Goal: Task Accomplishment & Management: Complete application form

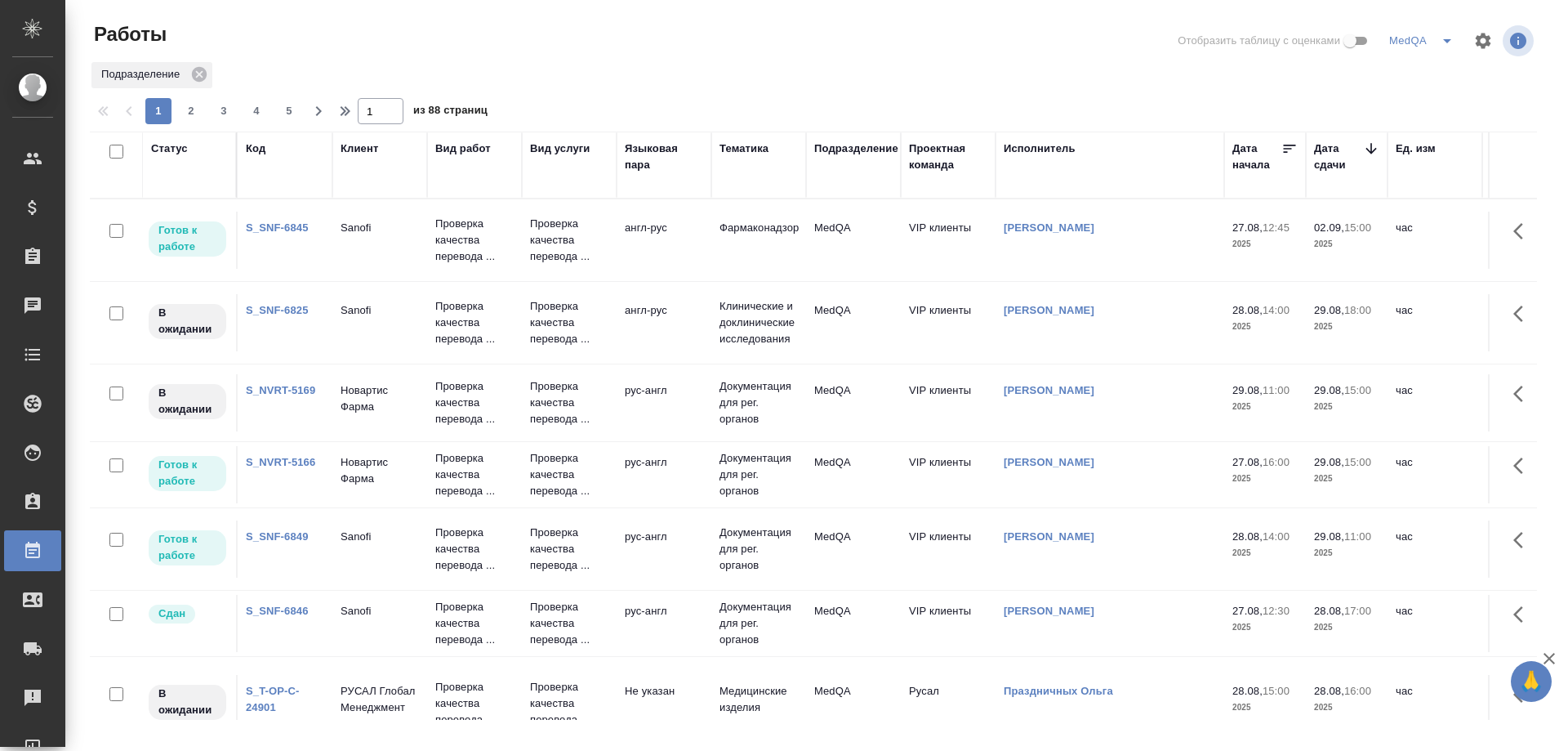
click at [288, 534] on link "S_SNF-6849" at bounding box center [277, 535] width 63 height 12
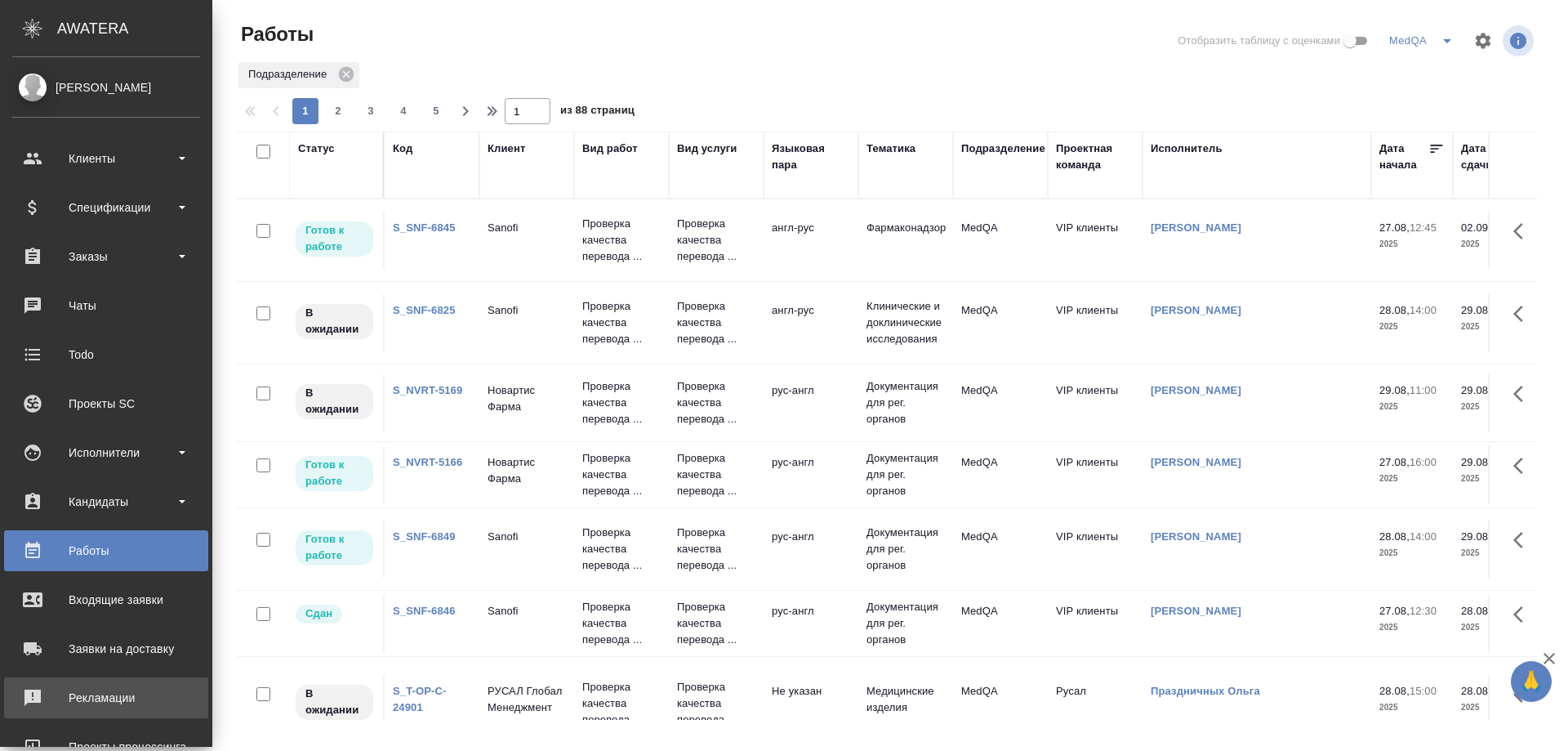
click at [83, 691] on div "Рекламации" at bounding box center [106, 697] width 188 height 24
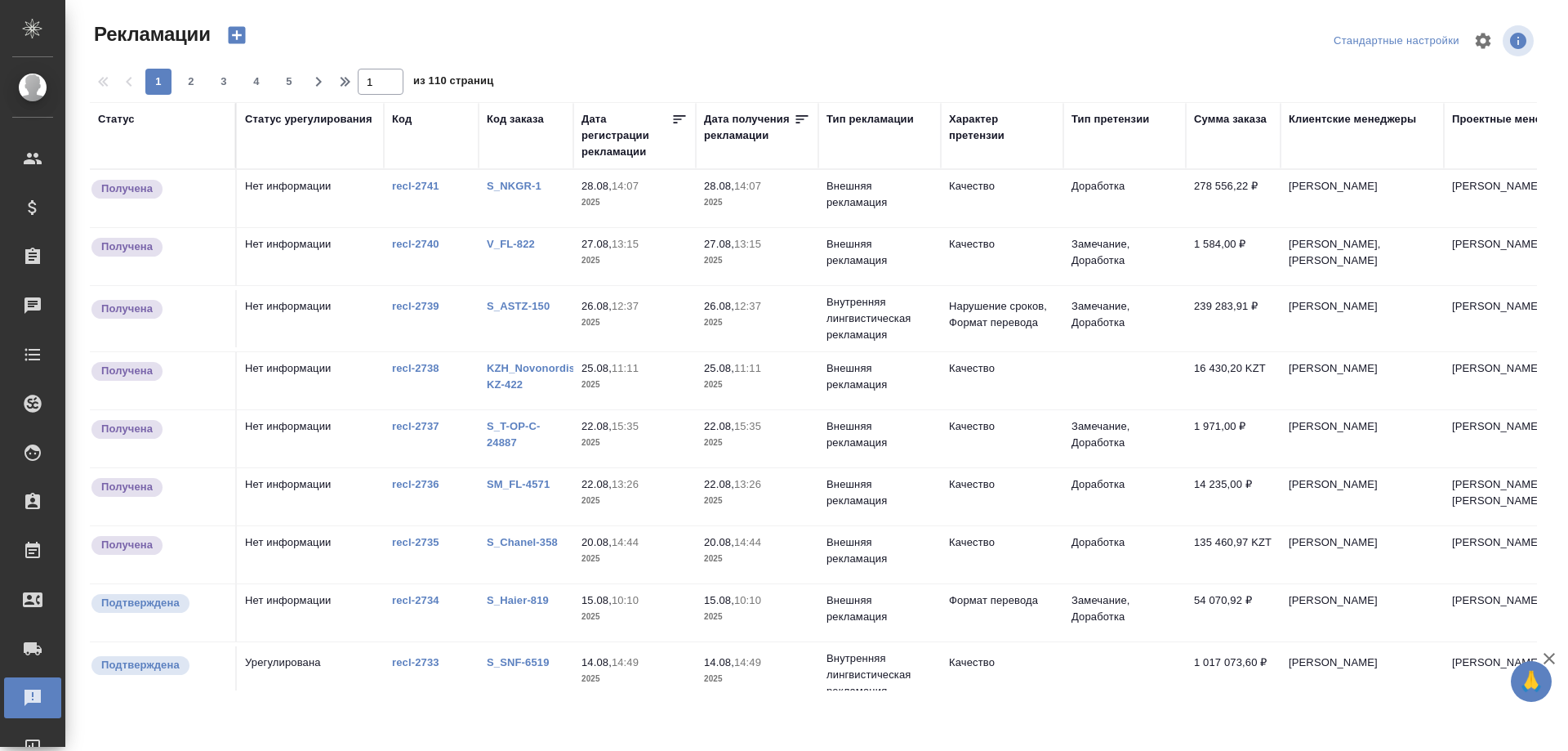
click at [508, 182] on link "S_NKGR-1" at bounding box center [514, 185] width 55 height 12
click at [508, 245] on link "V_FL-822" at bounding box center [510, 244] width 48 height 12
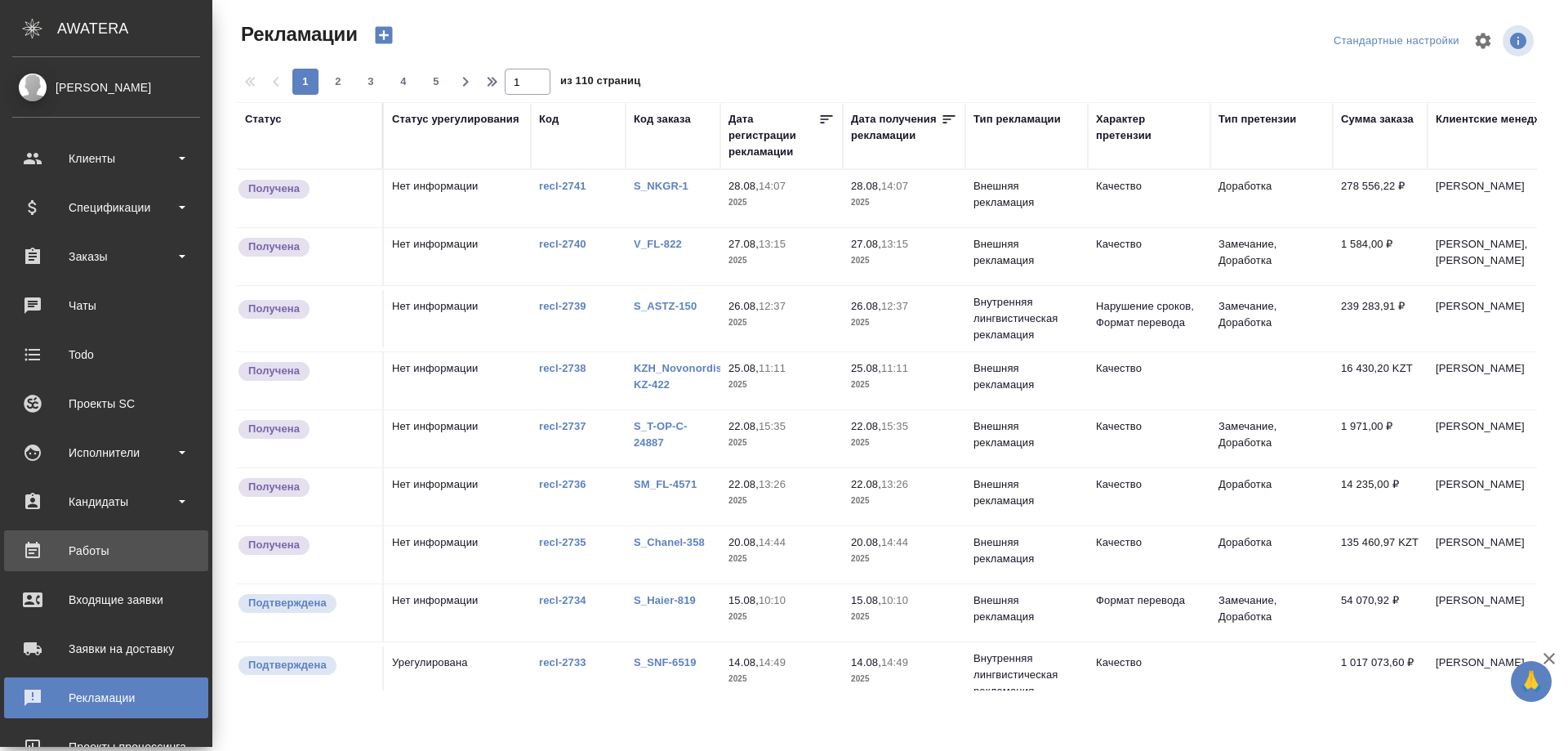
click at [78, 547] on div "Работы" at bounding box center [106, 551] width 188 height 24
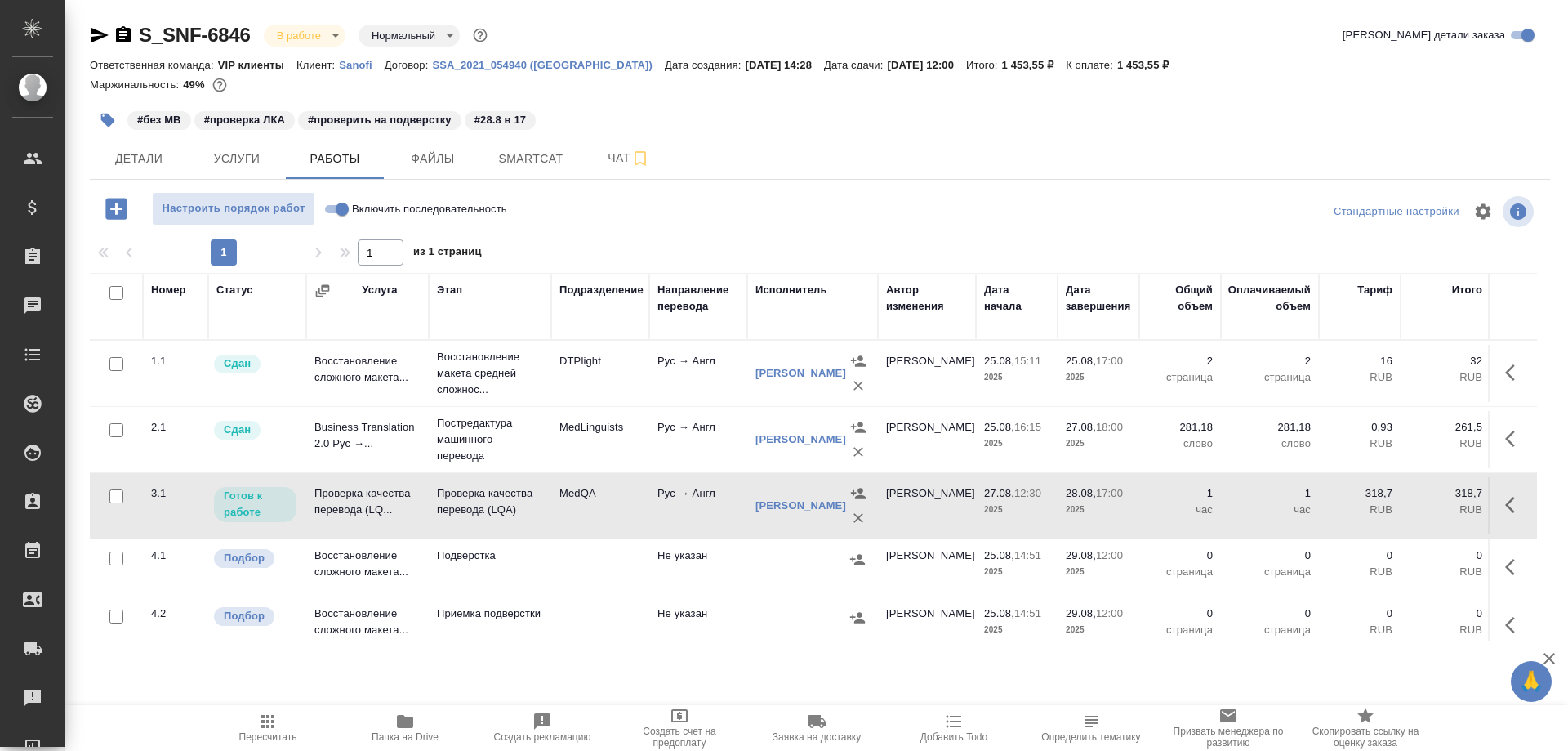
click at [344, 502] on td "Проверка качества перевода (LQ..." at bounding box center [368, 505] width 122 height 57
click at [392, 728] on span "Папка на Drive" at bounding box center [404, 727] width 118 height 31
click at [338, 205] on input "Включить последовательность" at bounding box center [341, 209] width 59 height 20
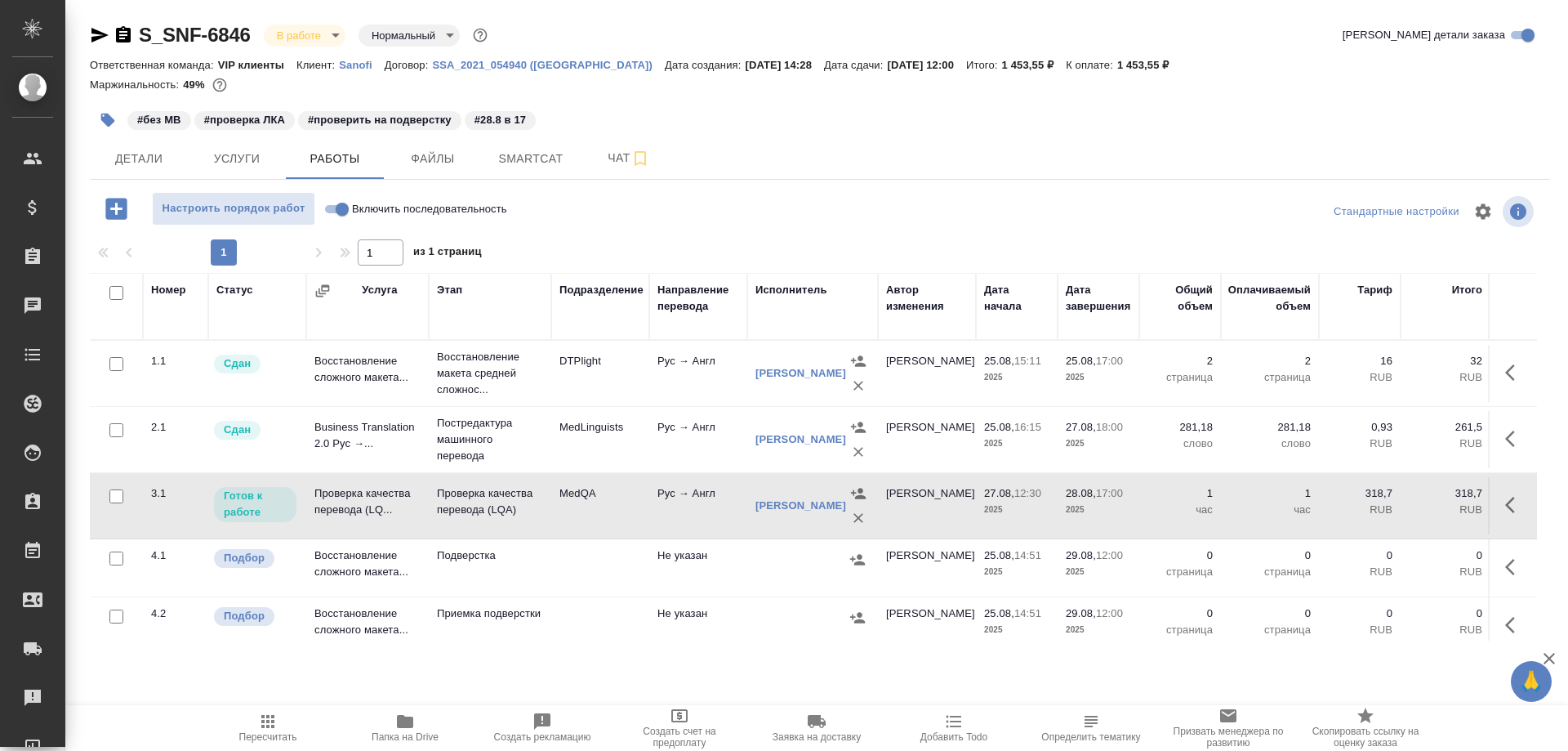
checkbox input "true"
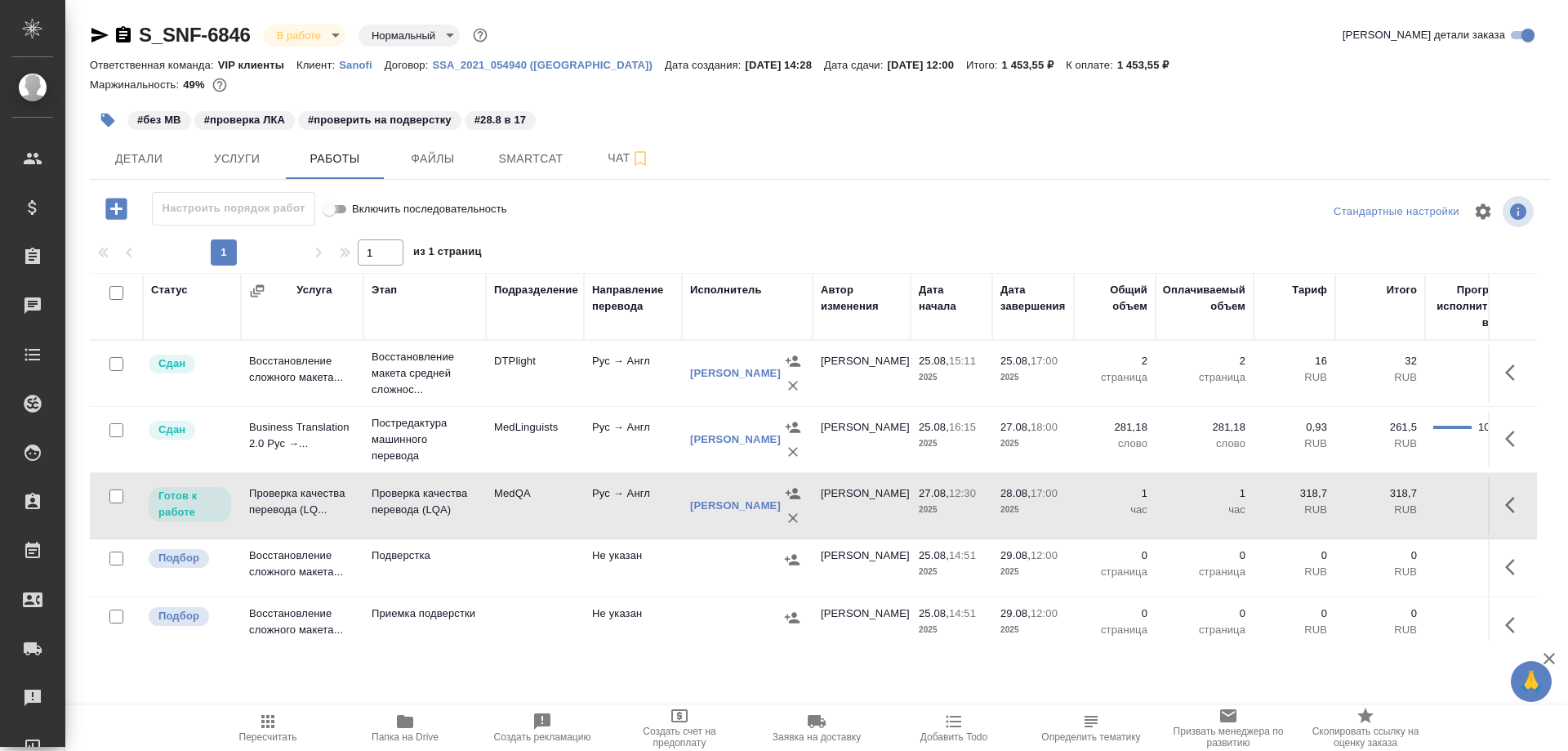
click at [332, 205] on input "Включить последовательность" at bounding box center [329, 209] width 59 height 20
checkbox input "false"
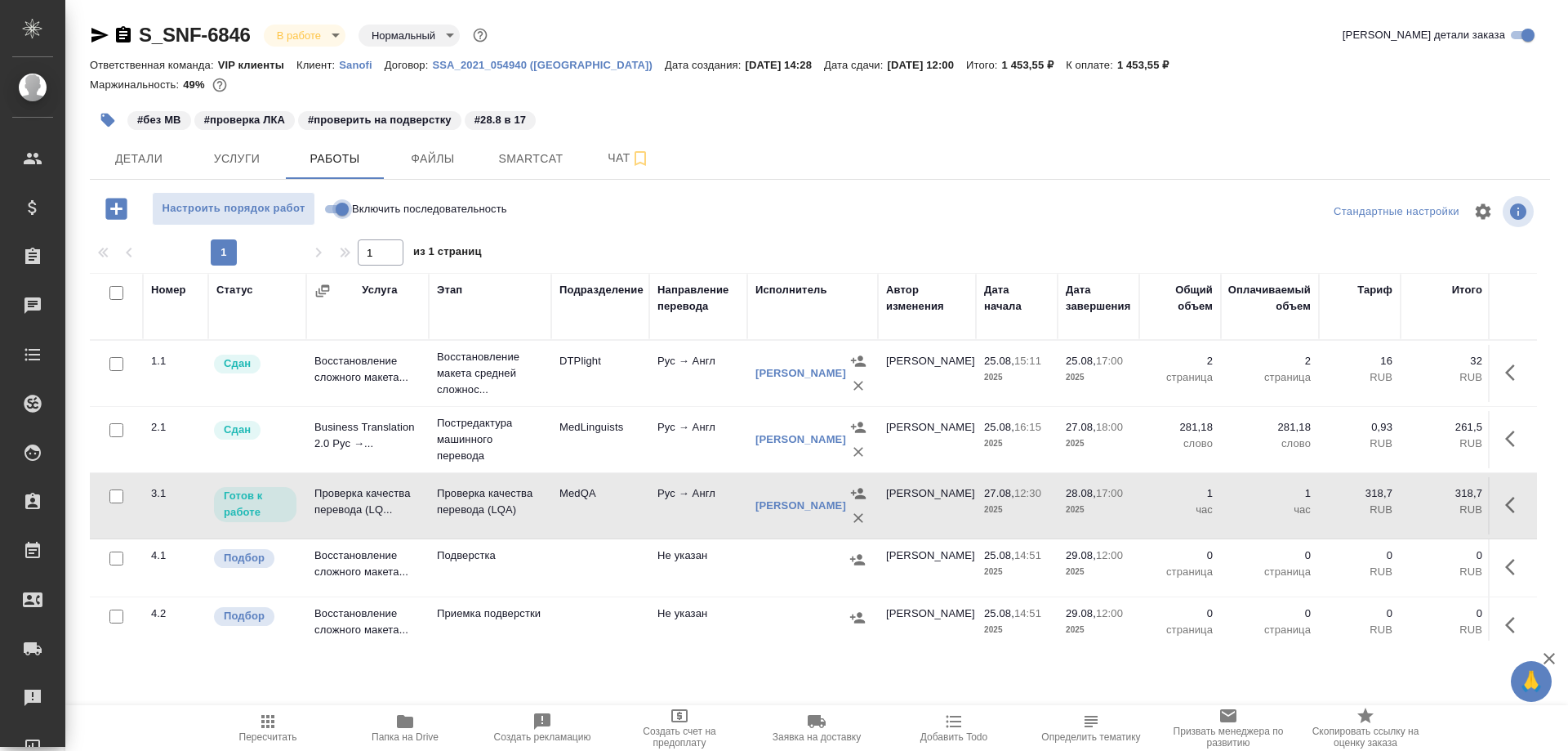
click at [331, 207] on input "Включить последовательность" at bounding box center [341, 209] width 59 height 20
checkbox input "true"
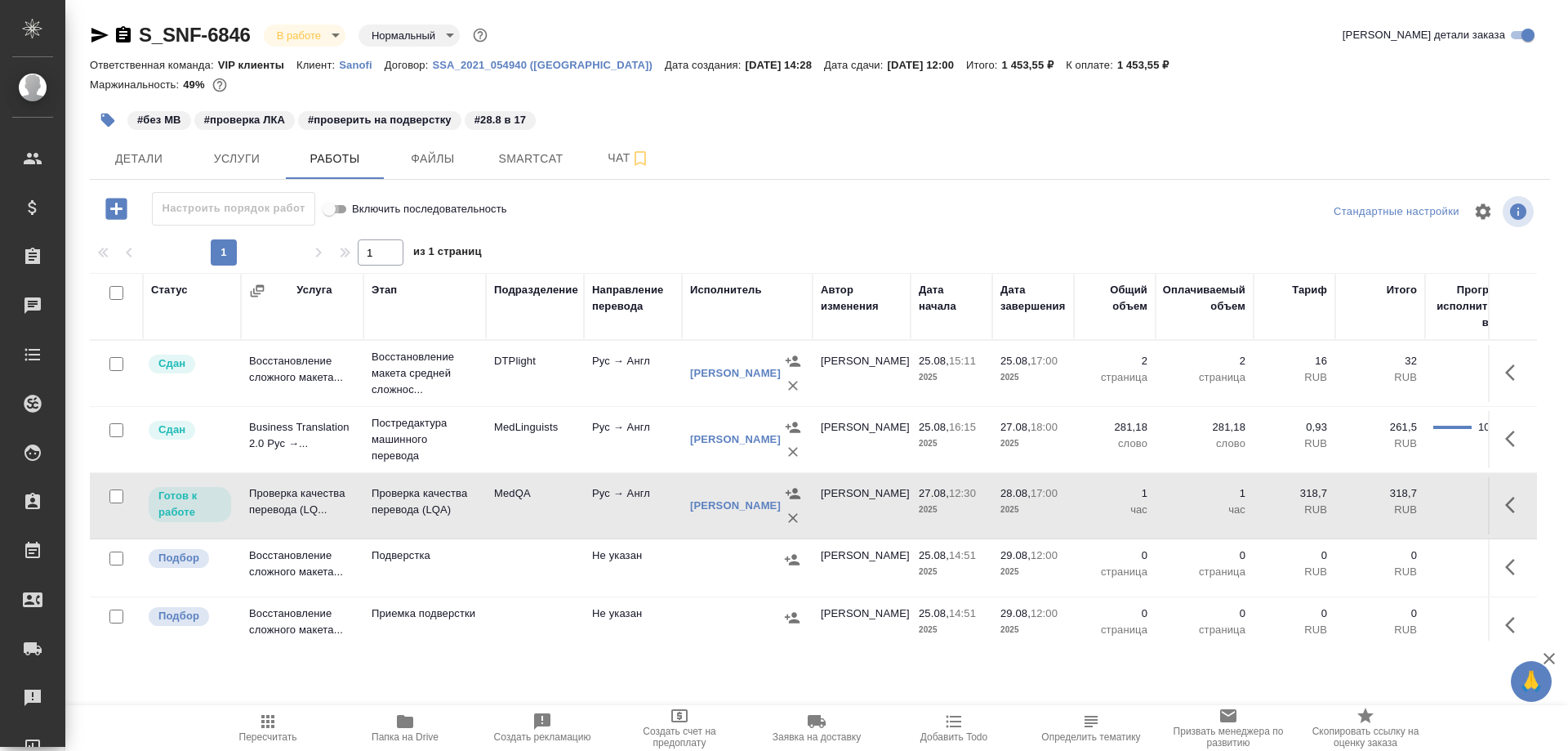
click at [341, 209] on input "Включить последовательность" at bounding box center [329, 209] width 59 height 20
checkbox input "false"
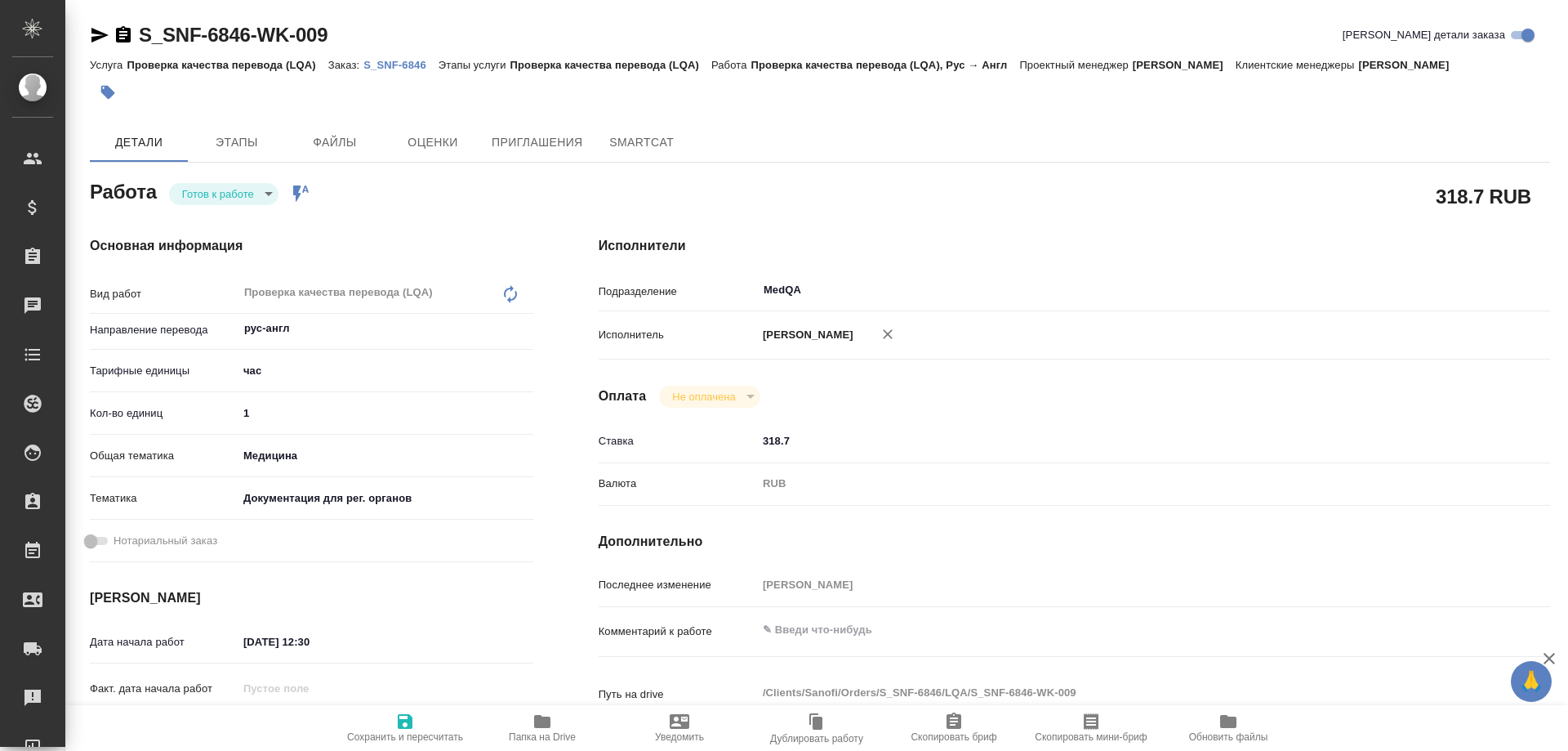
type textarea "x"
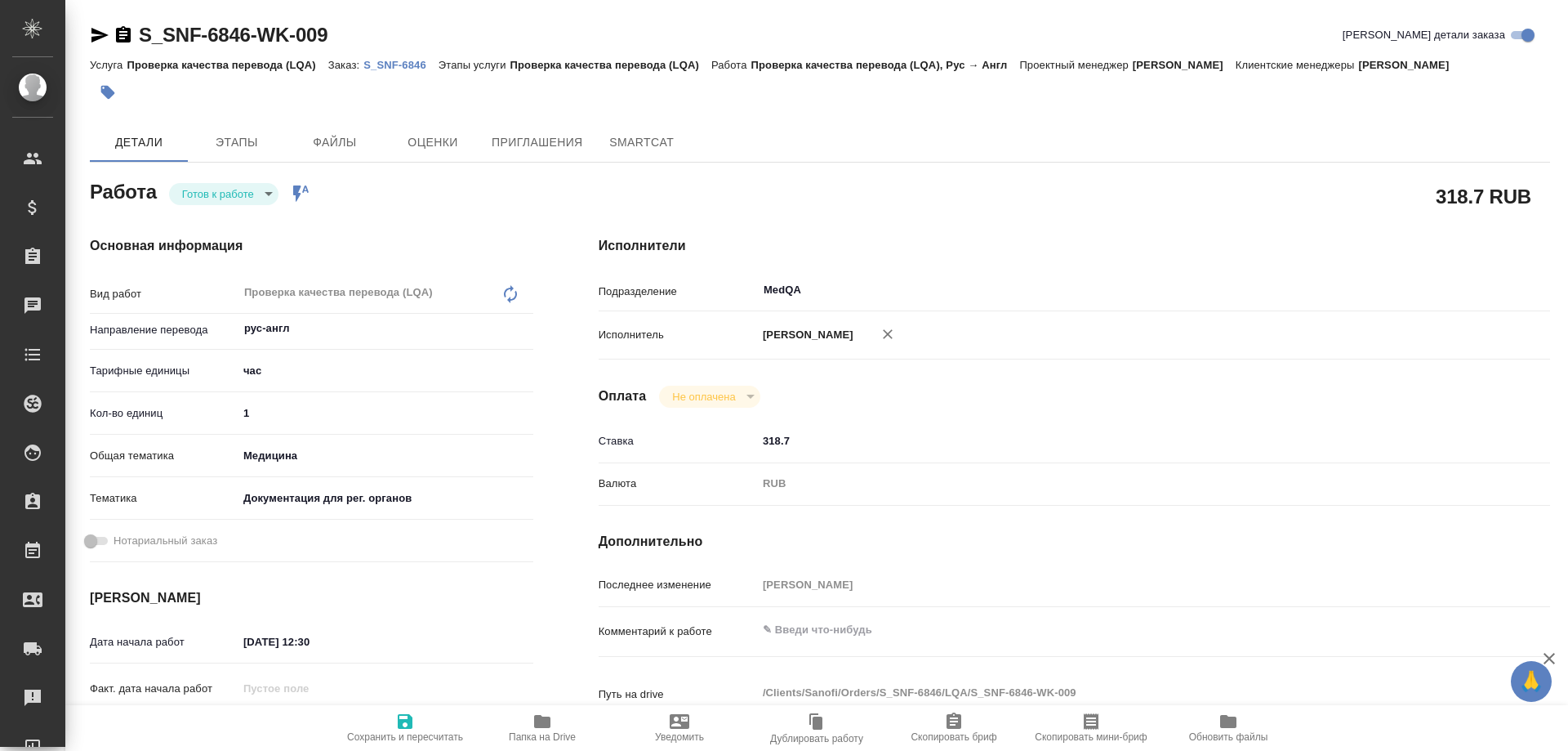
type textarea "x"
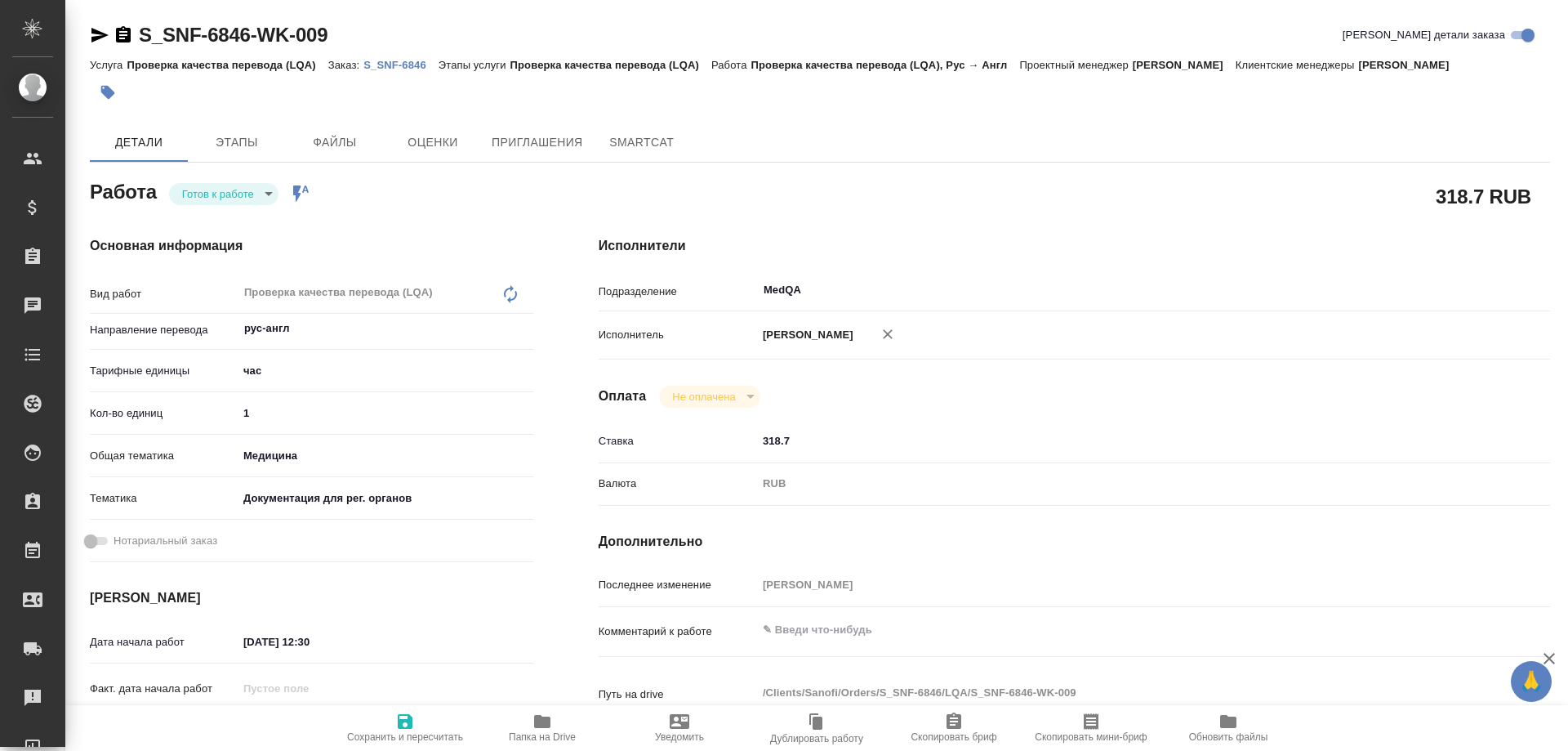
type textarea "x"
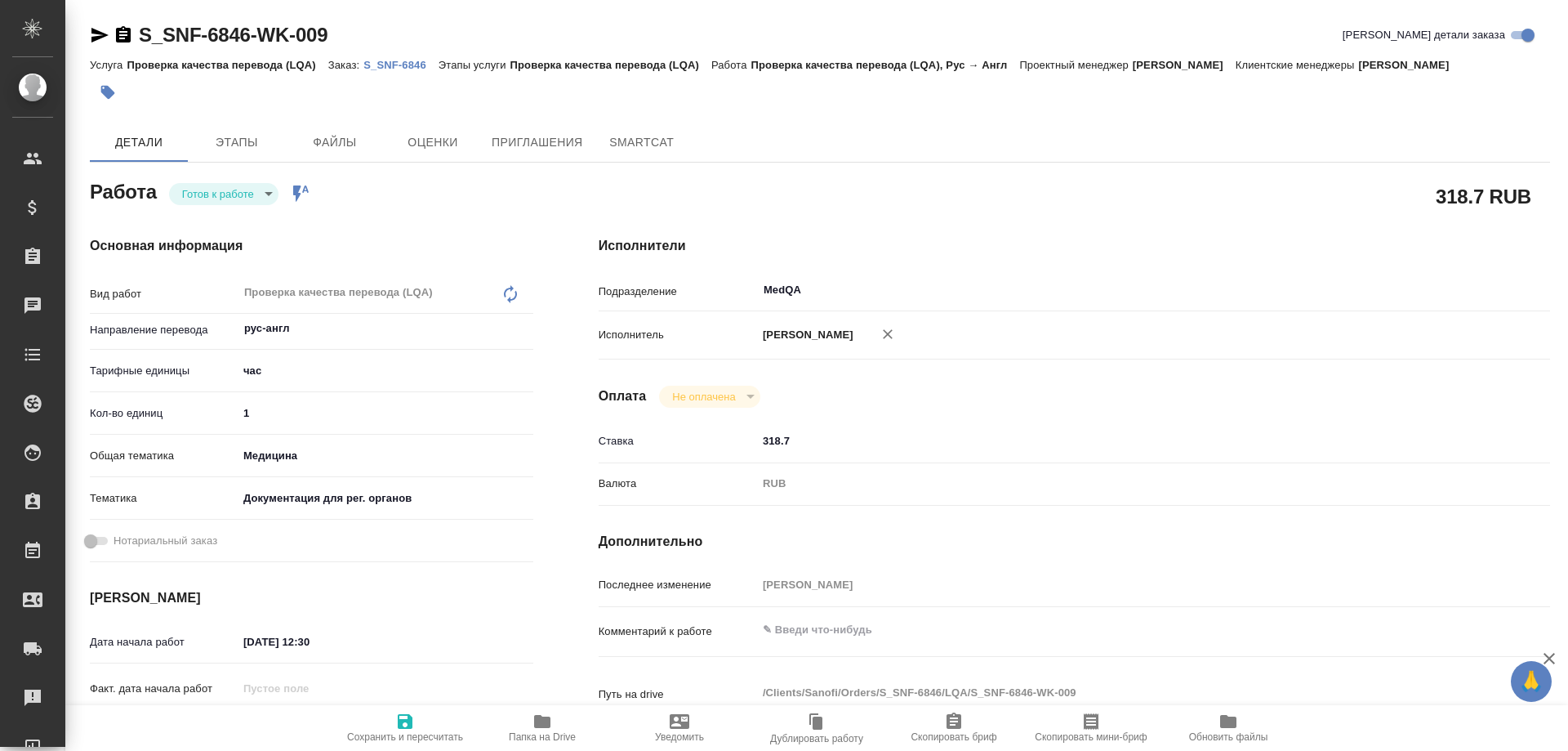
type textarea "x"
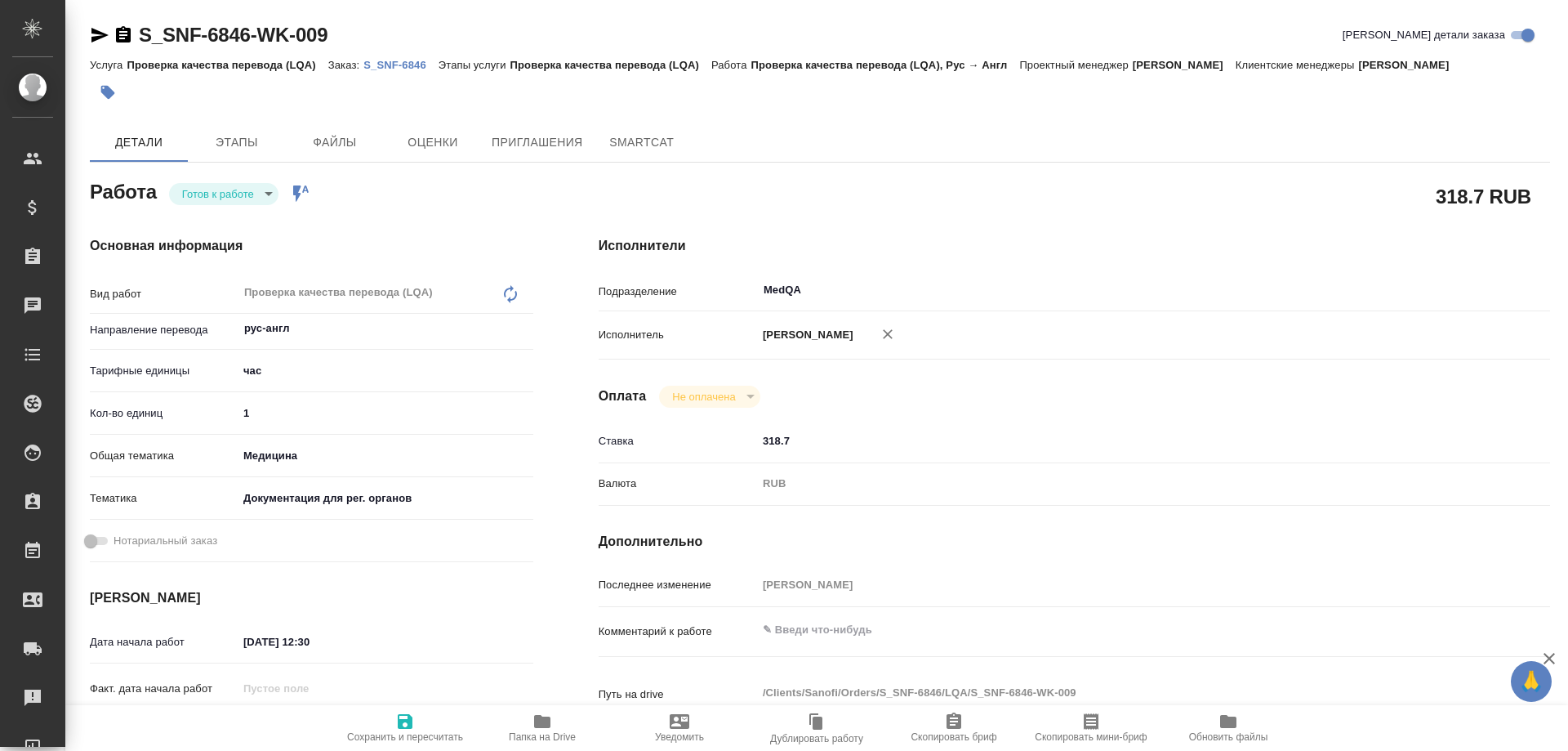
type textarea "x"
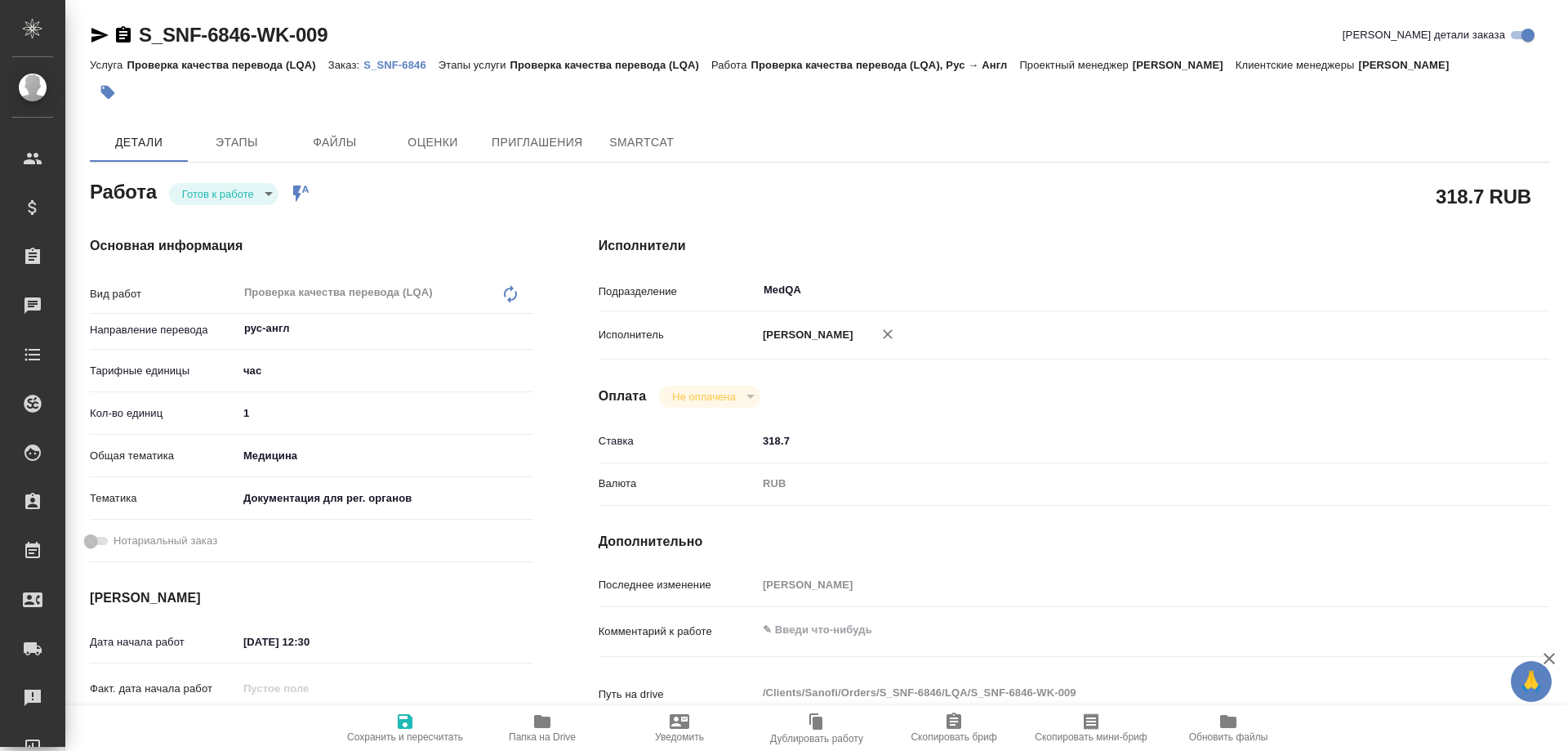
type textarea "x"
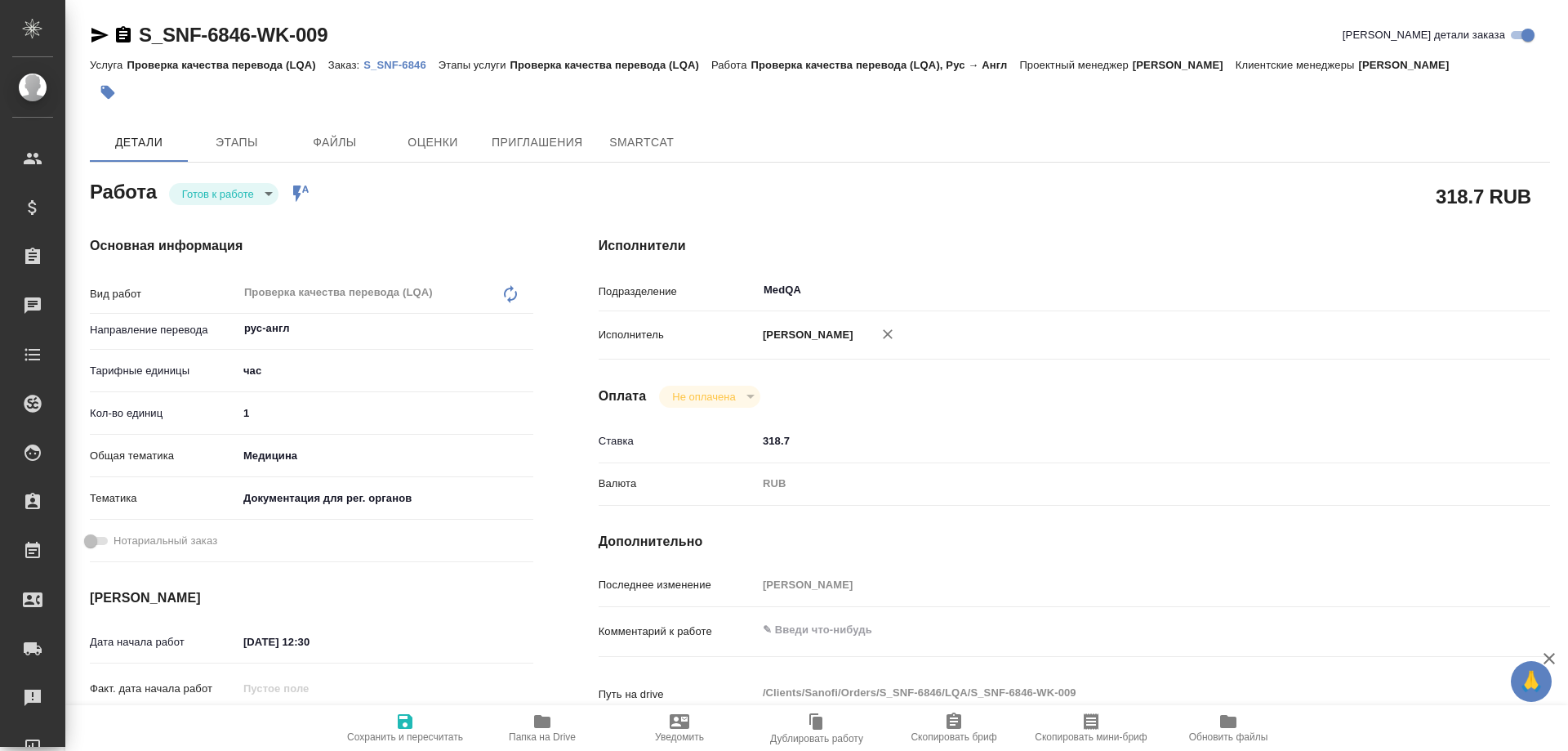
type textarea "x"
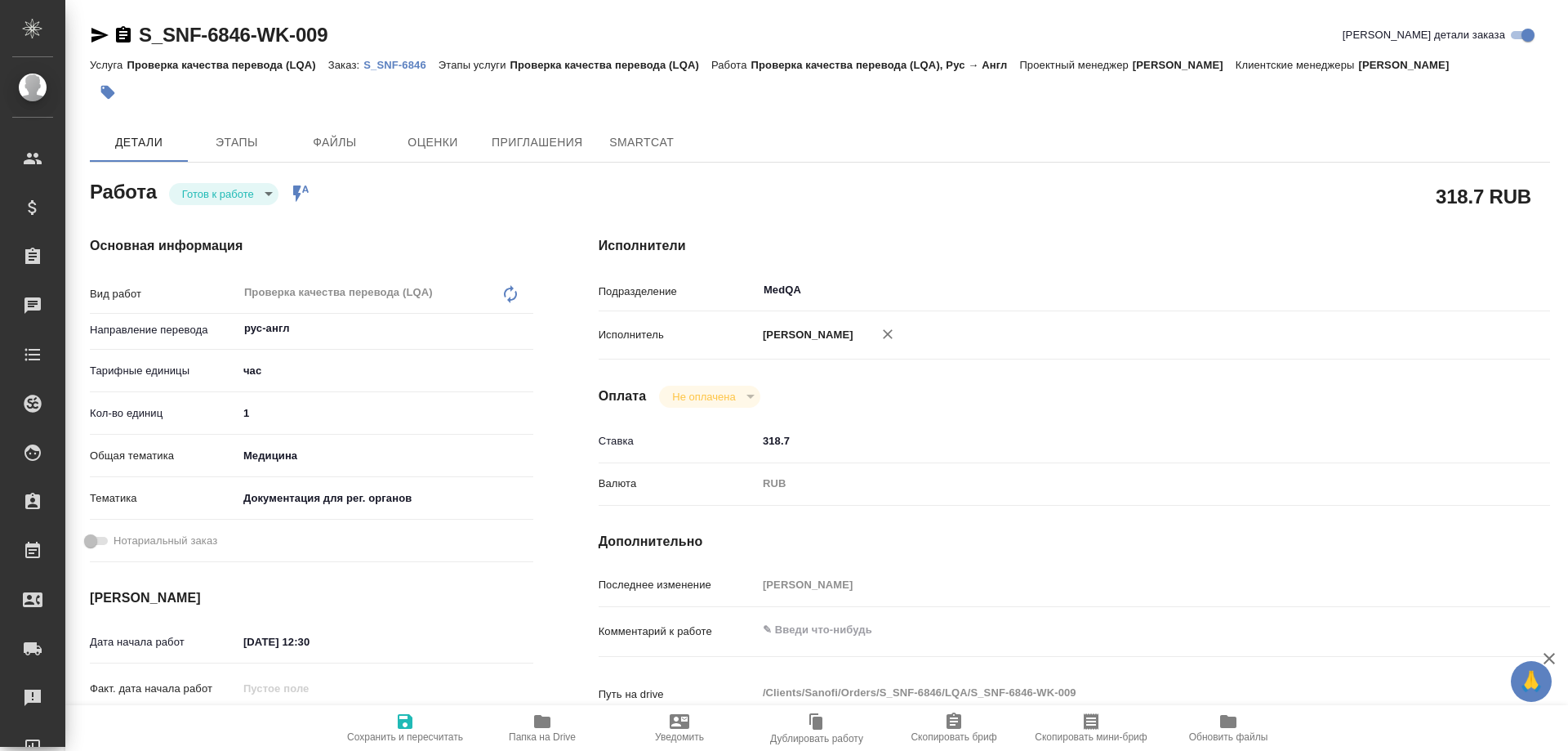
type textarea "x"
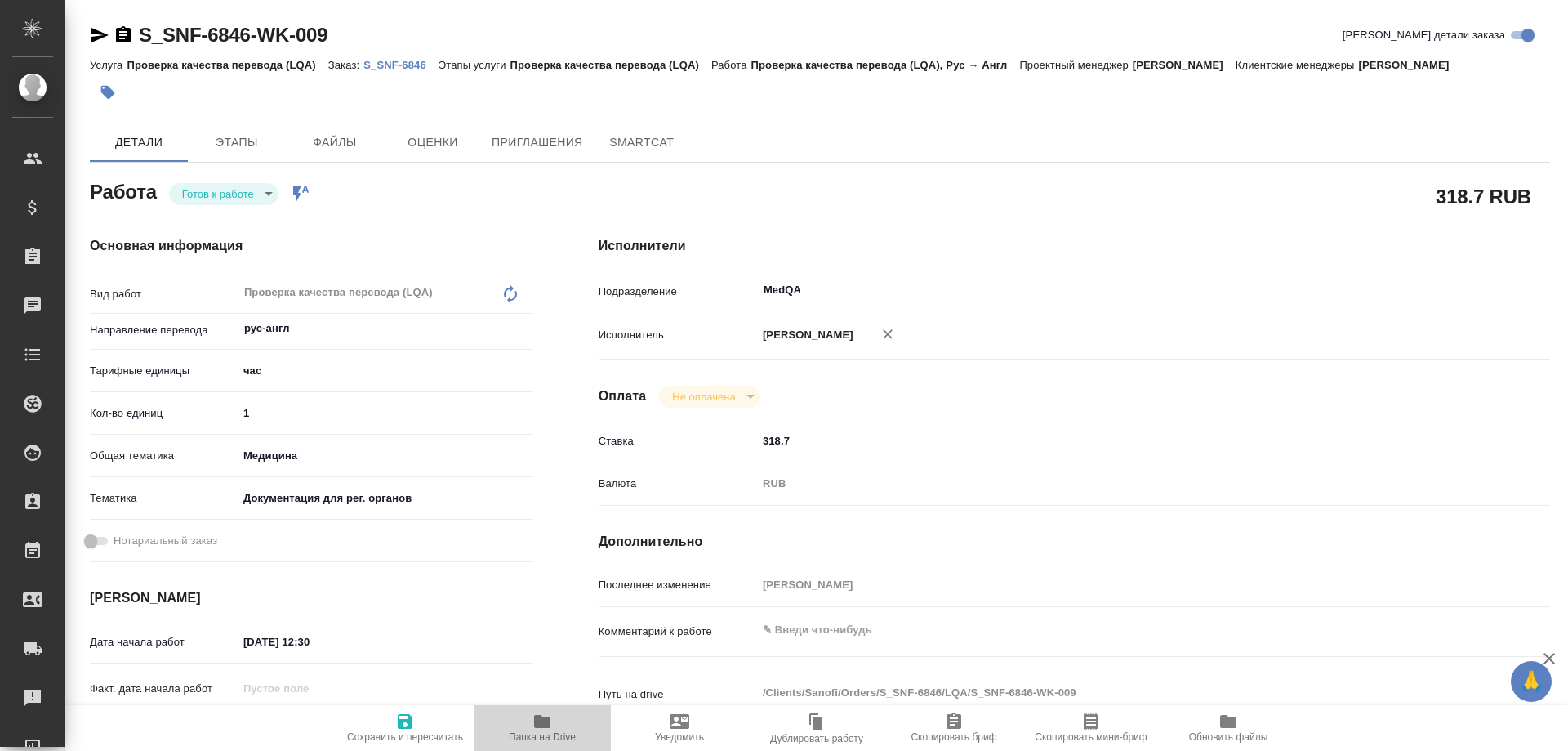
click at [544, 727] on icon "button" at bounding box center [542, 722] width 16 height 13
type textarea "x"
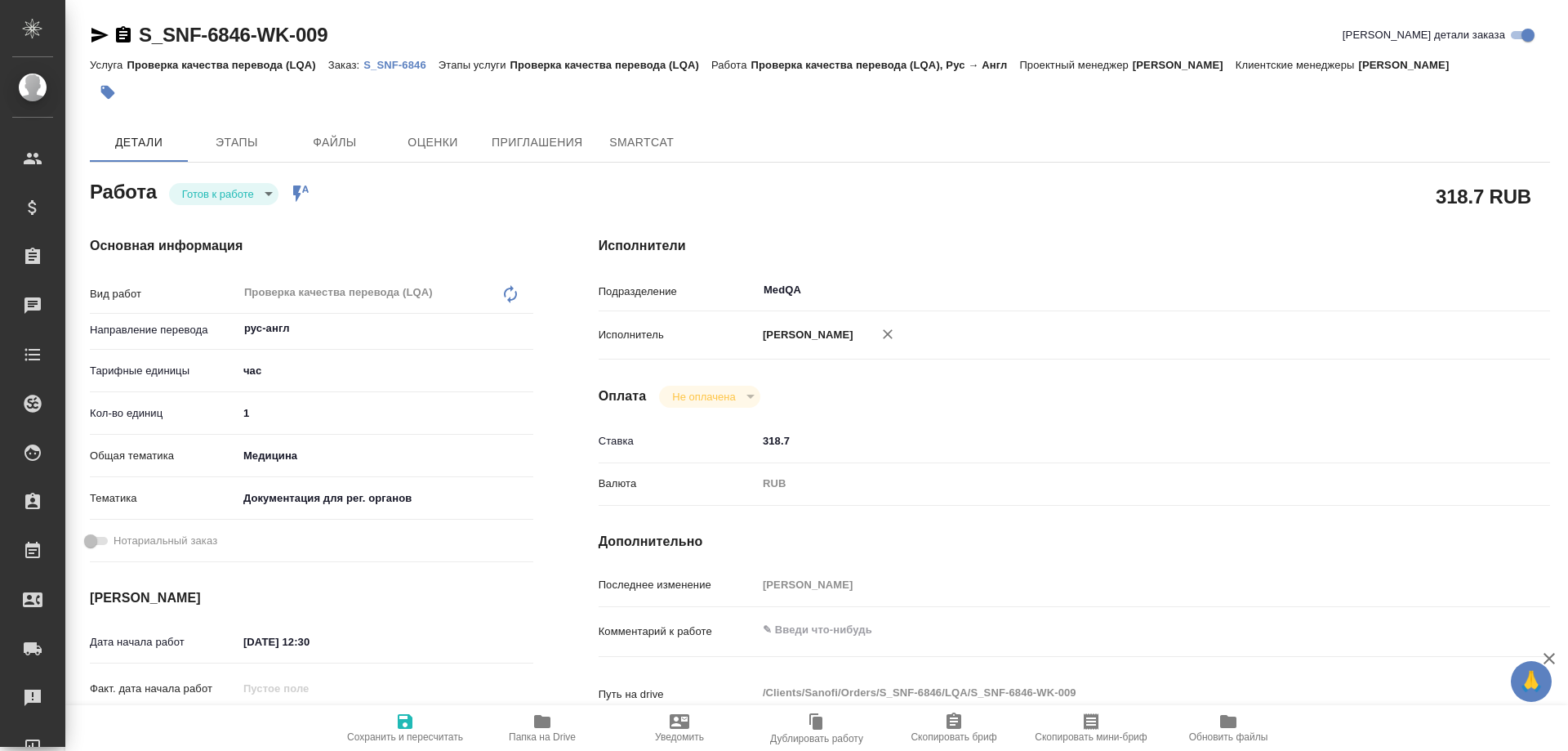
type textarea "x"
drag, startPoint x: 263, startPoint y: 407, endPoint x: 177, endPoint y: 407, distance: 86.0
click at [177, 407] on div "Кол-во единиц 1" at bounding box center [310, 413] width 443 height 28
type textarea "x"
type input "0"
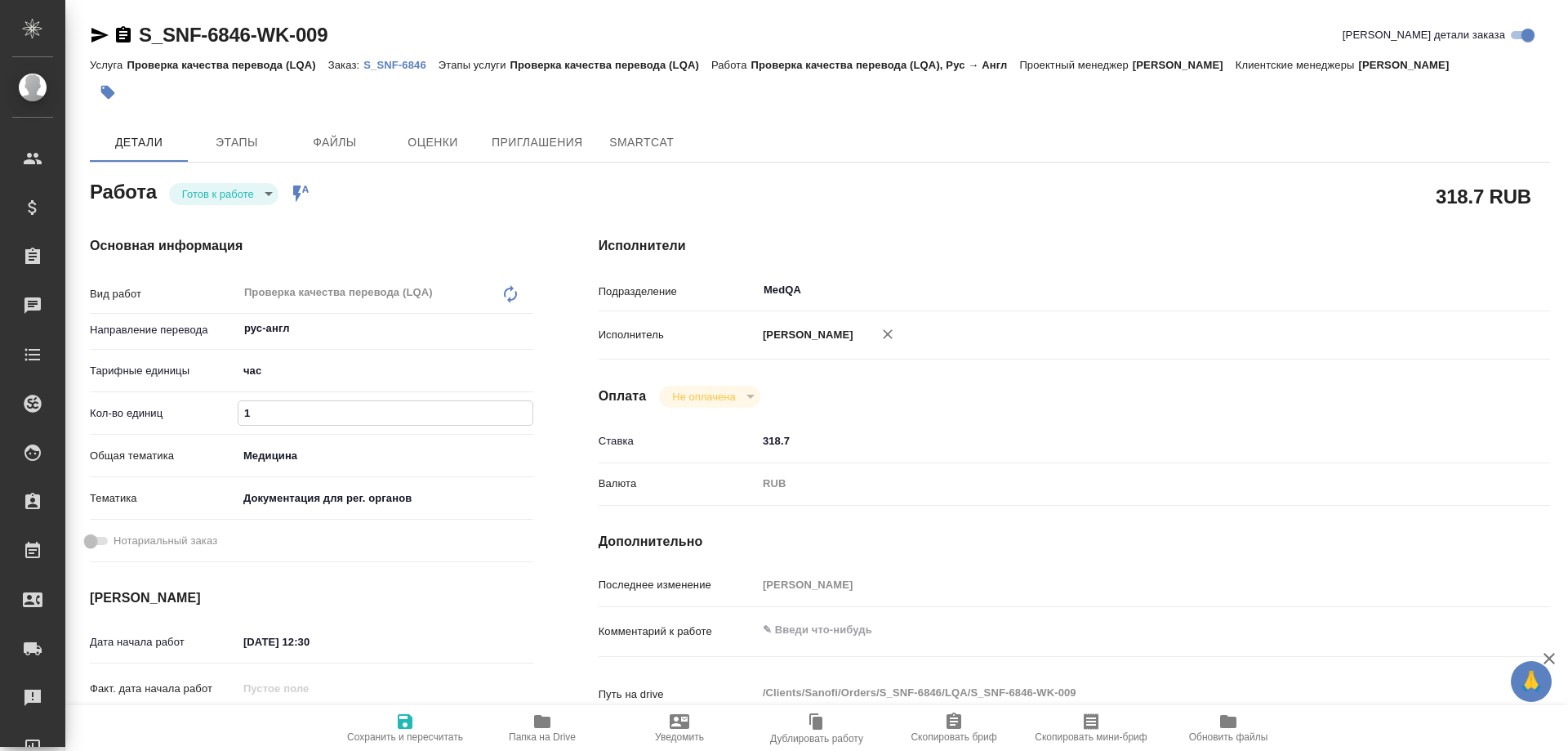
type textarea "x"
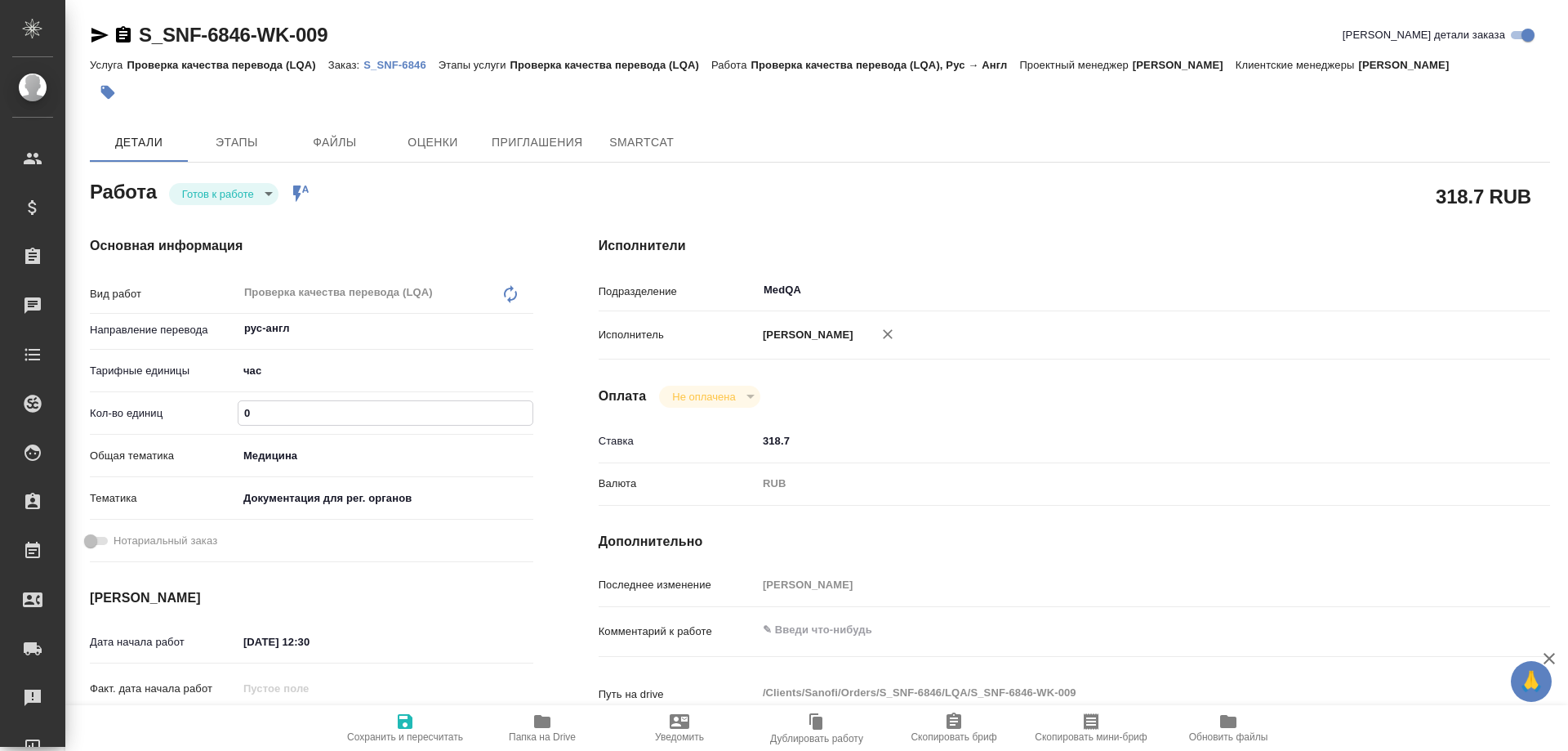
type textarea "x"
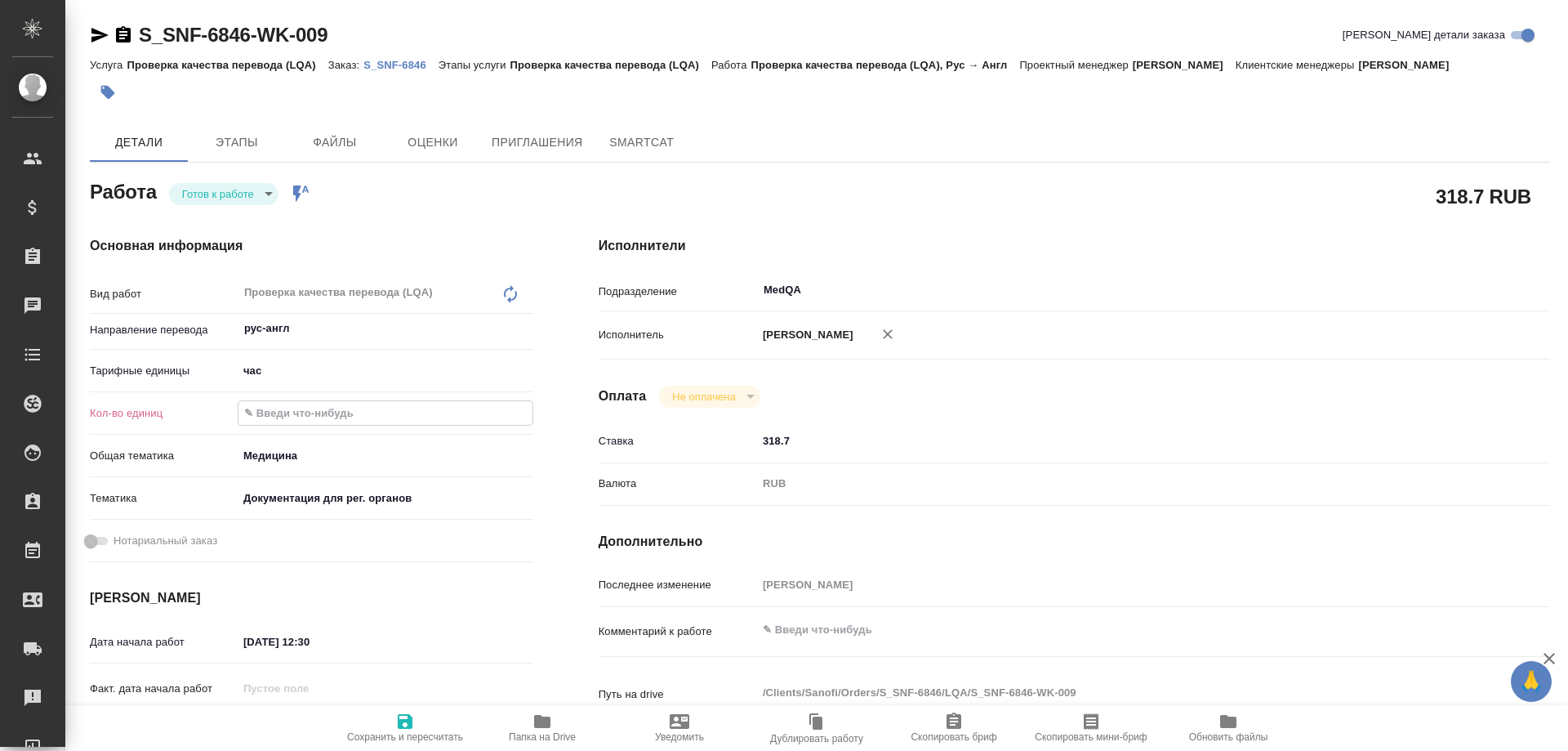
type input "0.5"
type textarea "x"
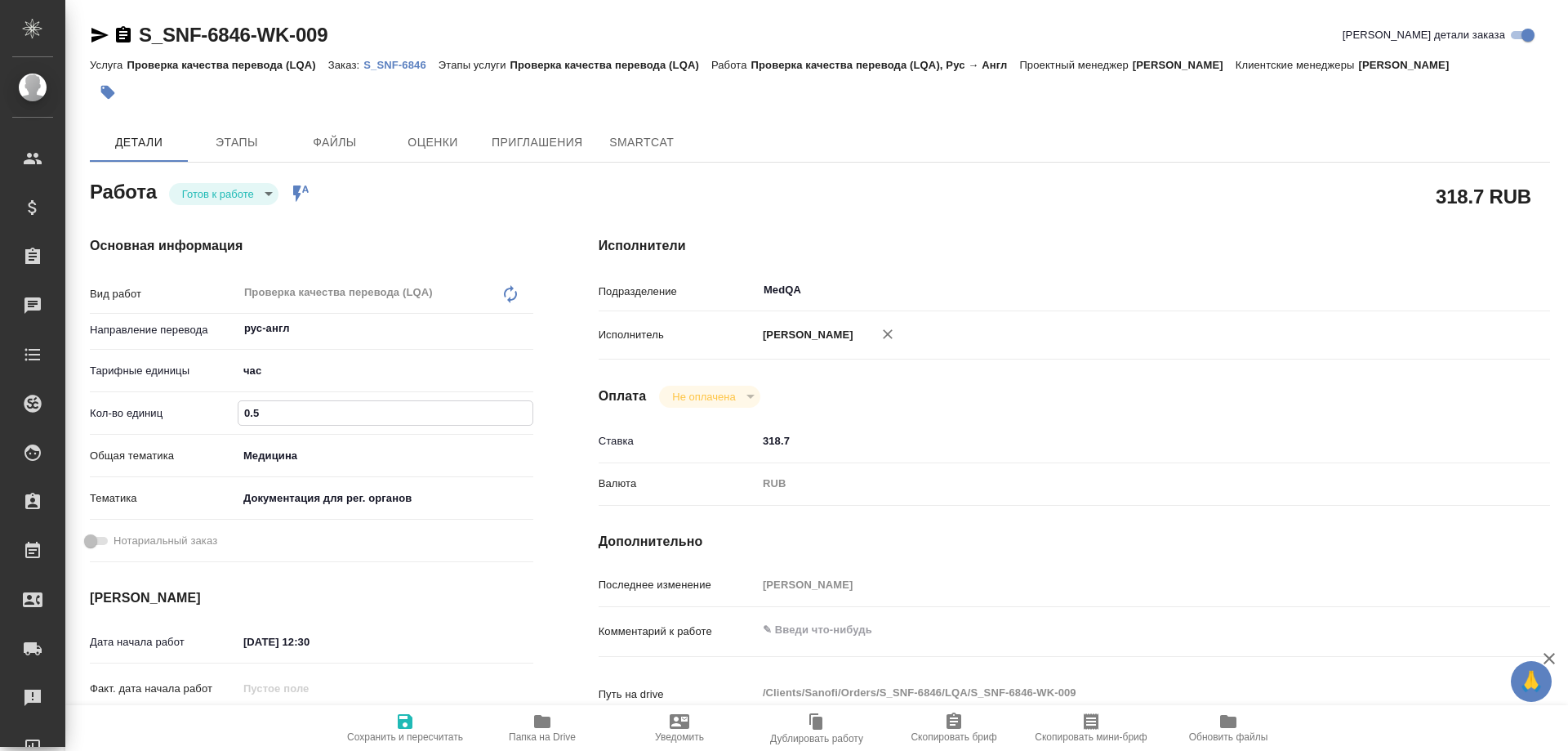
type input "0.5"
click at [411, 722] on icon "button" at bounding box center [405, 722] width 15 height 15
type textarea "x"
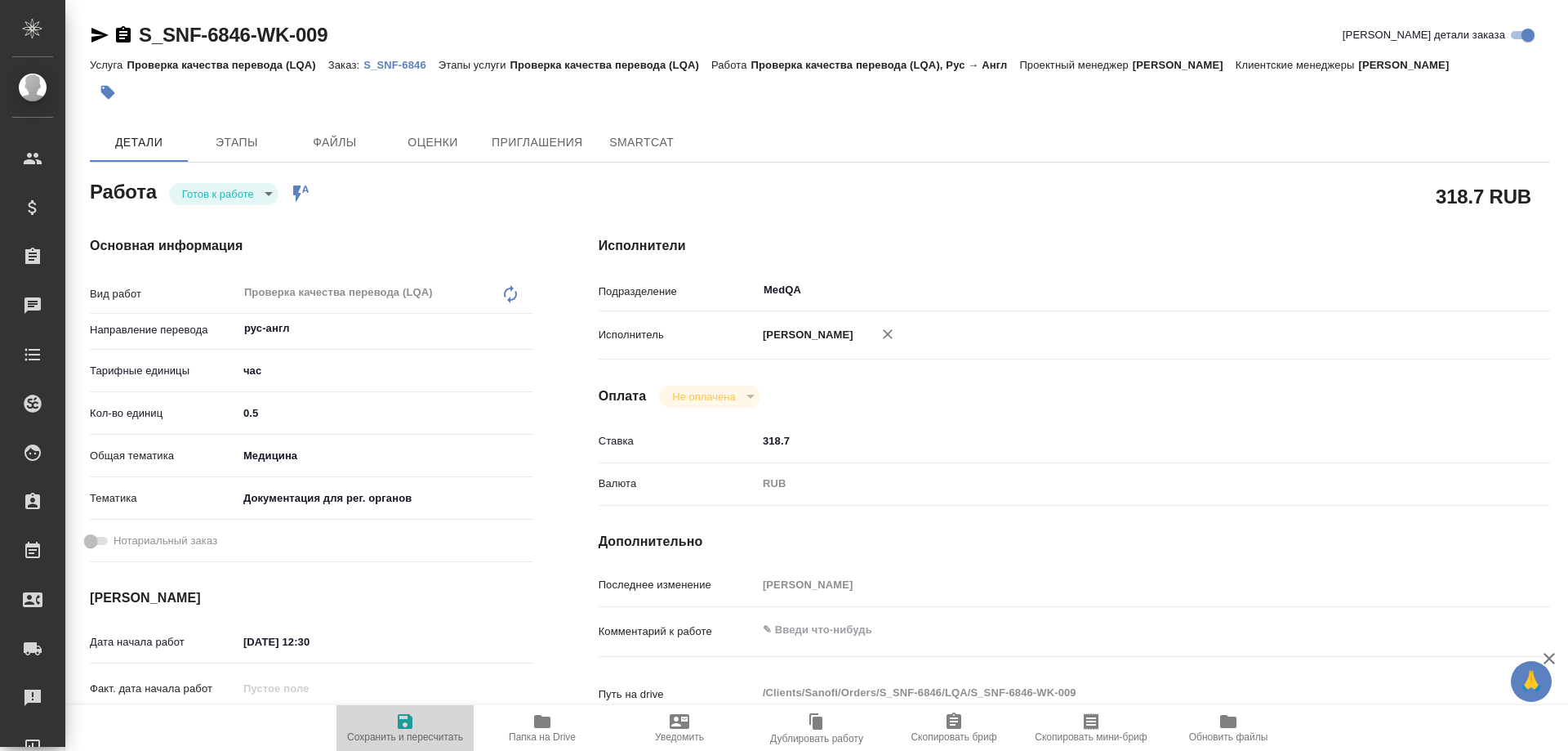
type textarea "x"
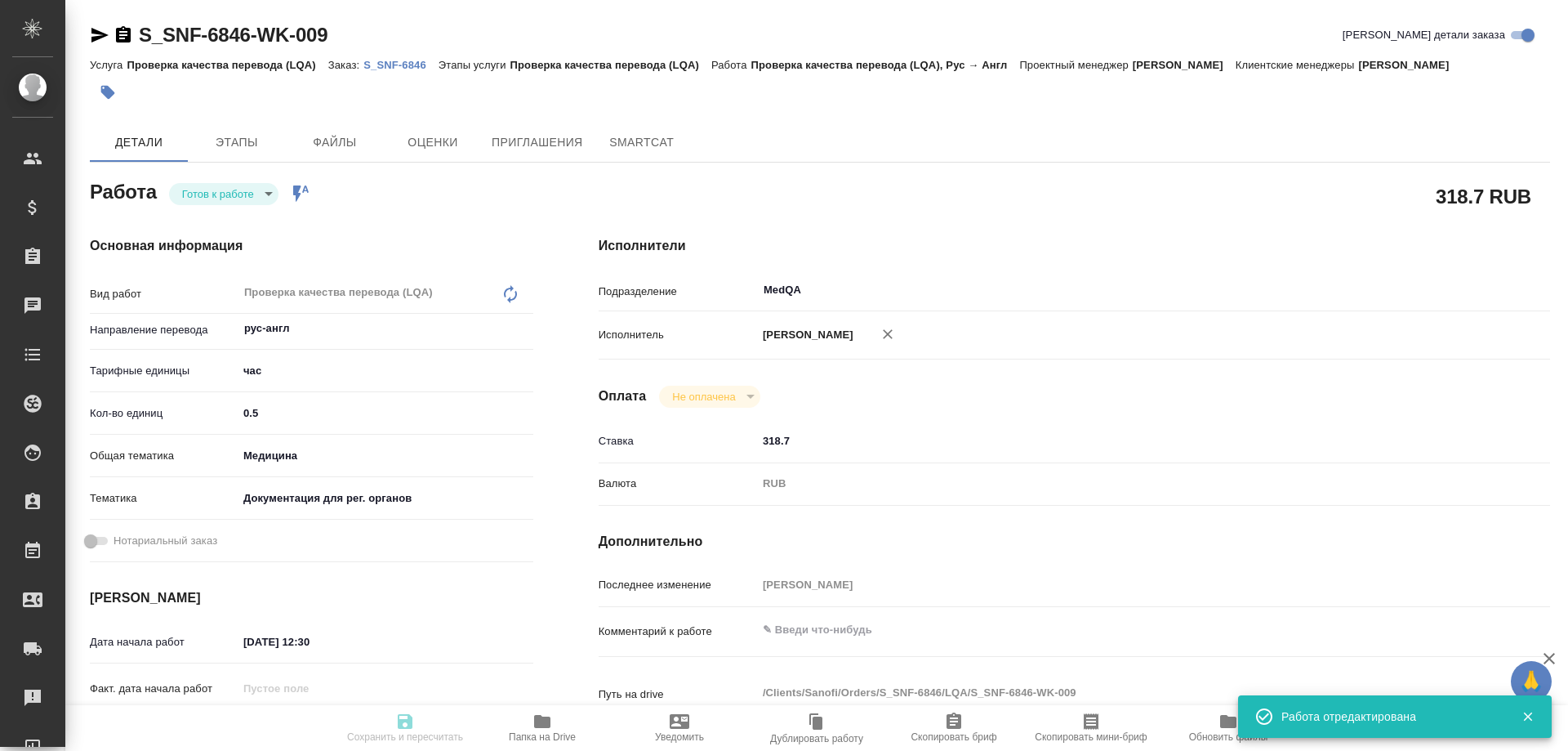
type input "readyForWork"
type textarea "Проверка качества перевода (LQA)"
type textarea "x"
type input "рус-англ"
type input "5a8b1489cc6b4906c91bfd93"
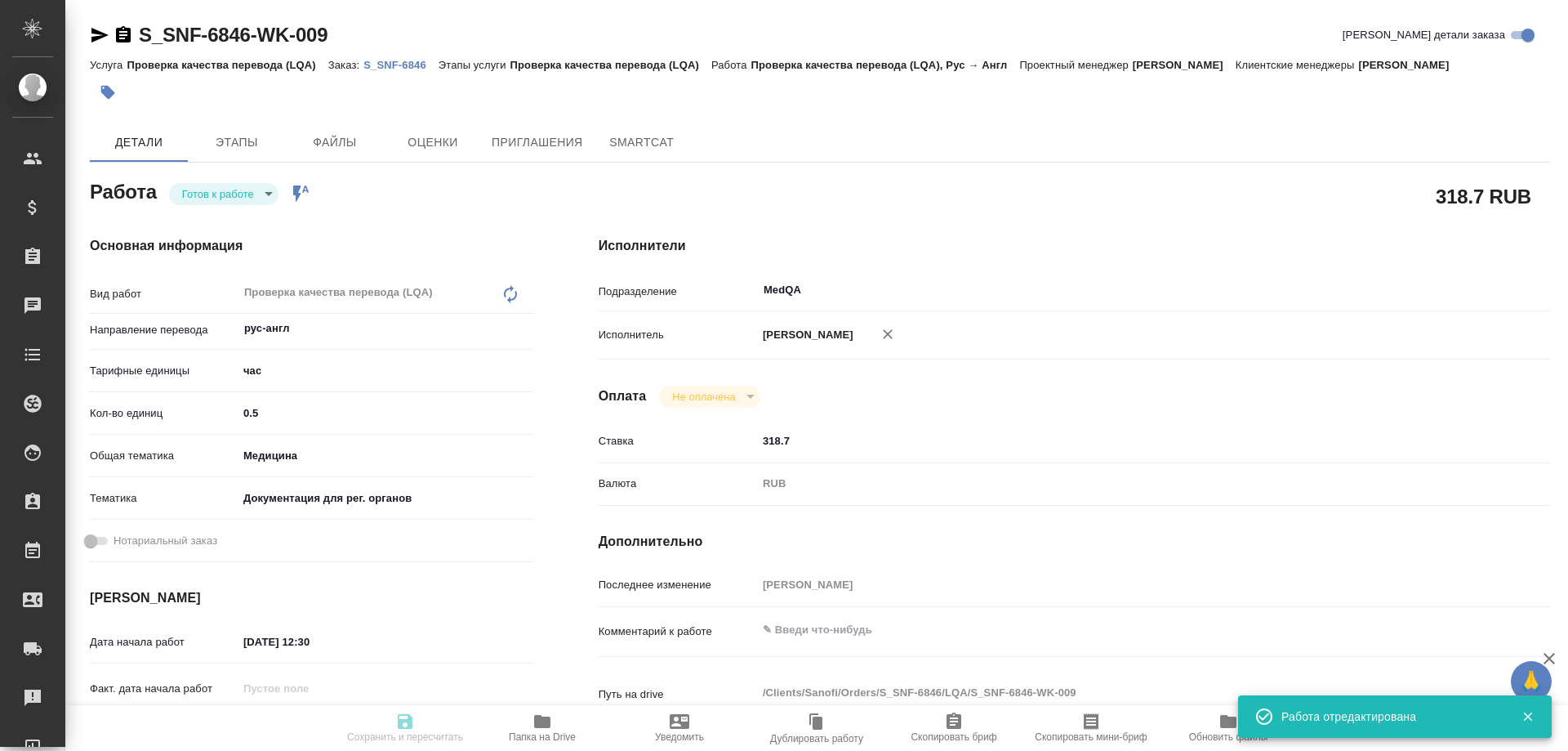
type input "0.5"
type input "med"
type input "5f647205b73bc97568ca66c6"
type input "27.08.2025 12:30"
type input "28.08.2025 17:00"
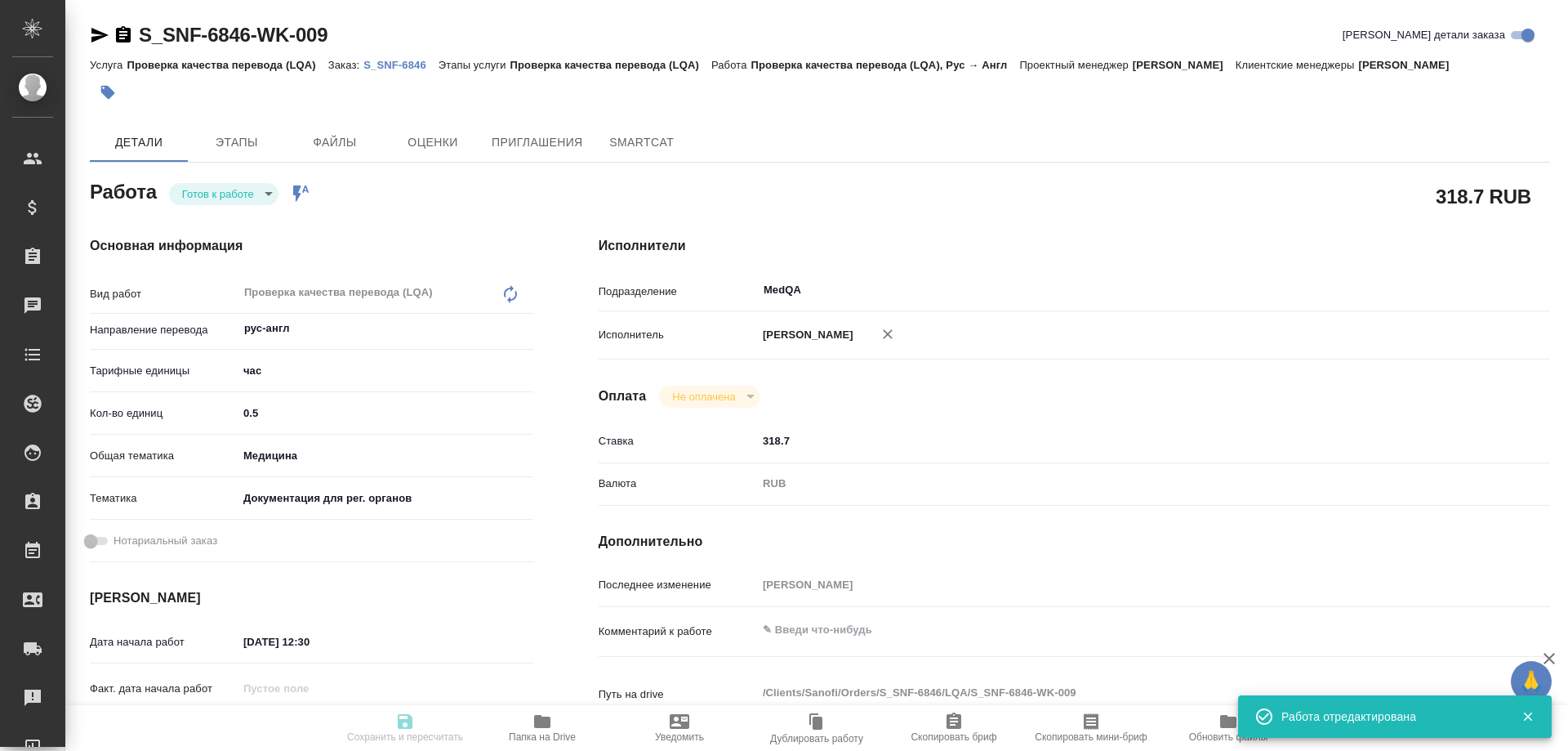
type input "29.08.2025 12:00"
type input "MedQA"
type input "notPayed"
type input "318.7"
type input "RUB"
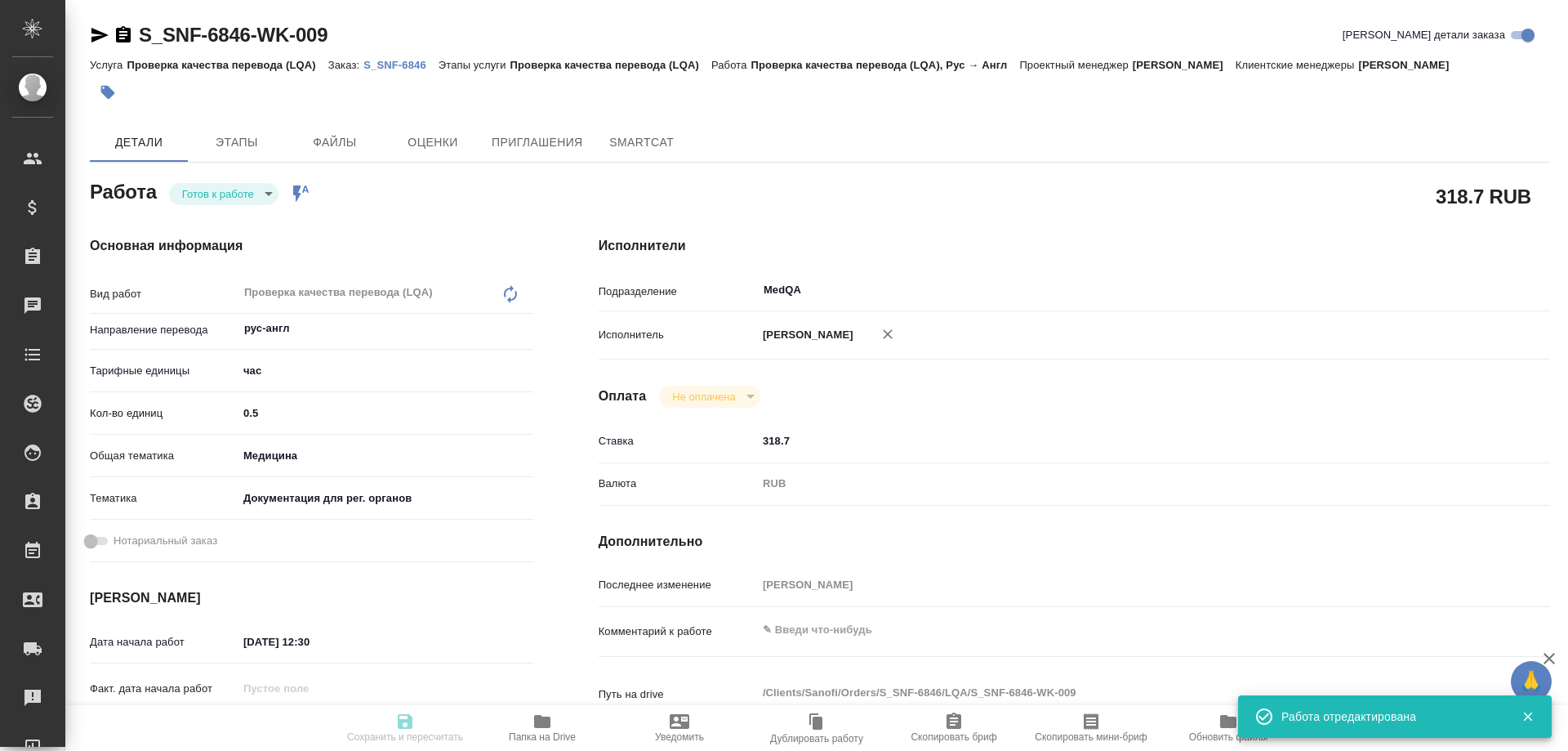
type input "Соловьева Елена"
type textarea "x"
type textarea "/Clients/Sanofi/Orders/S_SNF-6846/LQA/S_SNF-6846-WK-009"
type textarea "x"
type input "S_SNF-6846"
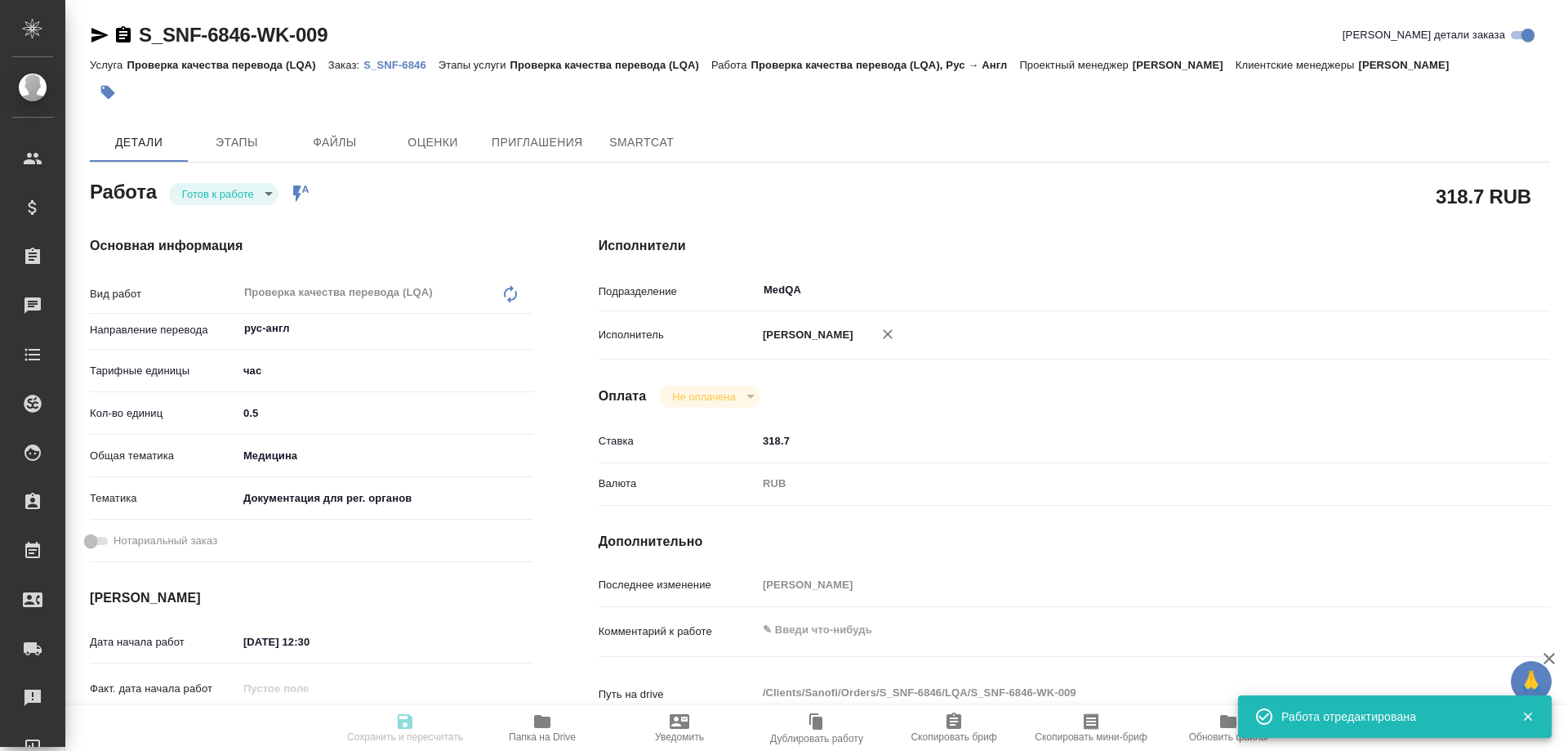
type input "E005827755"
type input "Проверка качества перевода (LQA)"
type input "[PERSON_NAME]"
type input "/Clients/Sanofi/Orders/S_SNF-6846"
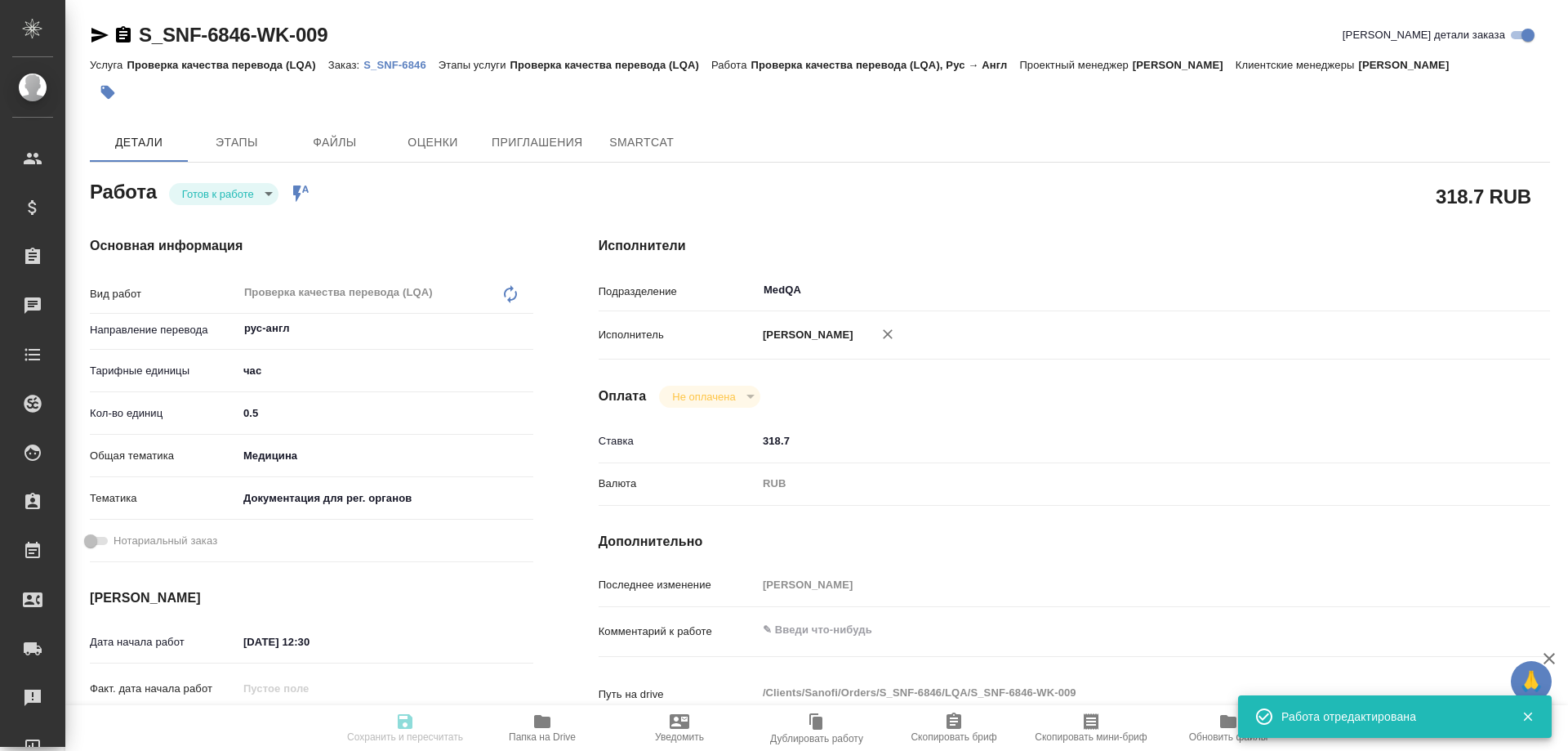
type textarea "x"
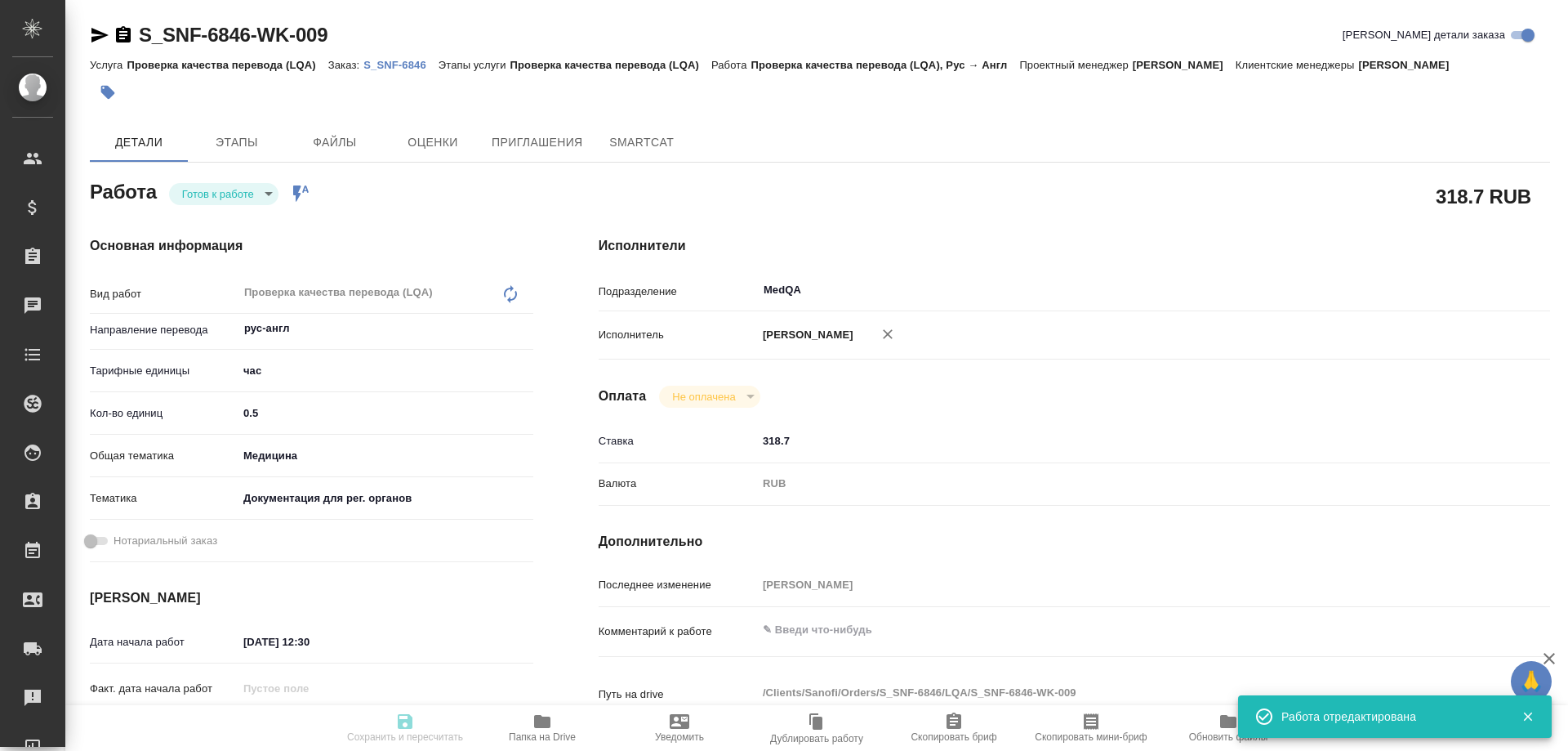
type textarea "x"
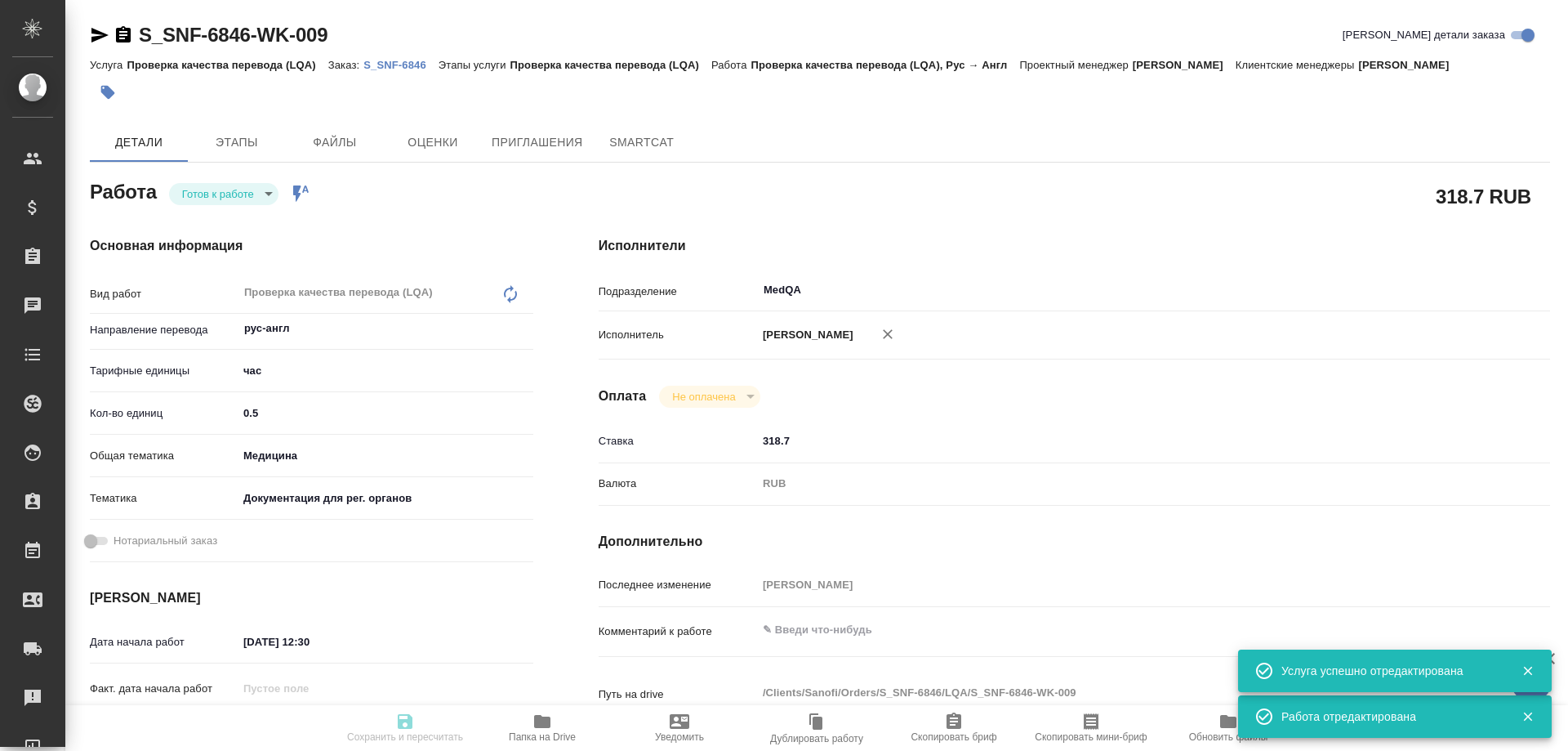
type textarea "x"
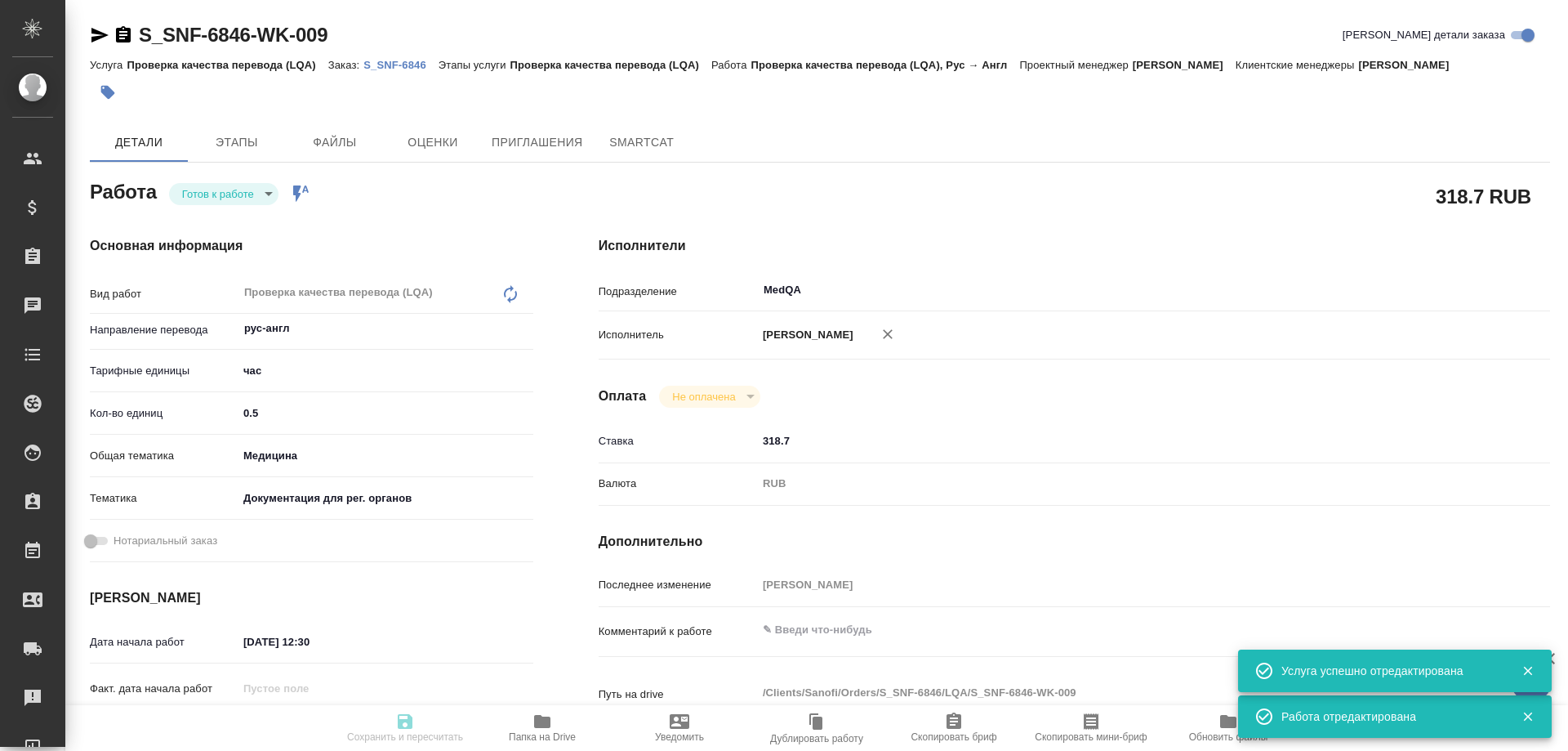
type textarea "x"
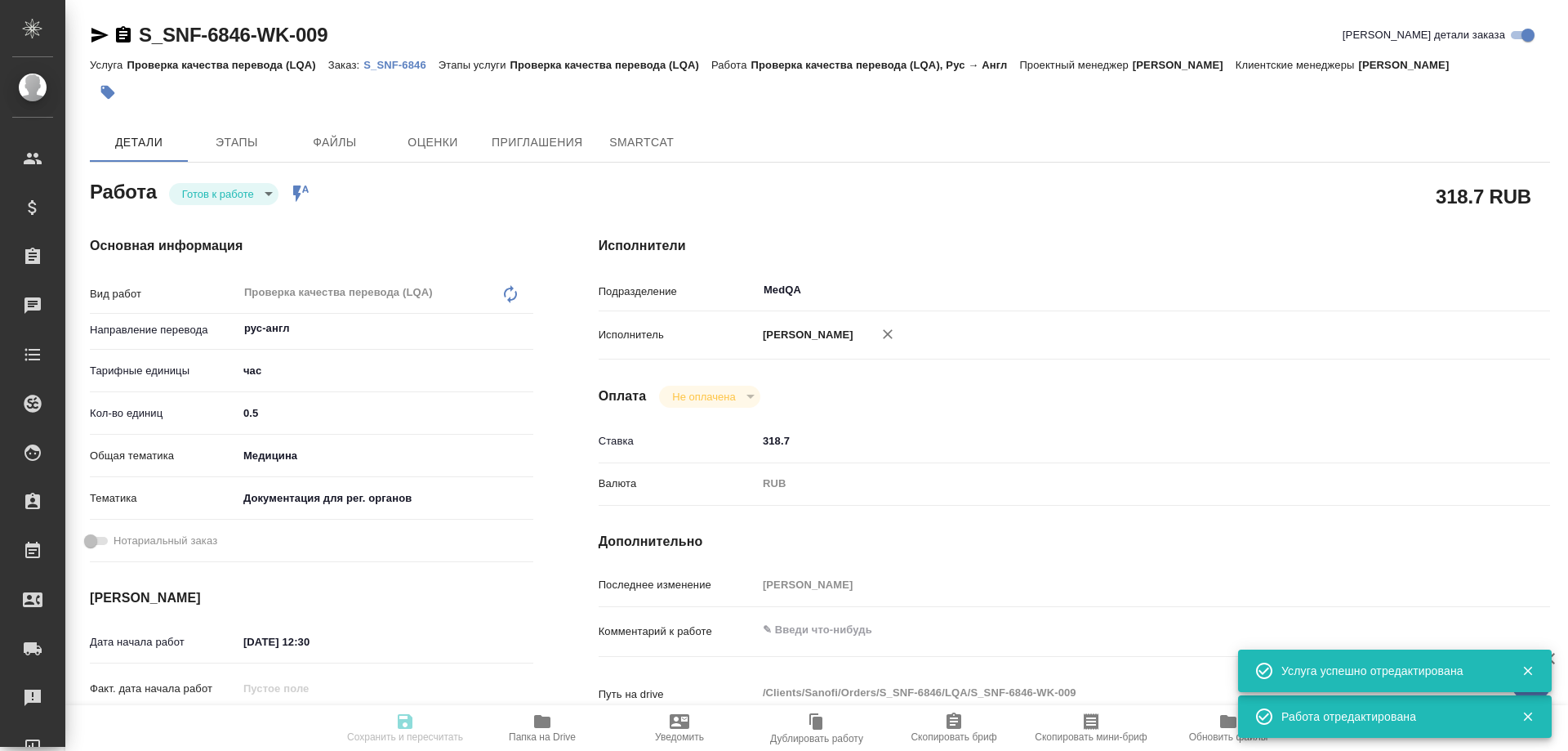
type textarea "x"
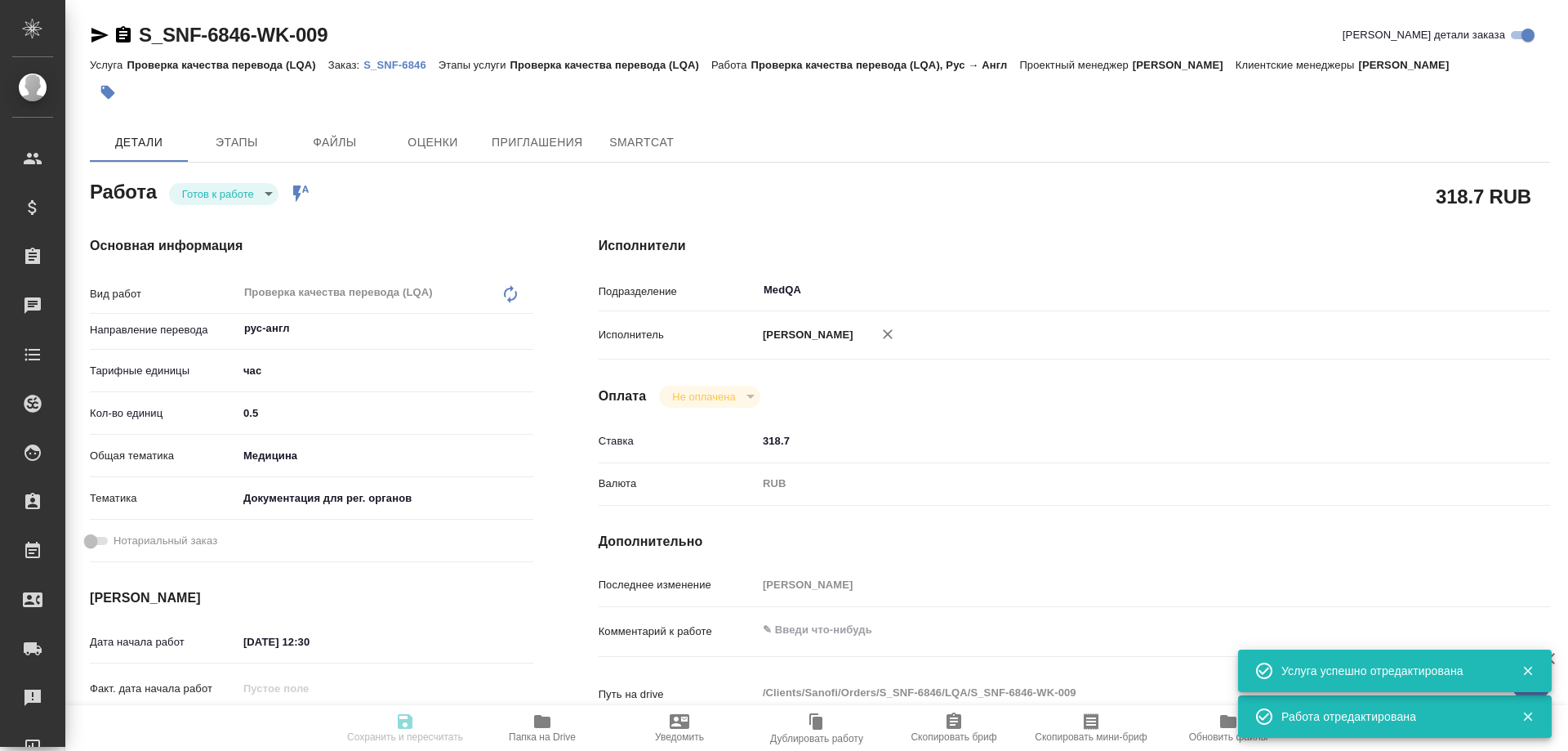
type textarea "x"
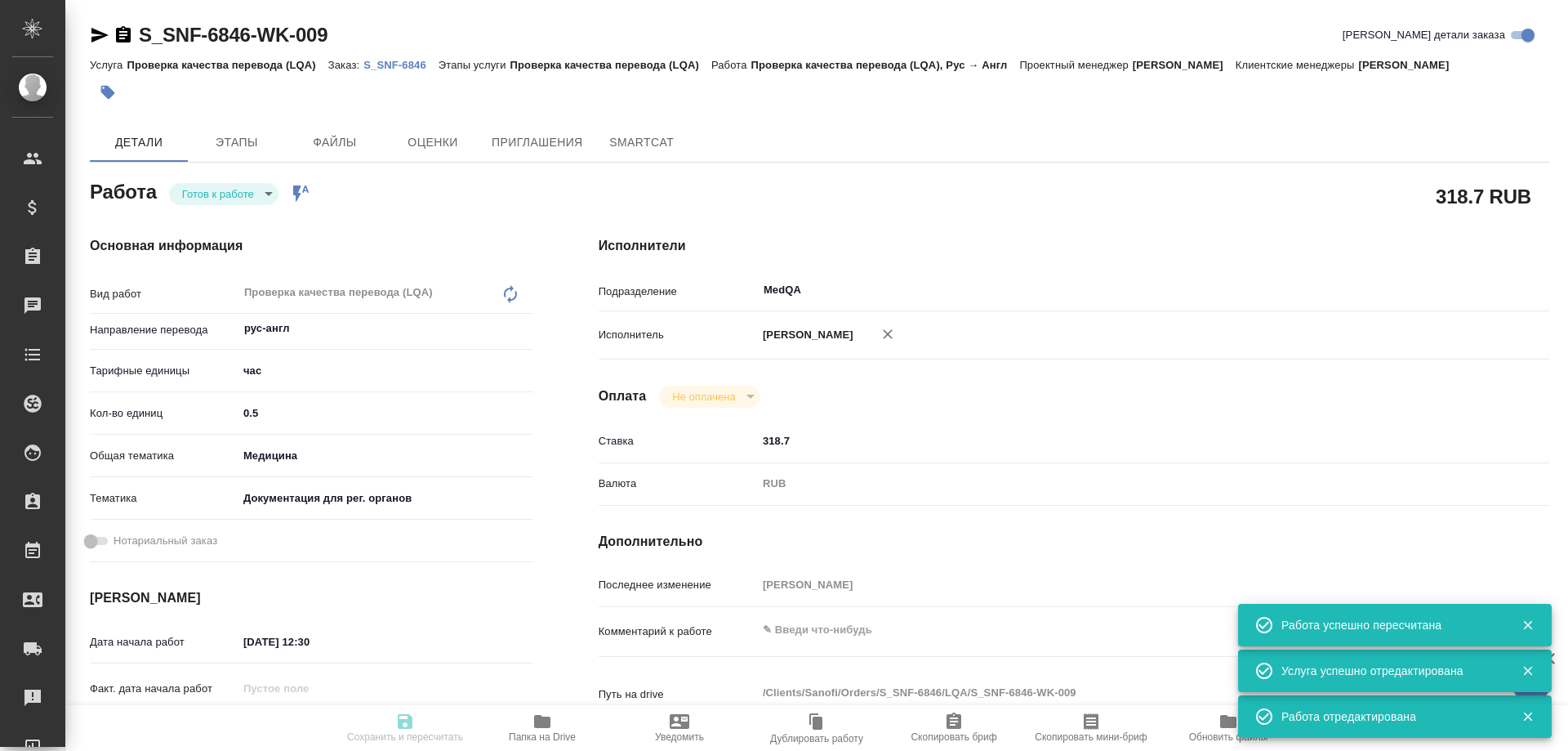
type input "readyForWork"
type textarea "Проверка качества перевода (LQA)"
type textarea "x"
type input "рус-англ"
type input "5a8b1489cc6b4906c91bfd93"
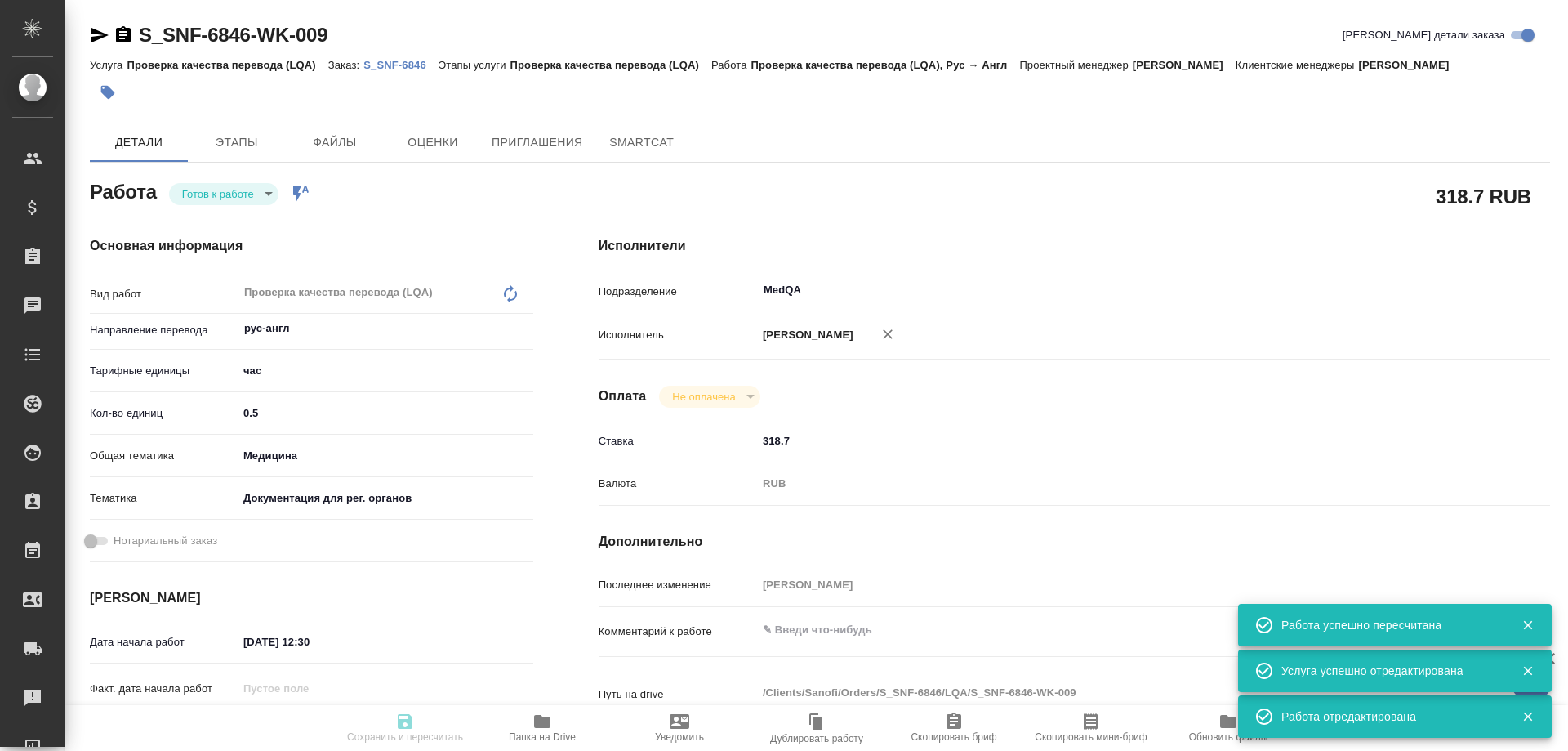
type input "0.5"
type input "med"
type input "5f647205b73bc97568ca66c6"
type input "27.08.2025 12:30"
type input "28.08.2025 17:00"
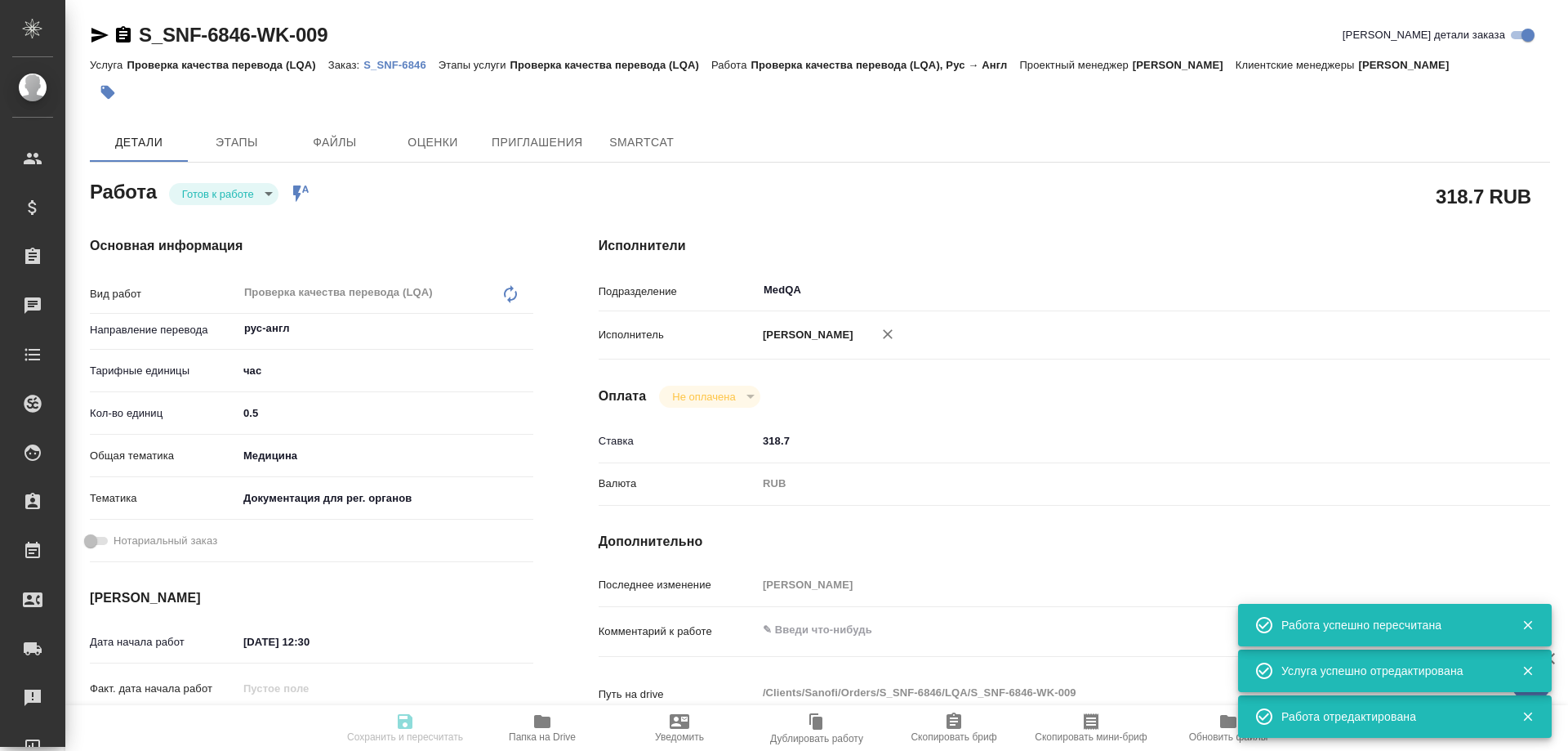
type input "29.08.2025 12:00"
type input "MedQA"
type input "notPayed"
type input "318.7"
type input "RUB"
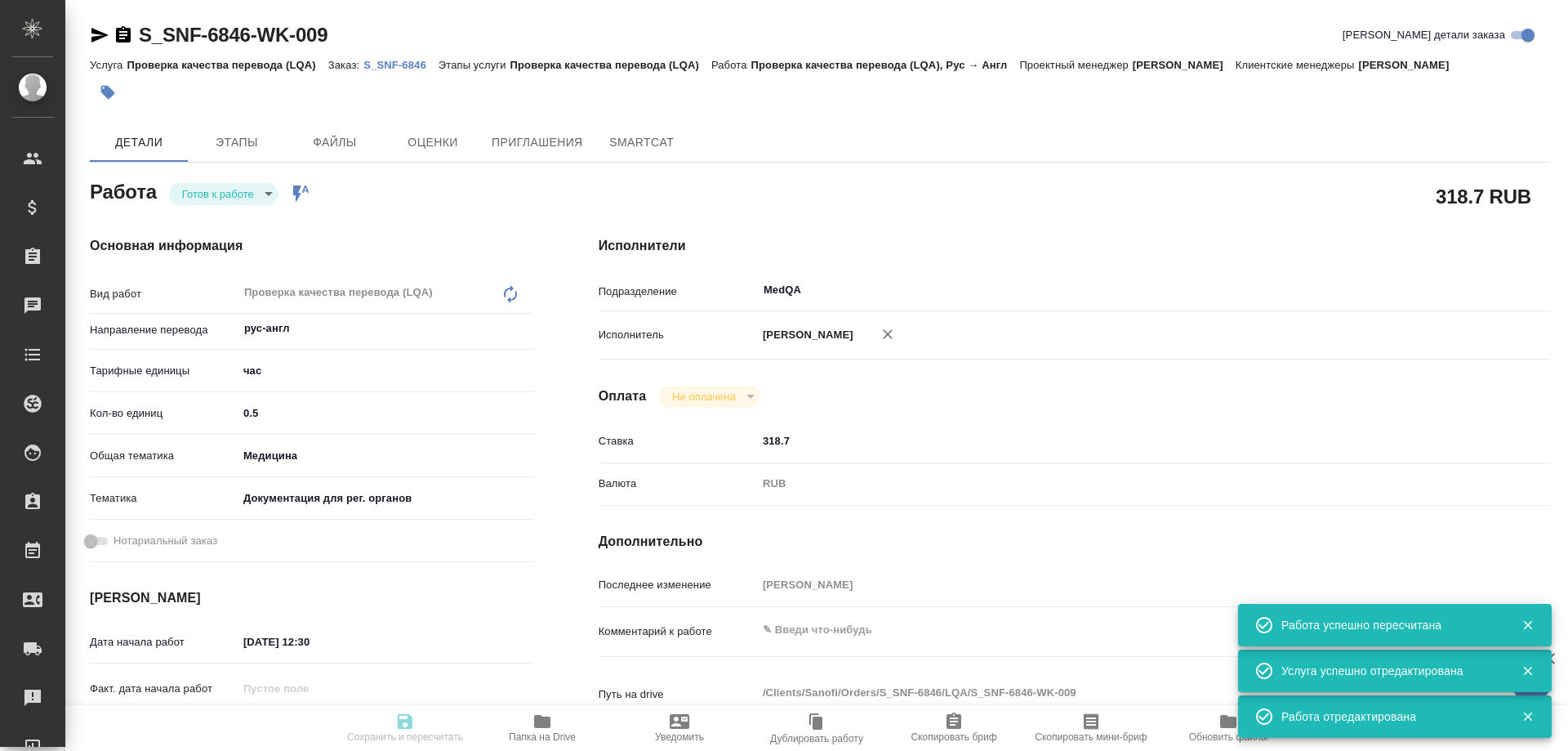
type input "[PERSON_NAME]"
type textarea "x"
type textarea "/Clients/Sanofi/Orders/S_SNF-6846/LQA/S_SNF-6846-WK-009"
type textarea "x"
type input "S_SNF-6846"
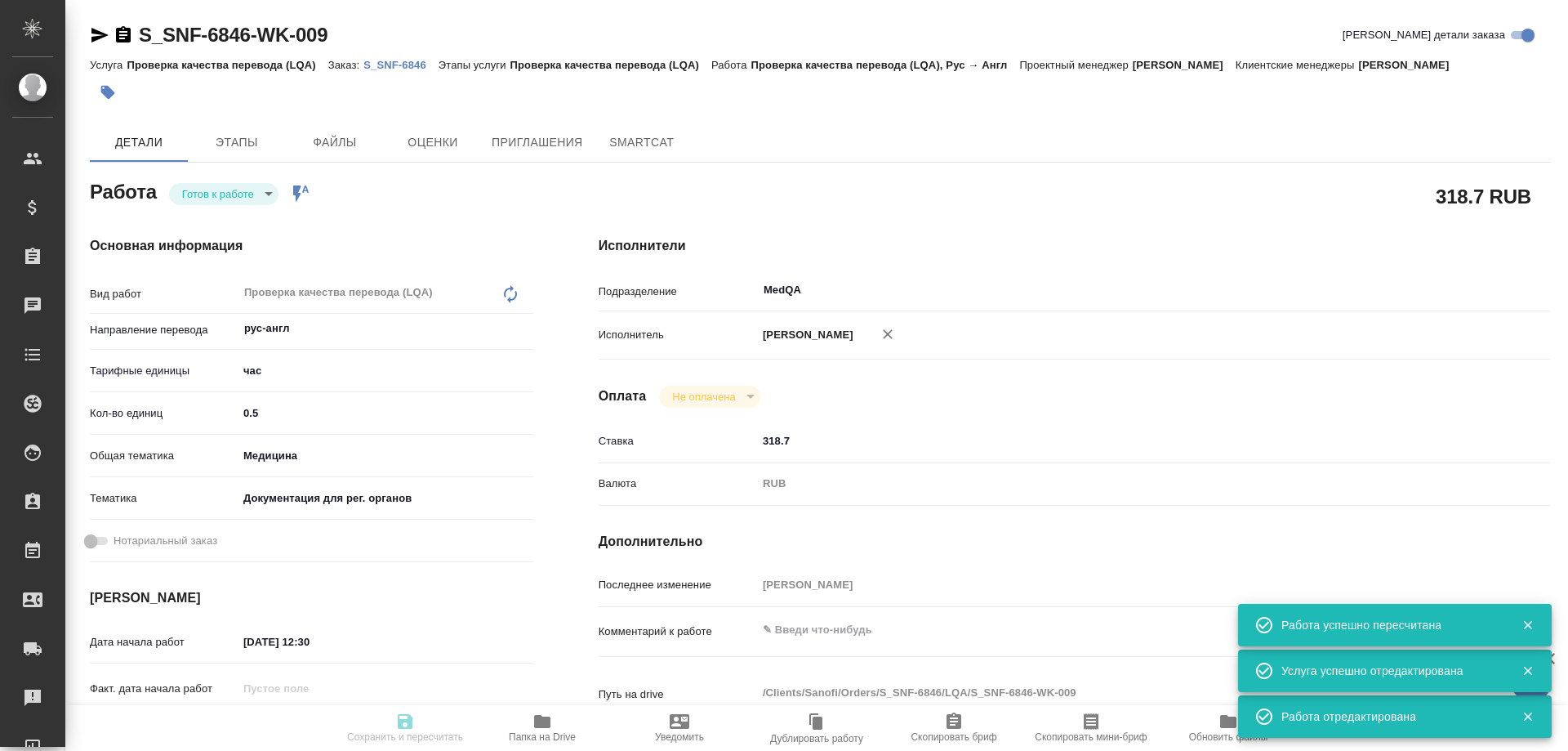
type input "E005827755"
type input "Проверка качества перевода (LQA)"
type input "[PERSON_NAME]"
type input "/Clients/Sanofi/Orders/S_SNF-6846"
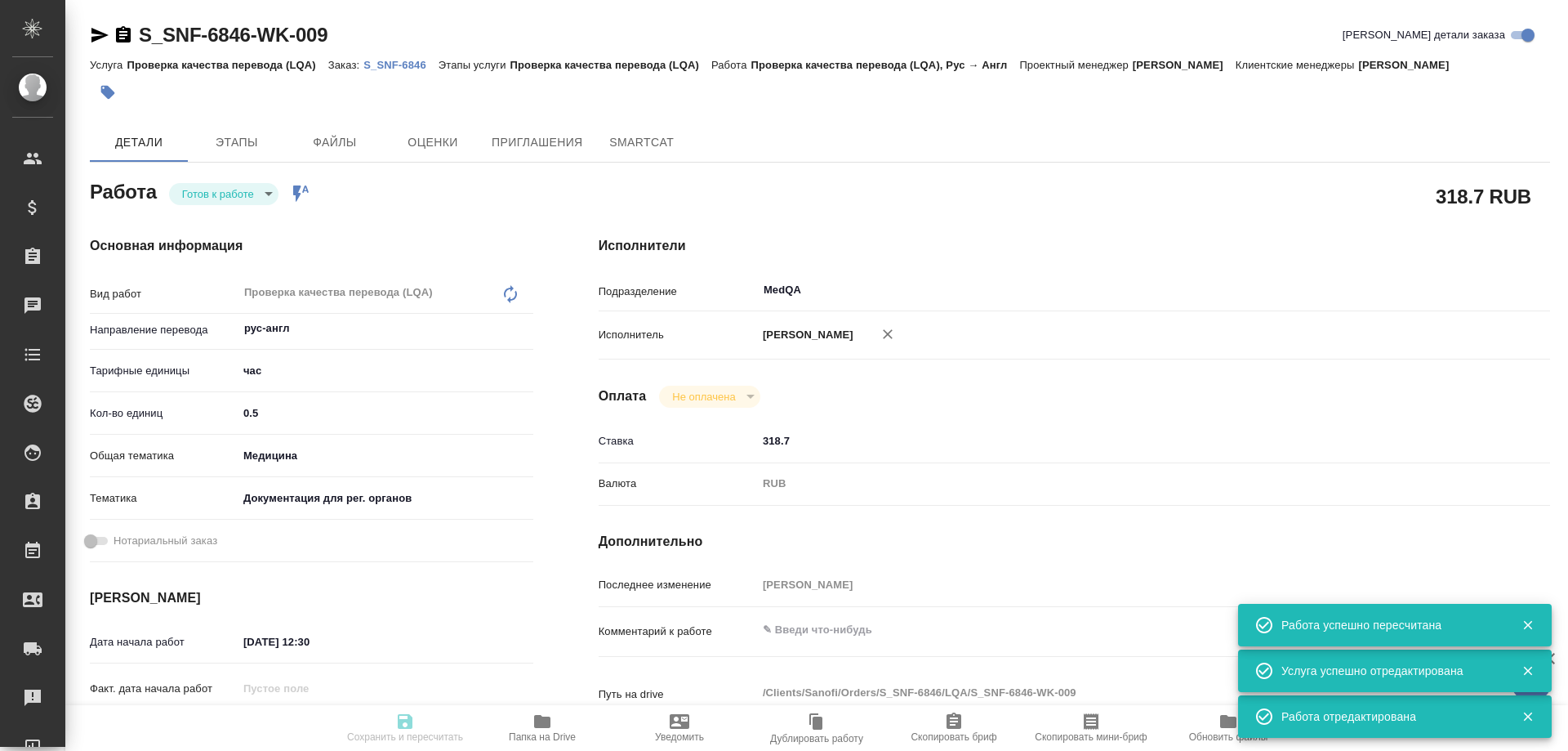
type textarea "x"
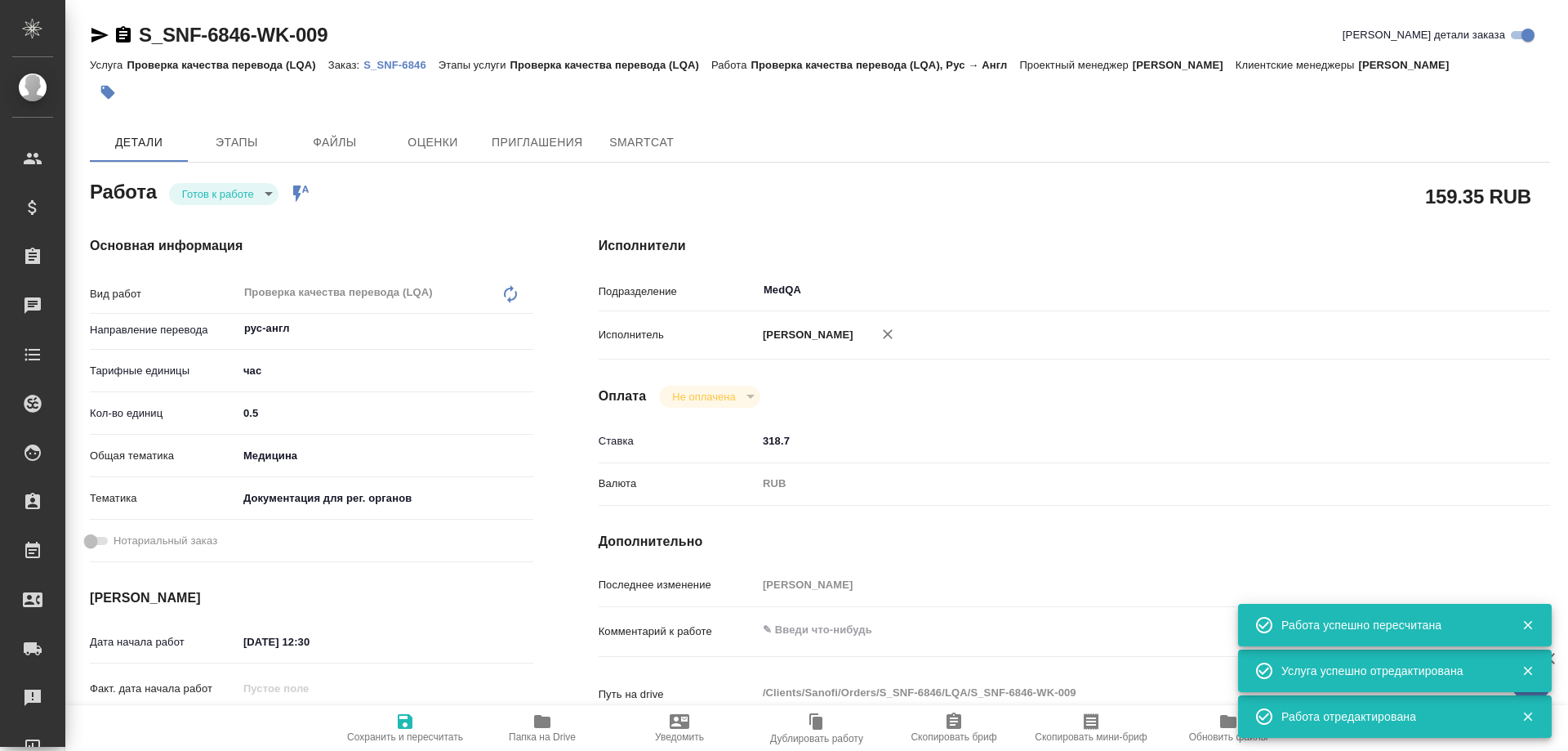
type textarea "x"
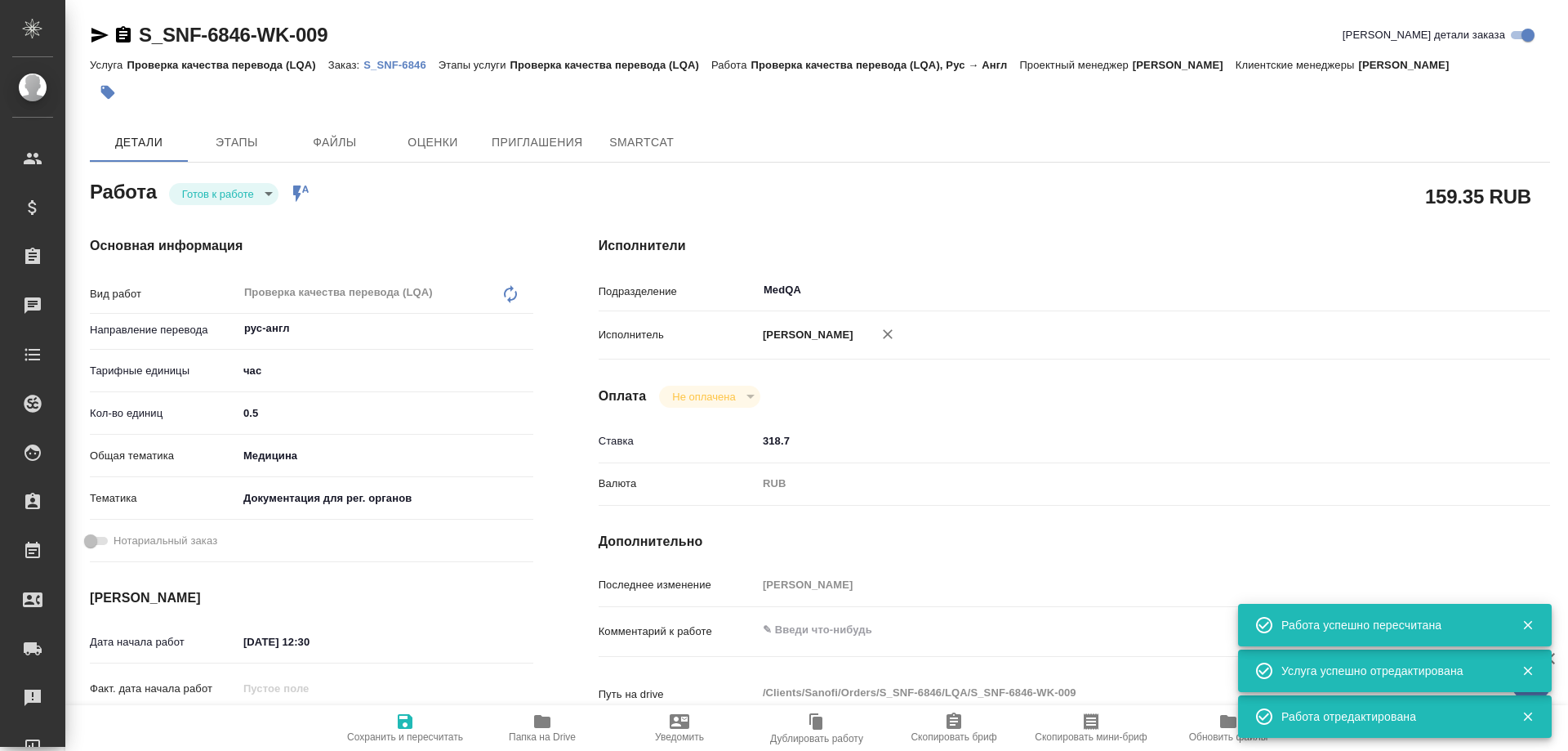
type textarea "x"
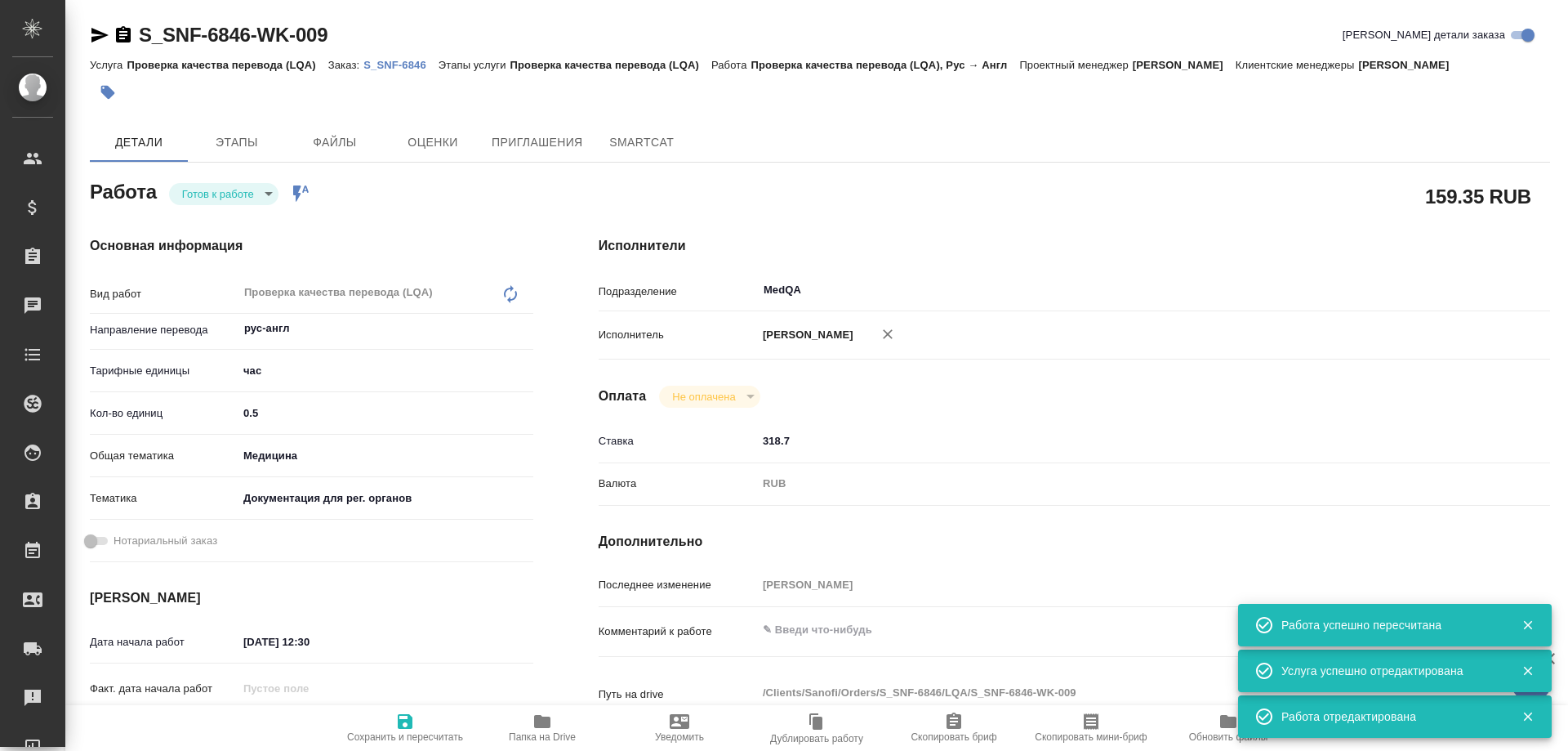
type textarea "x"
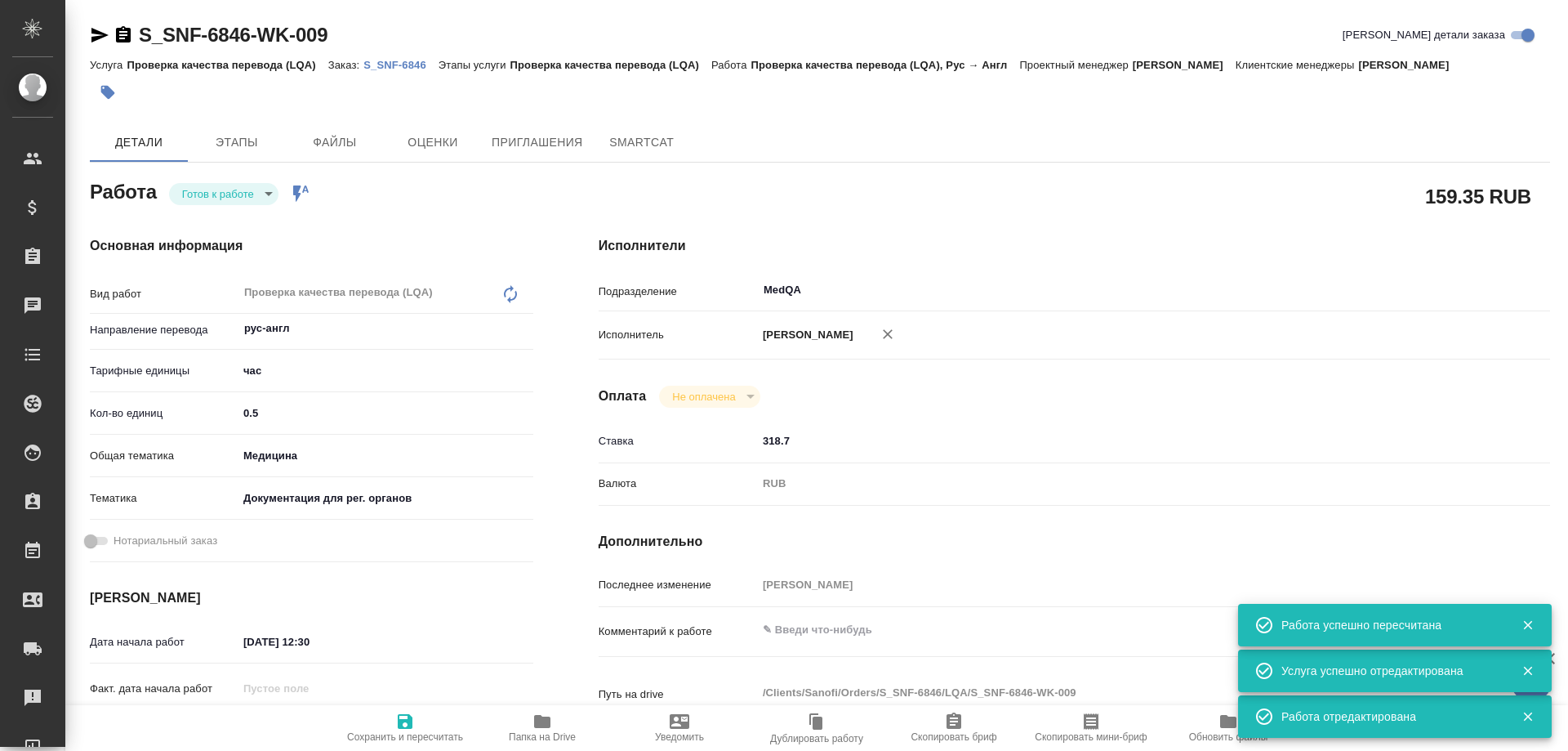
type textarea "x"
click at [261, 195] on body "🙏 .cls-1 fill:#fff; AWATERA Solovyova Elena Клиенты Спецификации Заказы 0 Чаты …" at bounding box center [784, 376] width 1568 height 751
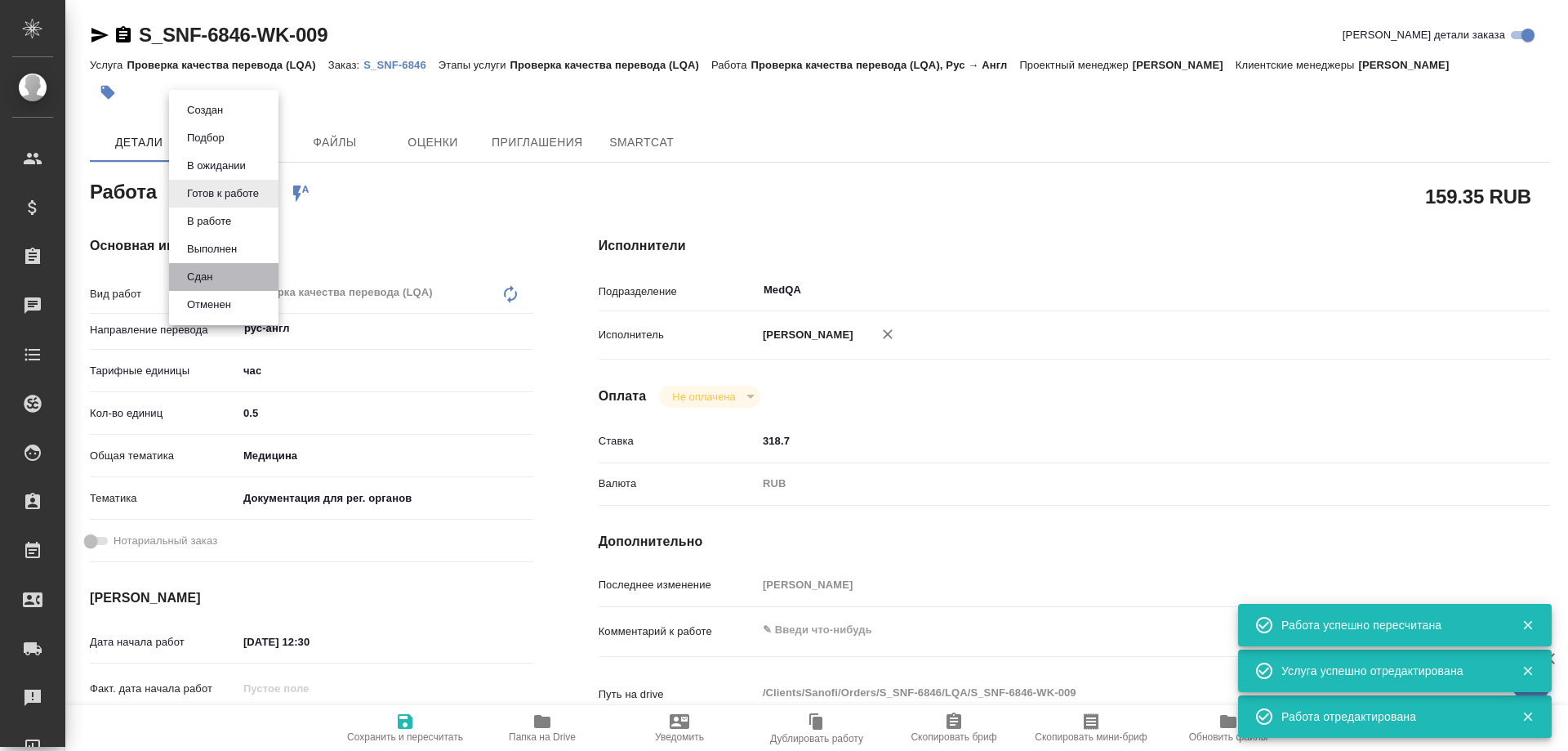
click at [219, 277] on li "Сдан" at bounding box center [224, 278] width 109 height 28
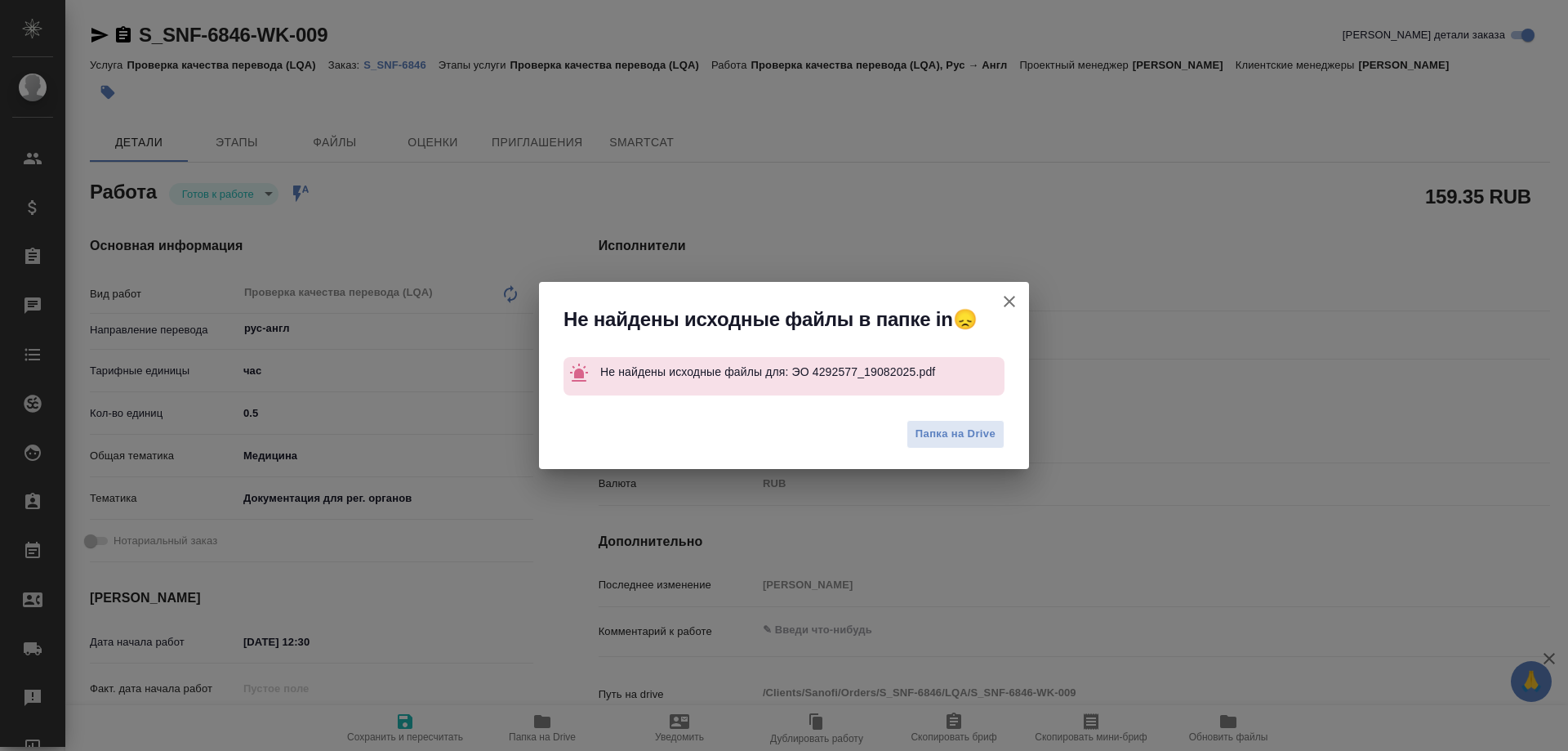
type textarea "x"
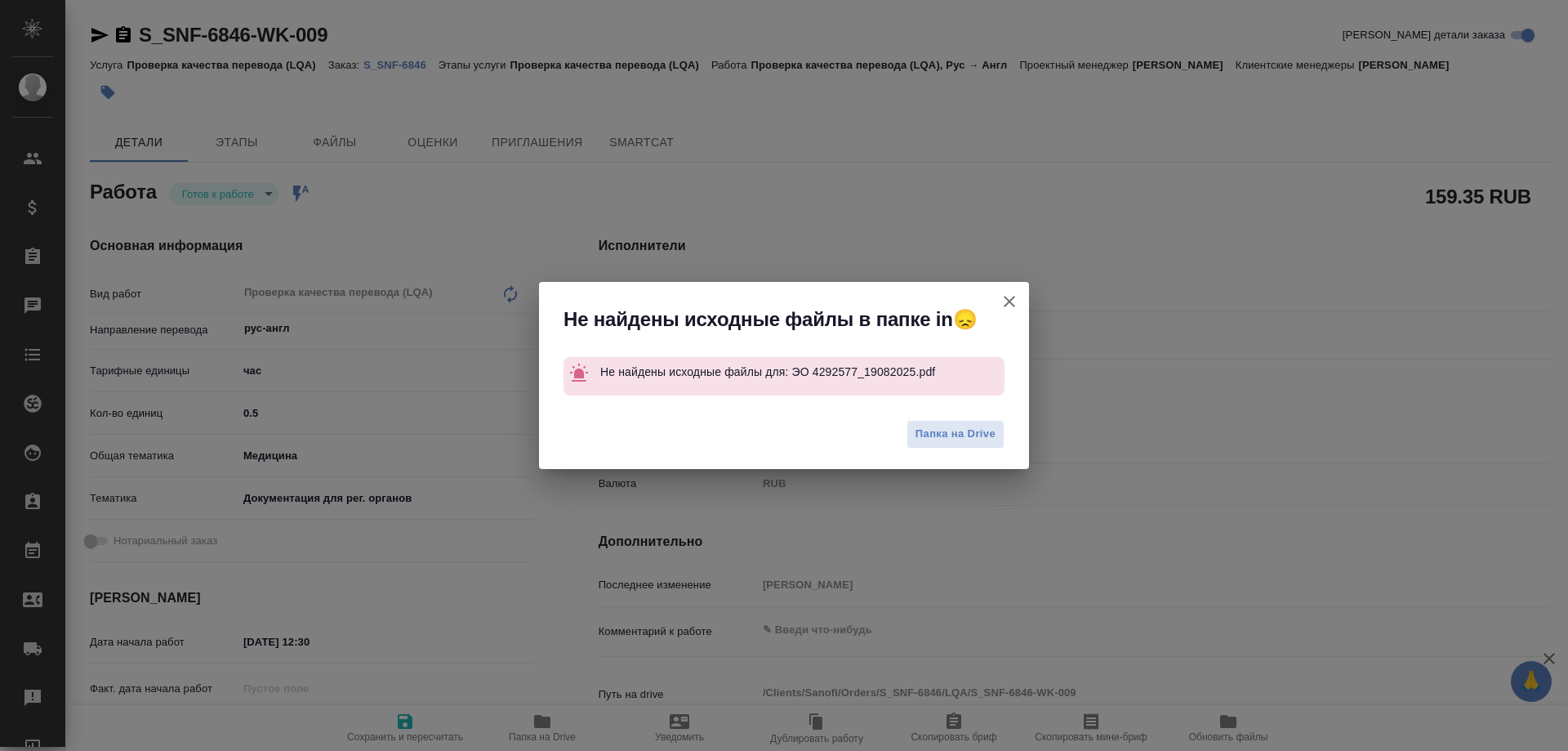
type textarea "x"
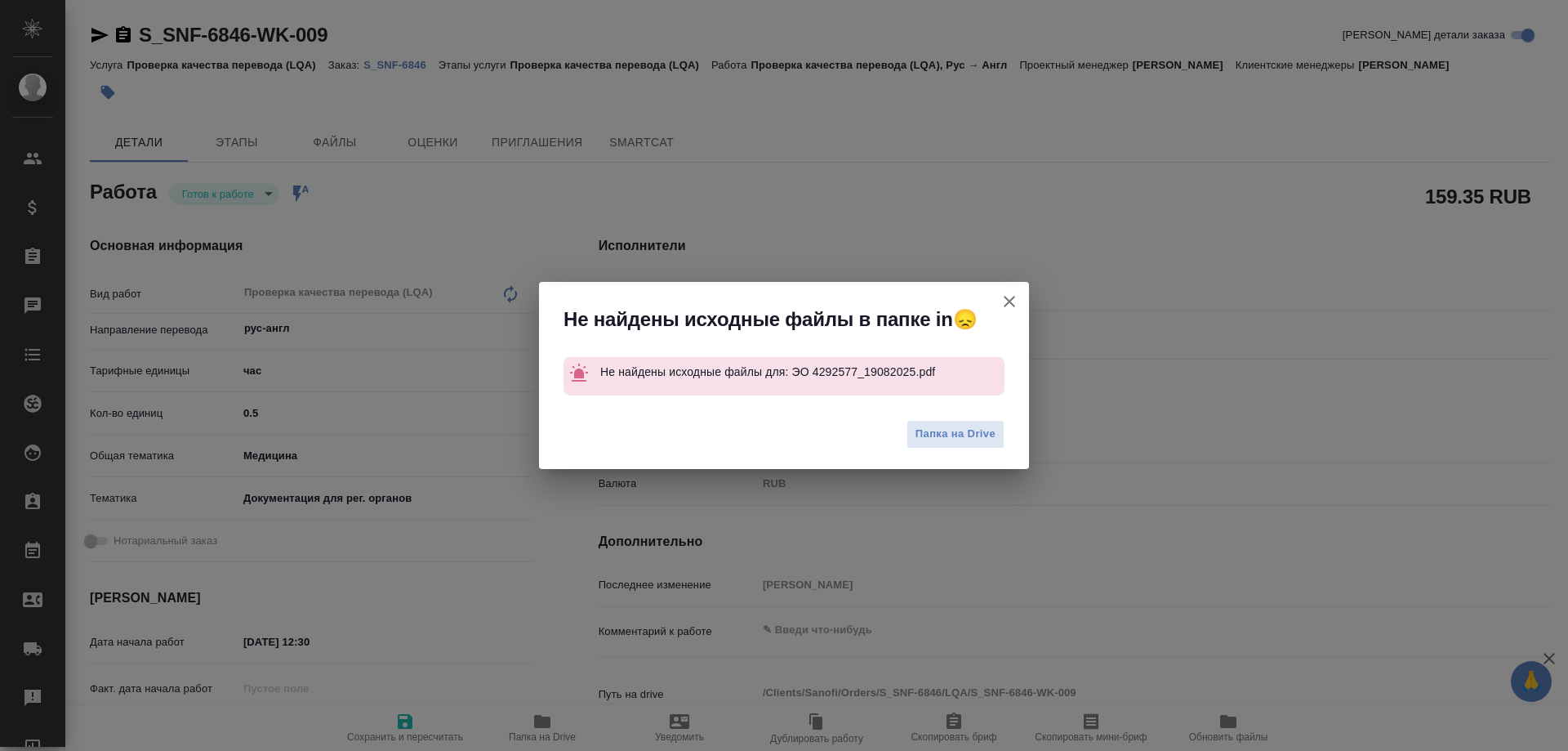
type textarea "x"
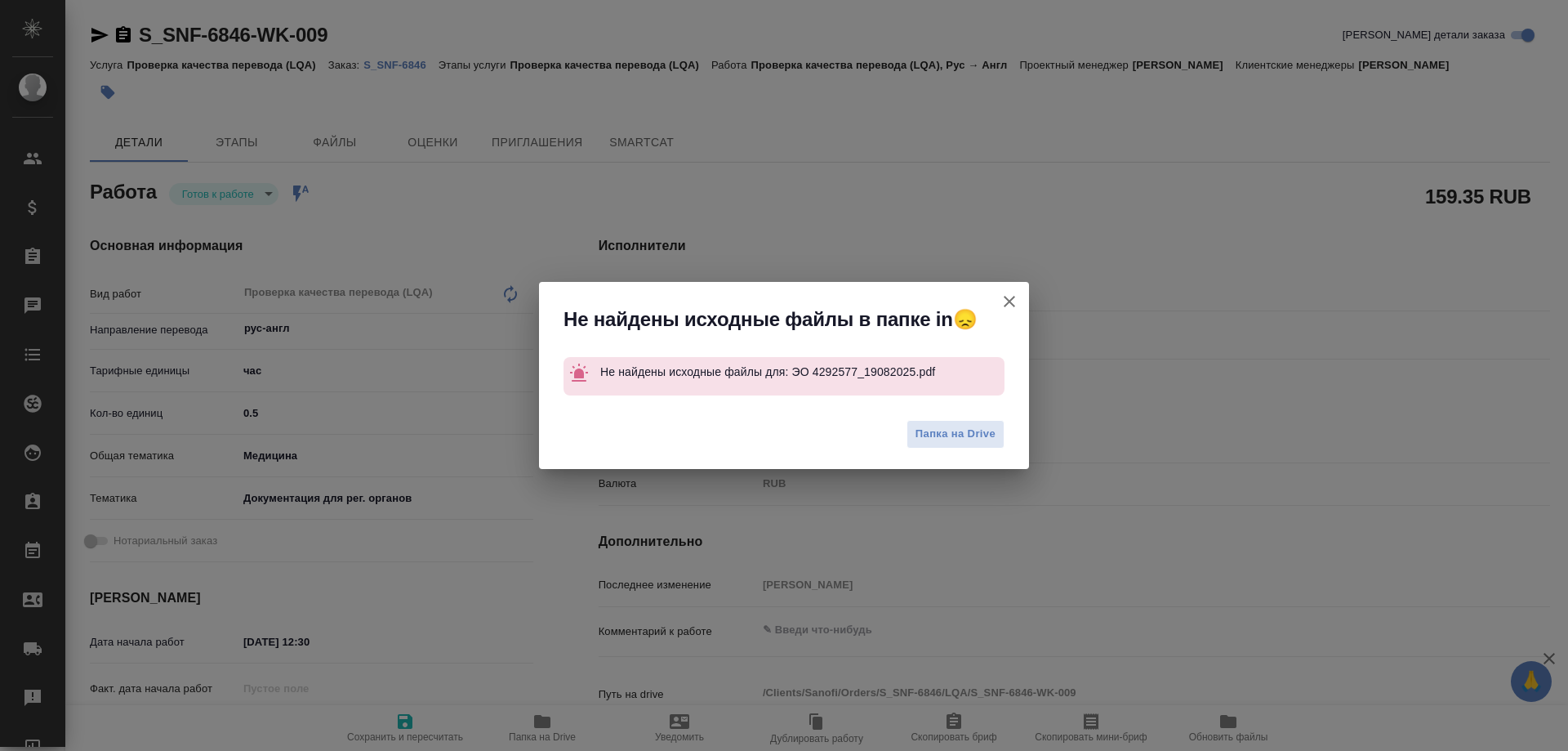
click at [1013, 298] on icon "button" at bounding box center [1009, 301] width 11 height 11
type textarea "x"
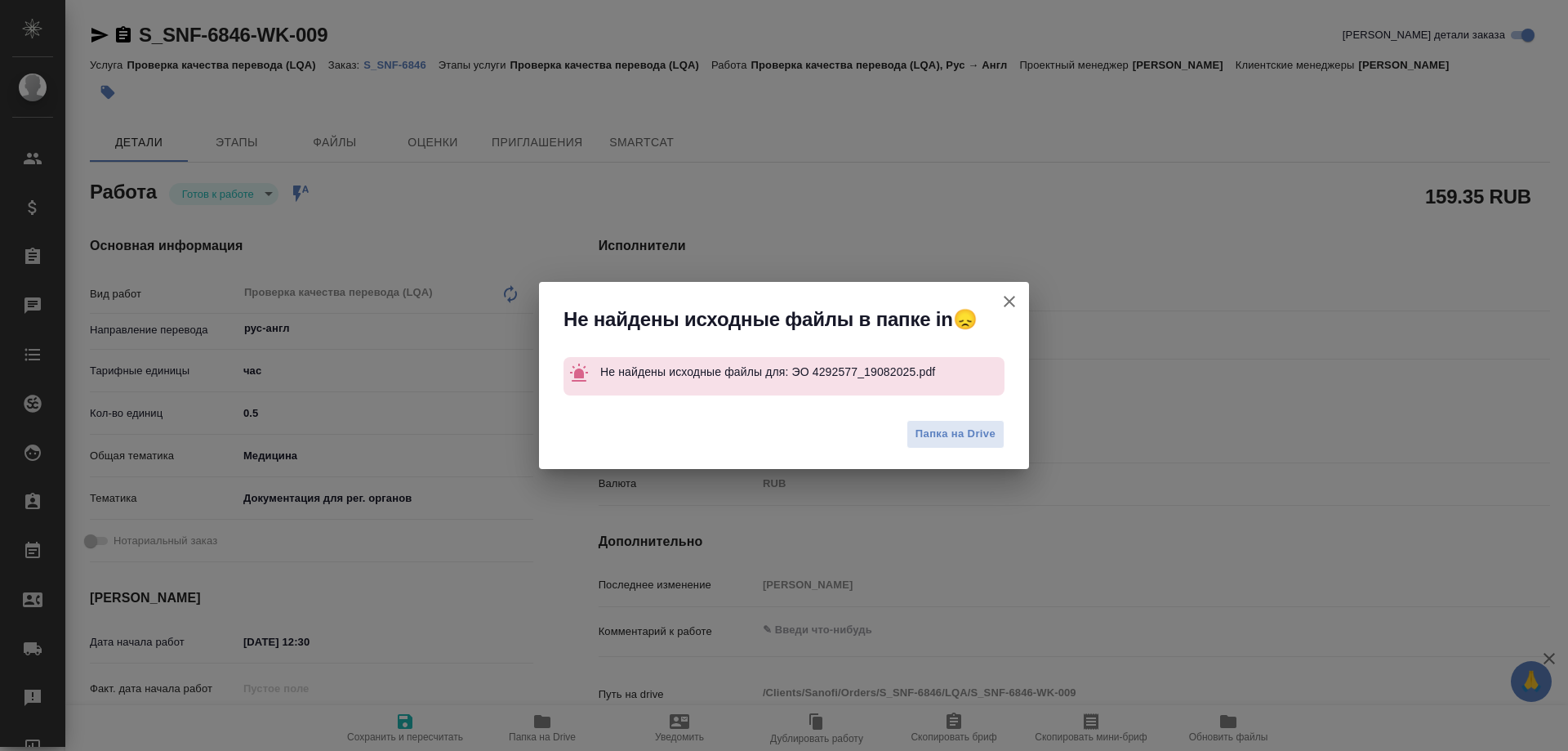
type textarea "x"
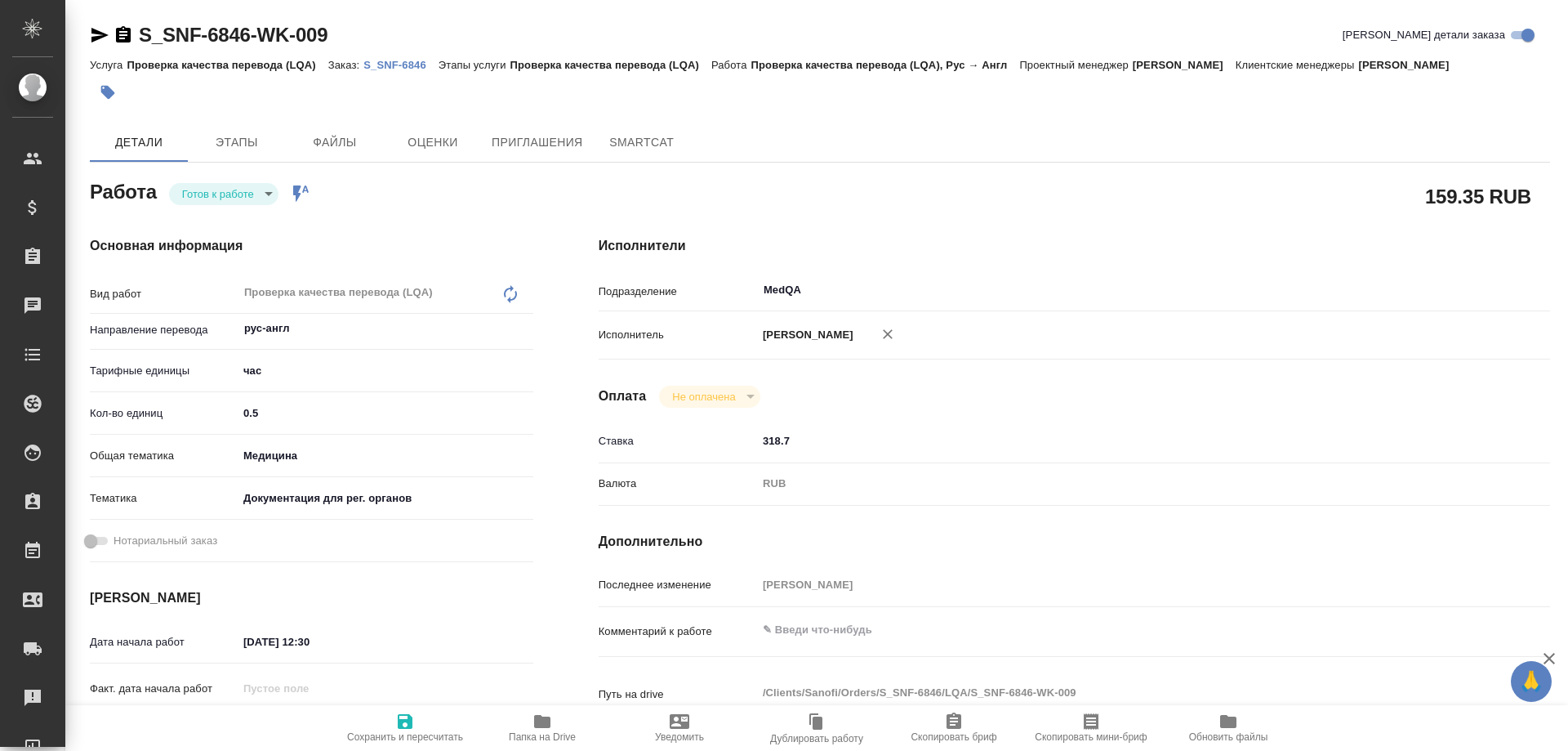
click at [252, 198] on body "🙏 .cls-1 fill:#fff; AWATERA Solovyova Elena Клиенты Спецификации Заказы 0 Чаты …" at bounding box center [784, 376] width 1568 height 751
click at [225, 277] on li "Сдан" at bounding box center [224, 278] width 109 height 28
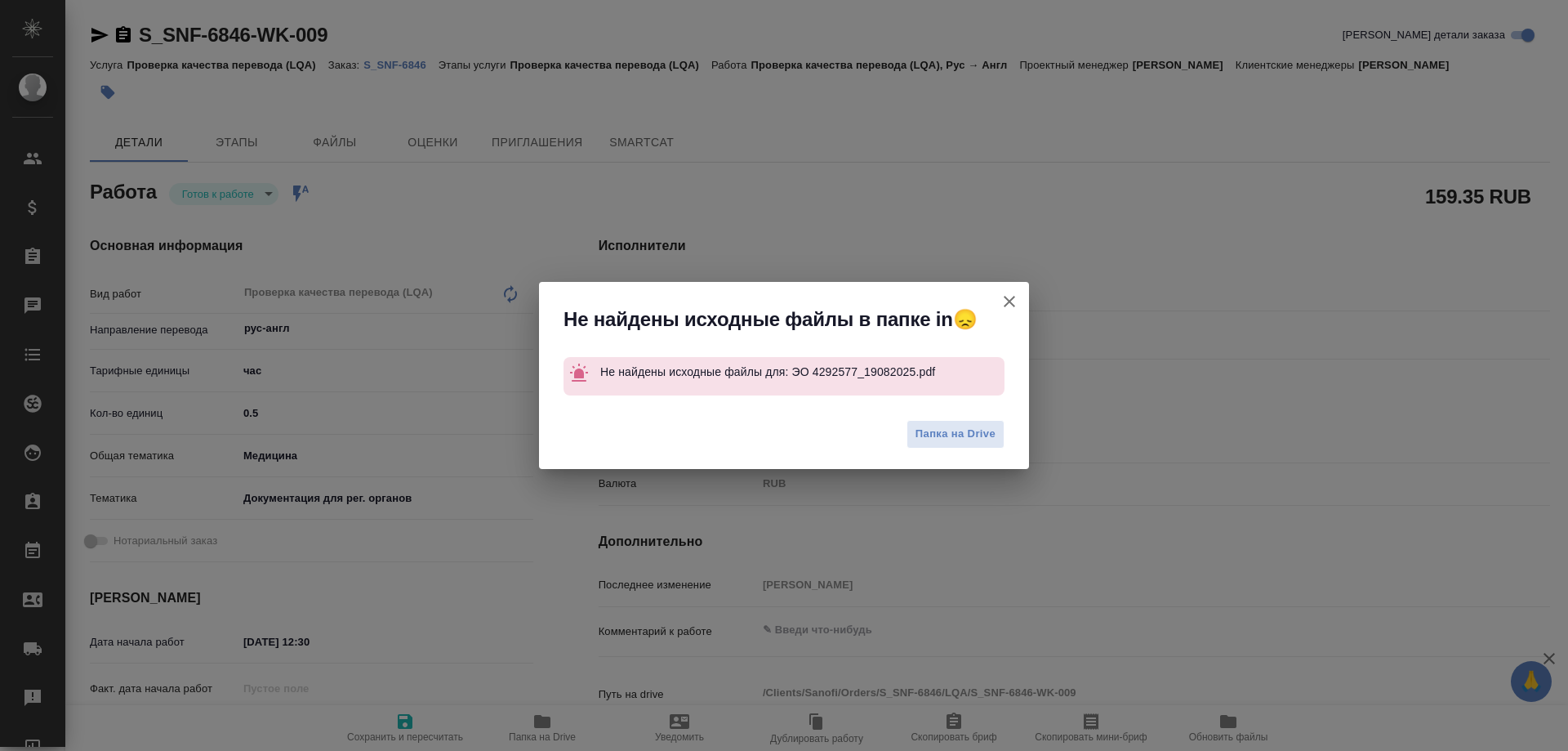
type textarea "x"
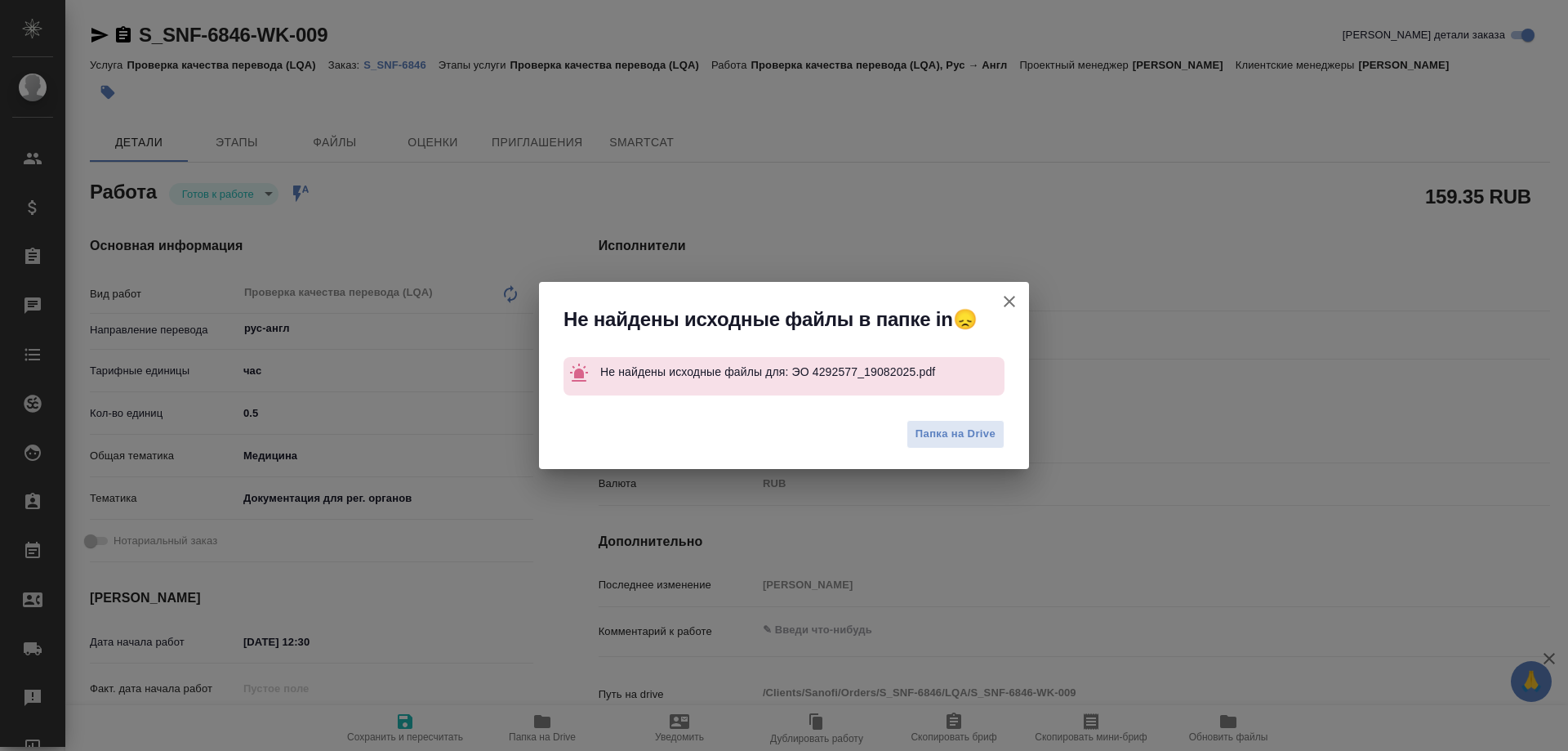
type textarea "x"
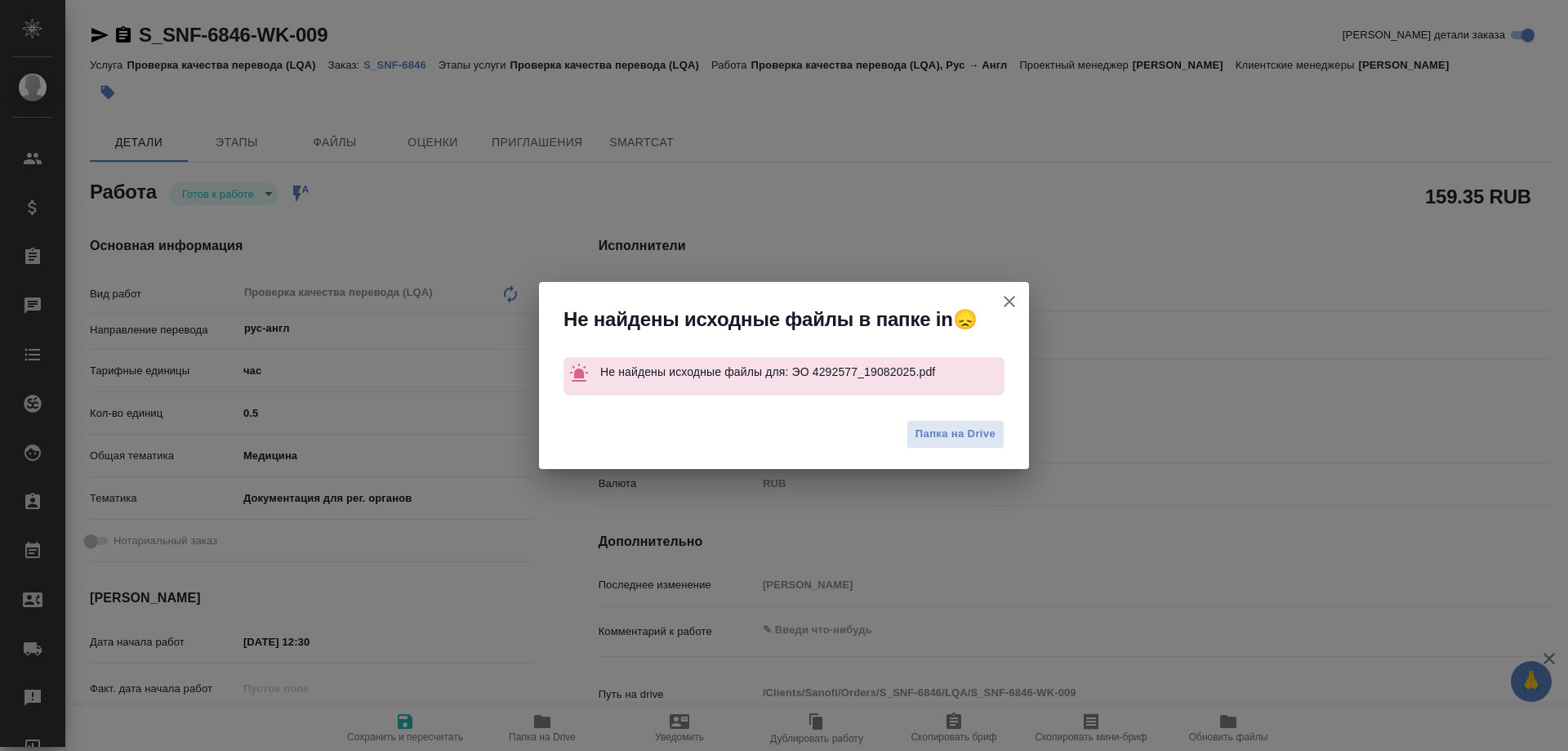
type textarea "x"
click at [1019, 300] on button "Кратко детали заказа" at bounding box center [1009, 302] width 40 height 40
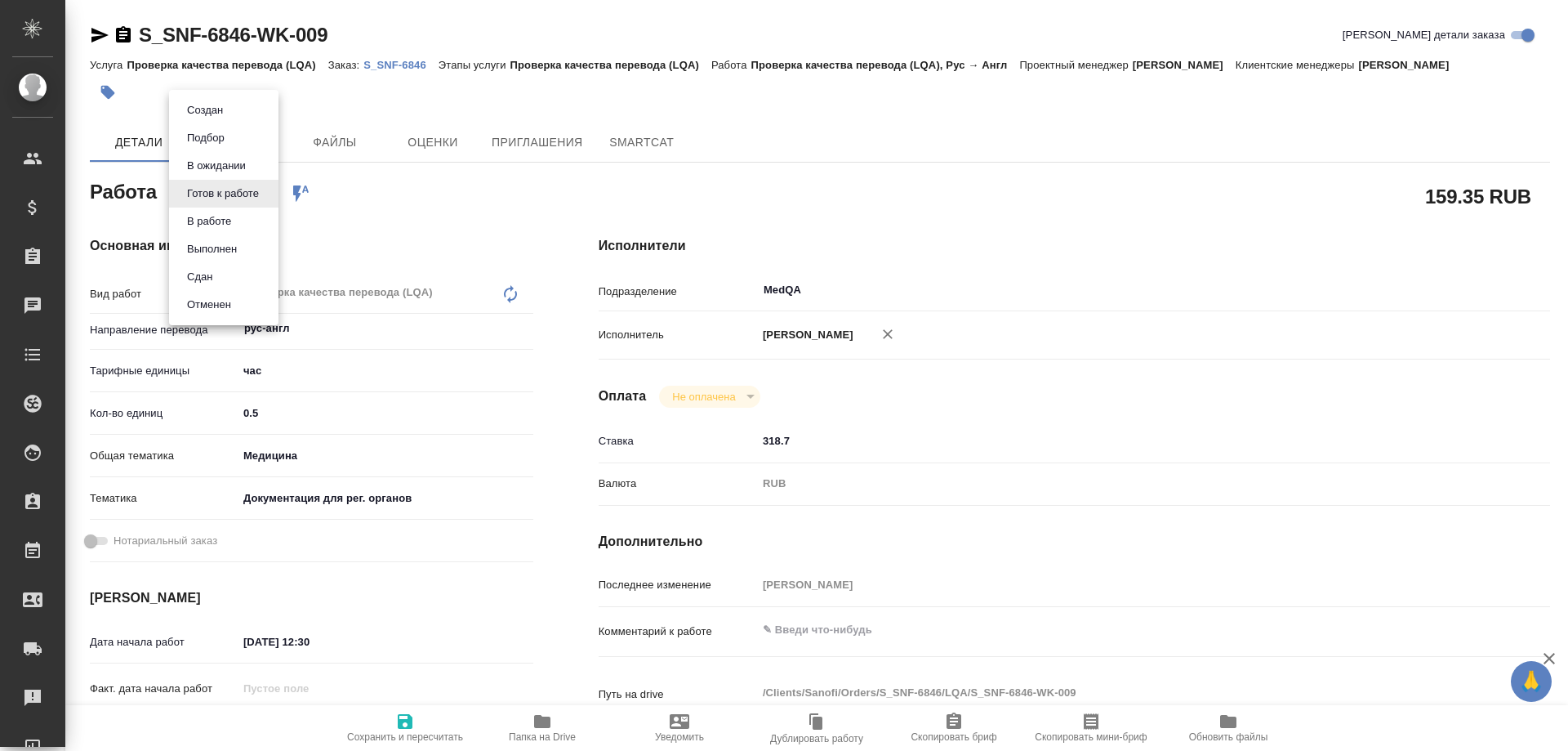
click at [254, 185] on body "🙏 .cls-1 fill:#fff; AWATERA Solovyova Elena Клиенты Спецификации Заказы 0 Чаты …" at bounding box center [784, 376] width 1568 height 751
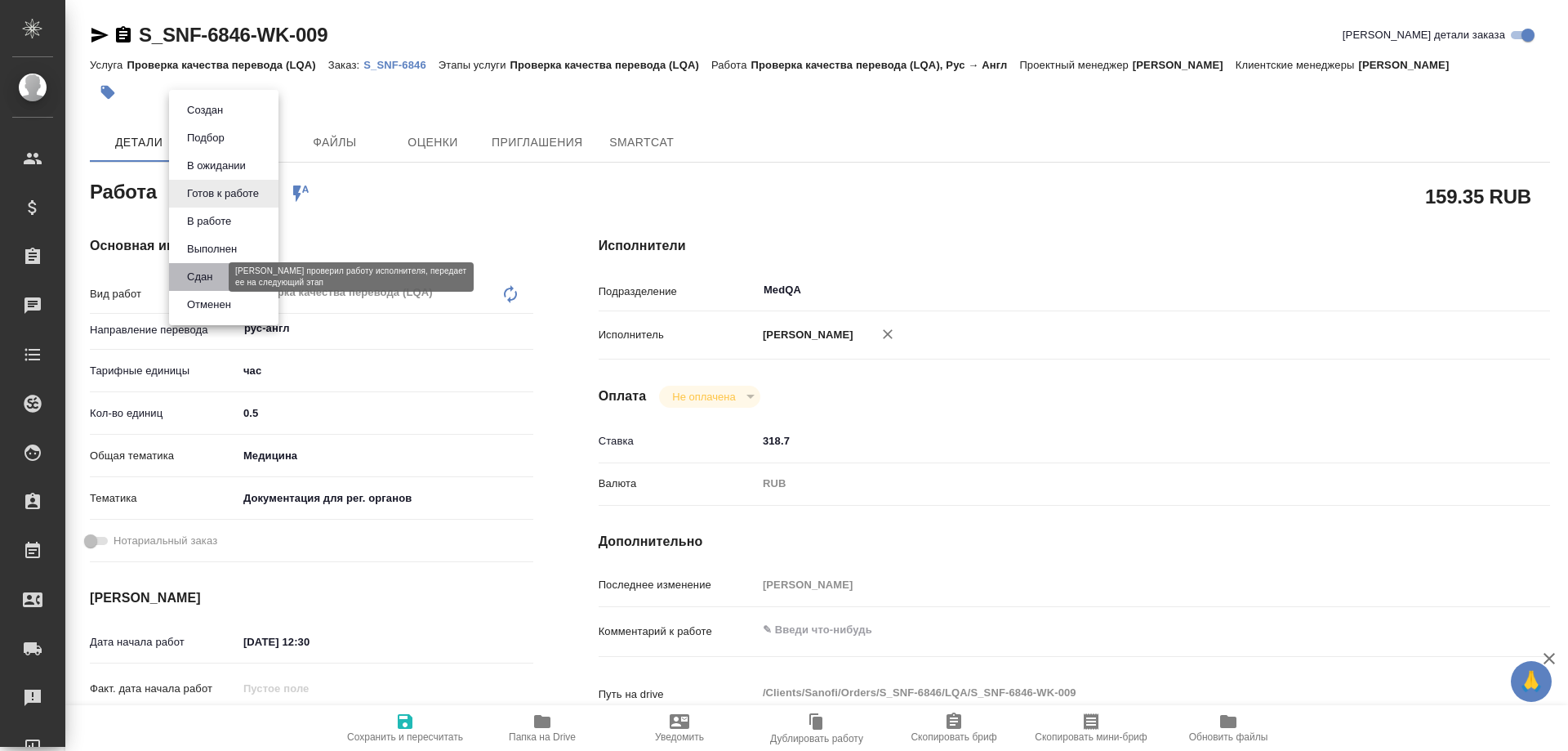
click at [207, 268] on button "Сдан" at bounding box center [199, 277] width 35 height 18
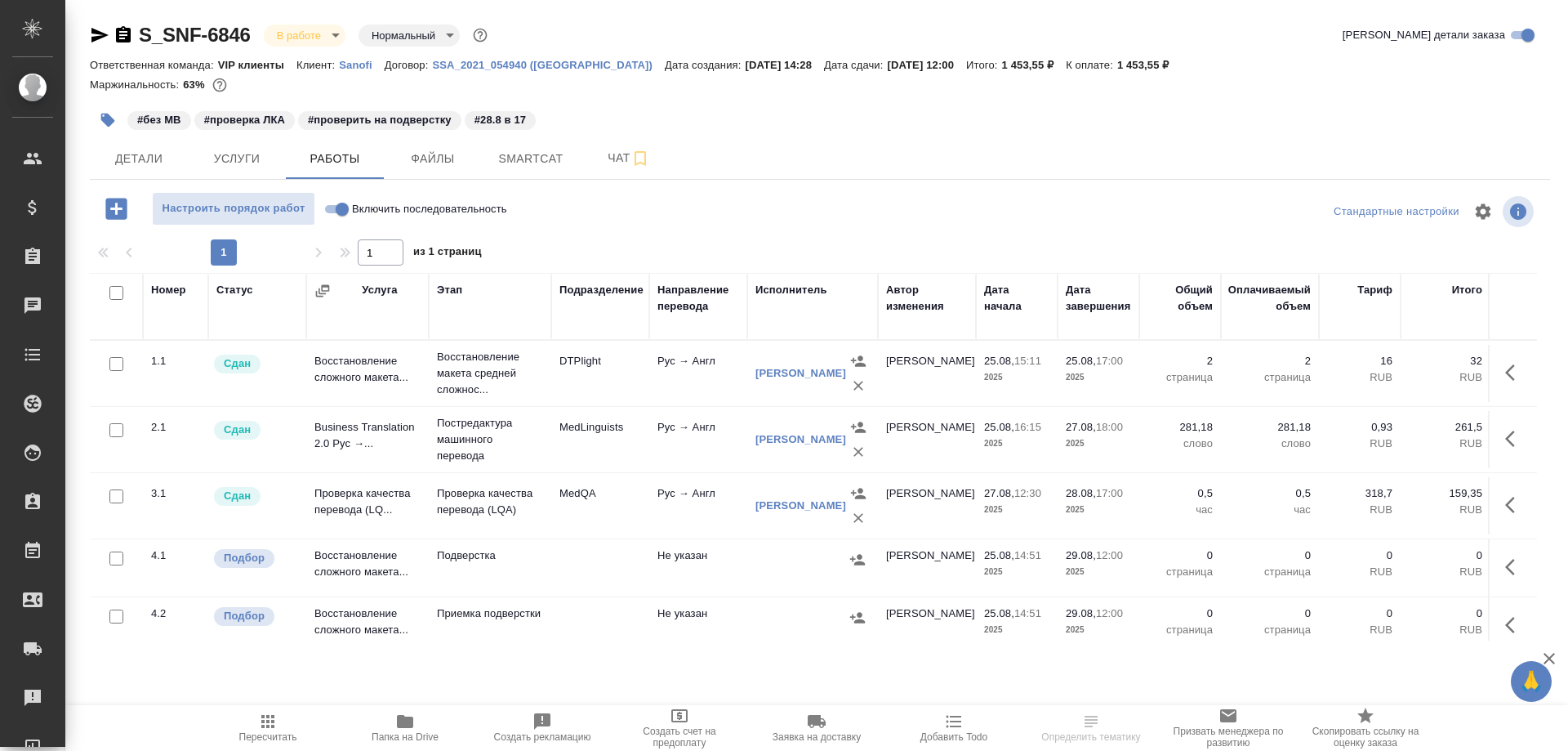
click at [94, 40] on icon "button" at bounding box center [100, 36] width 17 height 15
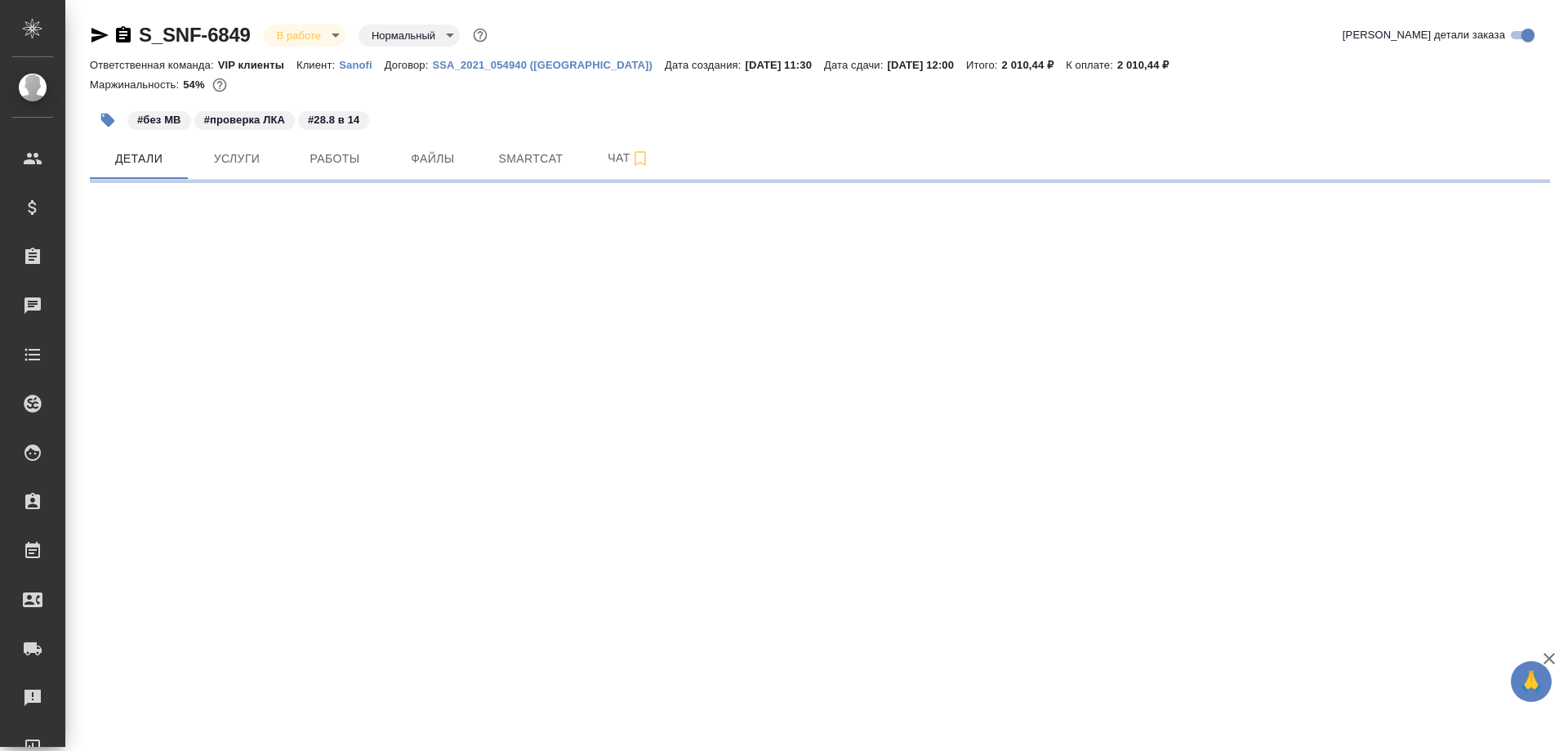
select select "RU"
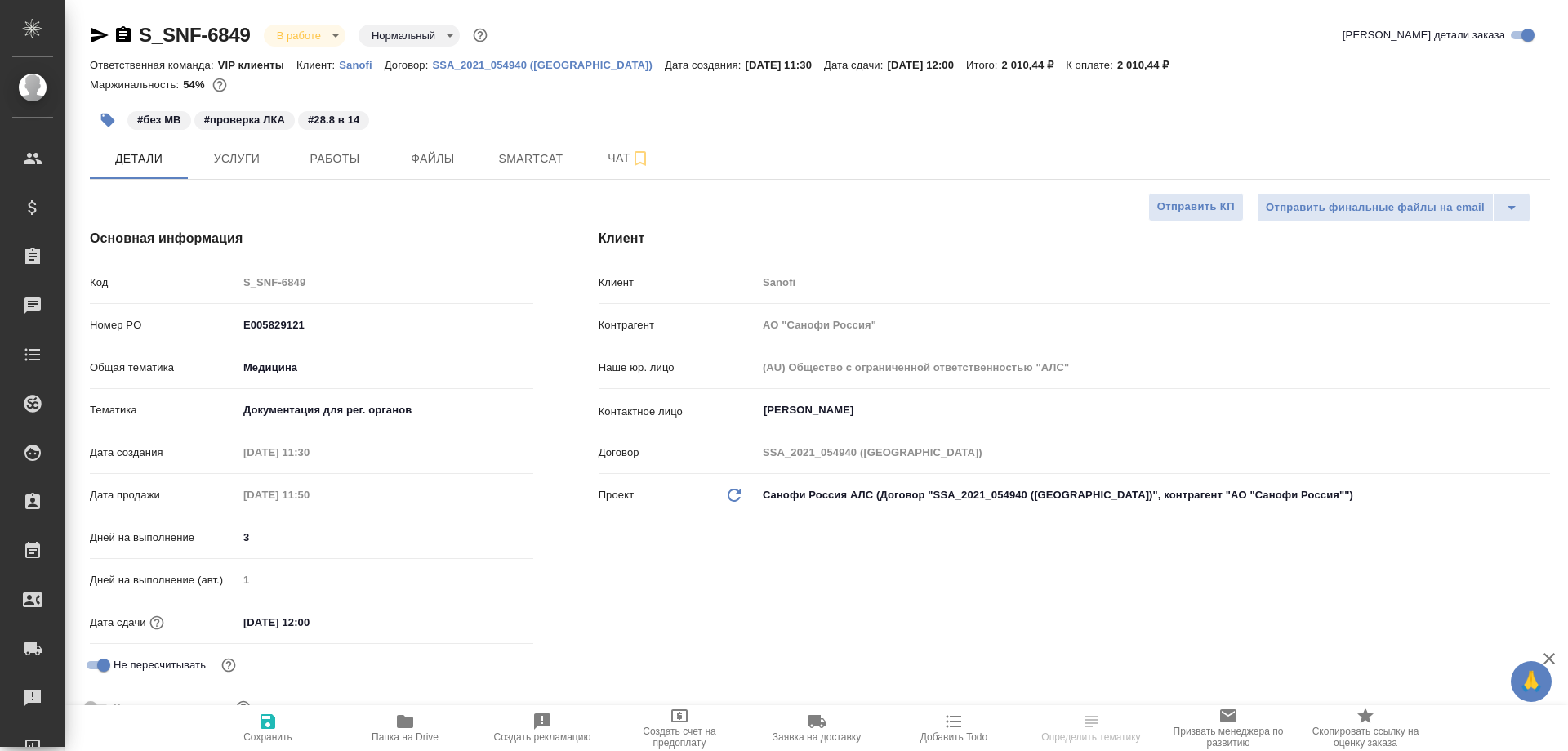
type textarea "x"
click at [516, 159] on span "Smartcat" at bounding box center [531, 159] width 78 height 21
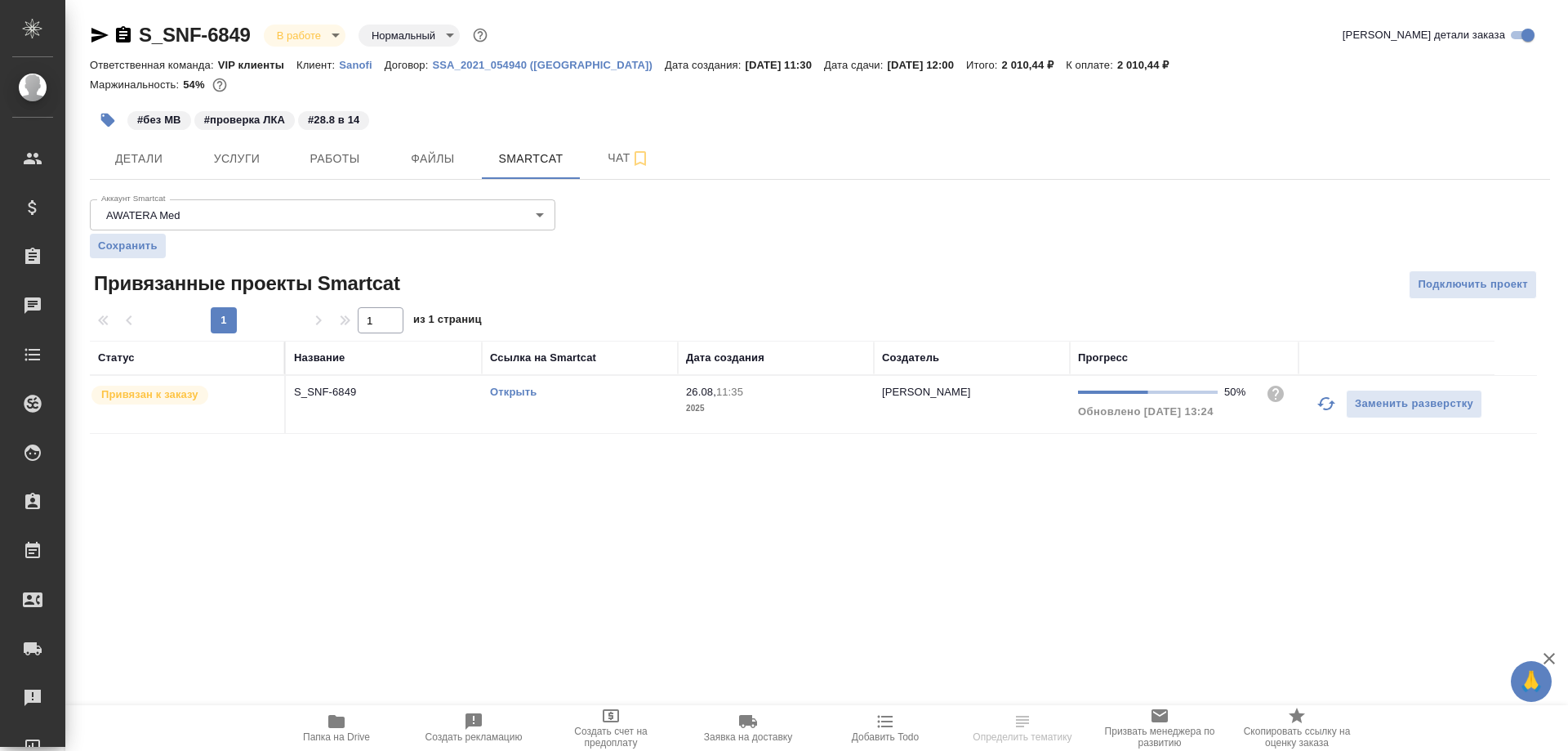
click at [529, 396] on link "Открыть" at bounding box center [513, 391] width 46 height 12
click at [335, 730] on icon "button" at bounding box center [336, 721] width 20 height 20
click at [331, 163] on span "Работы" at bounding box center [334, 159] width 78 height 21
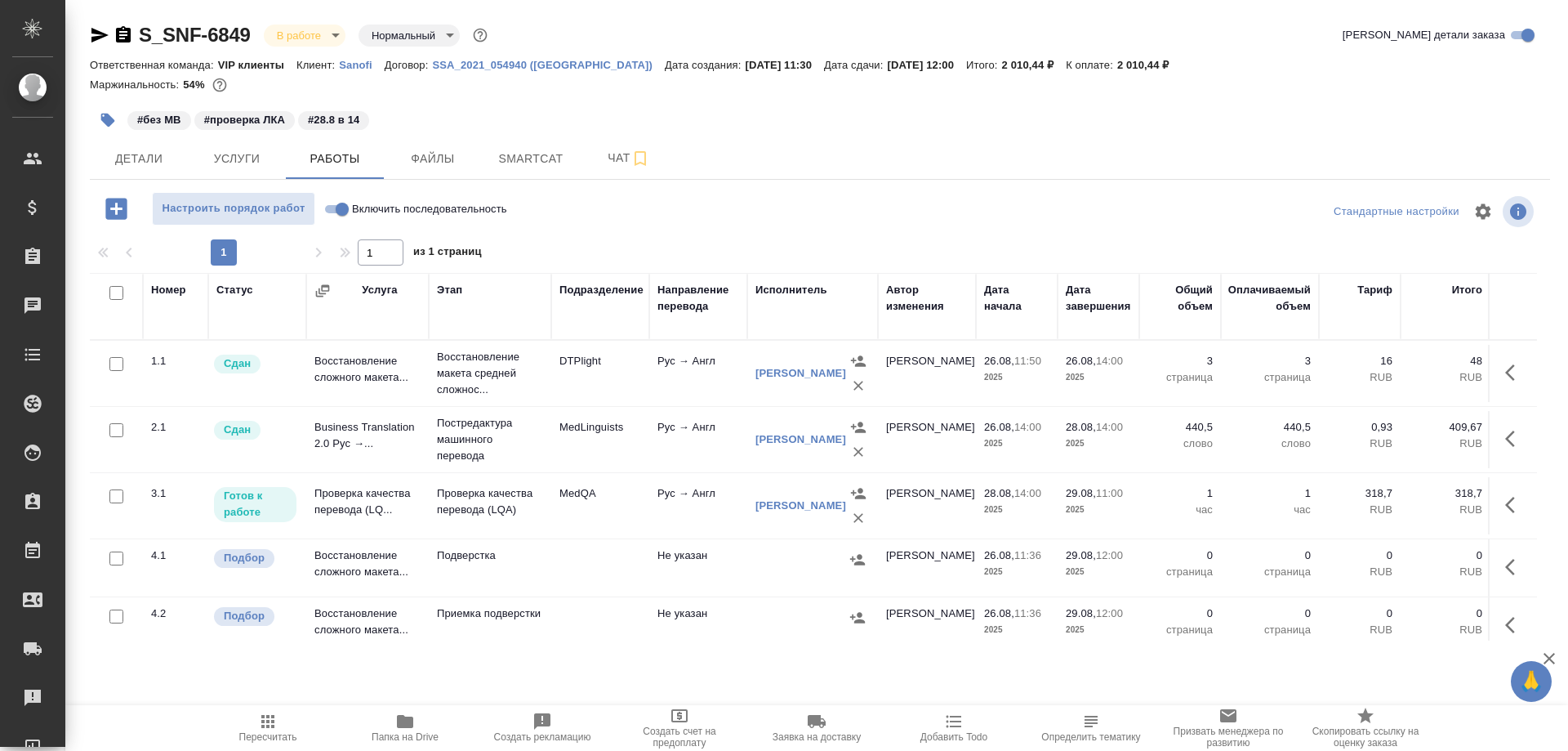
click at [369, 492] on td "Проверка качества перевода (LQ..." at bounding box center [368, 505] width 122 height 57
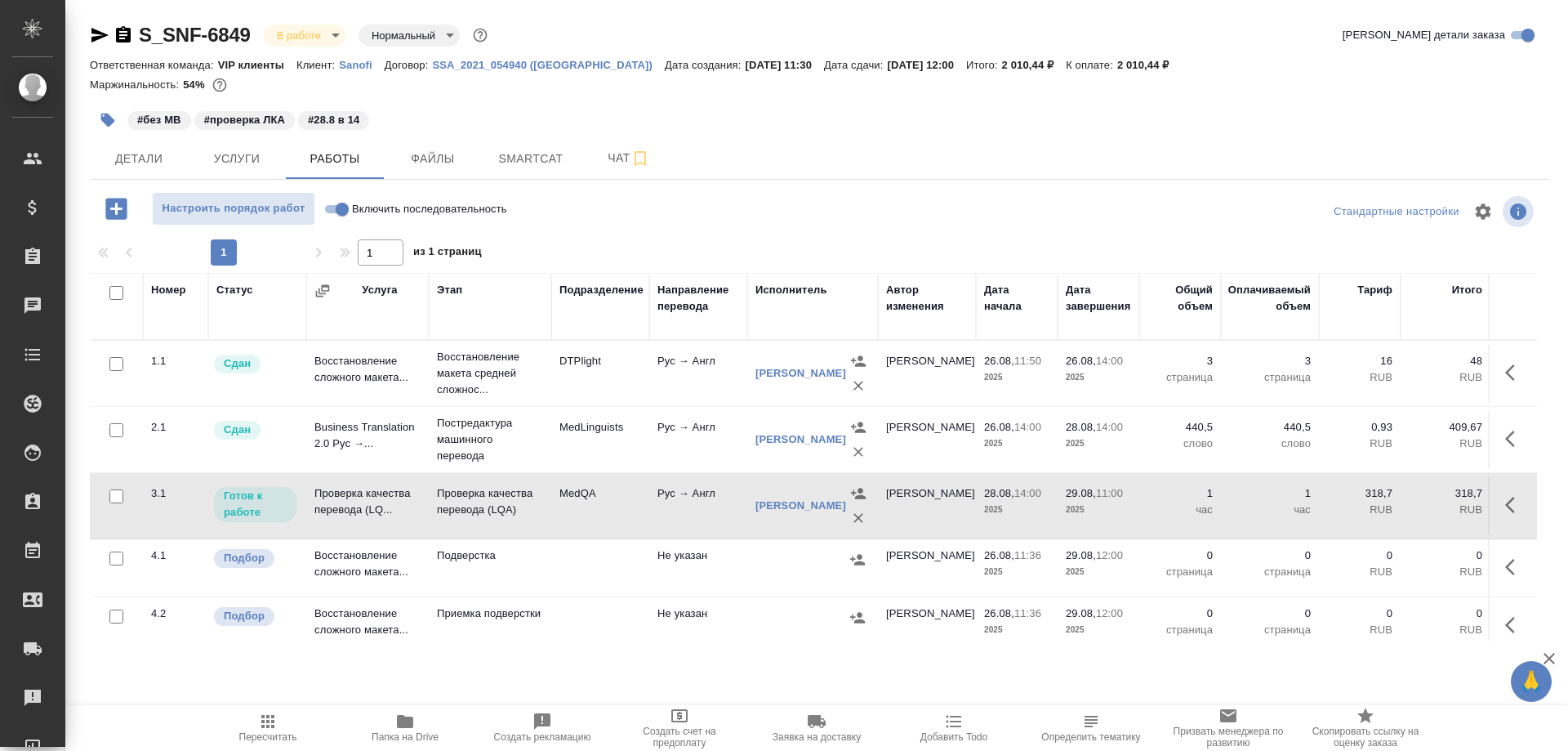
click at [369, 492] on td "Проверка качества перевода (LQ..." at bounding box center [368, 505] width 122 height 57
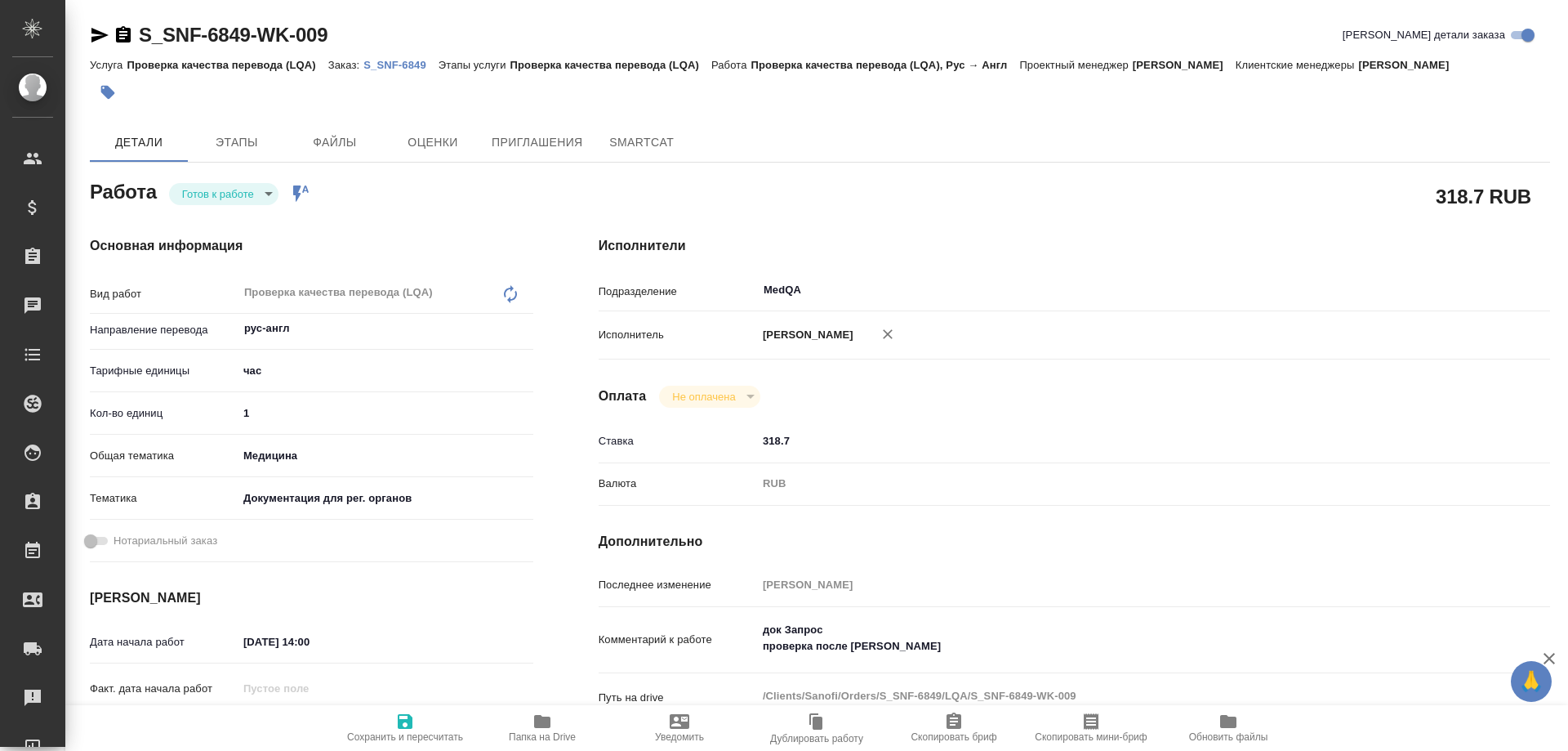
type textarea "x"
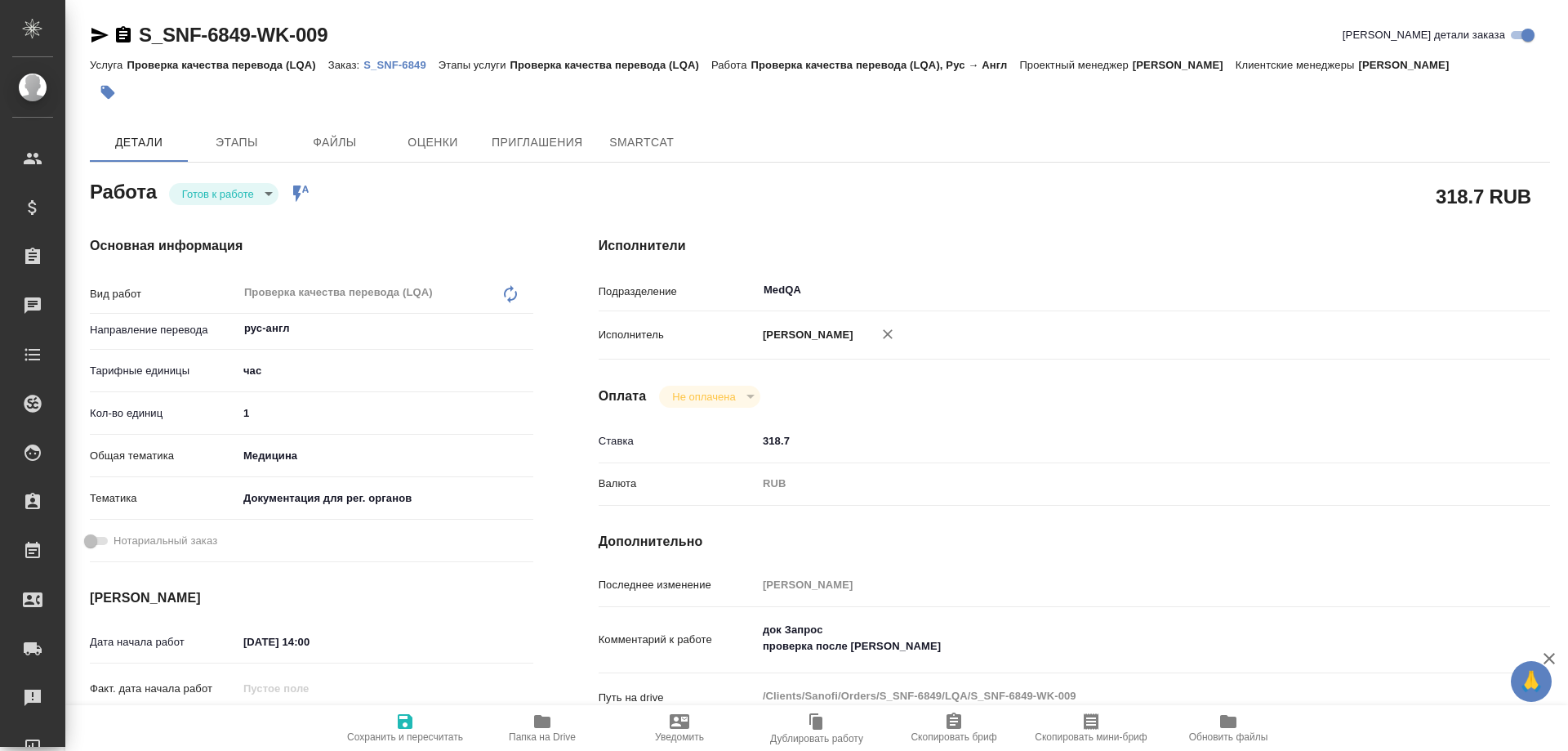
type textarea "x"
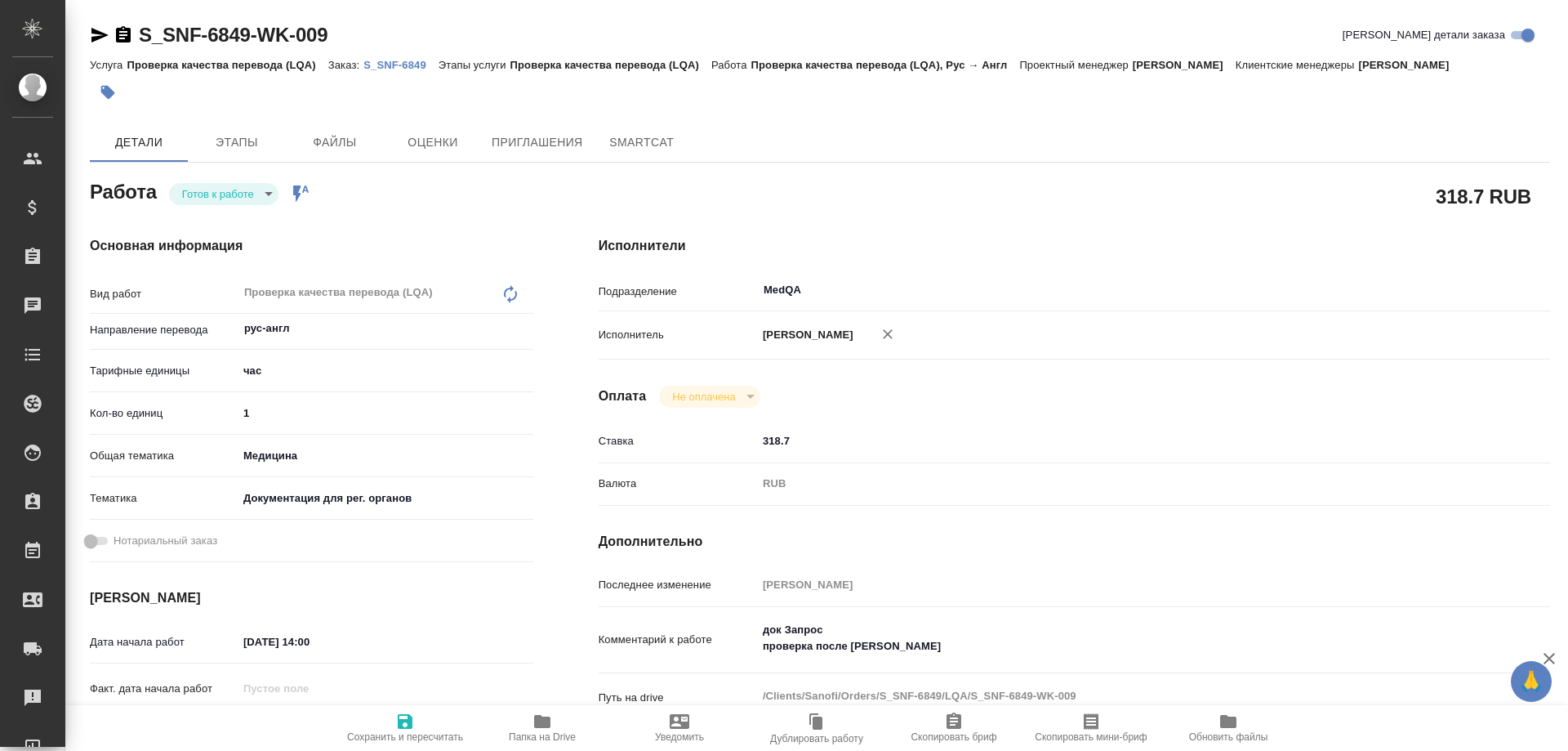
type textarea "x"
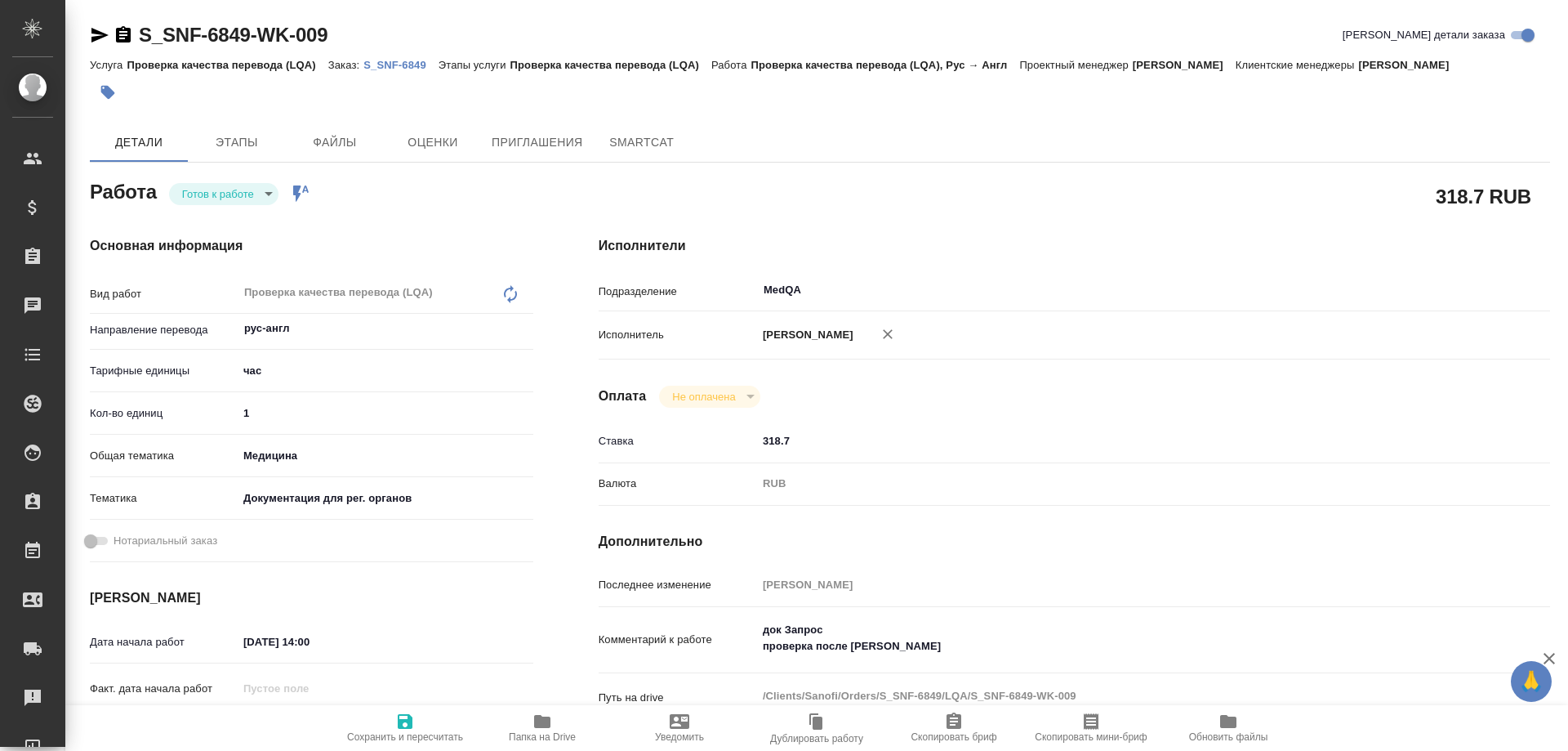
type textarea "x"
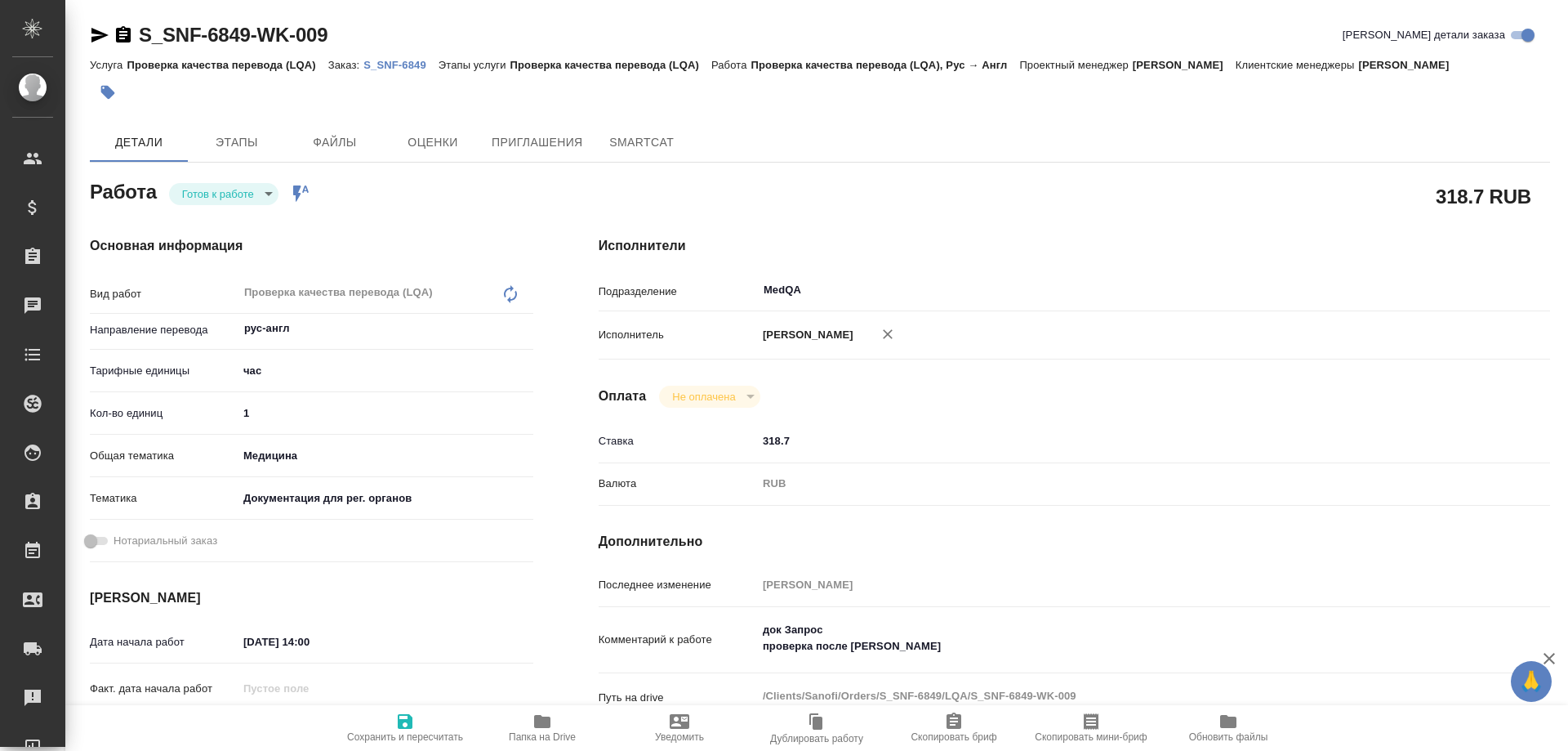
type textarea "x"
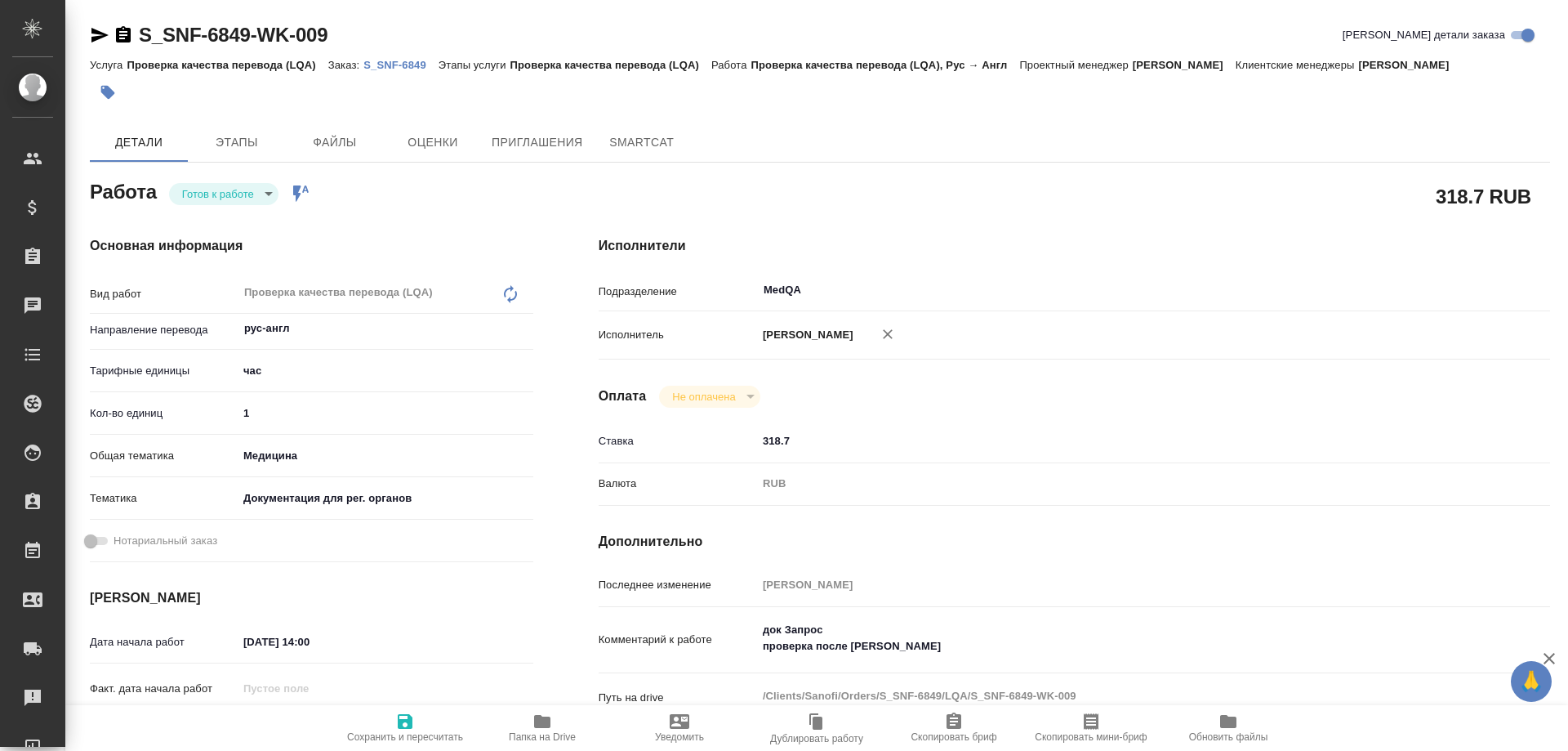
type textarea "x"
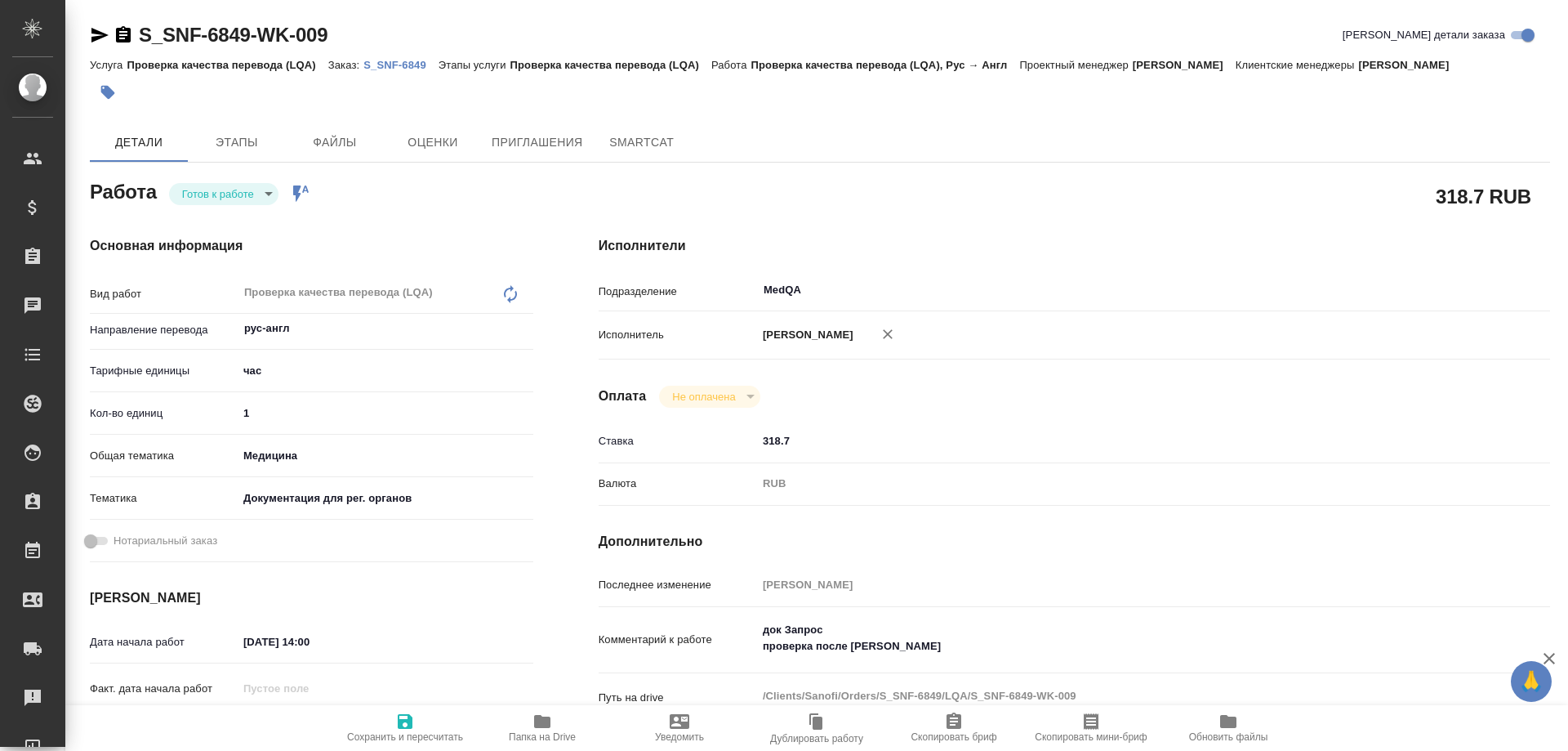
type textarea "x"
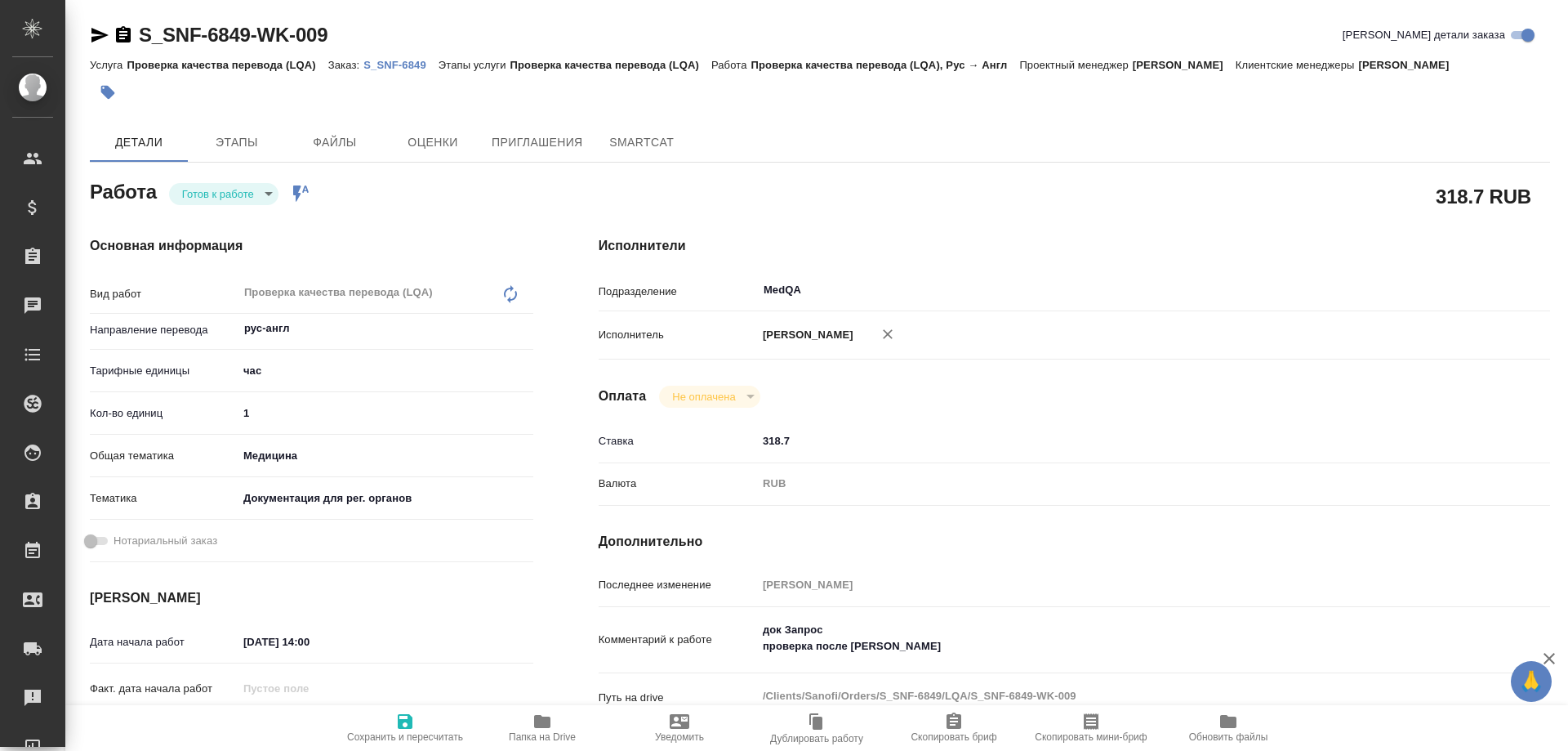
type textarea "x"
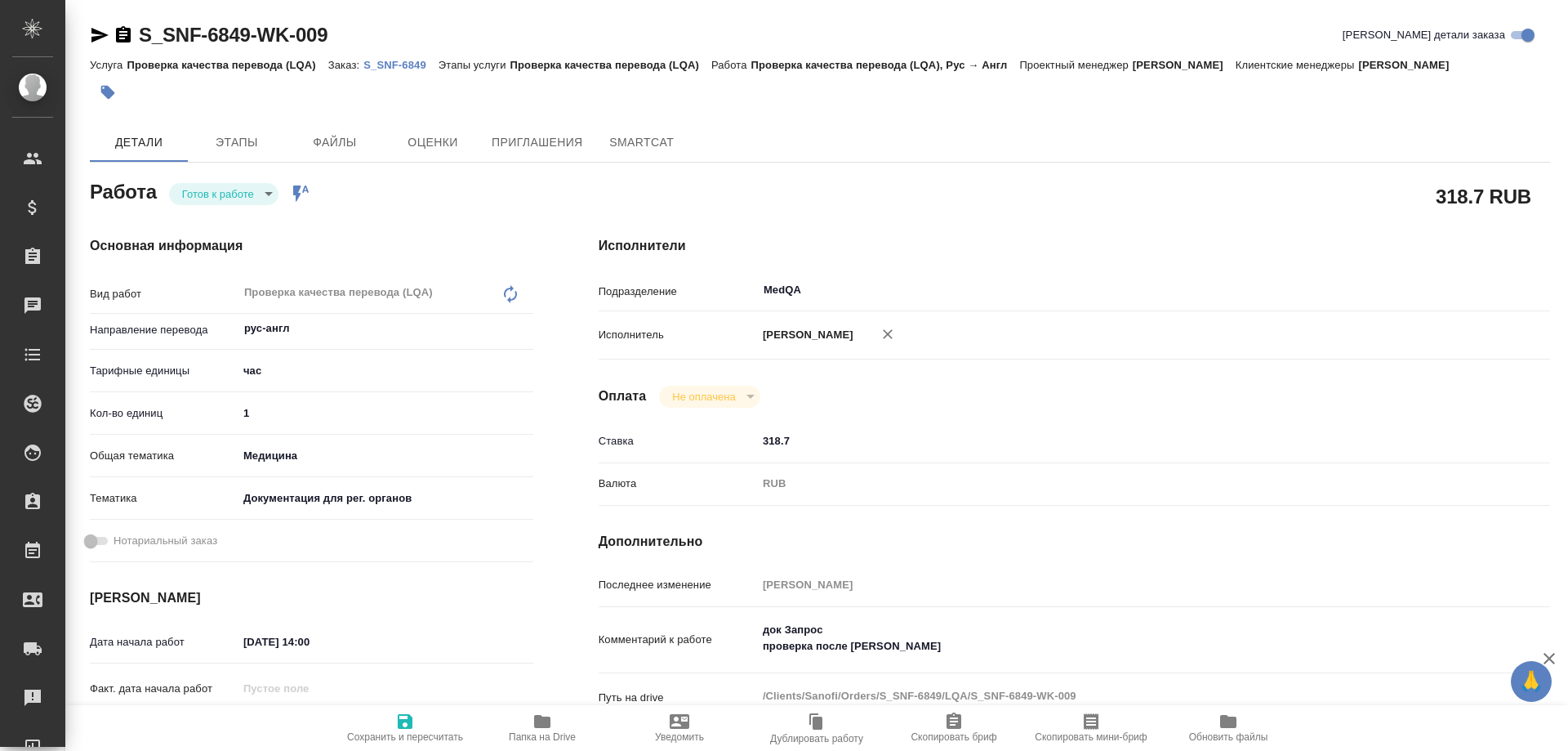
click at [549, 727] on icon "button" at bounding box center [542, 722] width 16 height 13
click at [261, 191] on body "🙏 .cls-1 fill:#fff; AWATERA Solovyova Elena Клиенты Спецификации Заказы 0 Чаты …" at bounding box center [784, 376] width 1568 height 751
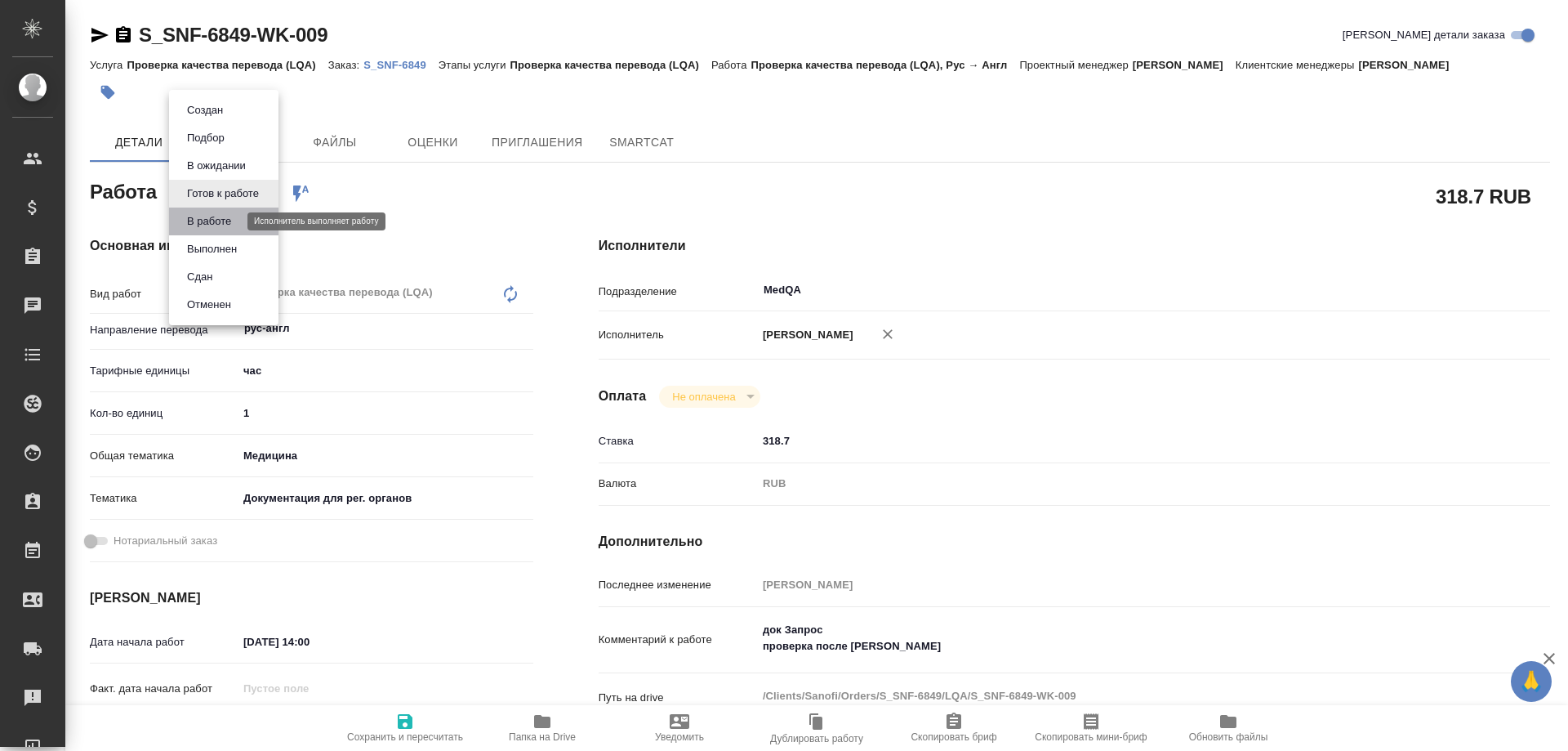
click at [236, 220] on button "В работе" at bounding box center [209, 221] width 54 height 18
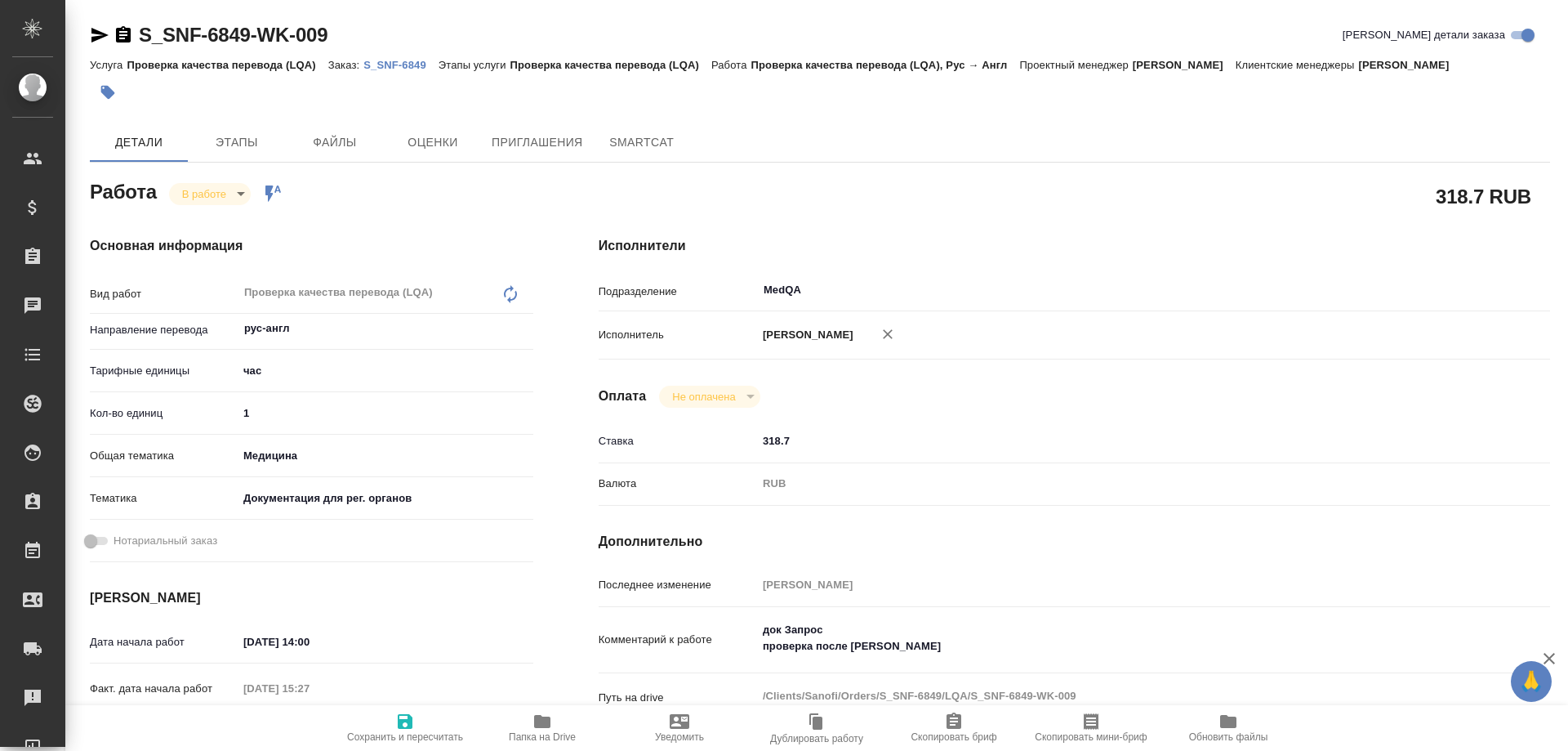
type textarea "x"
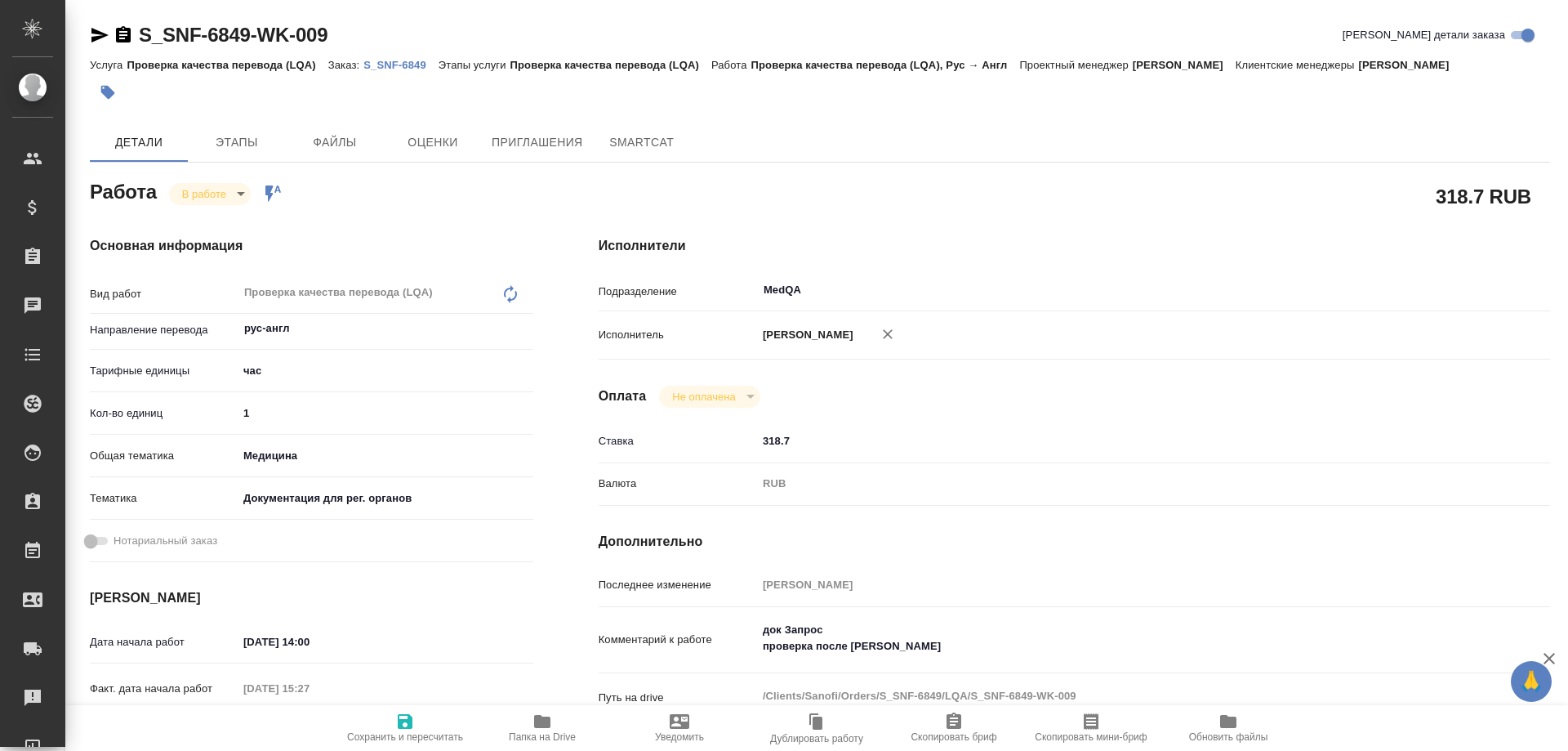
type textarea "x"
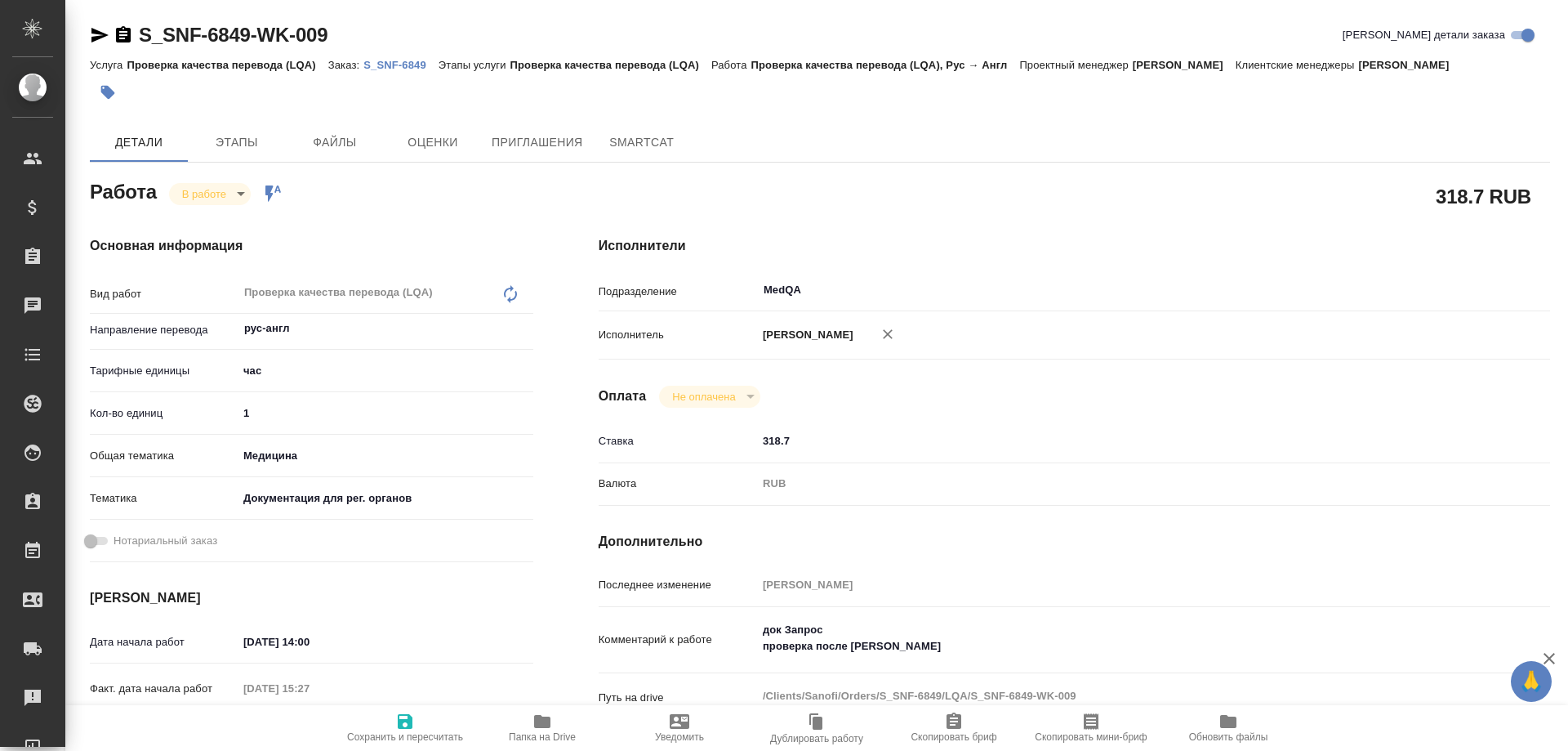
type textarea "x"
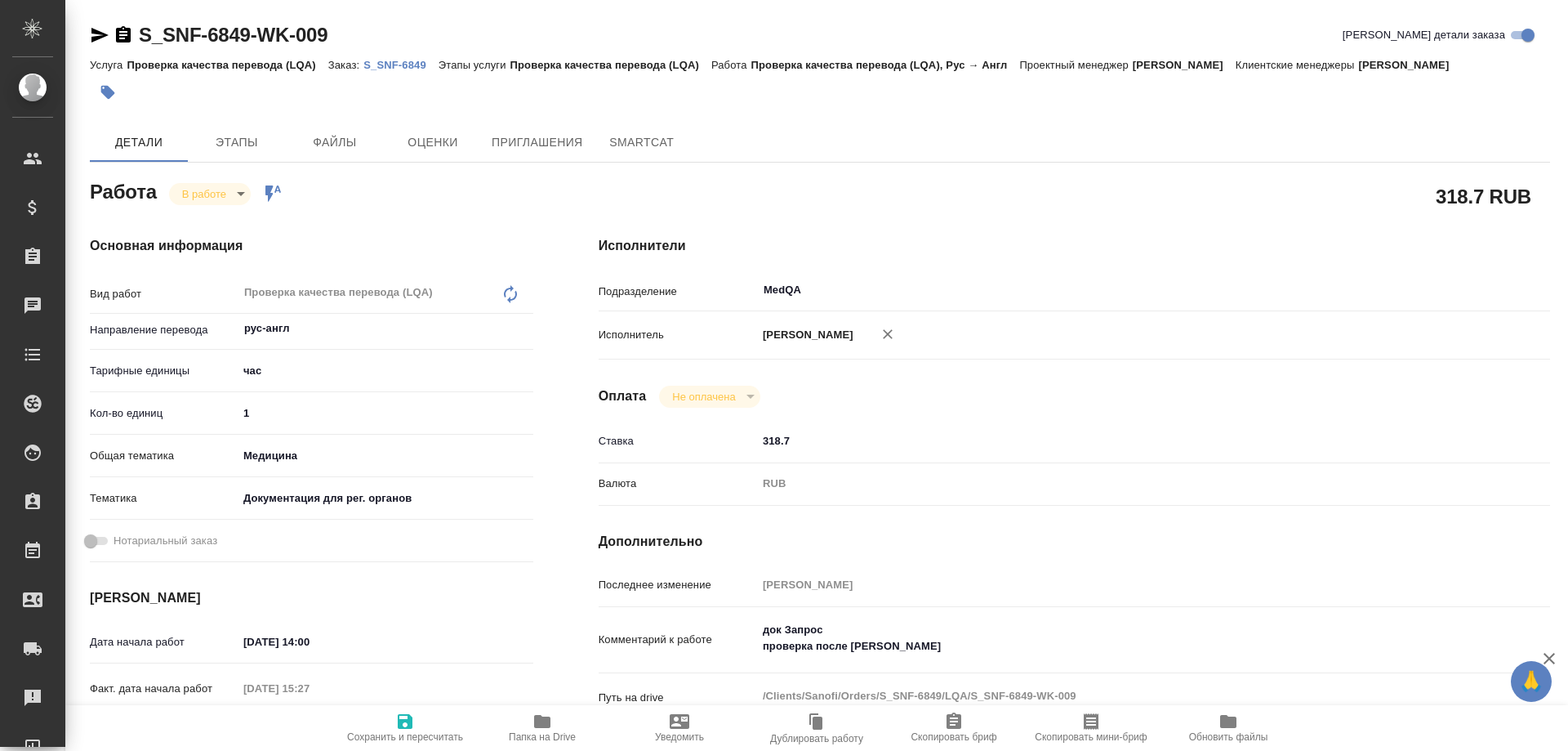
click at [394, 60] on p "S_SNF-6849" at bounding box center [401, 65] width 75 height 12
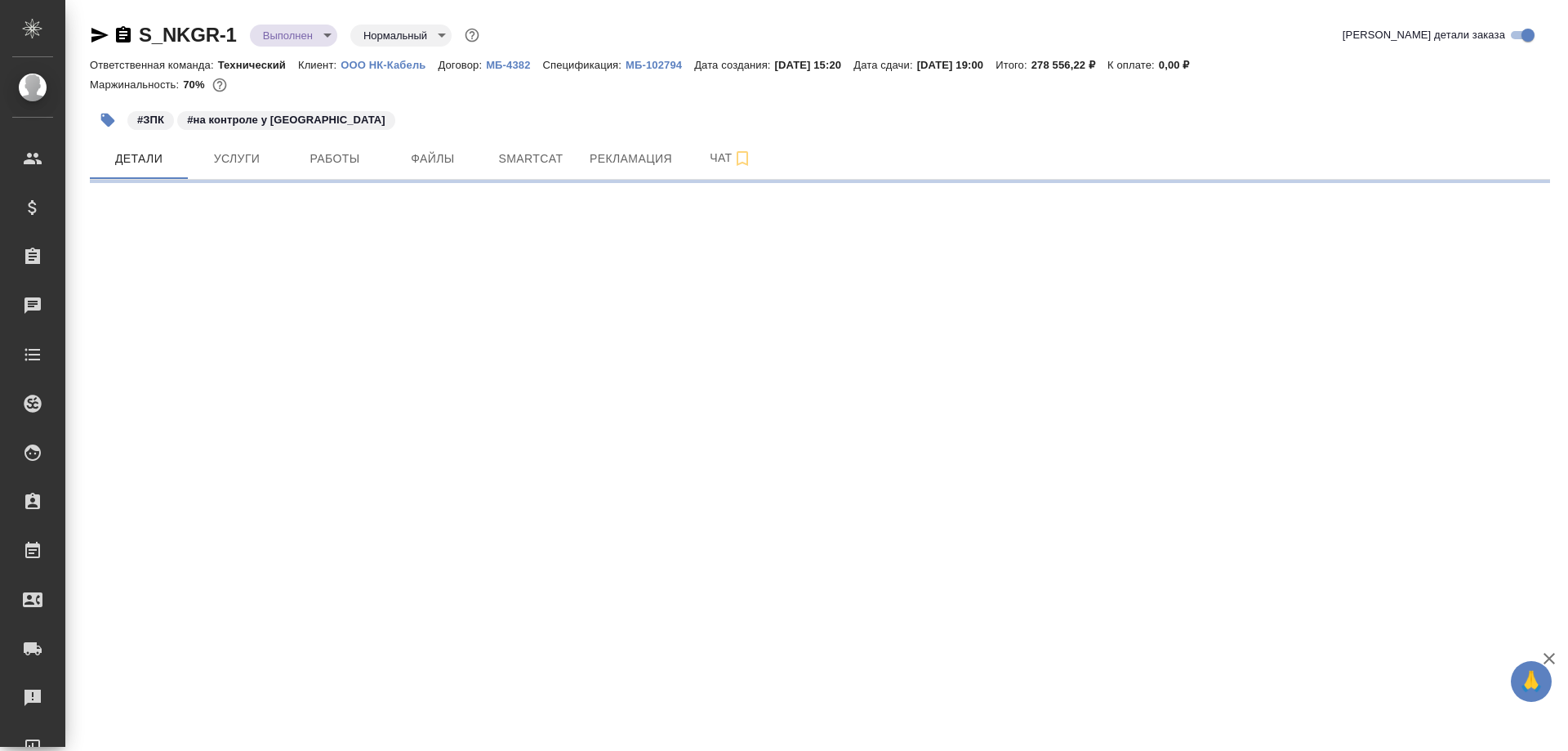
select select "RU"
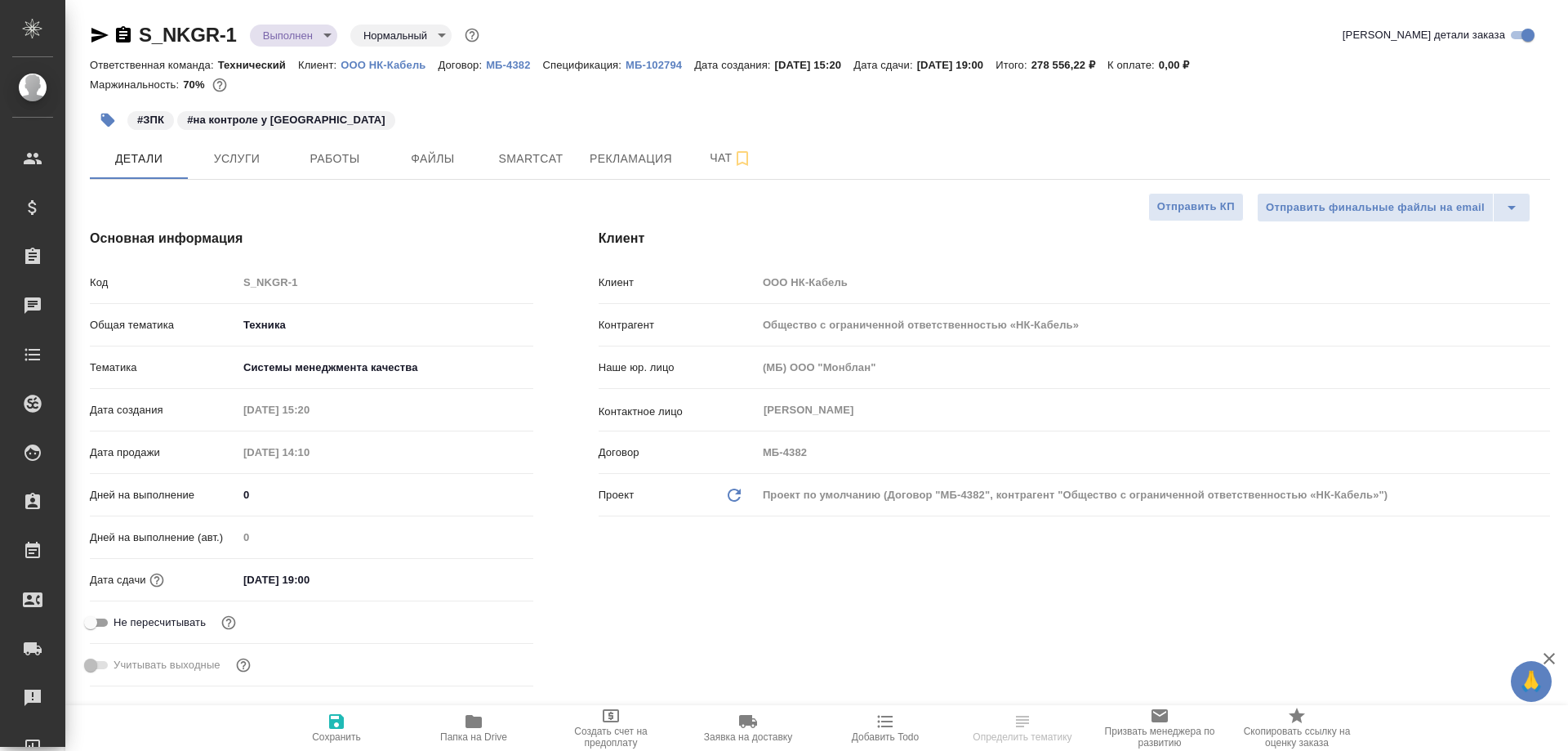
type textarea "x"
click at [626, 158] on span "Рекламация" at bounding box center [631, 159] width 83 height 21
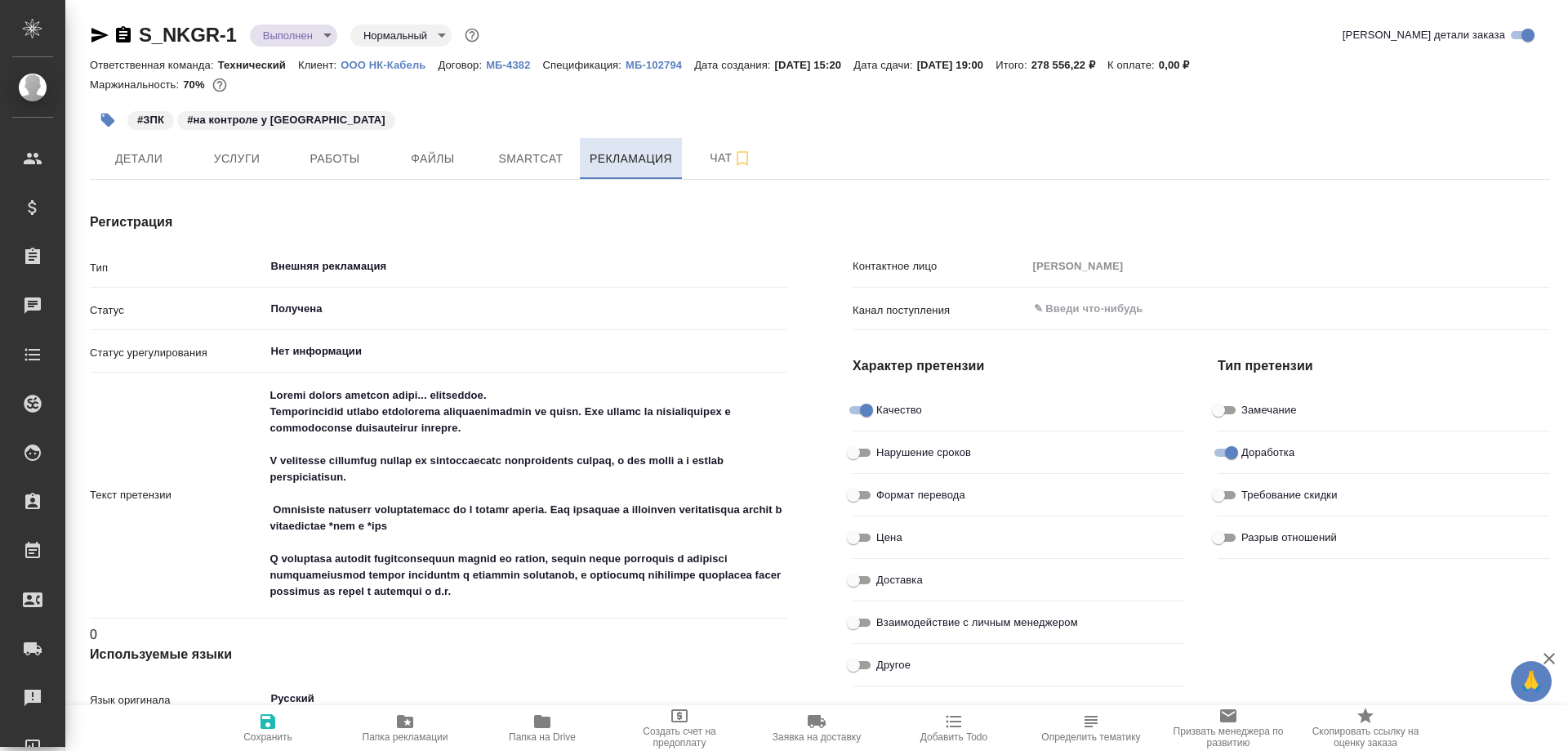
type textarea "x"
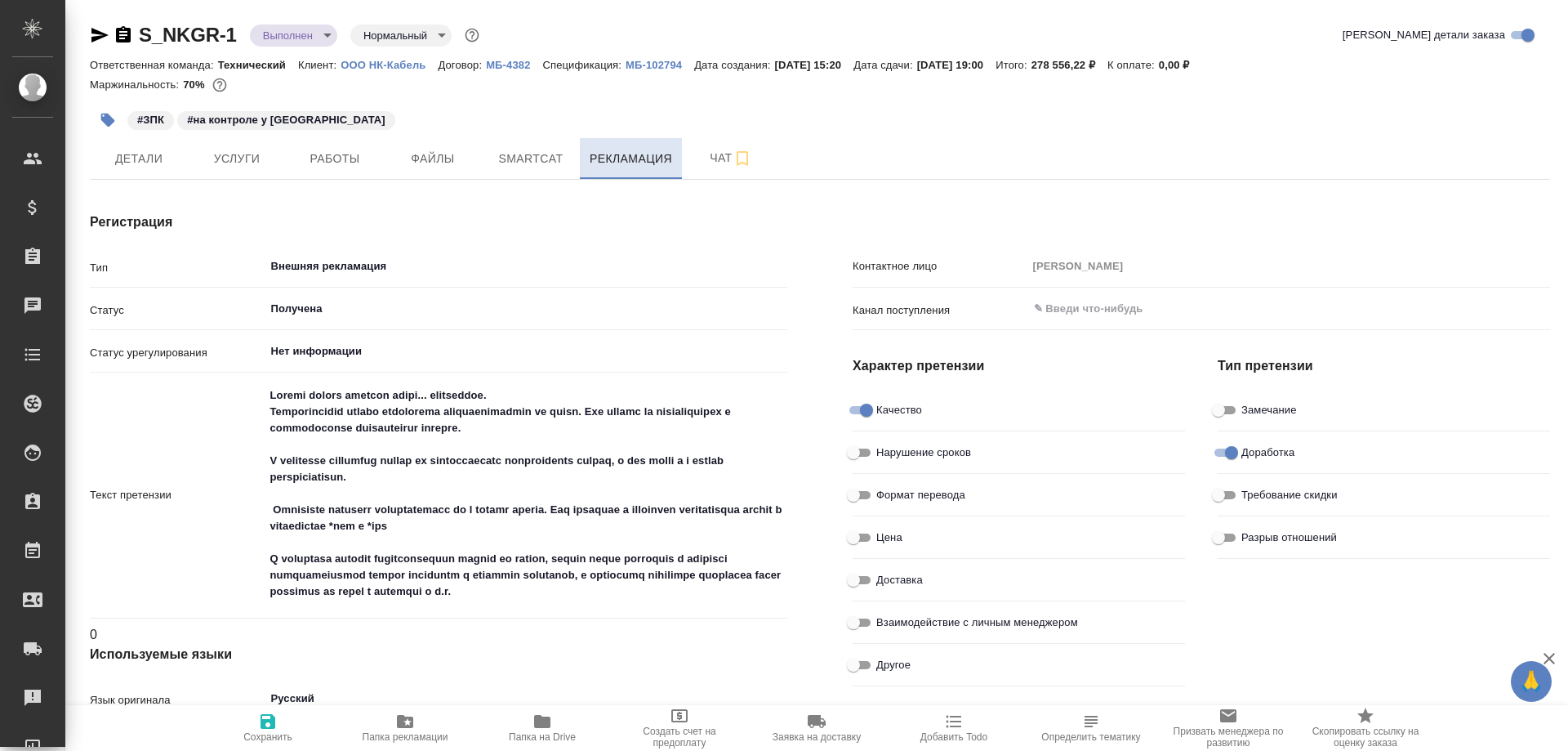
type textarea "x"
click at [368, 149] on span "Работы" at bounding box center [334, 159] width 78 height 21
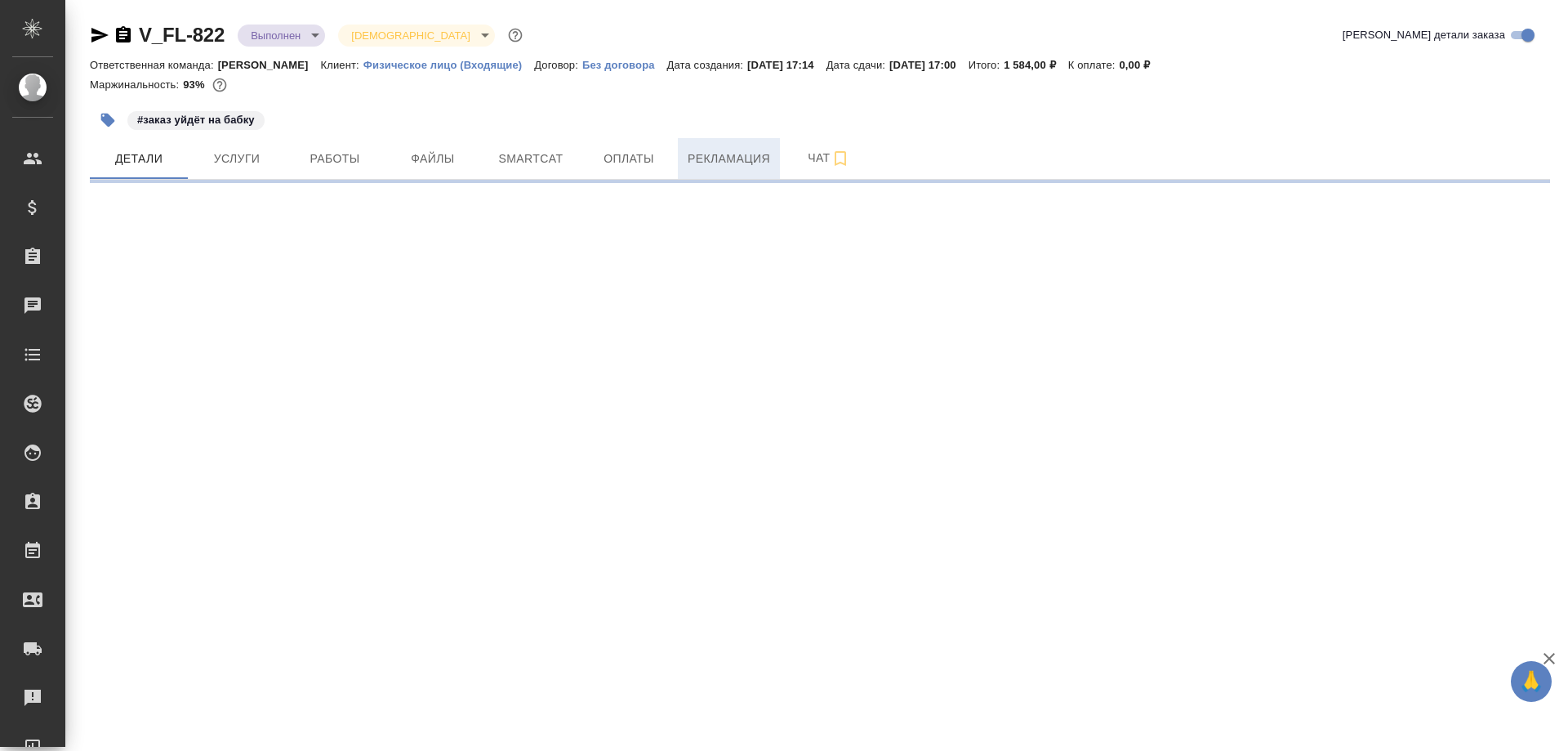
select select "RU"
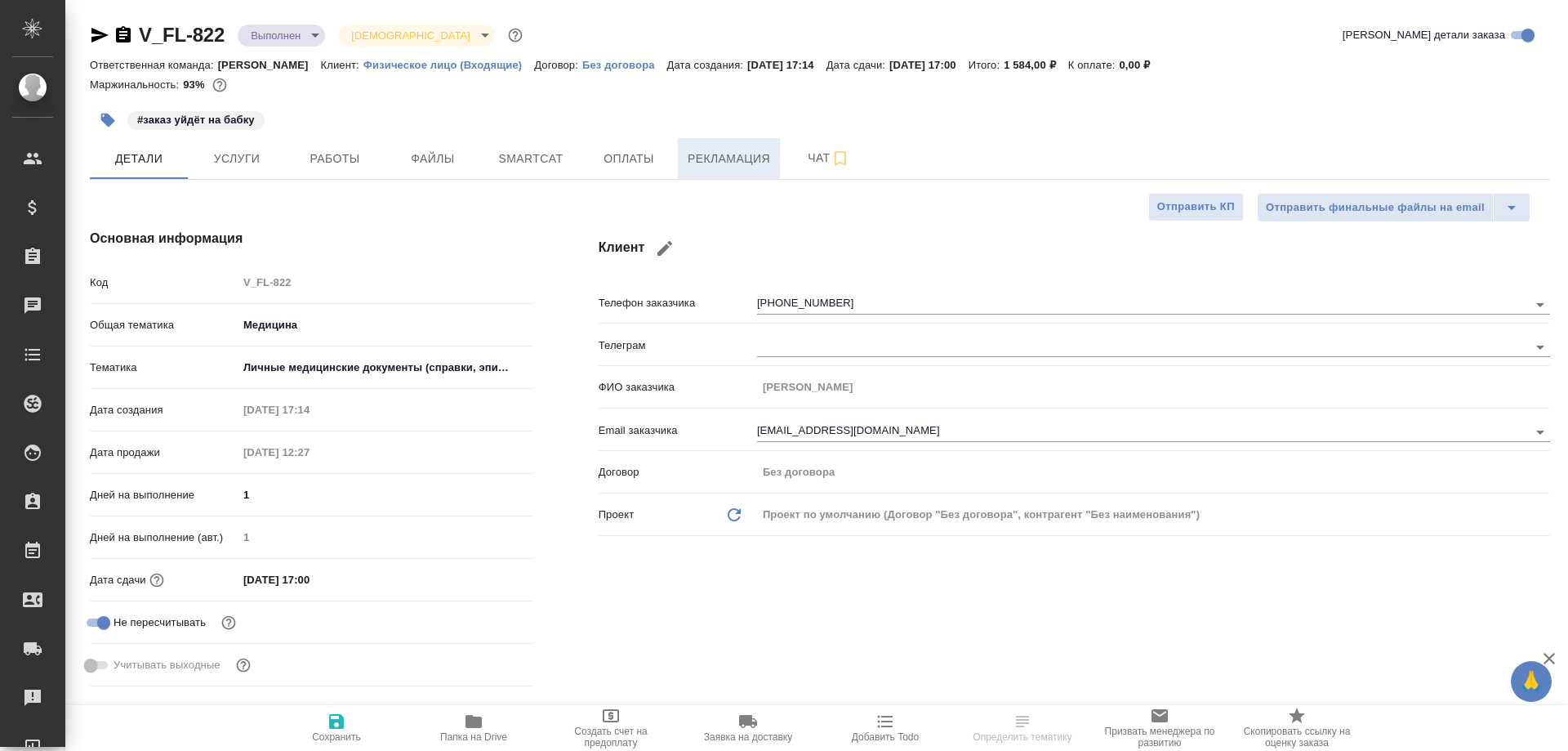
type textarea "x"
click at [737, 159] on span "Рекламация" at bounding box center [729, 159] width 83 height 21
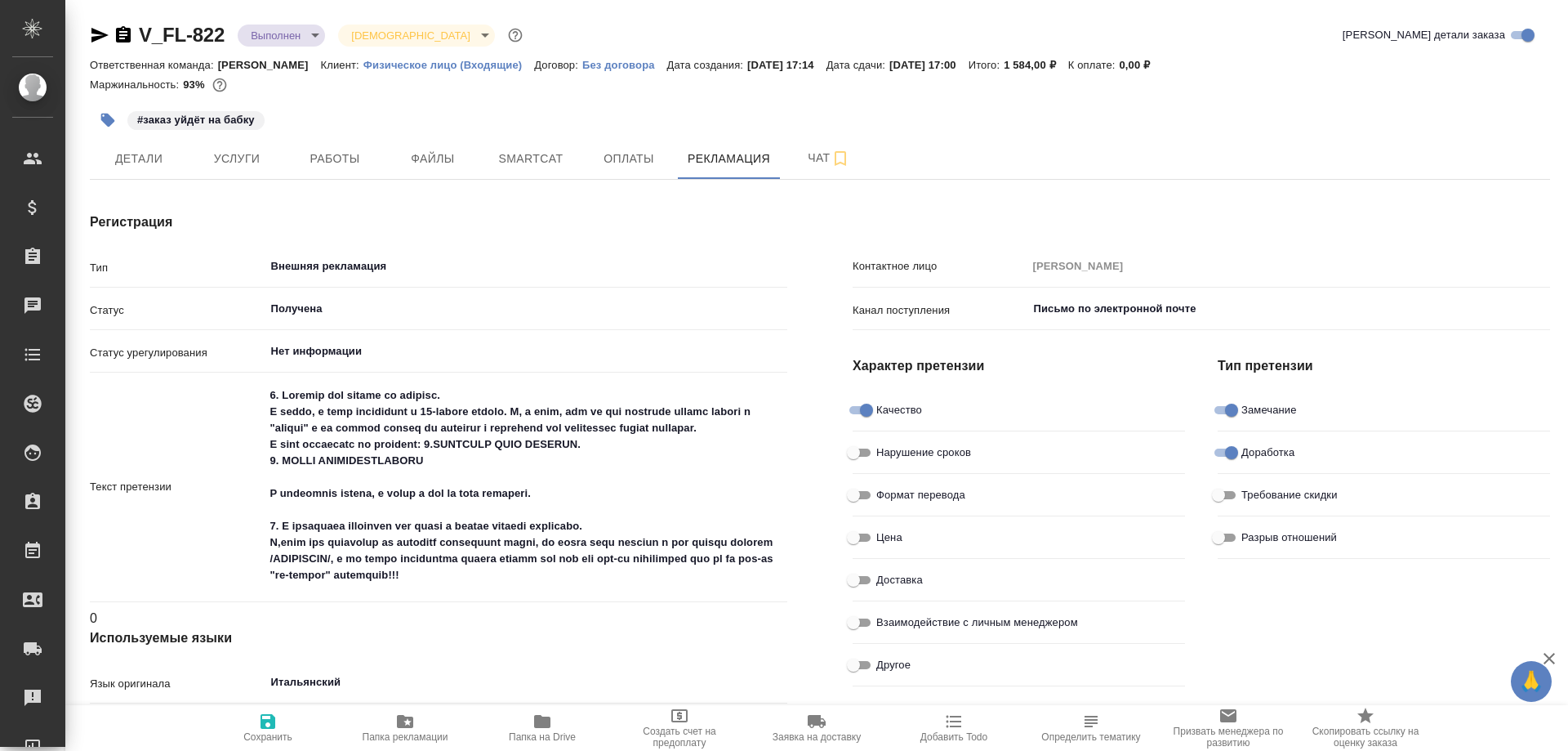
type textarea "x"
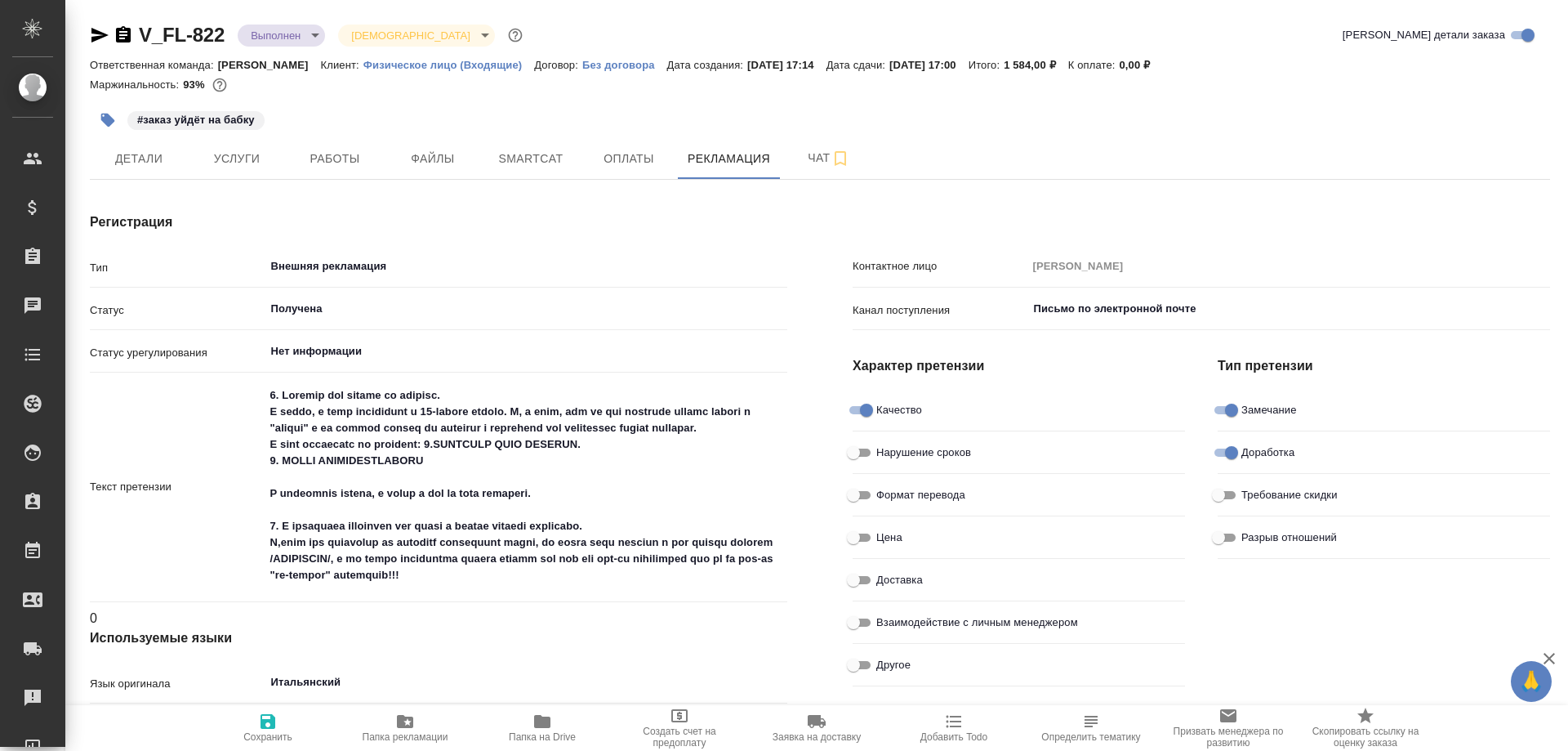
type textarea "x"
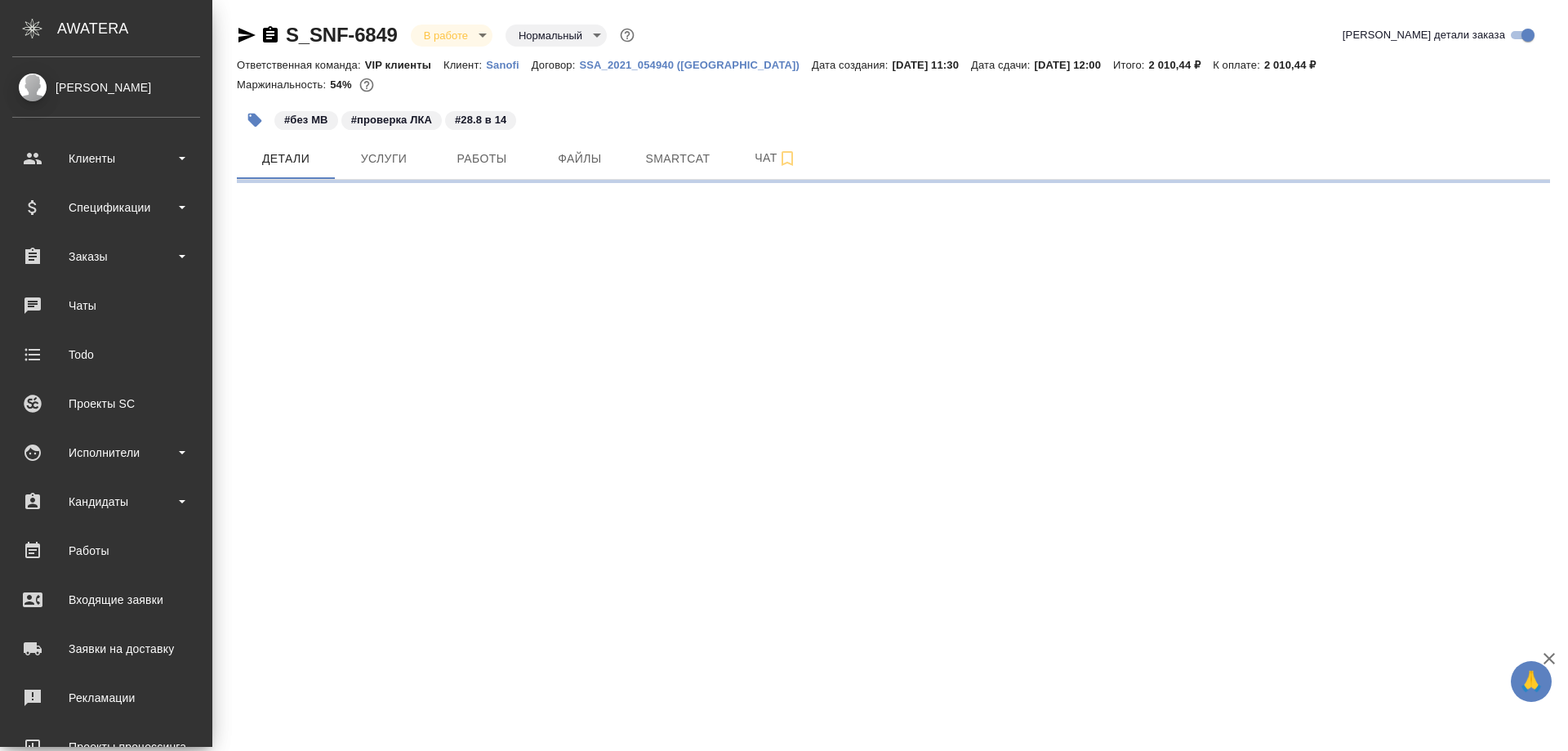
select select "RU"
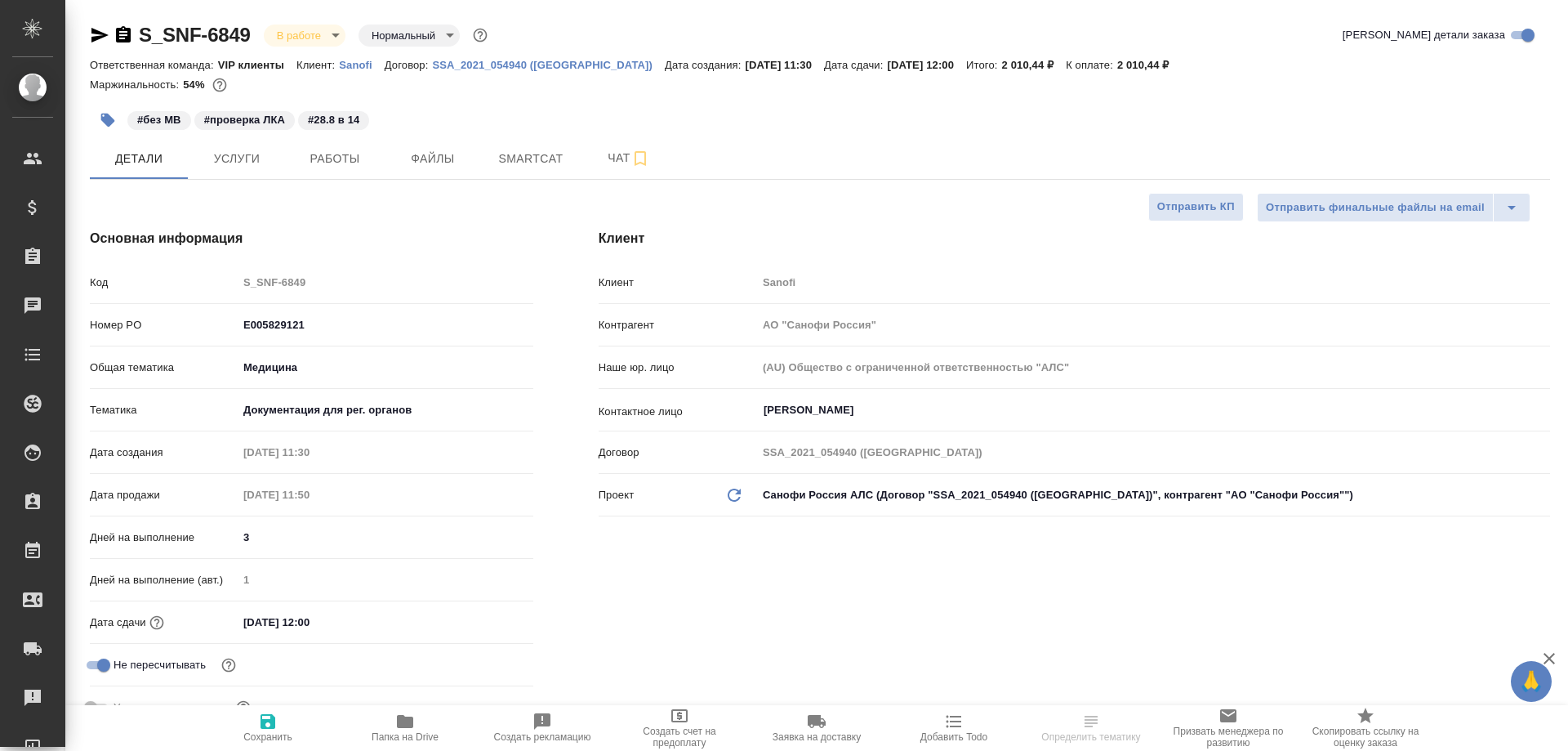
type textarea "x"
click at [96, 34] on icon "button" at bounding box center [99, 35] width 20 height 20
click at [125, 34] on icon "button" at bounding box center [123, 34] width 15 height 16
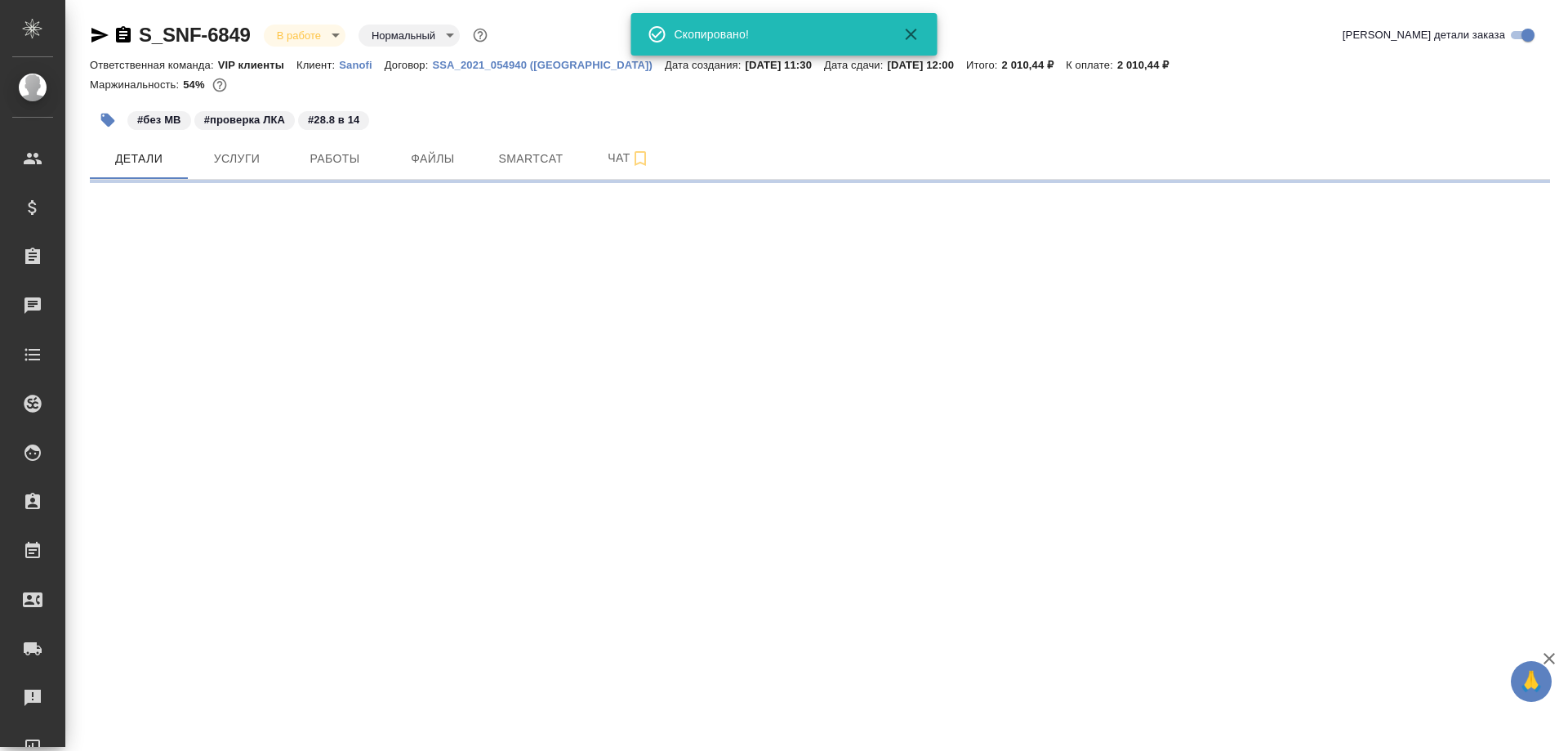
select select "RU"
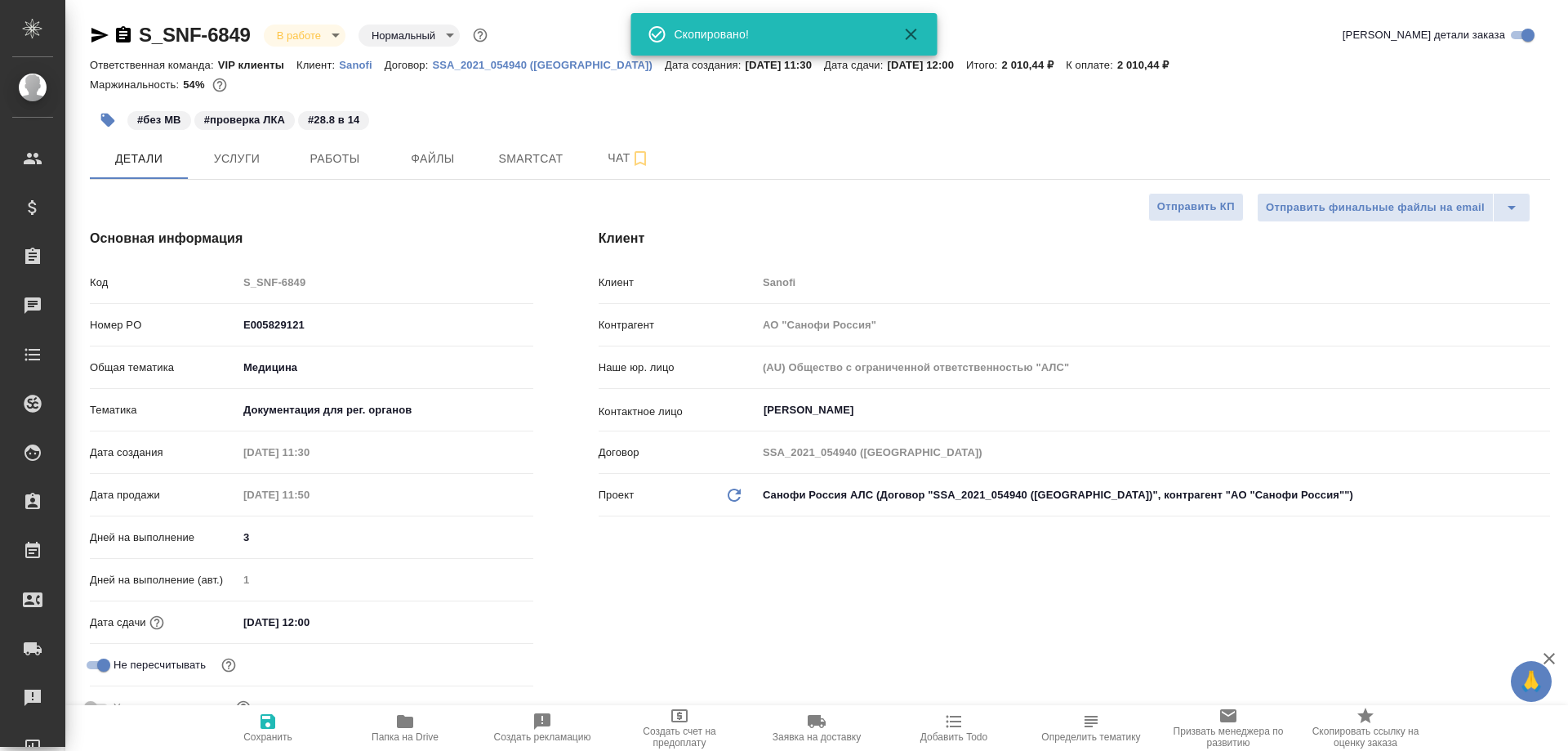
type textarea "x"
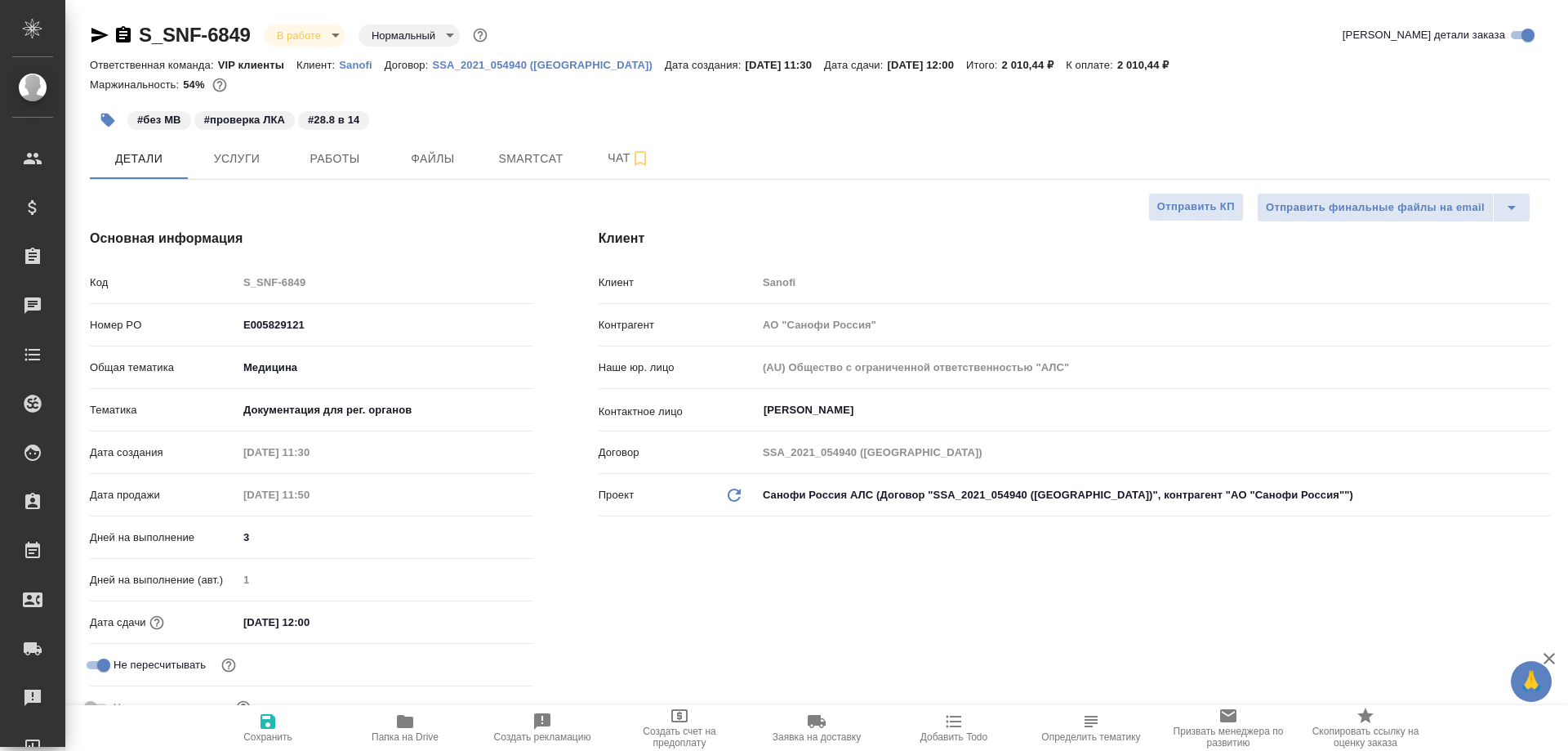
type textarea "x"
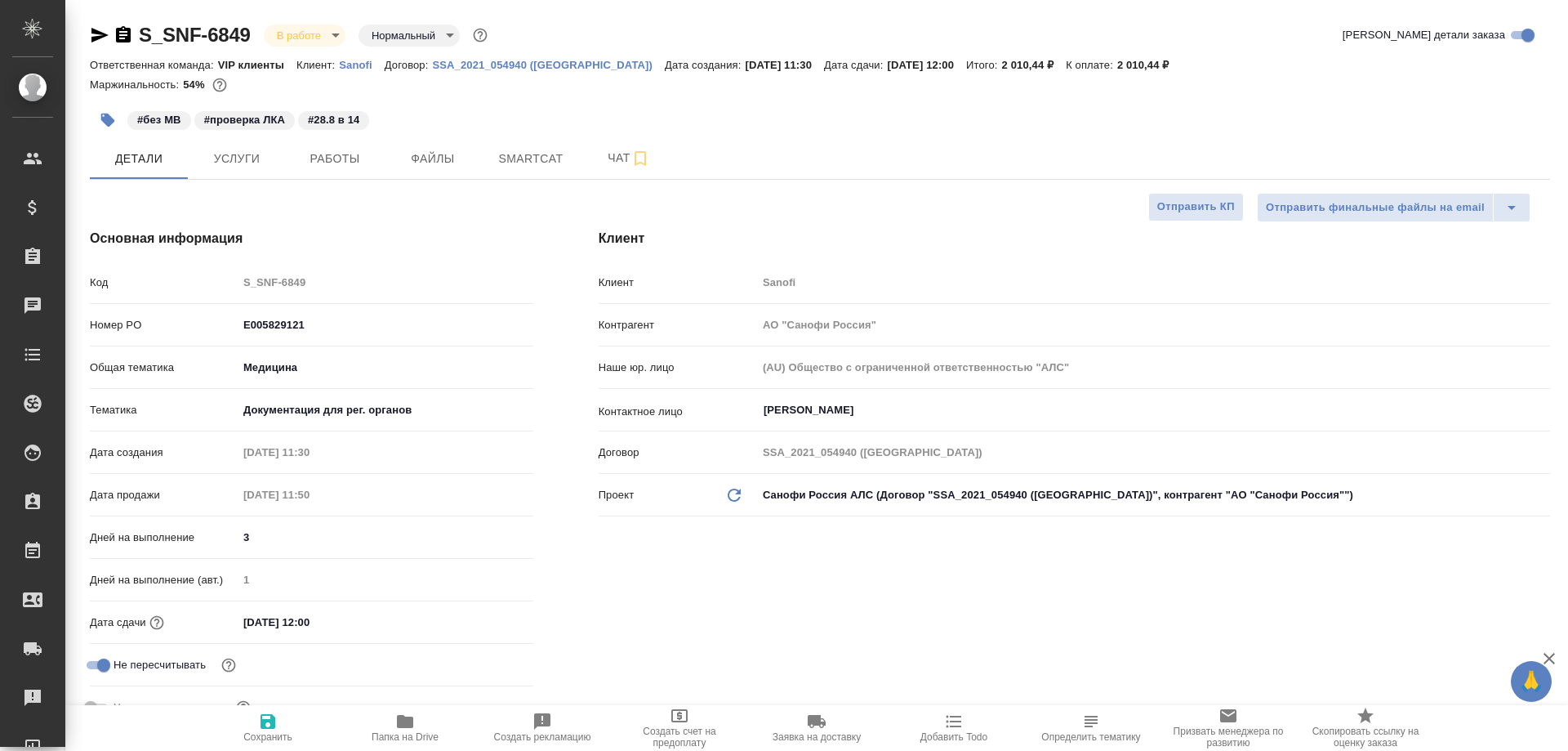
type textarea "x"
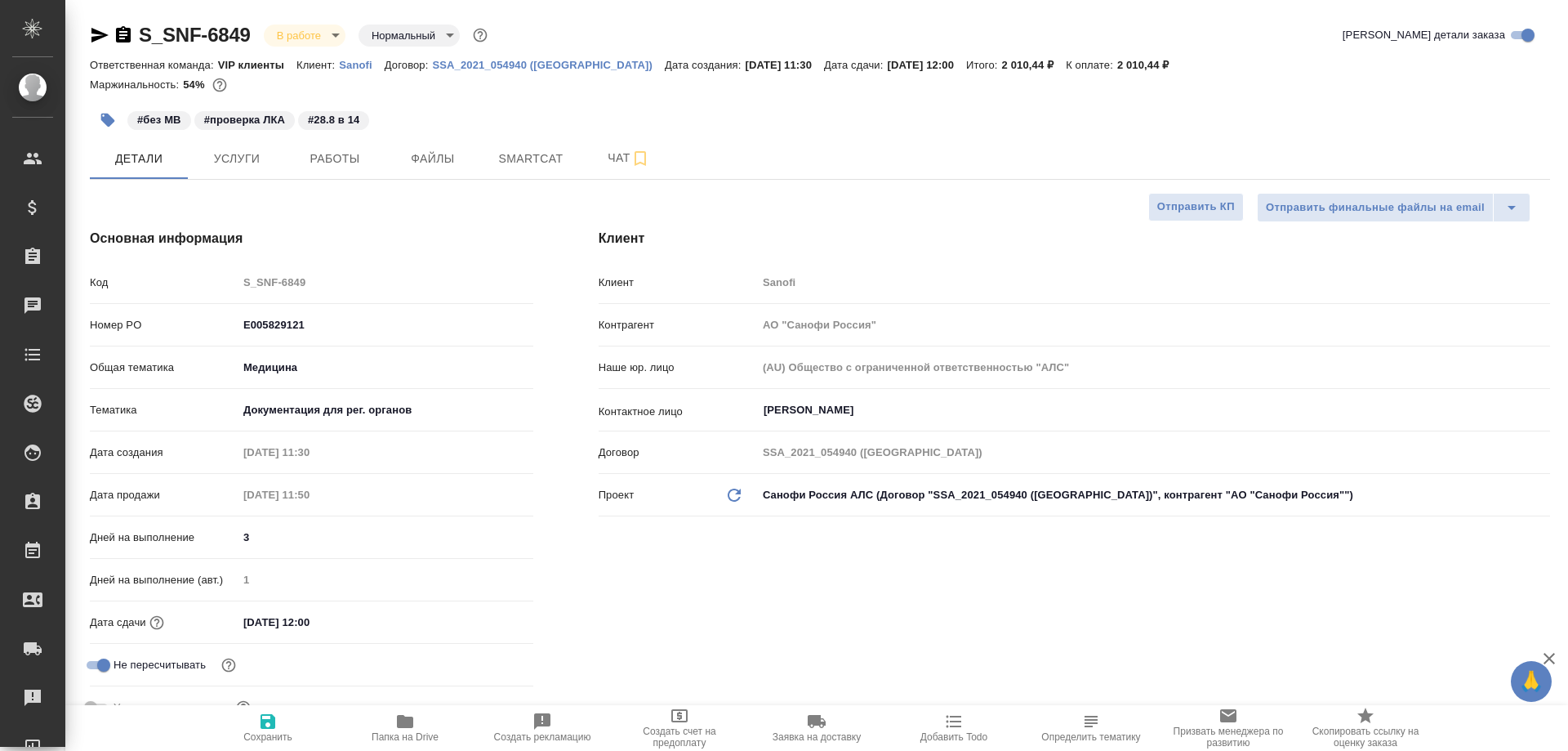
type textarea "x"
click at [338, 158] on span "Работы" at bounding box center [334, 159] width 78 height 21
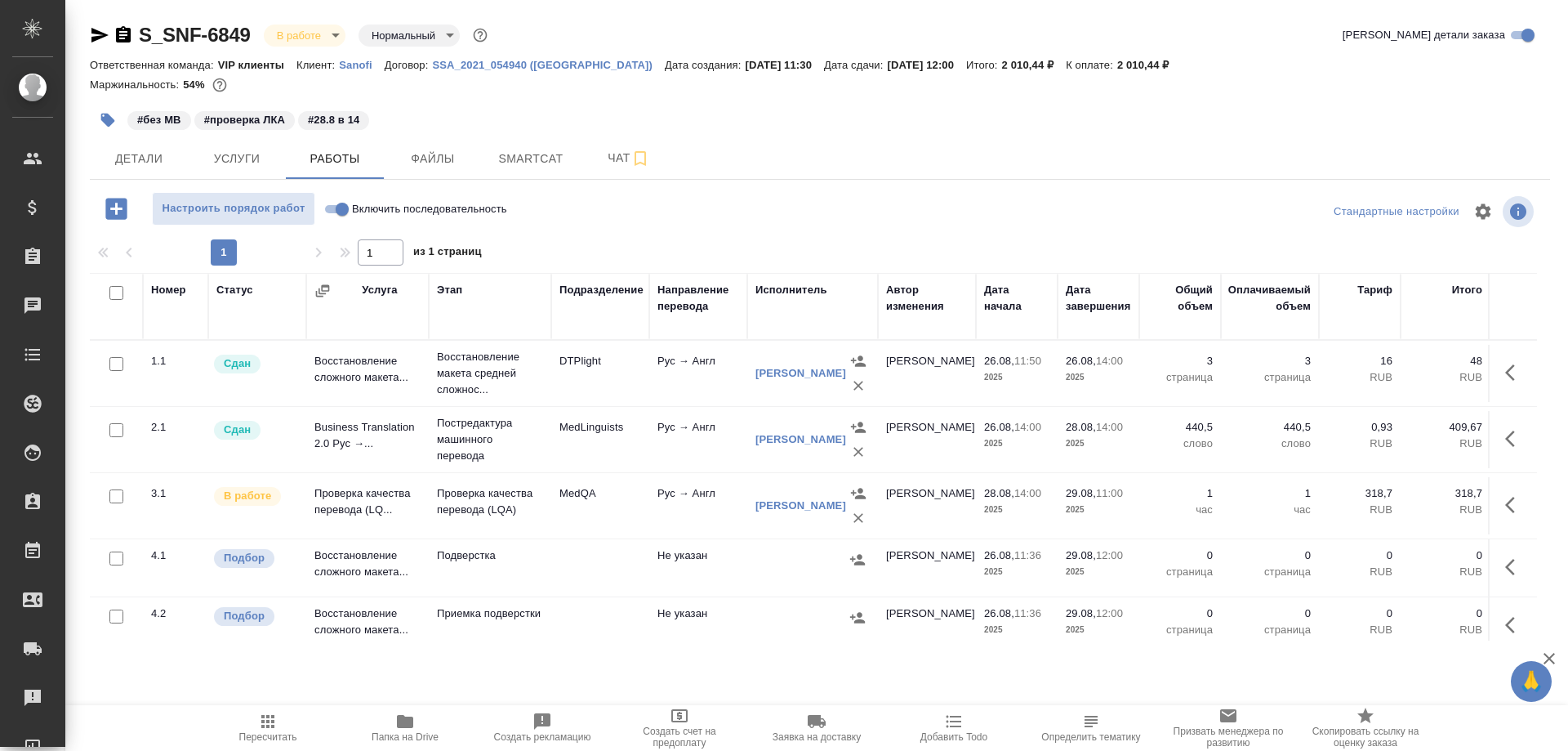
click at [355, 498] on td "Проверка качества перевода (LQ..." at bounding box center [368, 505] width 122 height 57
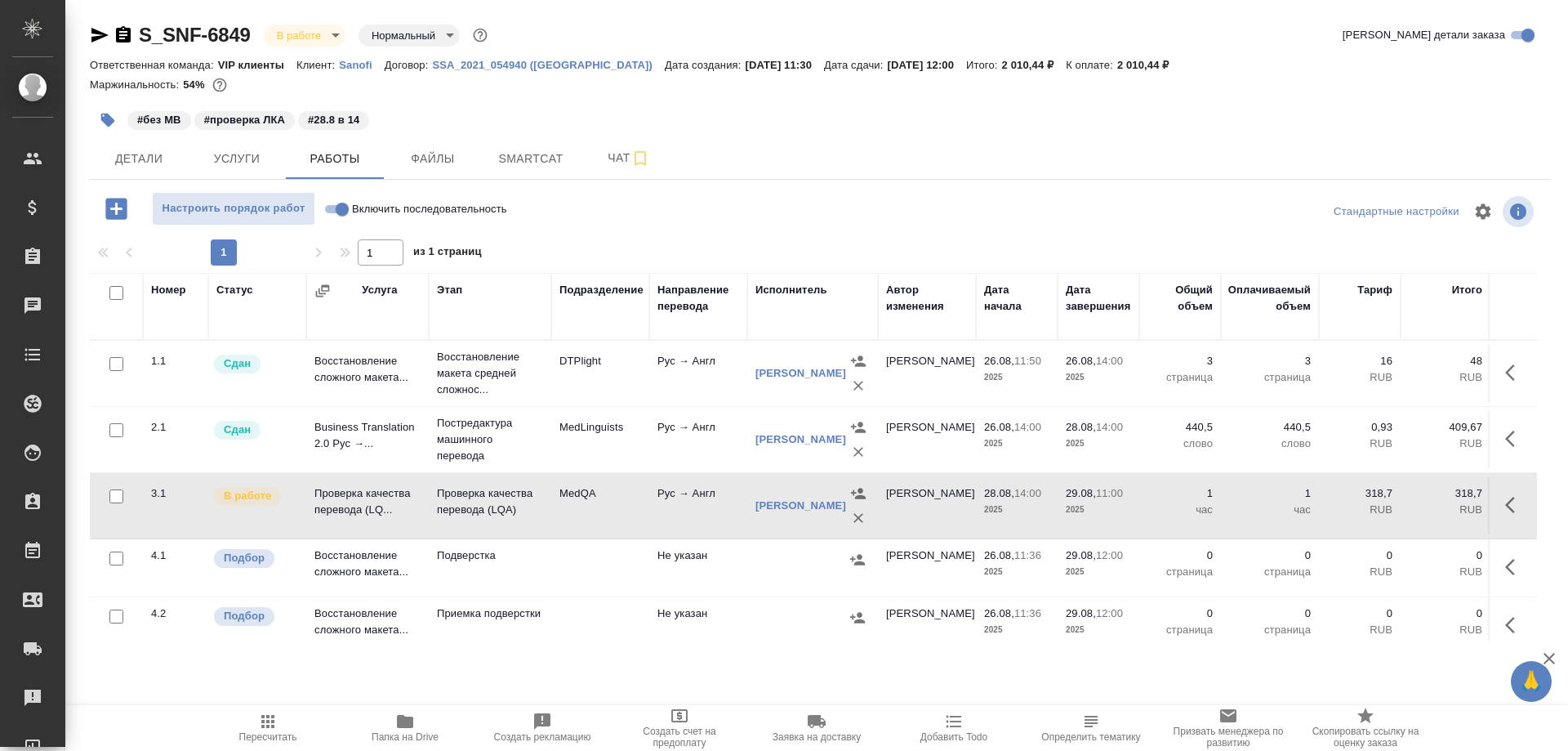
click at [355, 498] on td "Проверка качества перевода (LQ..." at bounding box center [368, 505] width 122 height 57
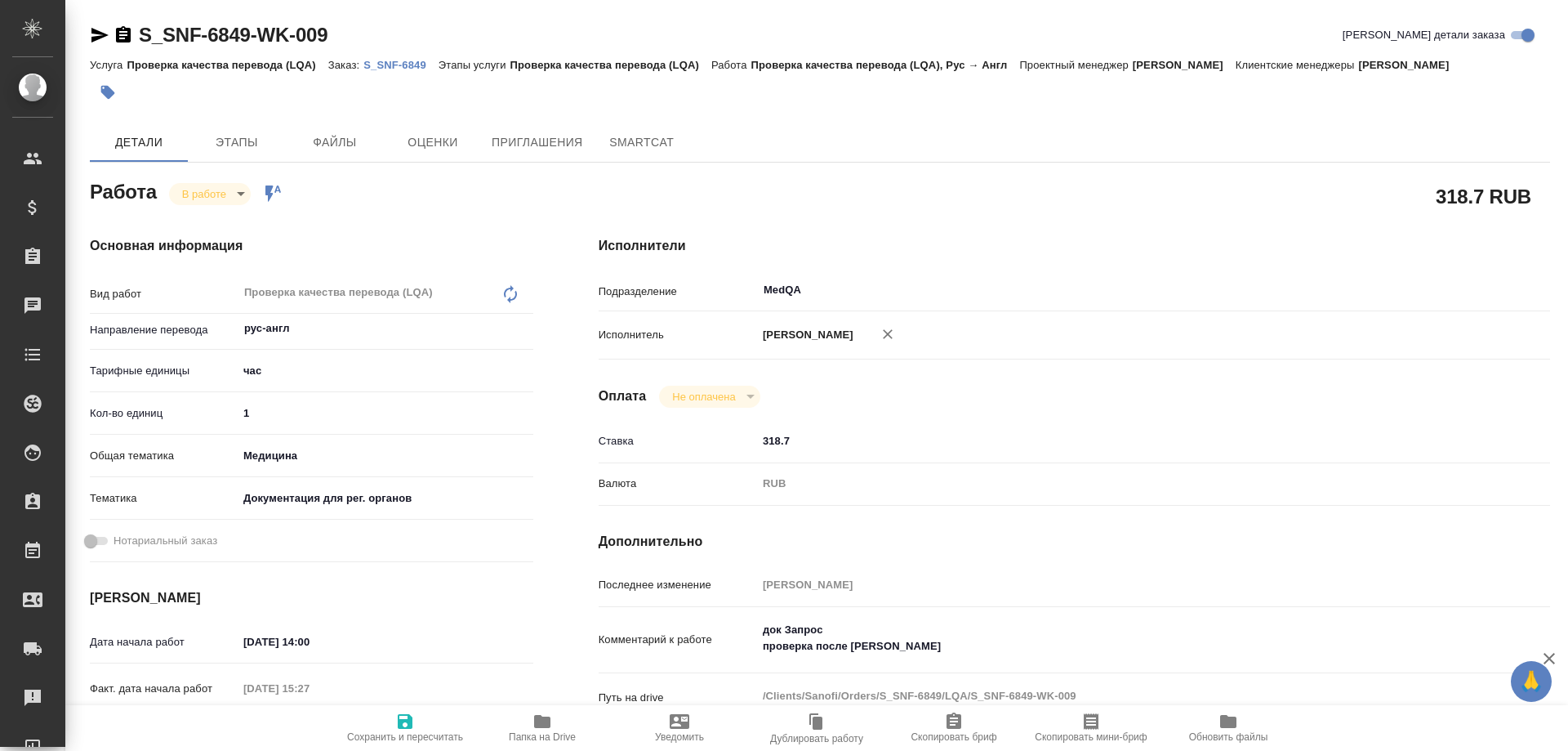
type textarea "x"
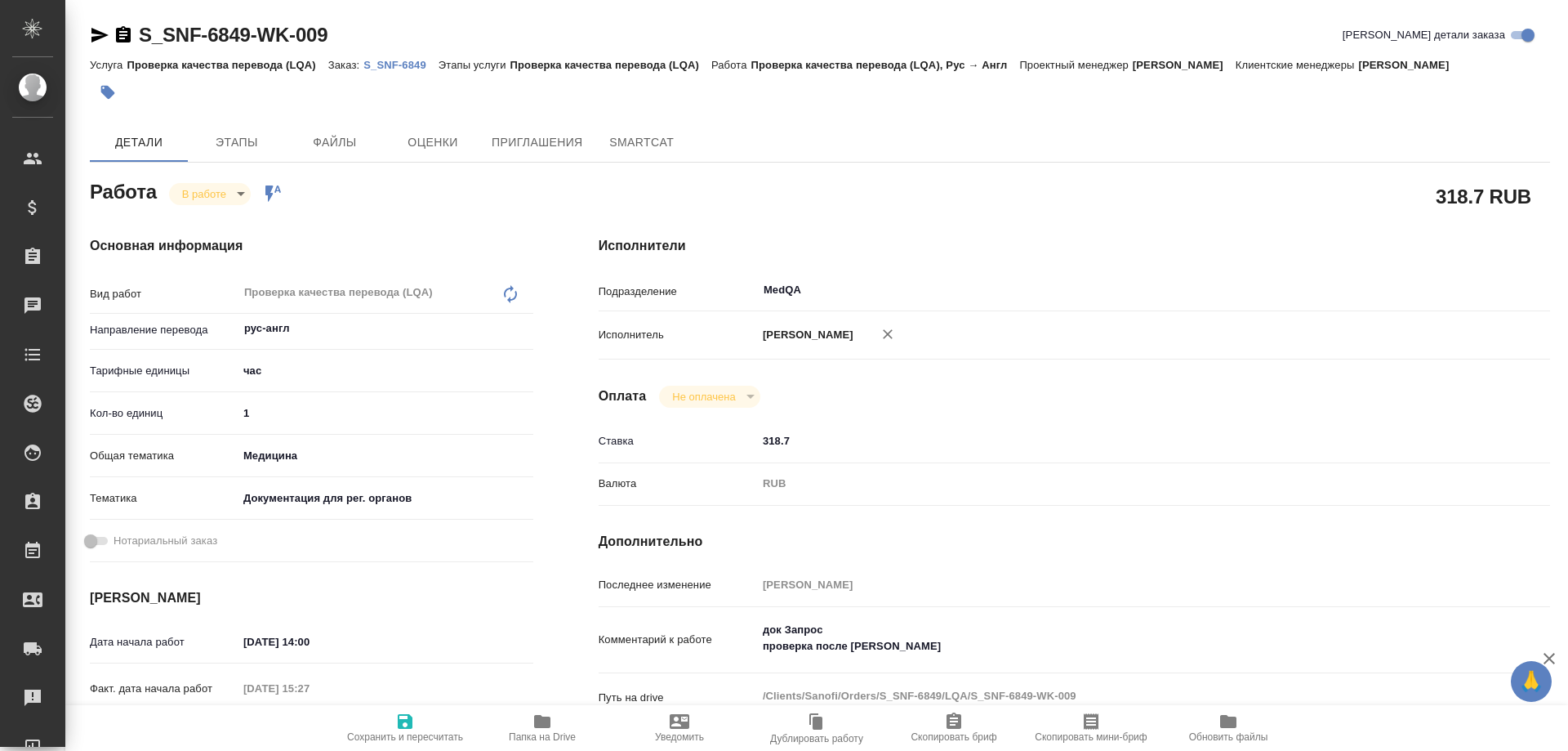
type textarea "x"
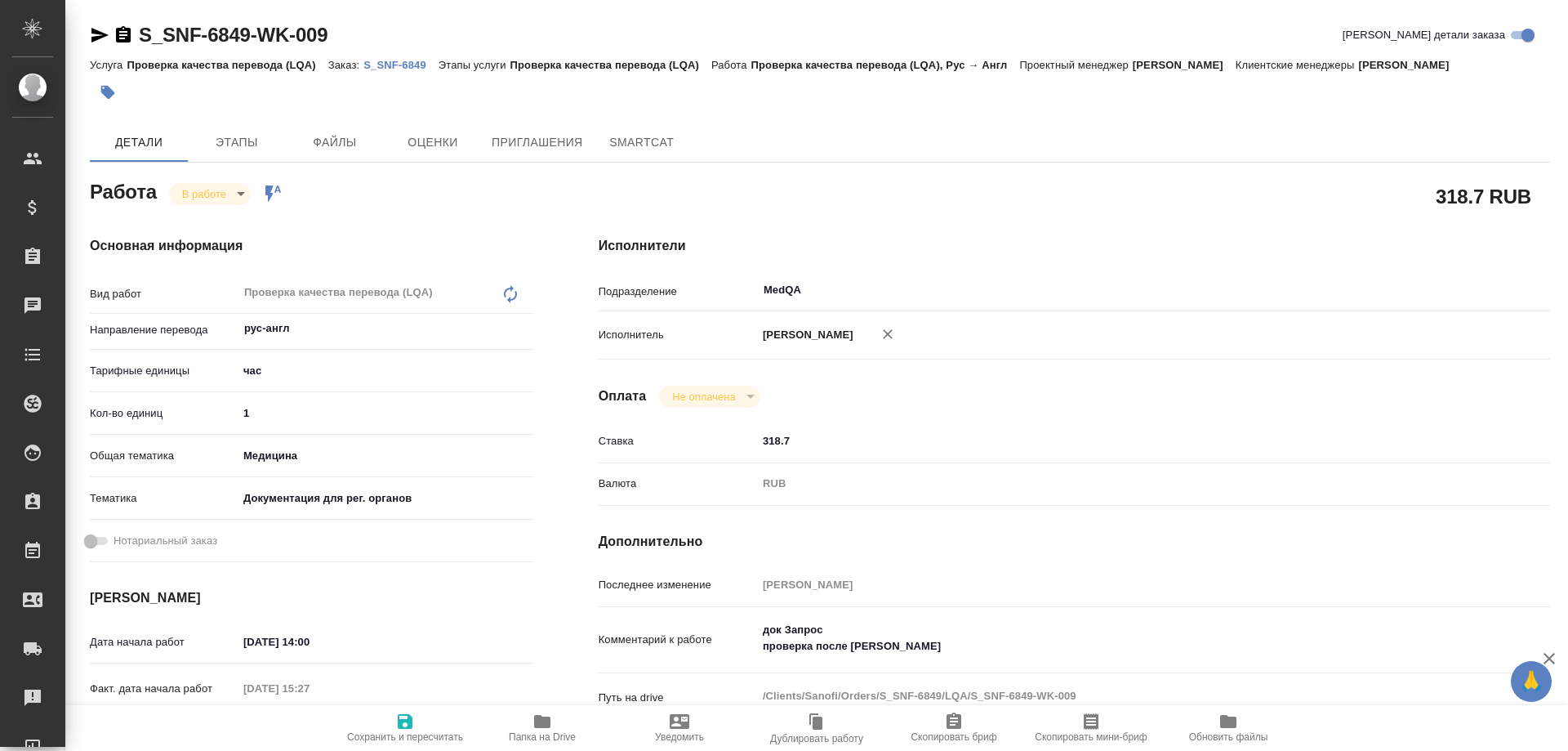
type textarea "x"
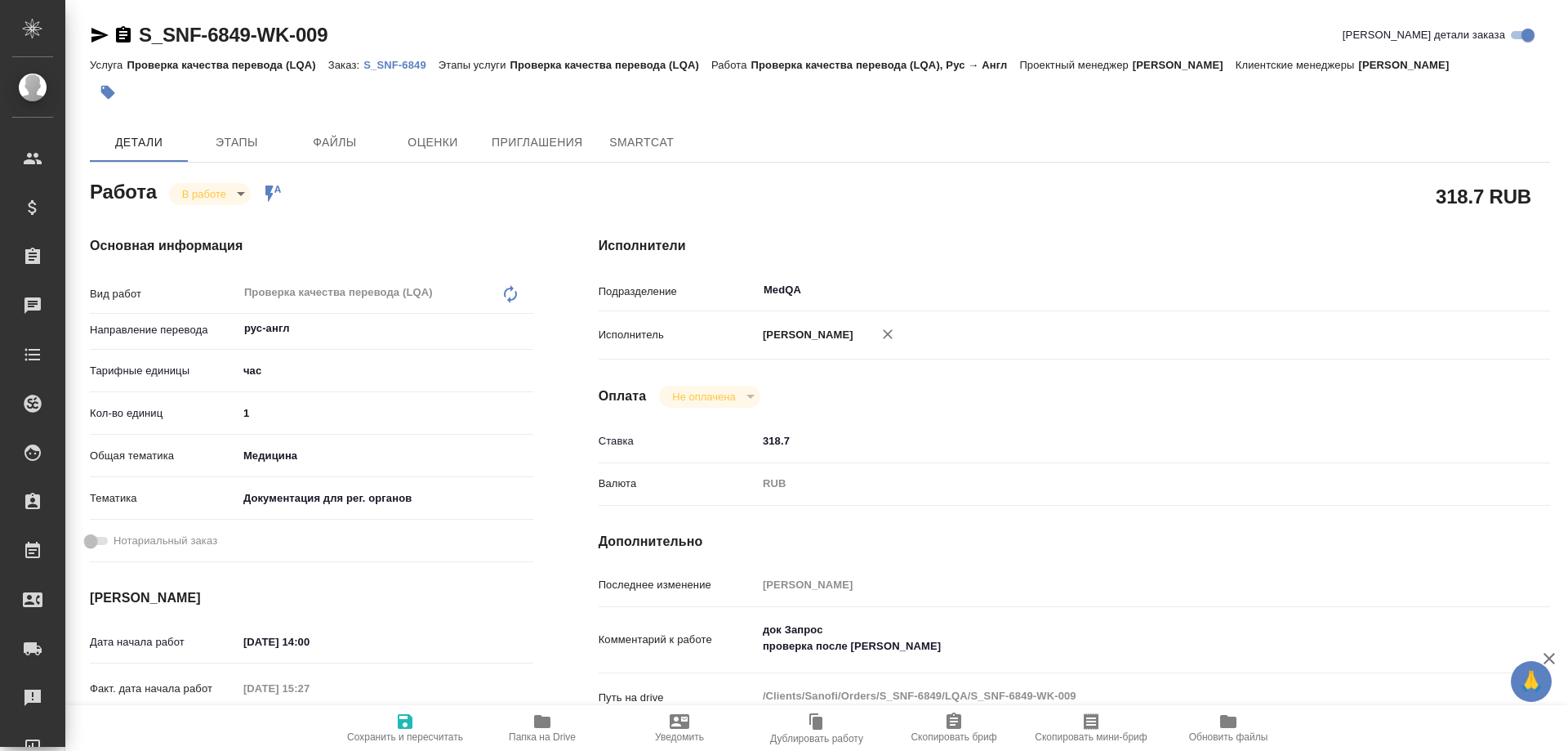
type textarea "x"
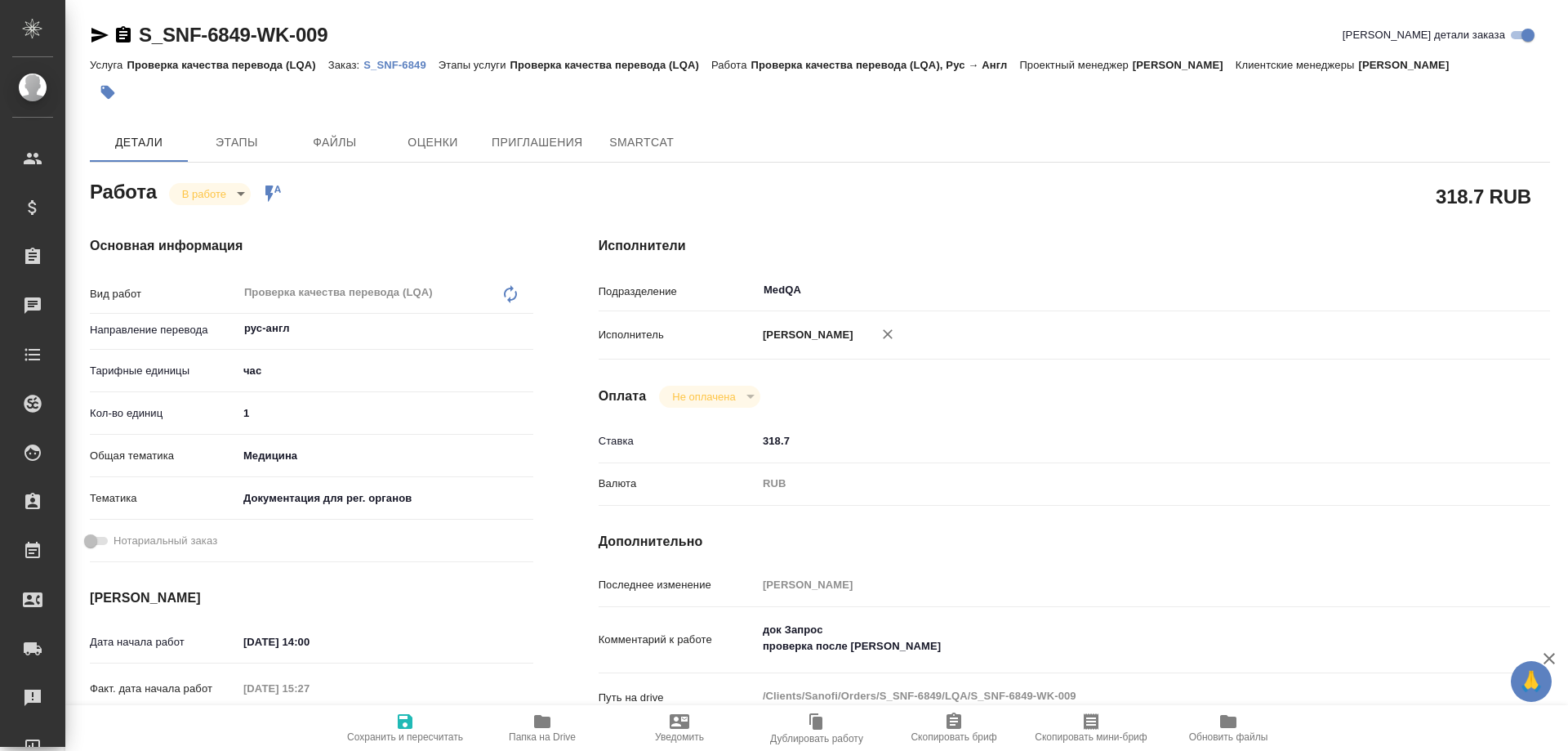
type textarea "x"
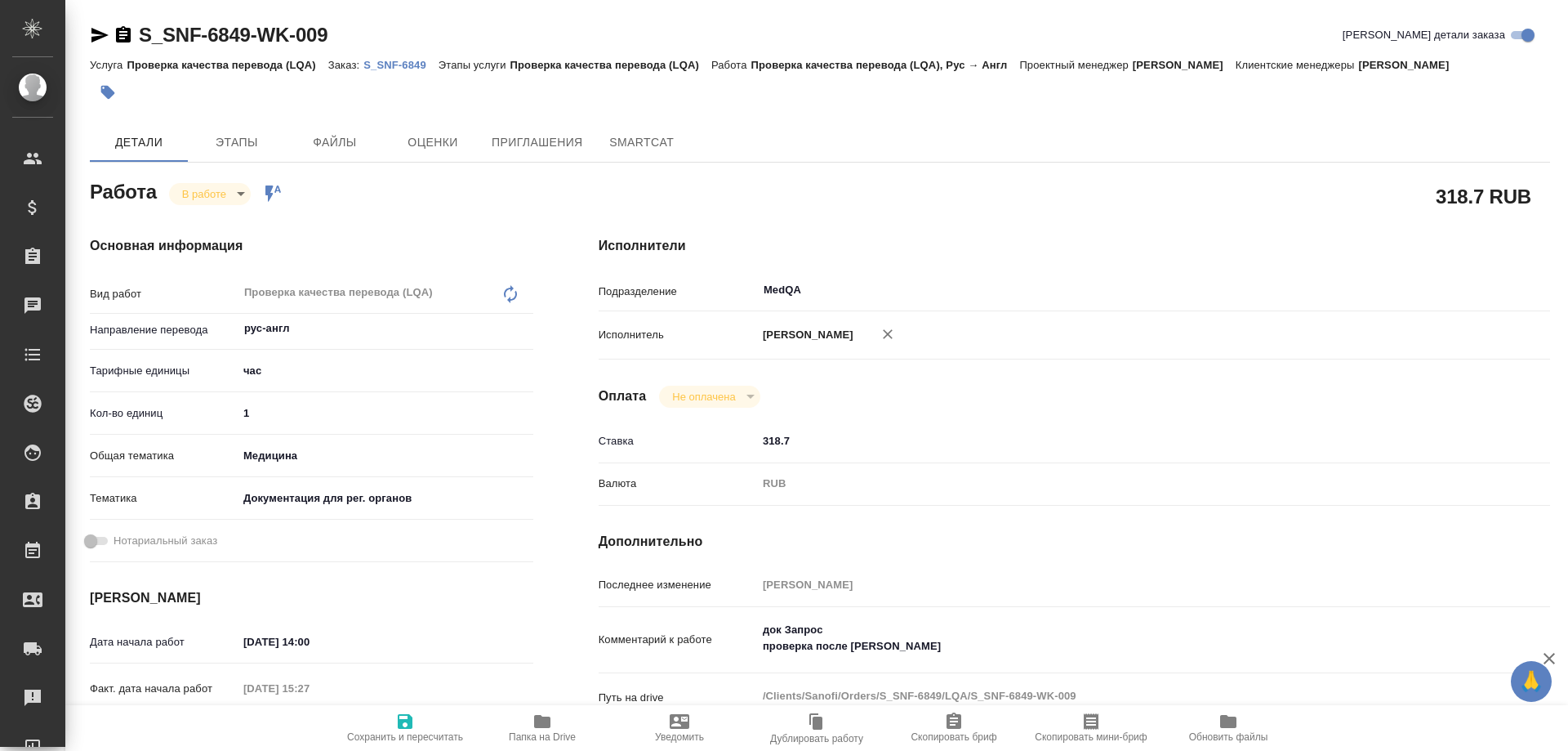
type textarea "x"
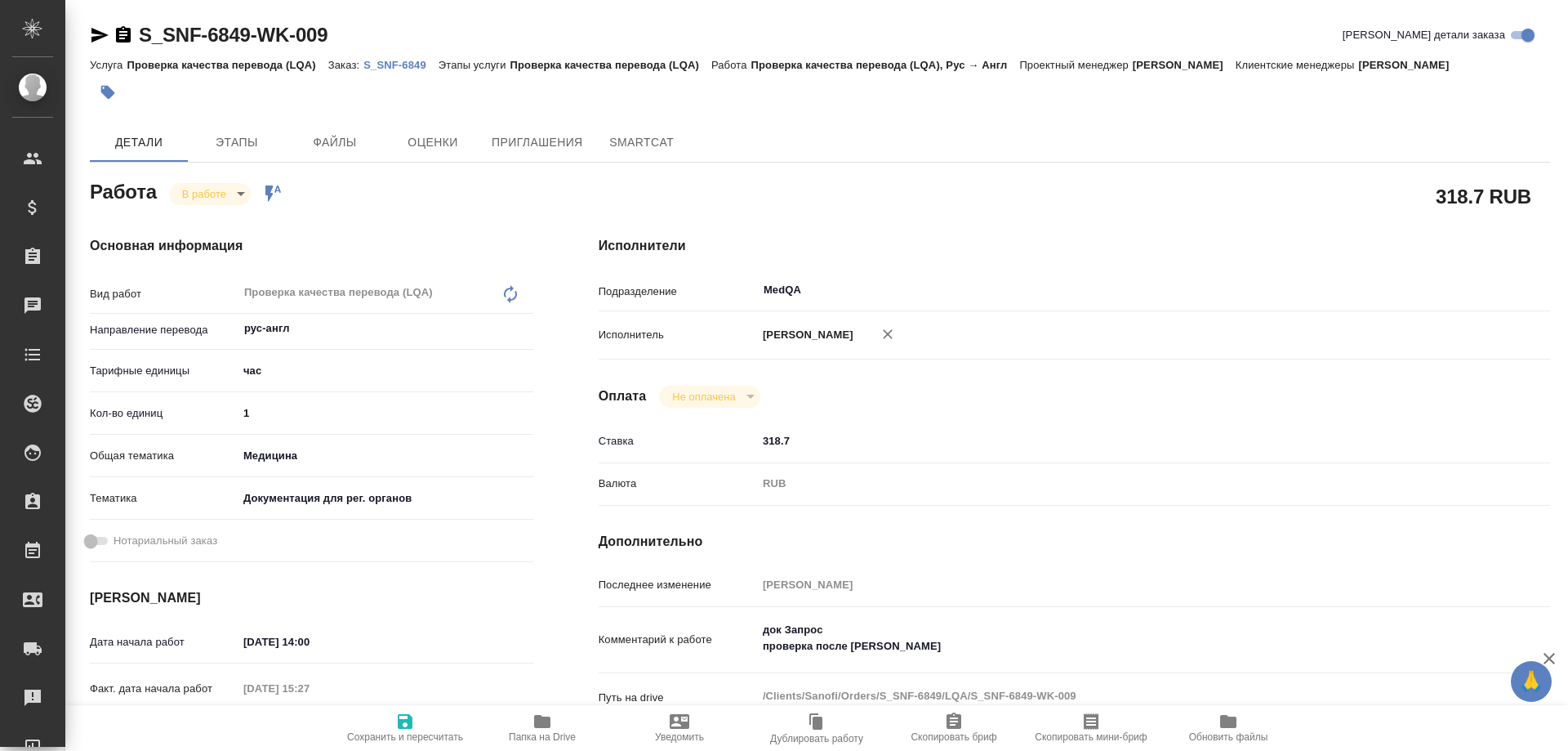
type textarea "x"
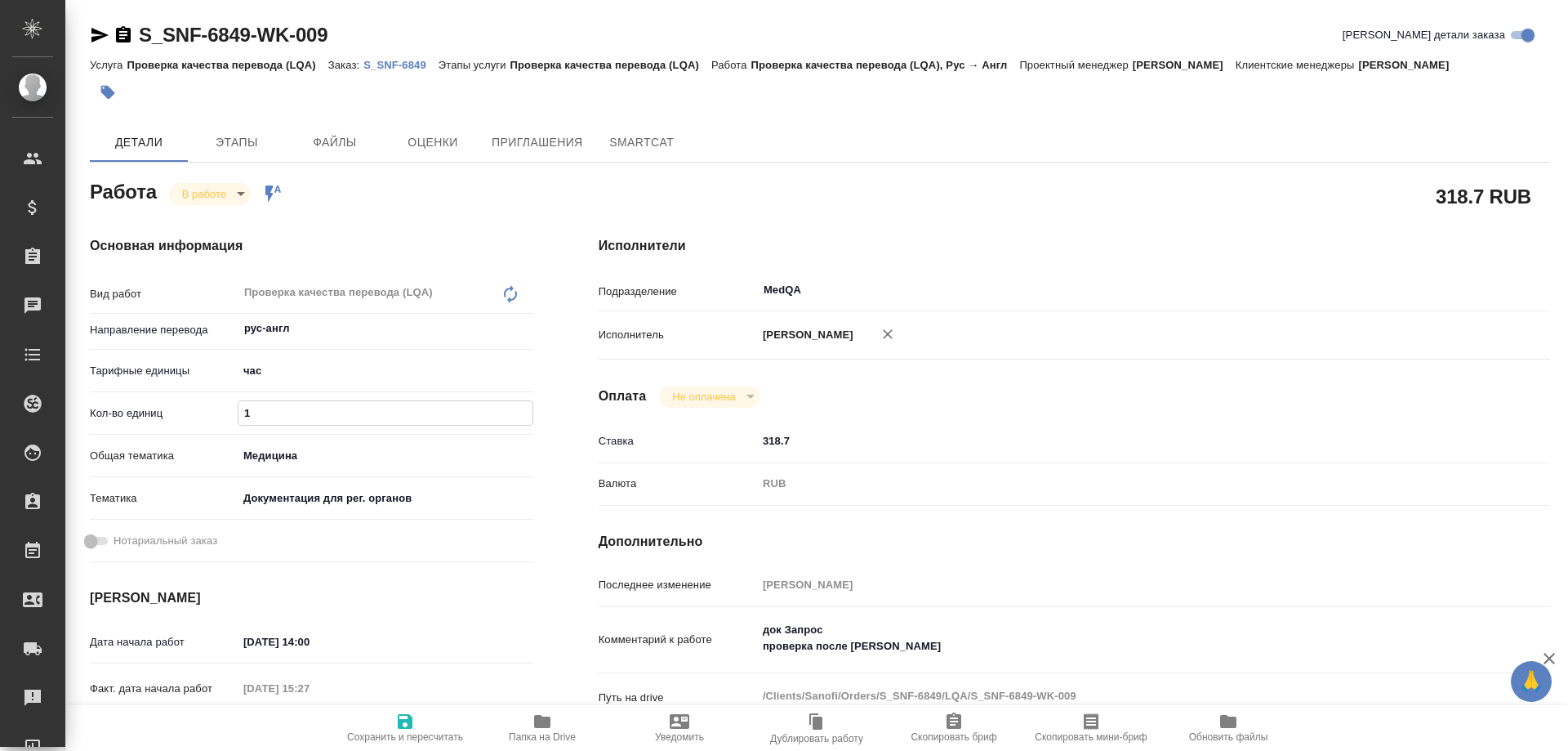
drag, startPoint x: 276, startPoint y: 413, endPoint x: 198, endPoint y: 413, distance: 78.0
click at [198, 413] on div "Кол-во единиц 1" at bounding box center [310, 413] width 443 height 28
type textarea "x"
type input "0"
type textarea "x"
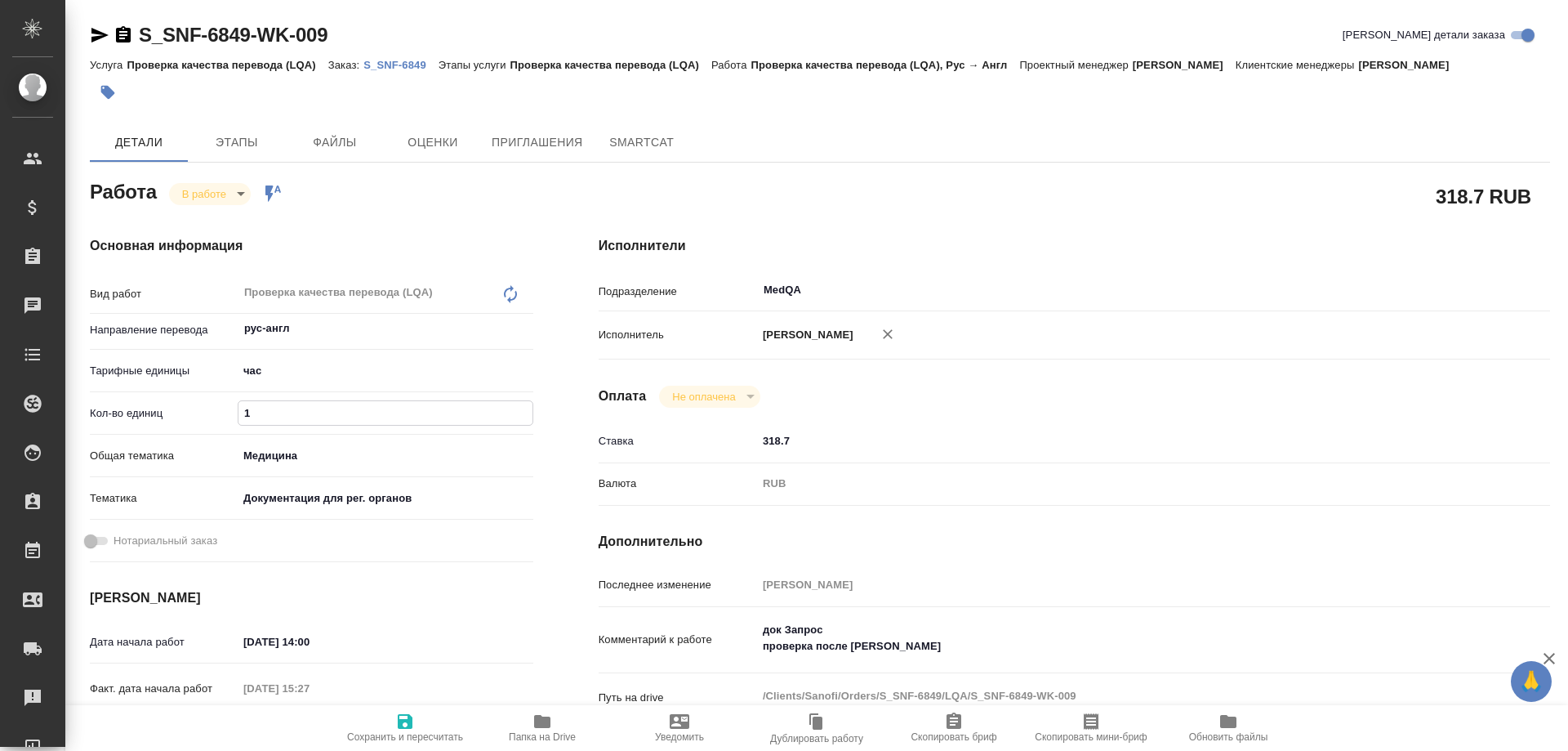
type textarea "x"
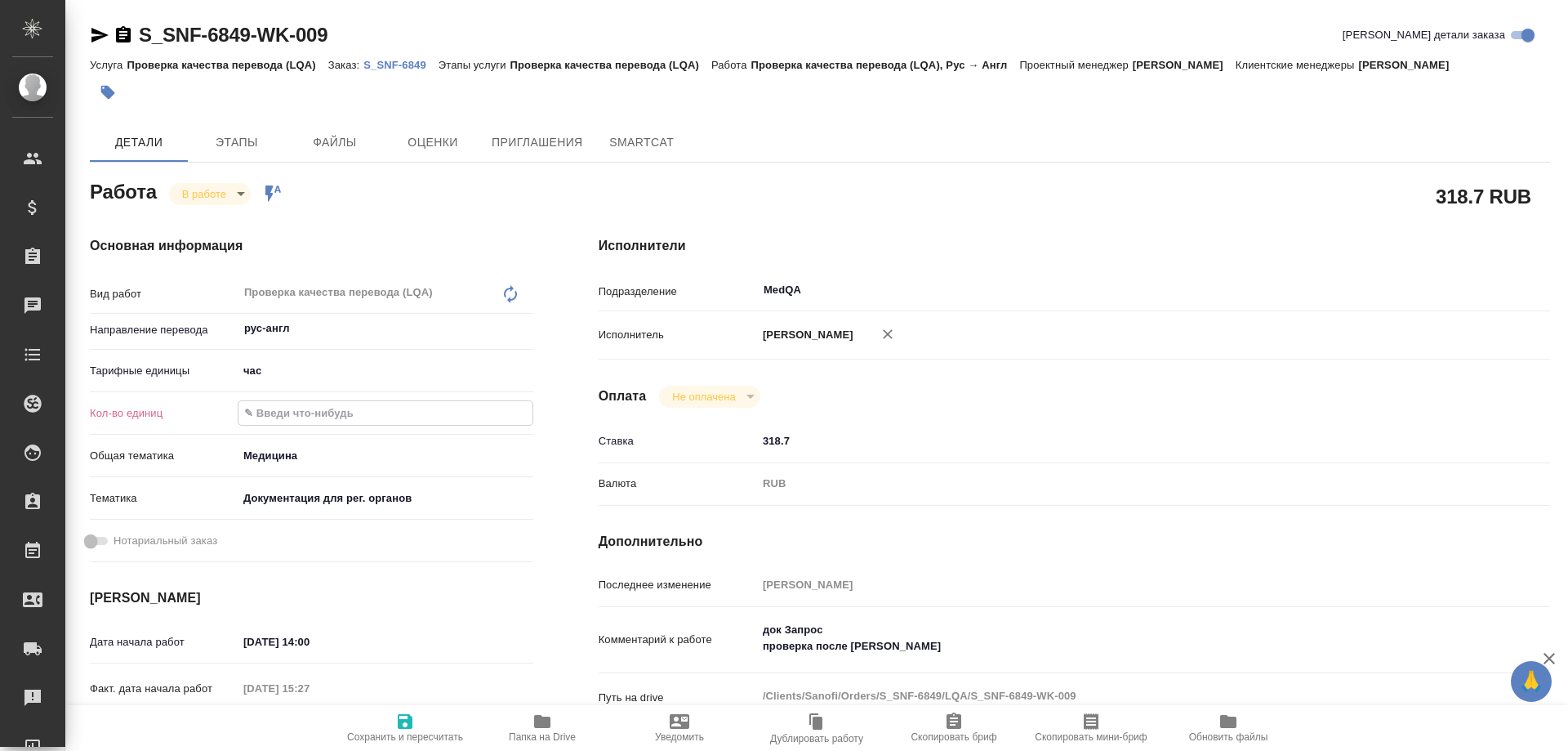
type textarea "x"
type input "0.2"
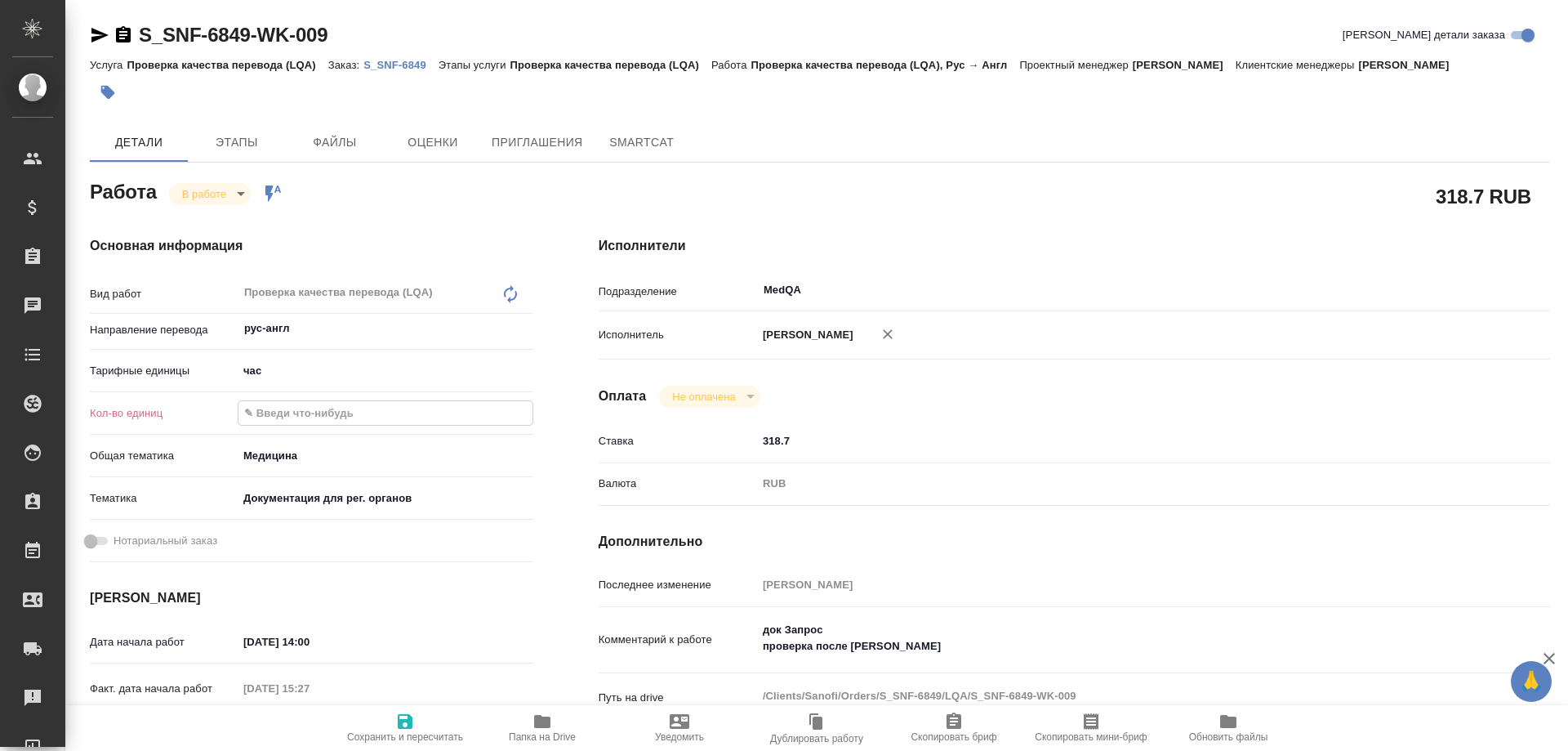
type textarea "x"
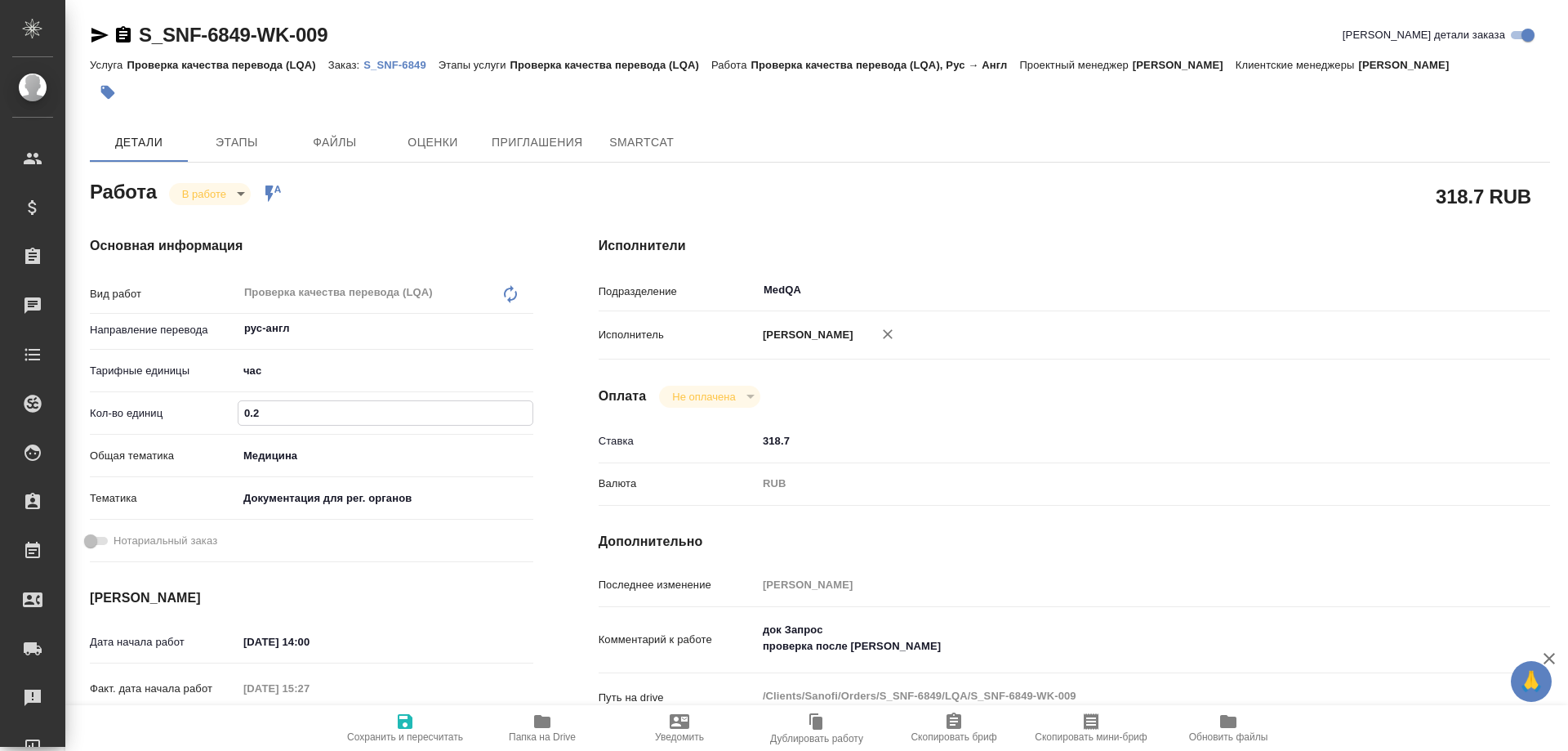
type input "0.25"
type textarea "x"
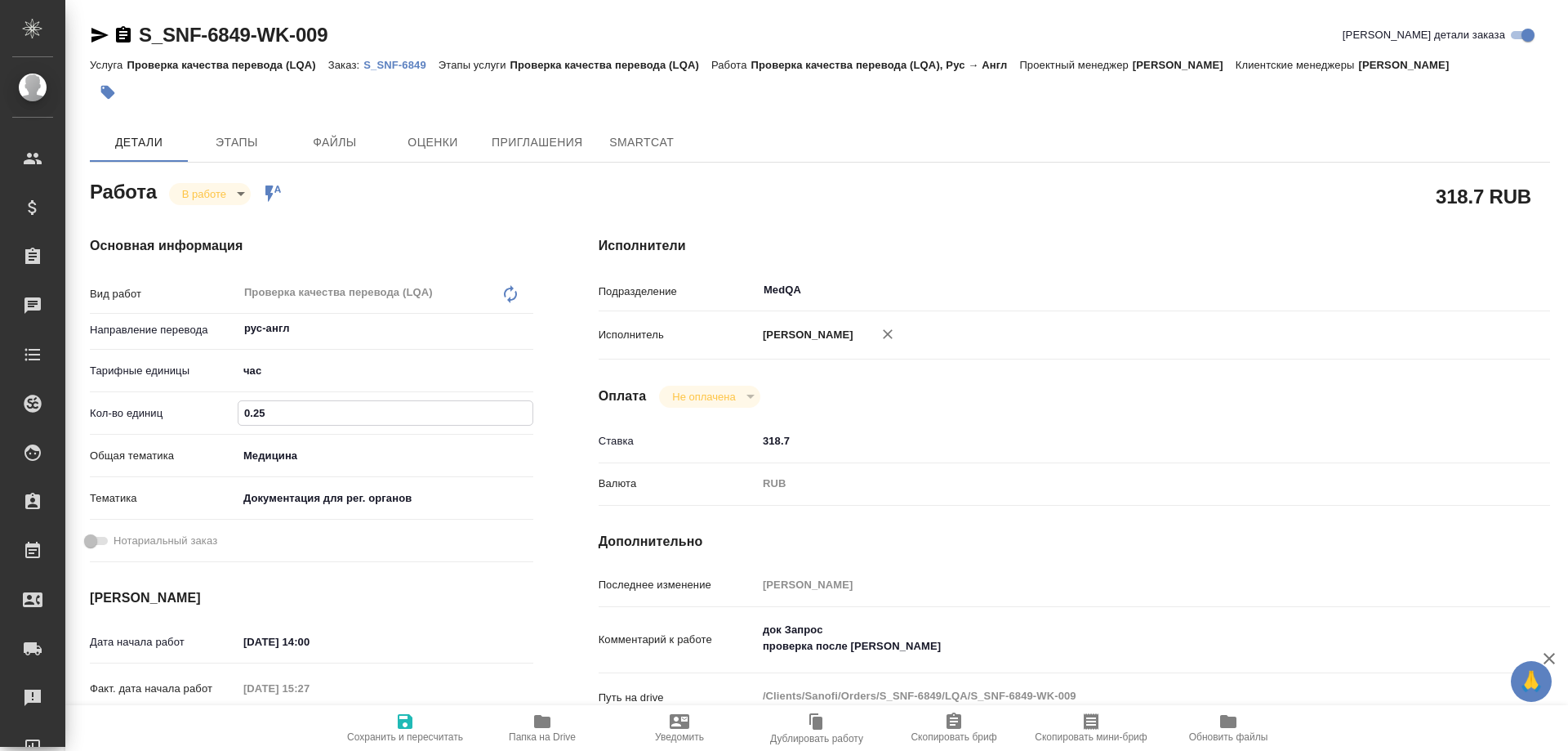
type input "0.25"
click at [412, 721] on icon "button" at bounding box center [405, 722] width 15 height 15
type textarea "x"
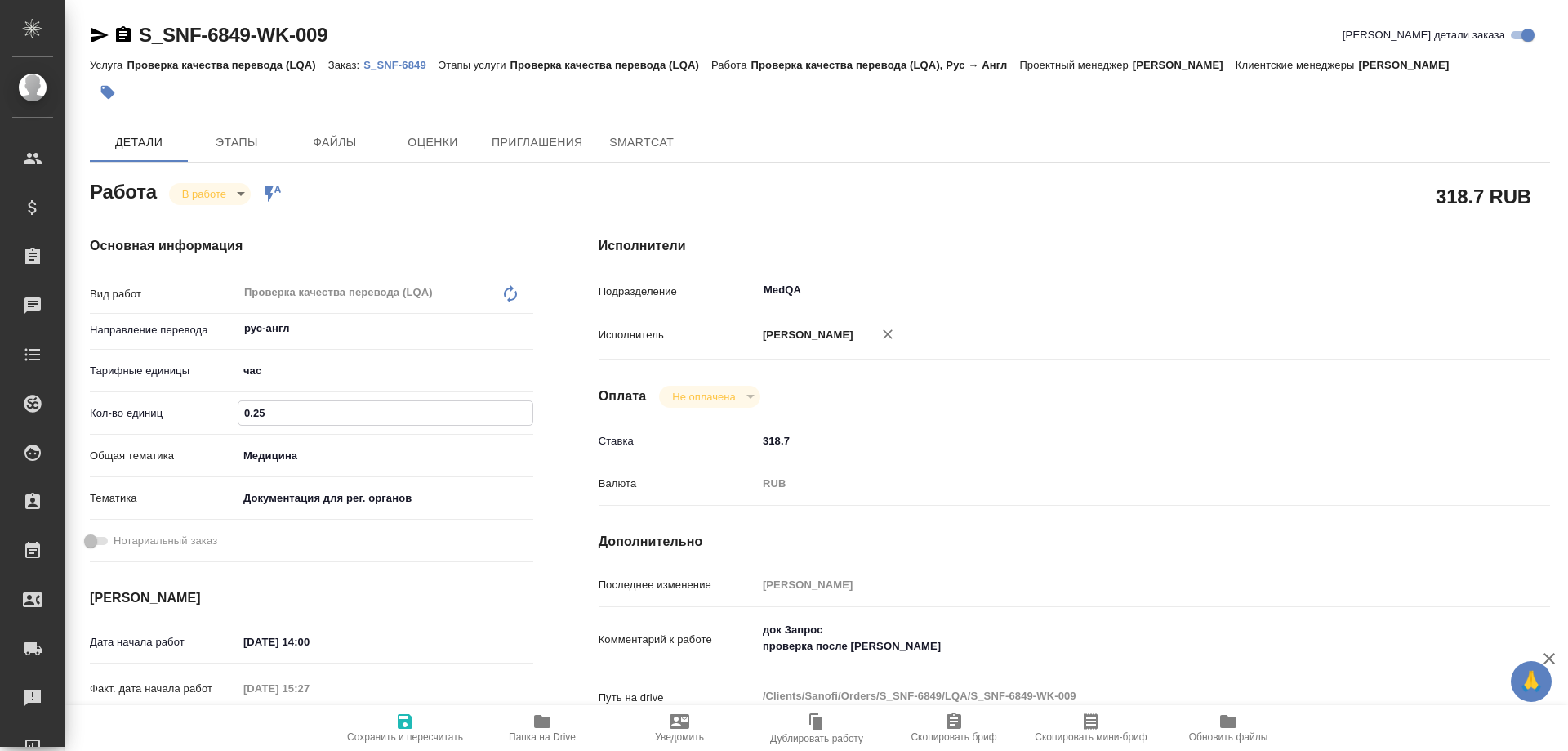
type textarea "x"
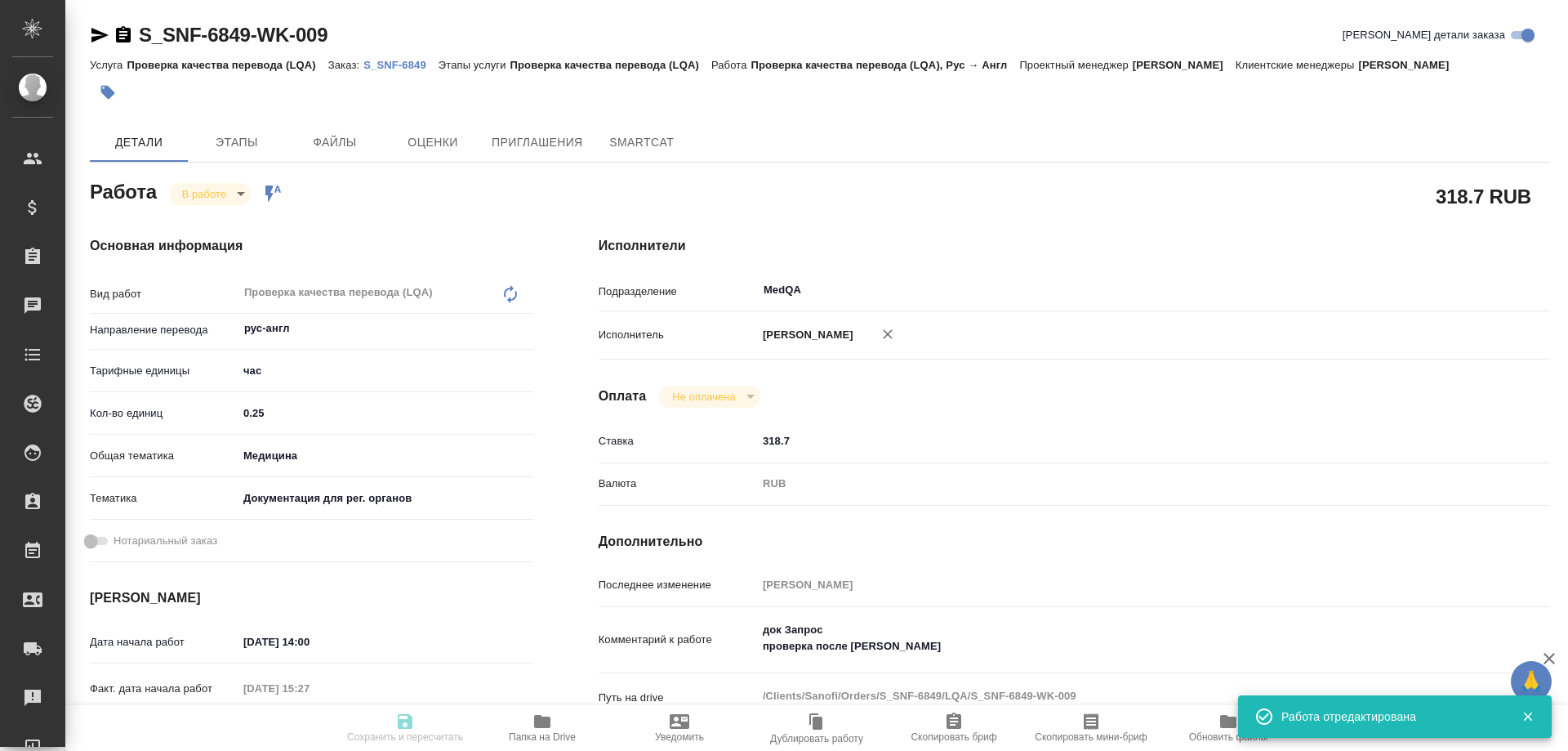
type textarea "x"
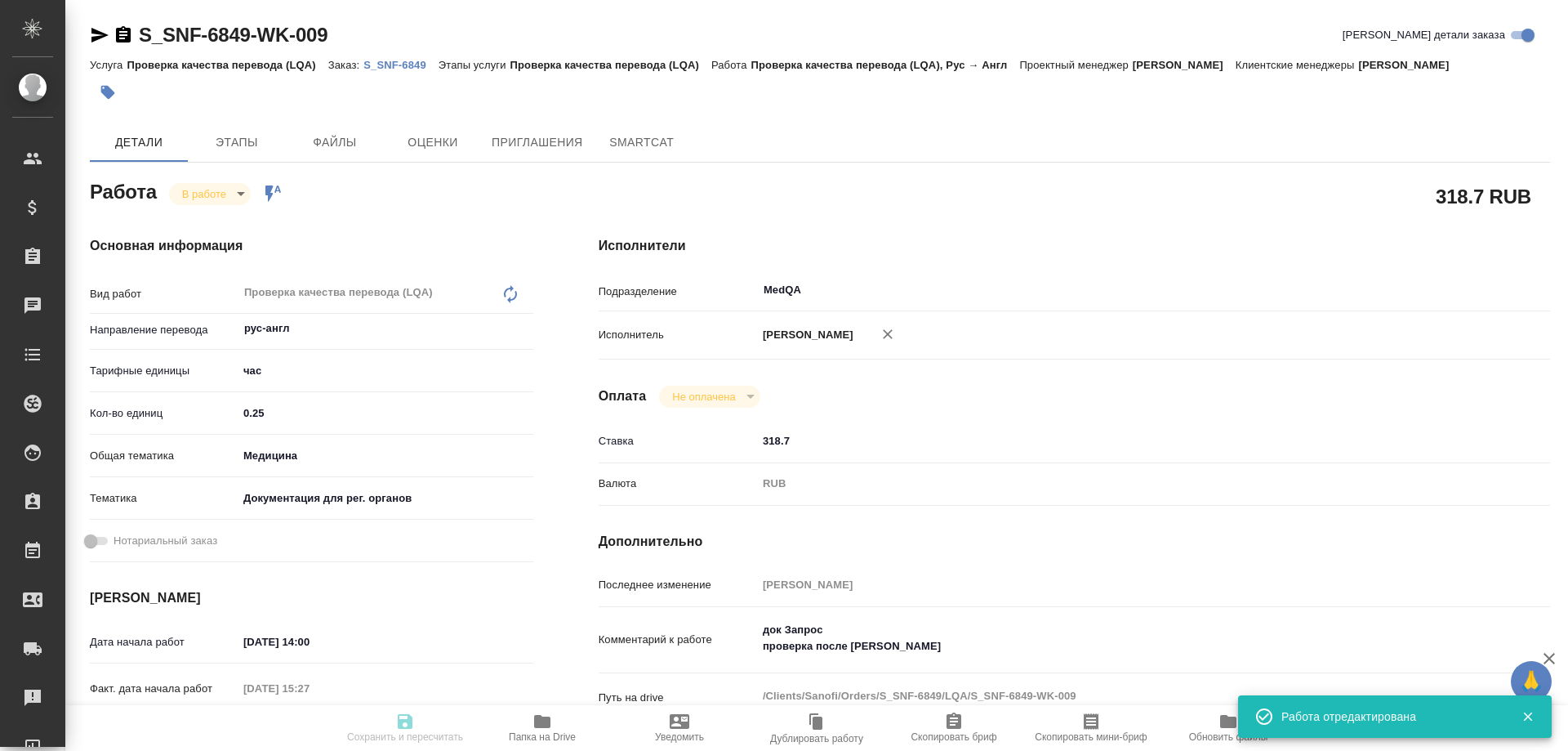
type input "inProgress"
type textarea "Проверка качества перевода (LQA)"
type textarea "x"
type input "рус-англ"
type input "5a8b1489cc6b4906c91bfd93"
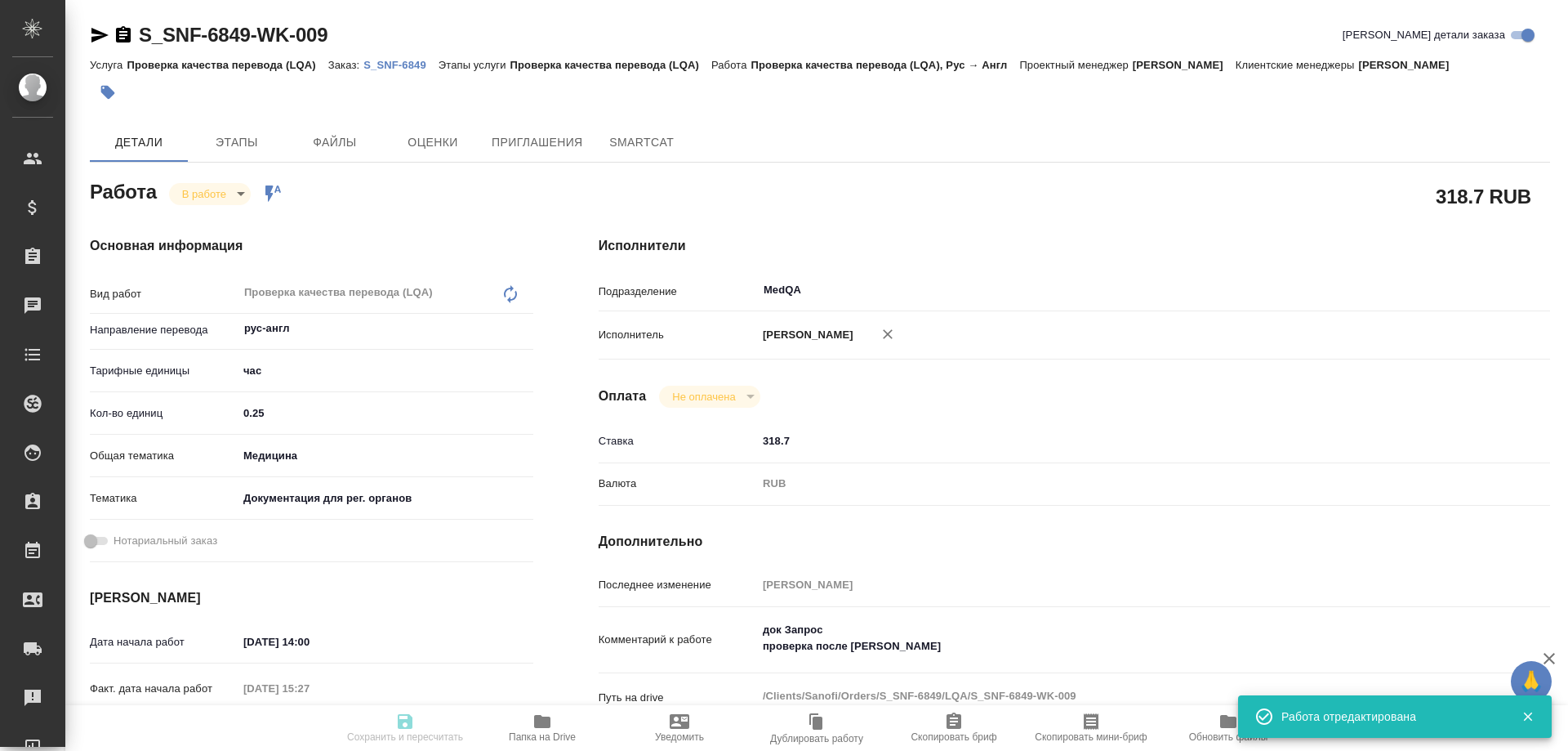
type input "0.25"
type input "med"
type input "5f647205b73bc97568ca66c6"
type input "28.08.2025 14:00"
type input "28.08.2025 15:27"
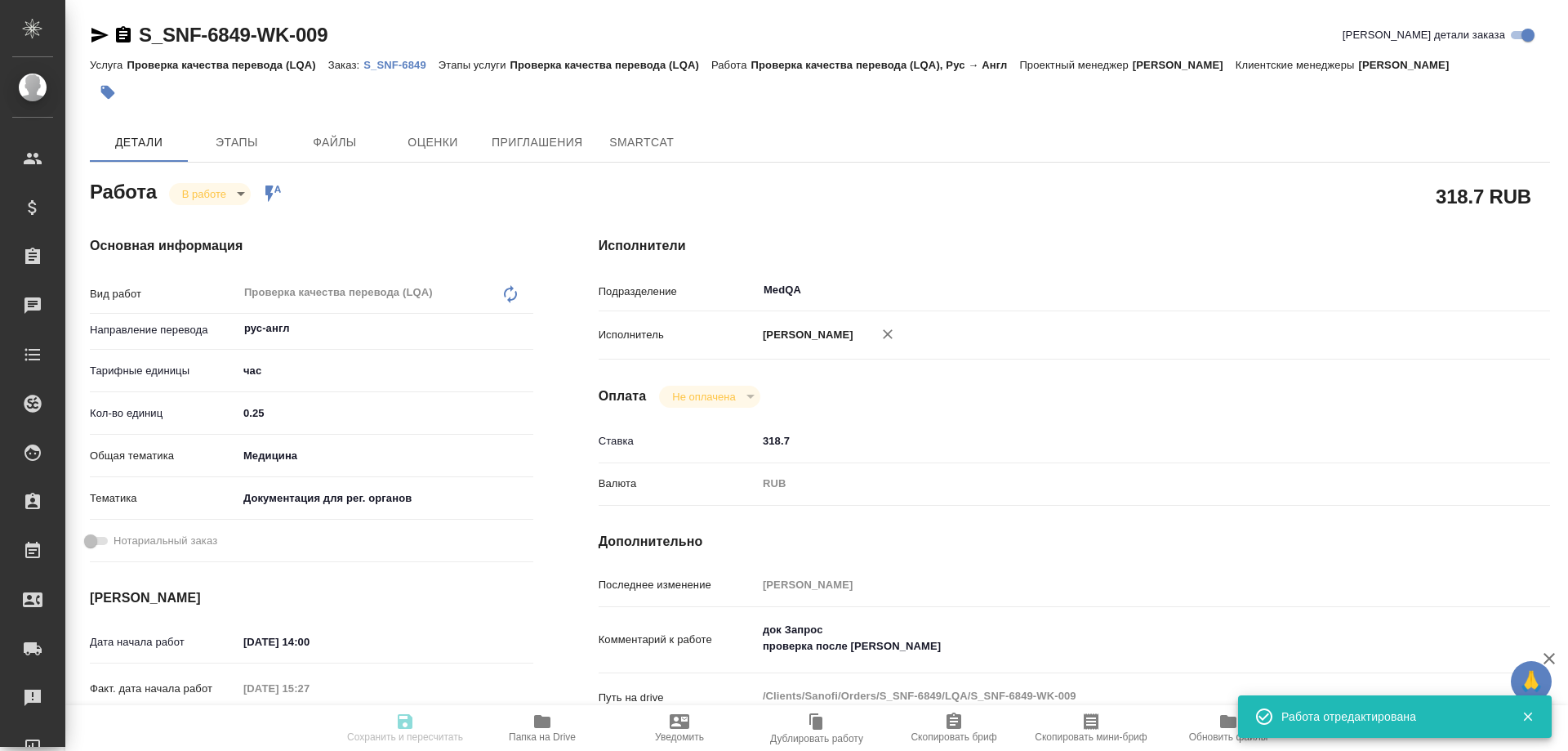
type input "29.08.2025 11:00"
type input "29.08.2025 12:00"
type input "MedQA"
type input "notPayed"
type input "318.7"
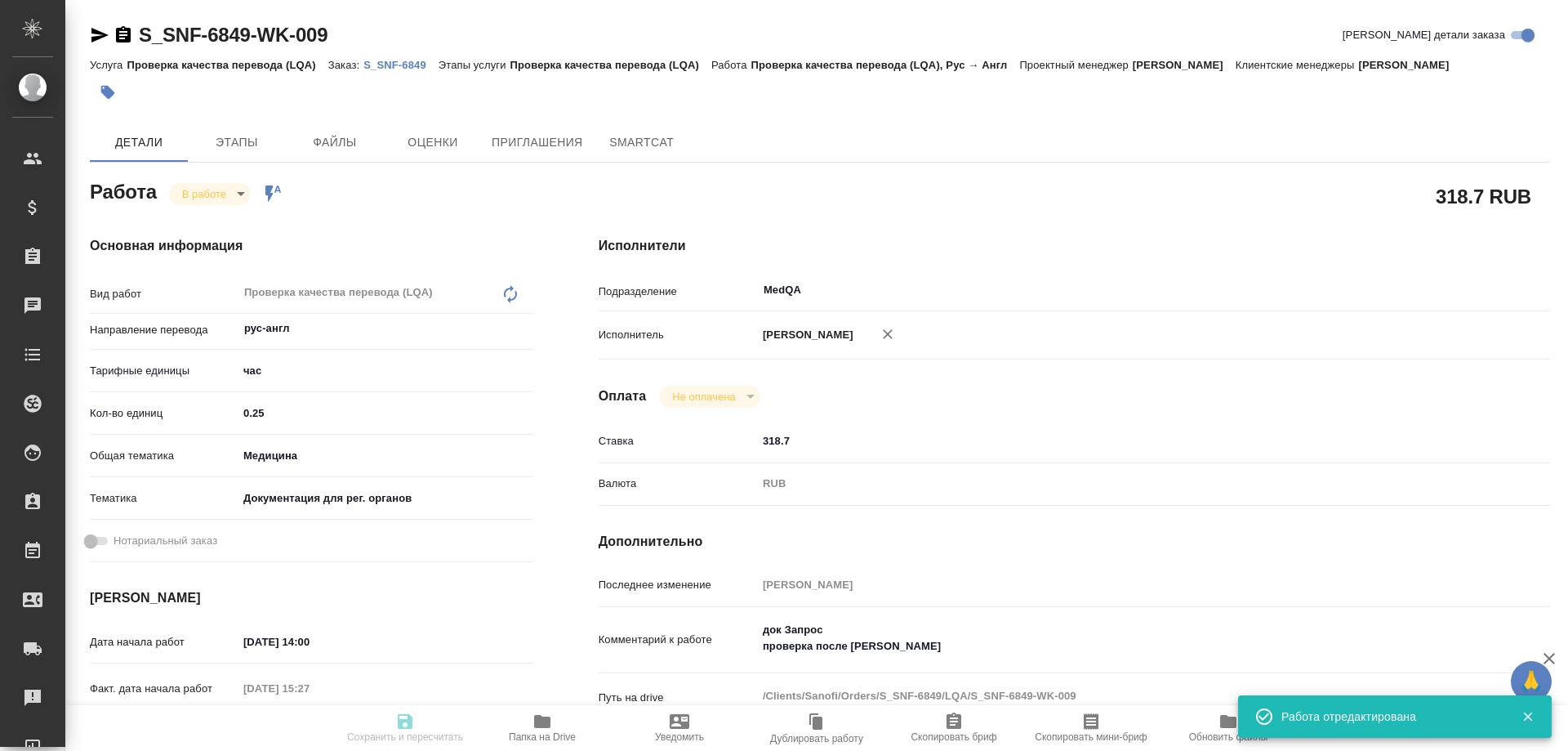
type input "RUB"
type input "[PERSON_NAME]"
type textarea "док Запрос проверка после Тани Комовой"
type textarea "x"
type textarea "/Clients/Sanofi/Orders/S_SNF-6849/LQA/S_SNF-6849-WK-009"
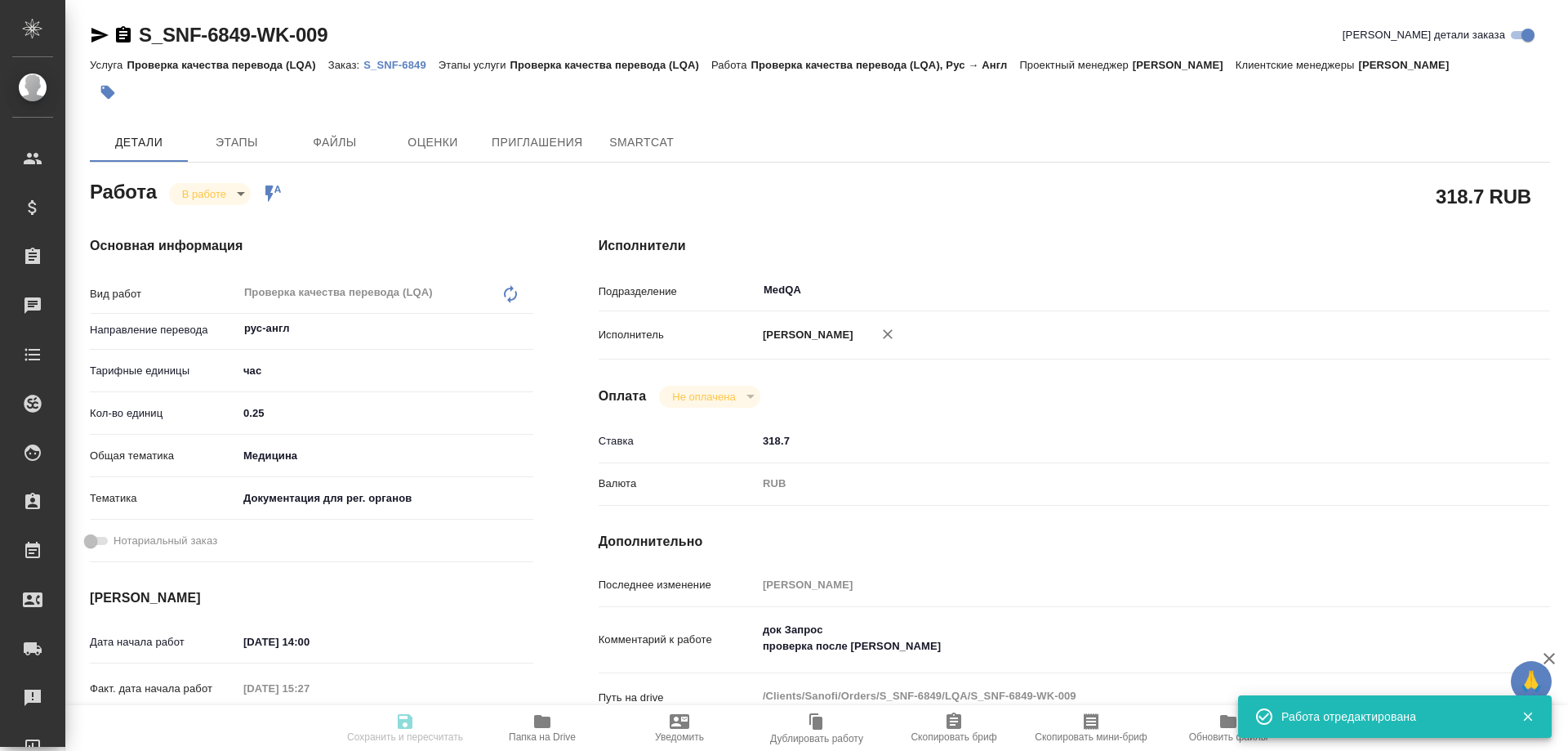
type textarea "x"
type input "S_SNF-6849"
type input "E005829121"
type input "Проверка качества перевода (LQA)"
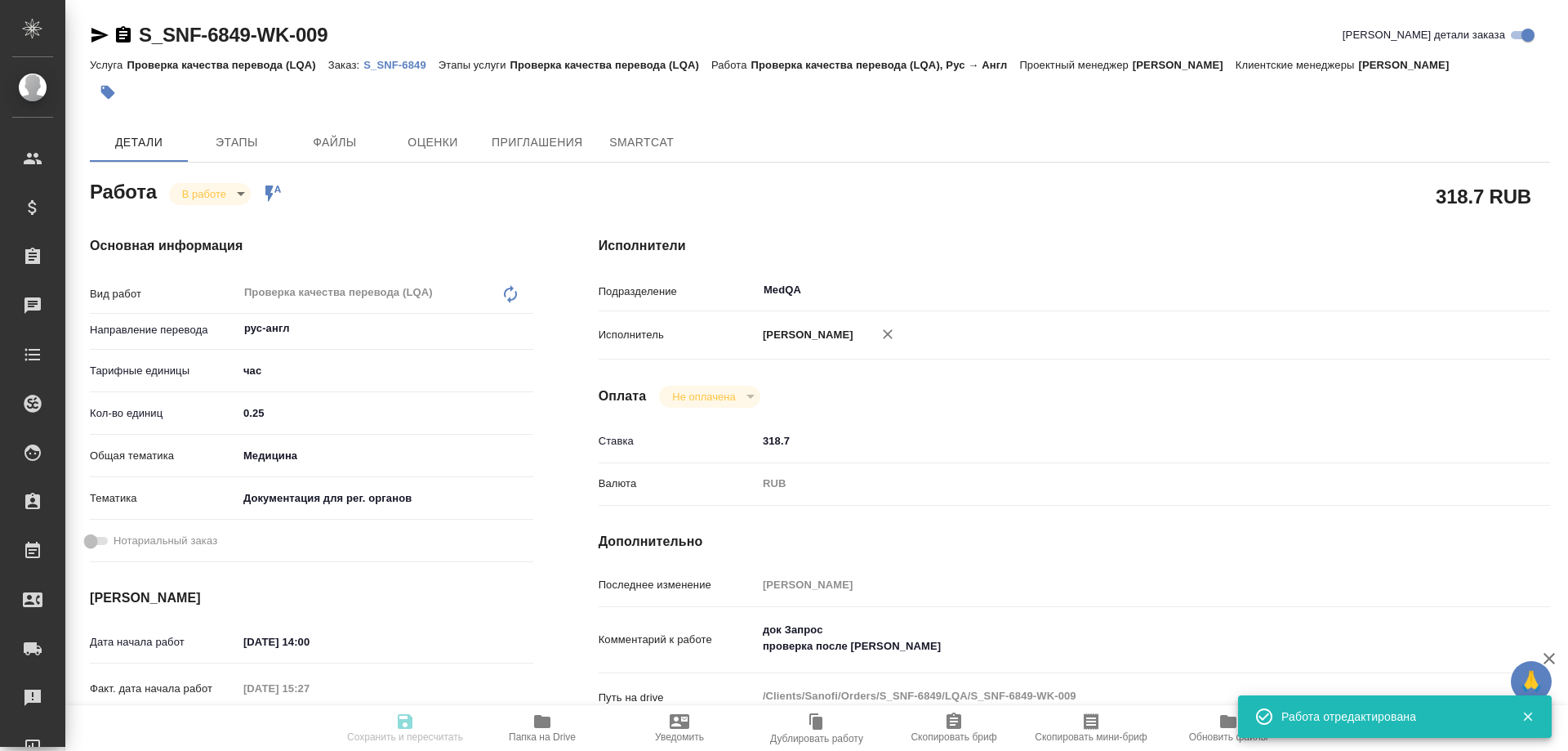
type input "[PERSON_NAME]"
type input "/Clients/Sanofi/Orders/S_SNF-6849"
type textarea "x"
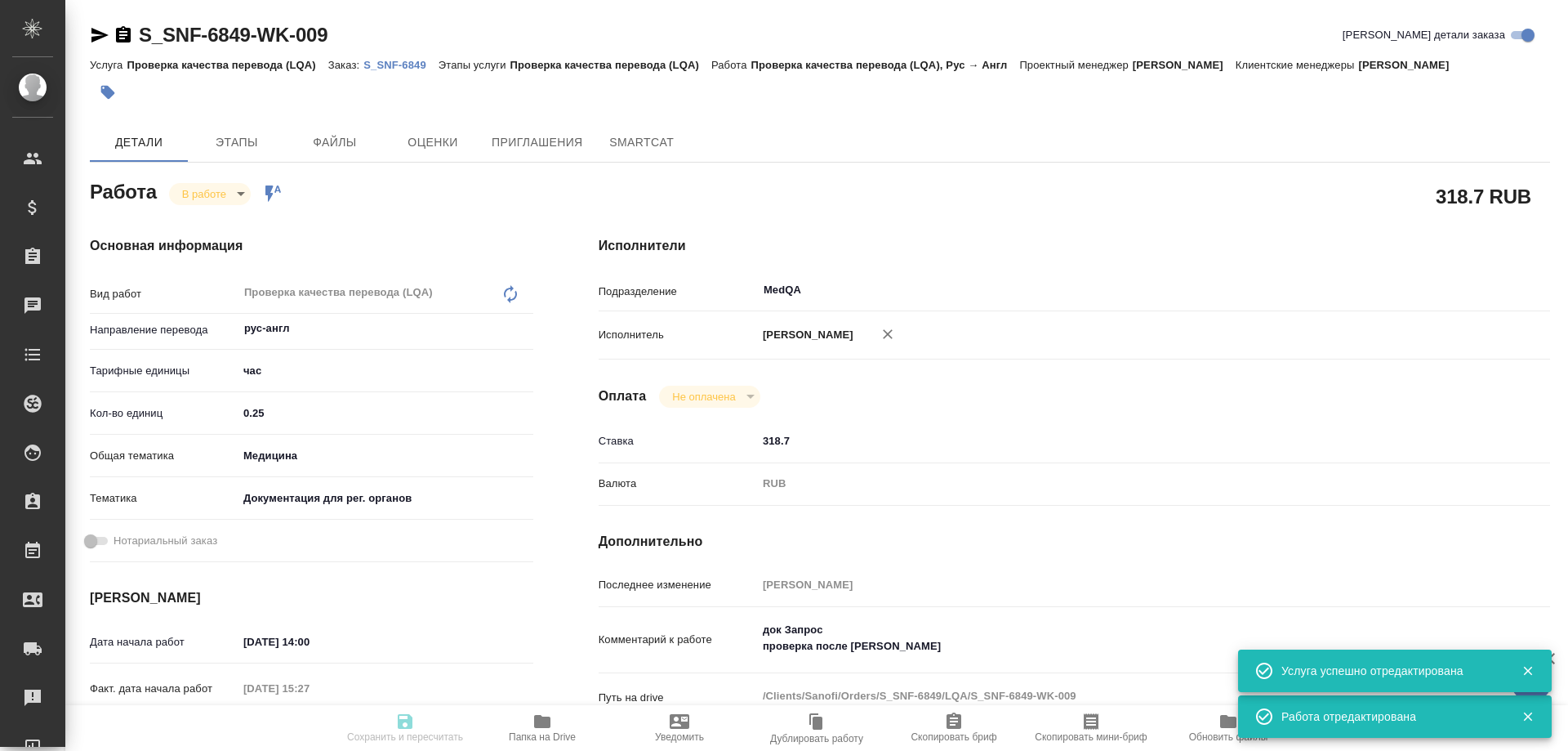
type textarea "x"
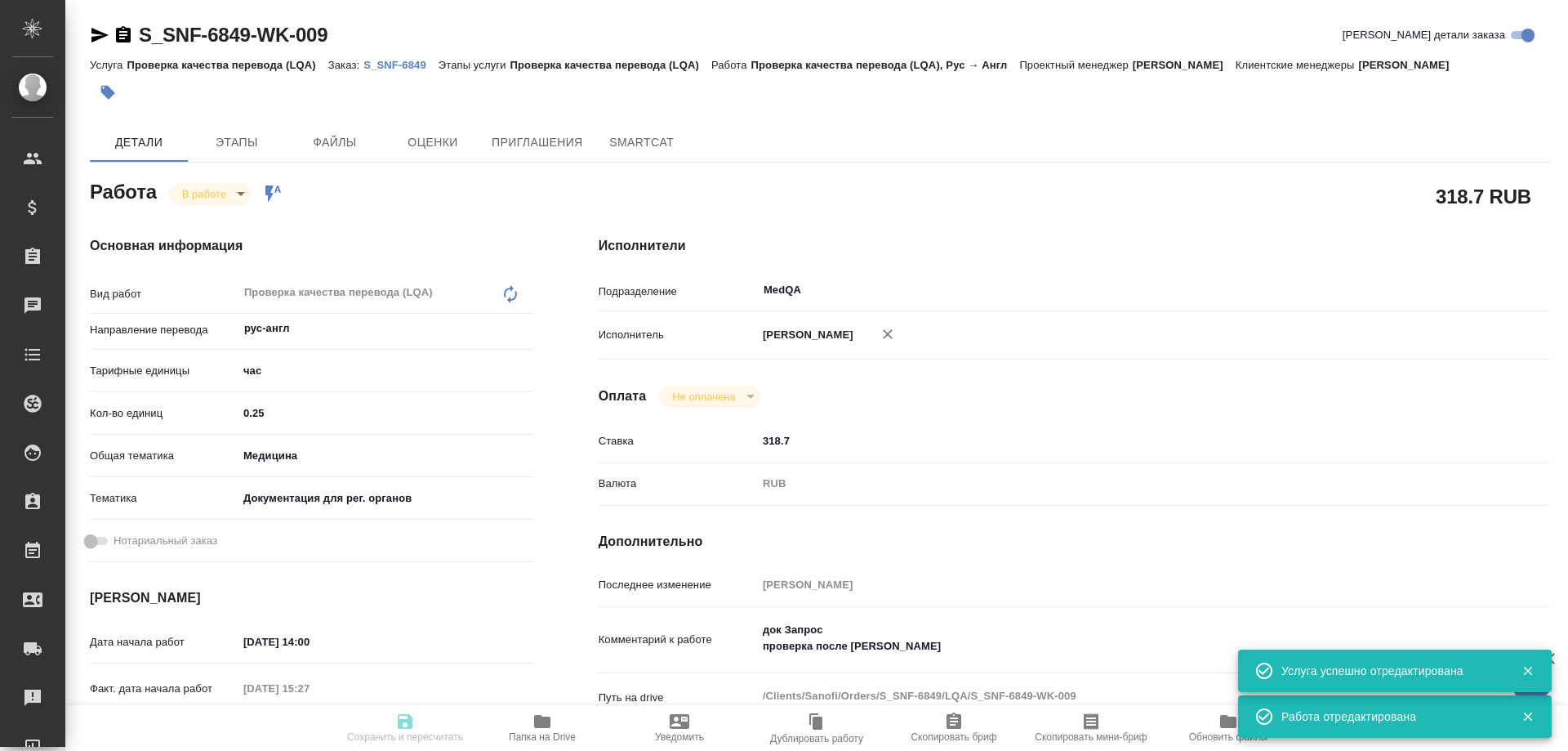
type textarea "x"
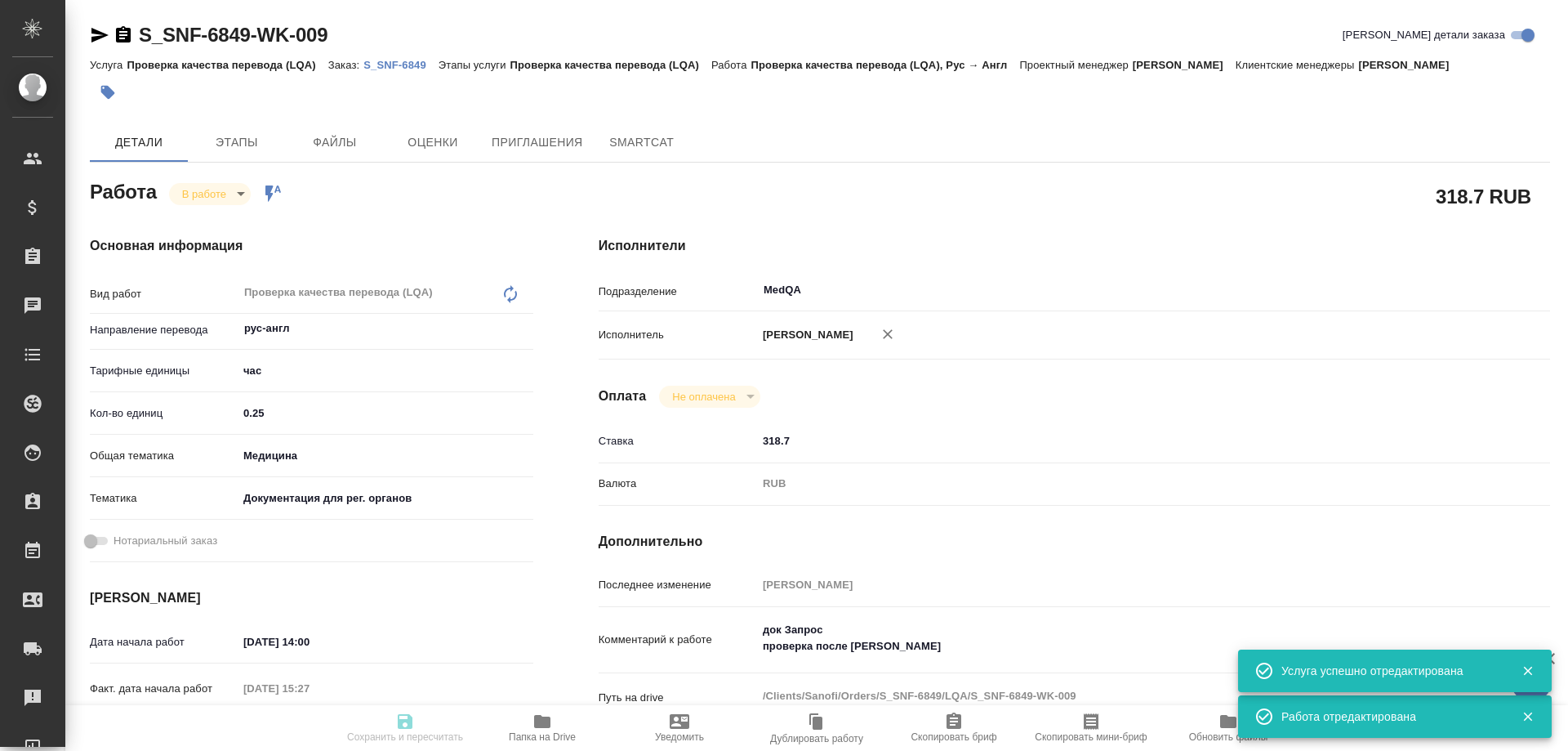
type textarea "x"
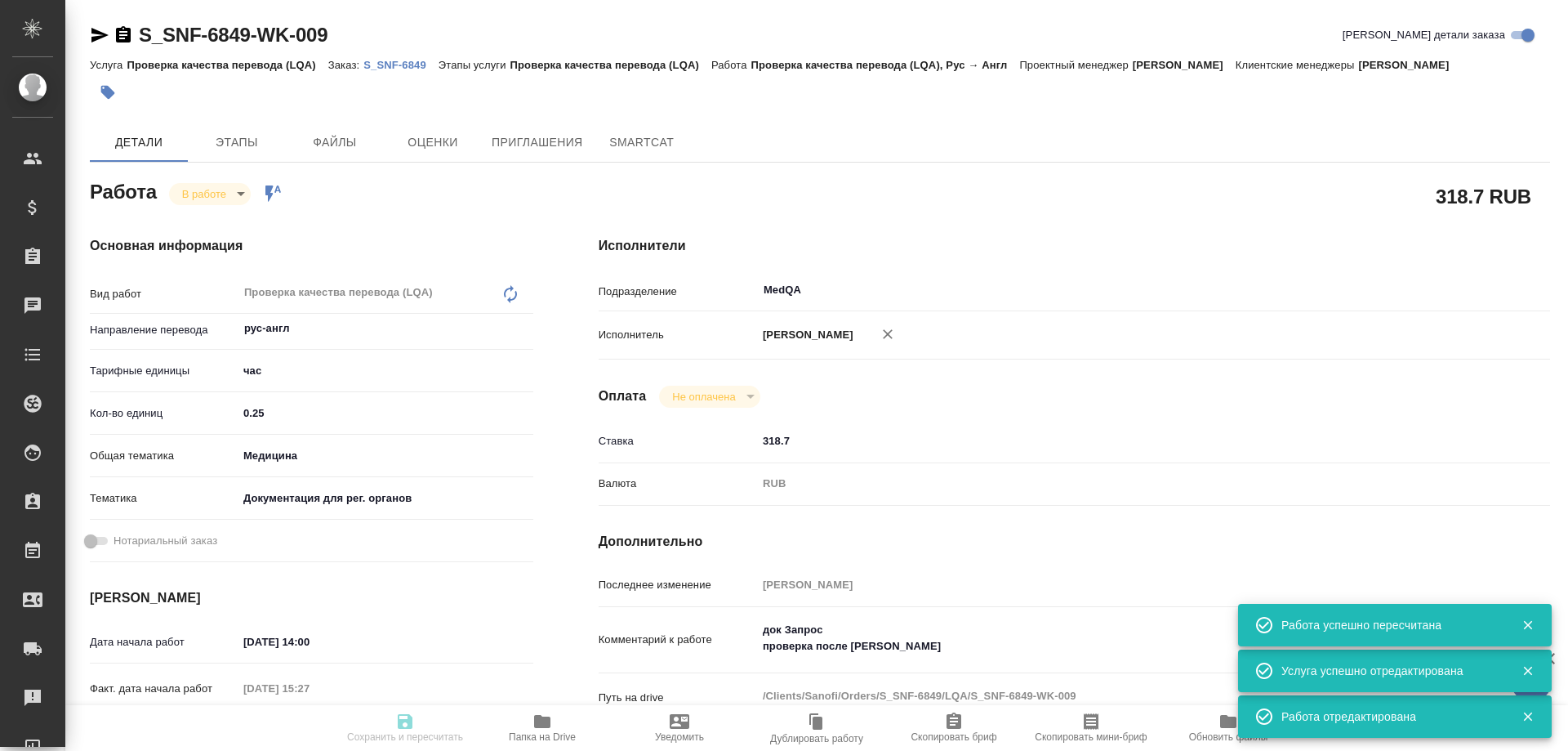
type input "inProgress"
type textarea "Проверка качества перевода (LQA)"
type textarea "x"
type input "рус-англ"
type input "5a8b1489cc6b4906c91bfd93"
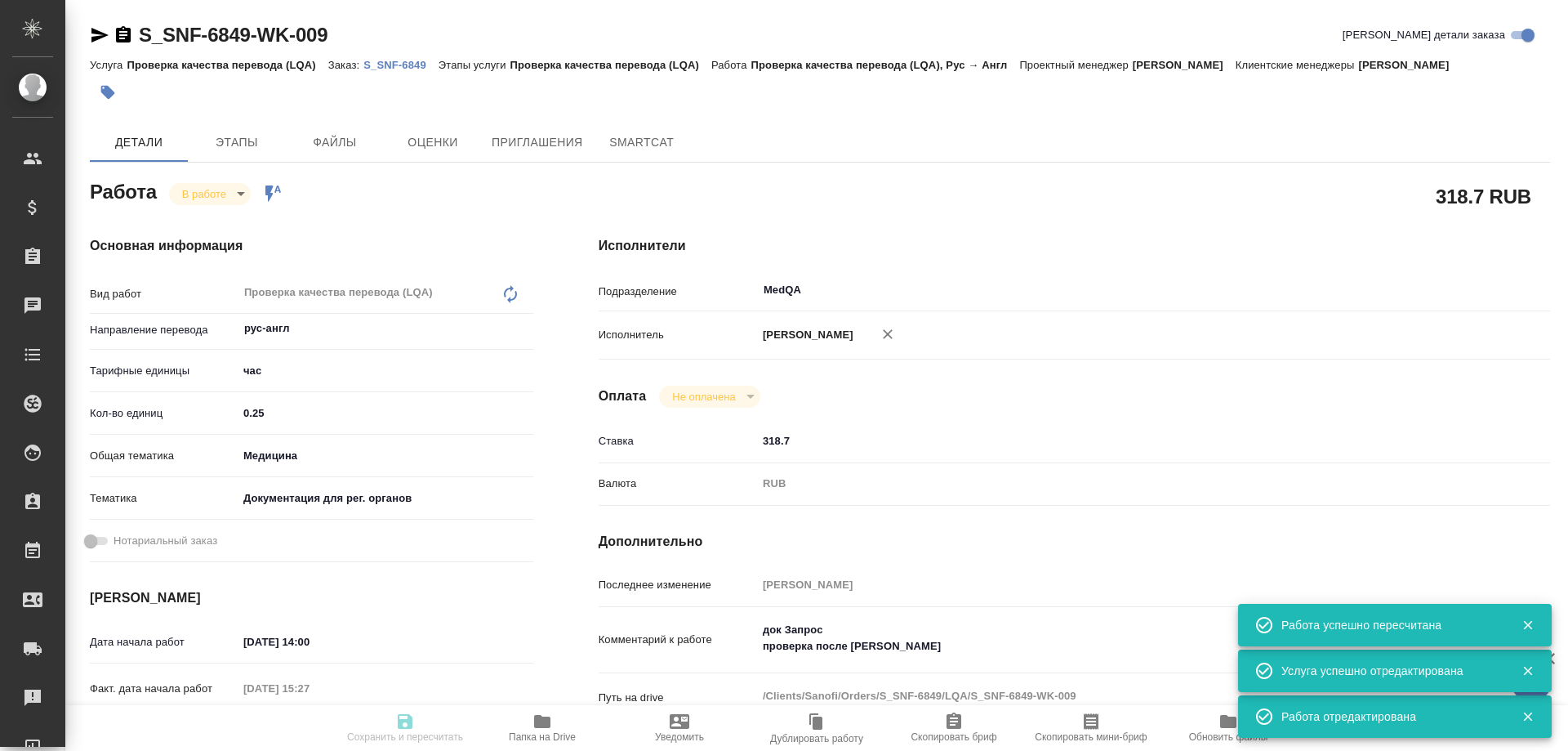
type input "0.25"
type input "med"
type input "5f647205b73bc97568ca66c6"
type input "28.08.2025 14:00"
type input "28.08.2025 15:27"
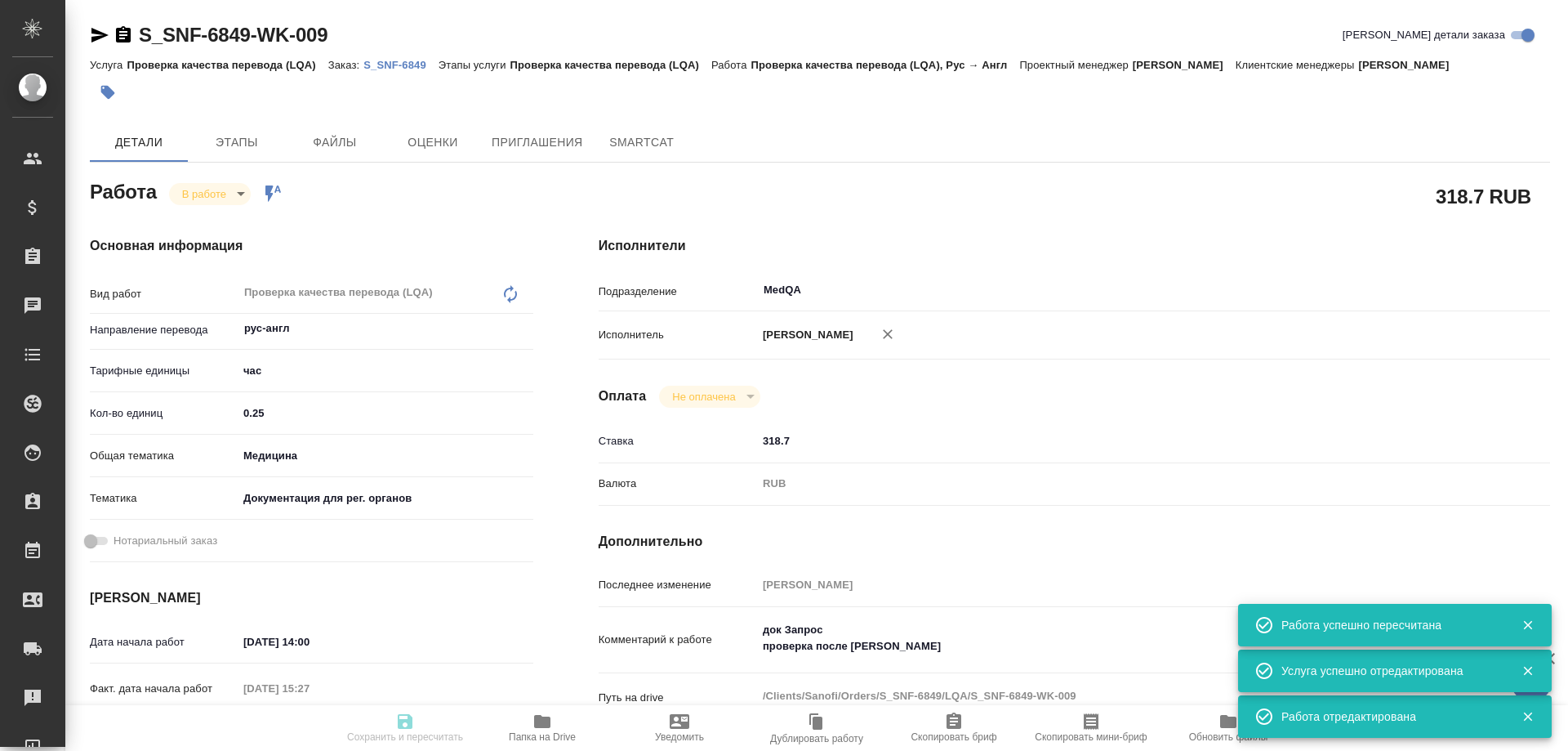
type input "29.08.2025 11:00"
type input "29.08.2025 12:00"
type input "MedQA"
type input "notPayed"
type input "318.7"
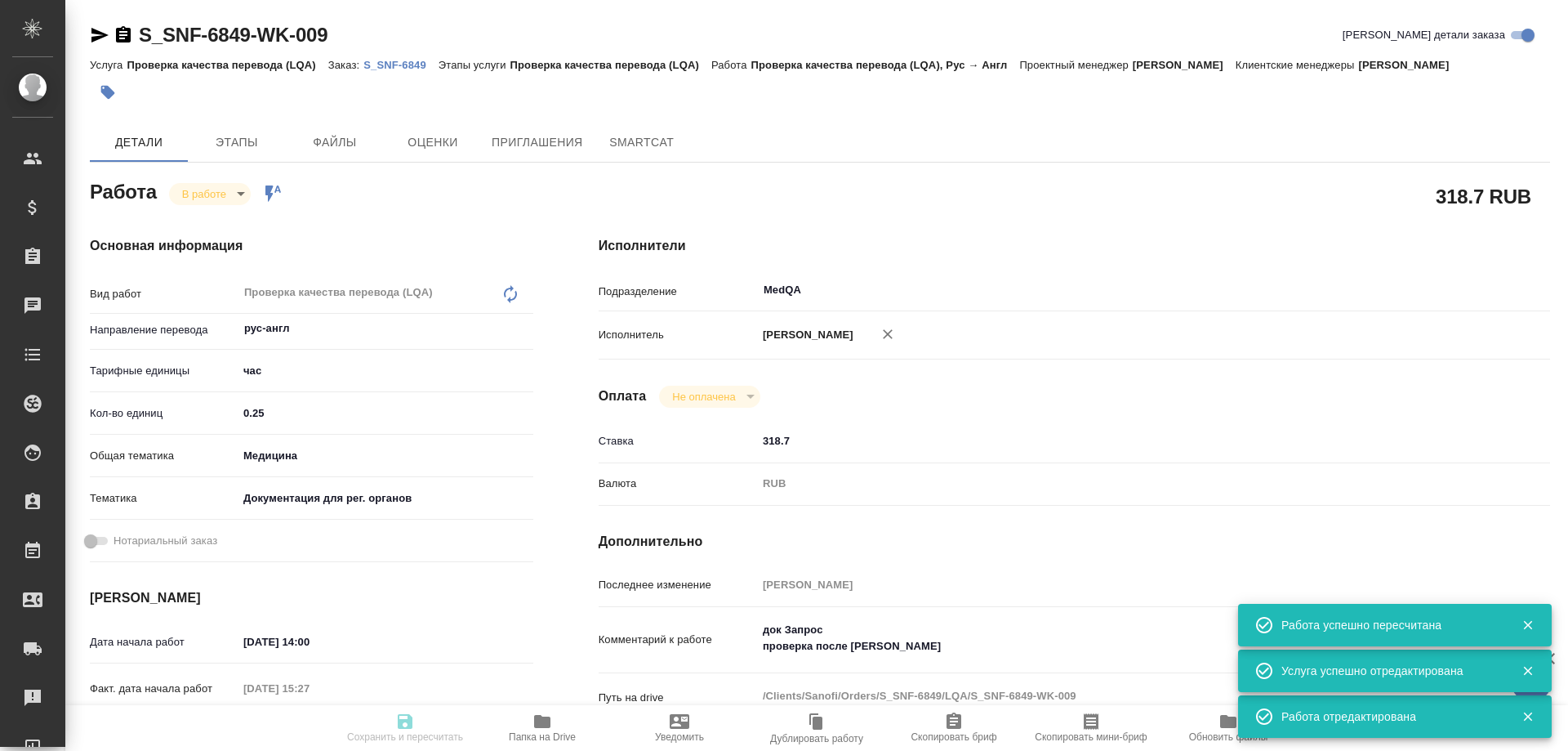
type input "RUB"
type input "[PERSON_NAME]"
type textarea "док Запрос проверка после Тани Комовой"
type textarea "x"
type textarea "/Clients/Sanofi/Orders/S_SNF-6849/LQA/S_SNF-6849-WK-009"
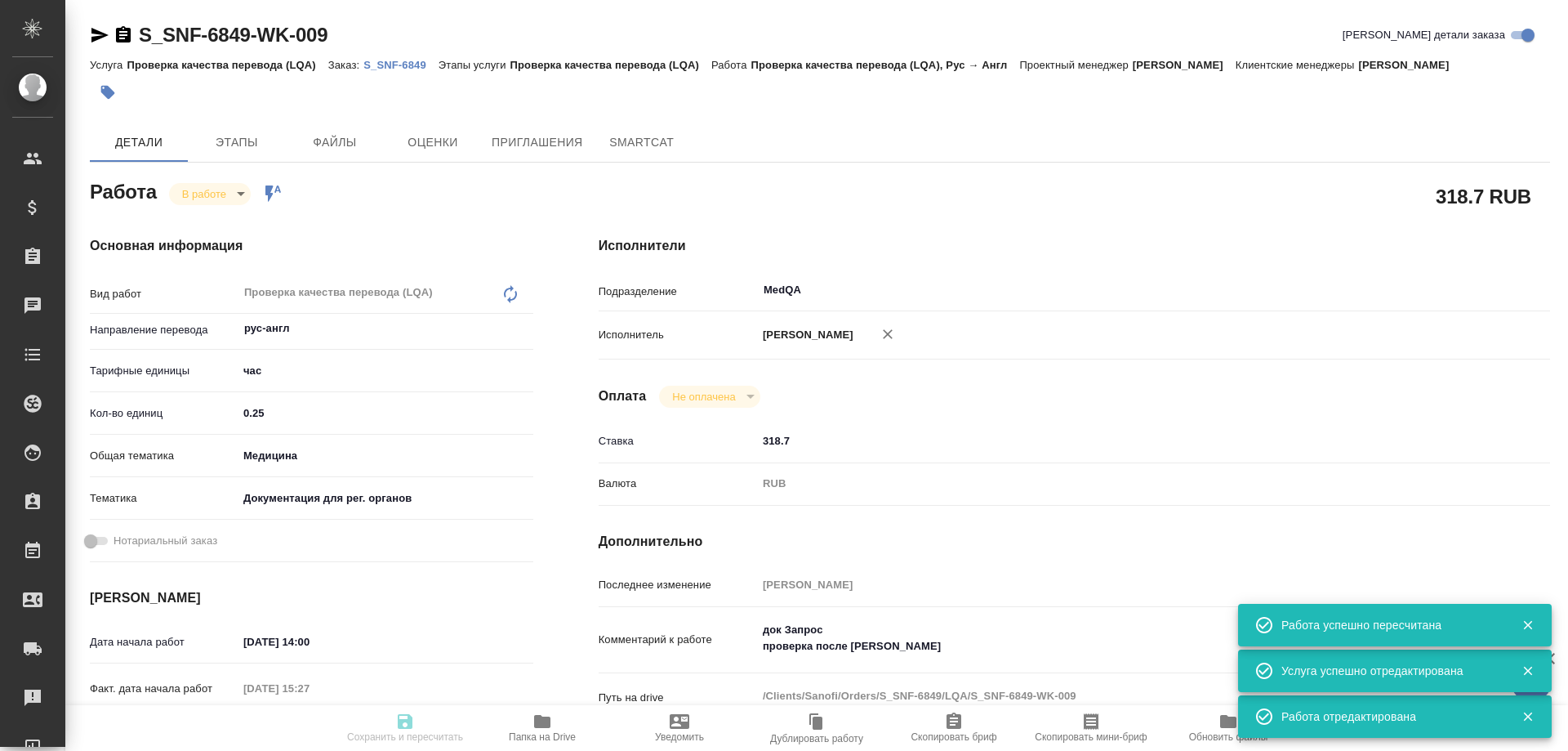
type textarea "x"
type input "S_SNF-6849"
type input "E005829121"
type input "Проверка качества перевода (LQA)"
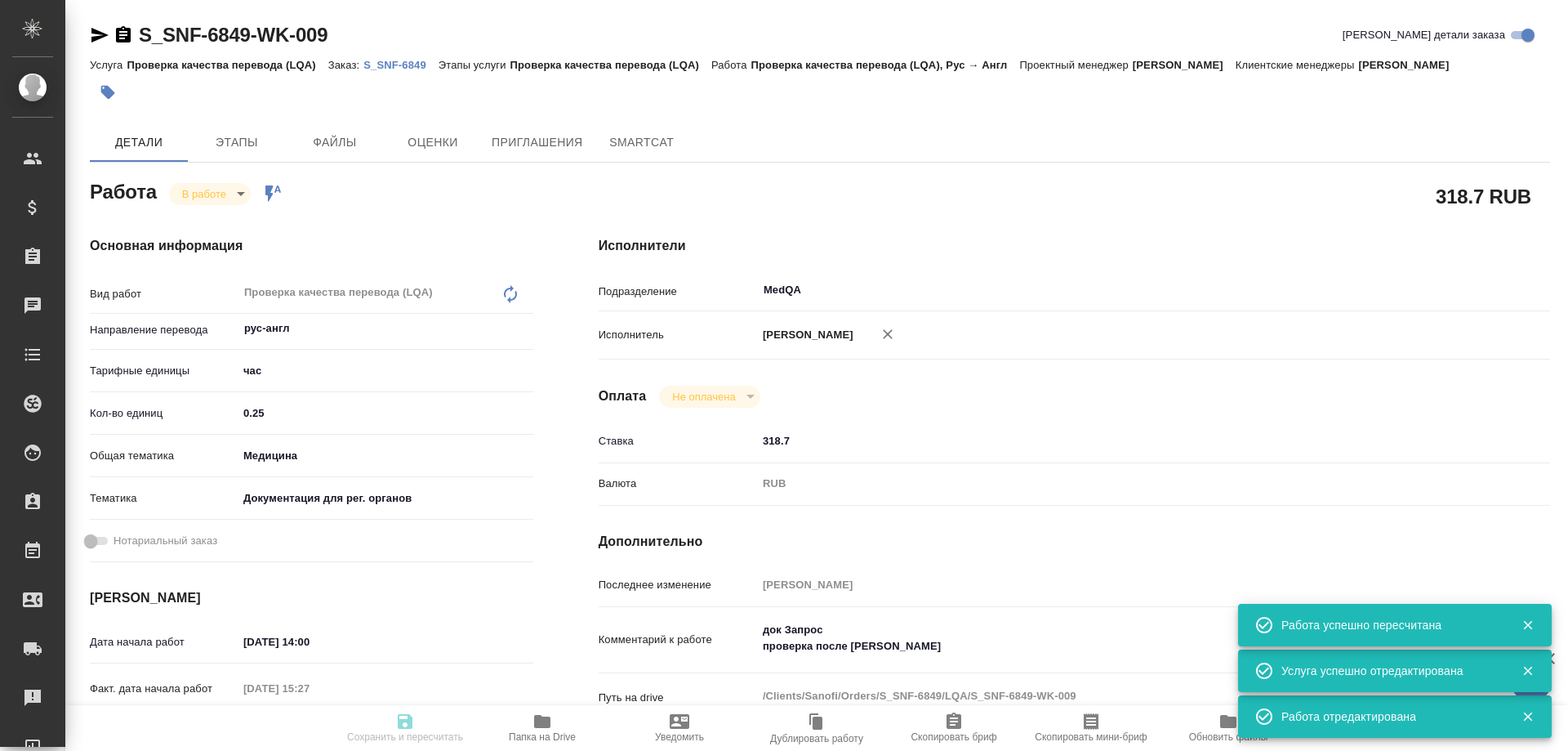
type input "[PERSON_NAME]"
type input "/Clients/Sanofi/Orders/S_SNF-6849"
type textarea "x"
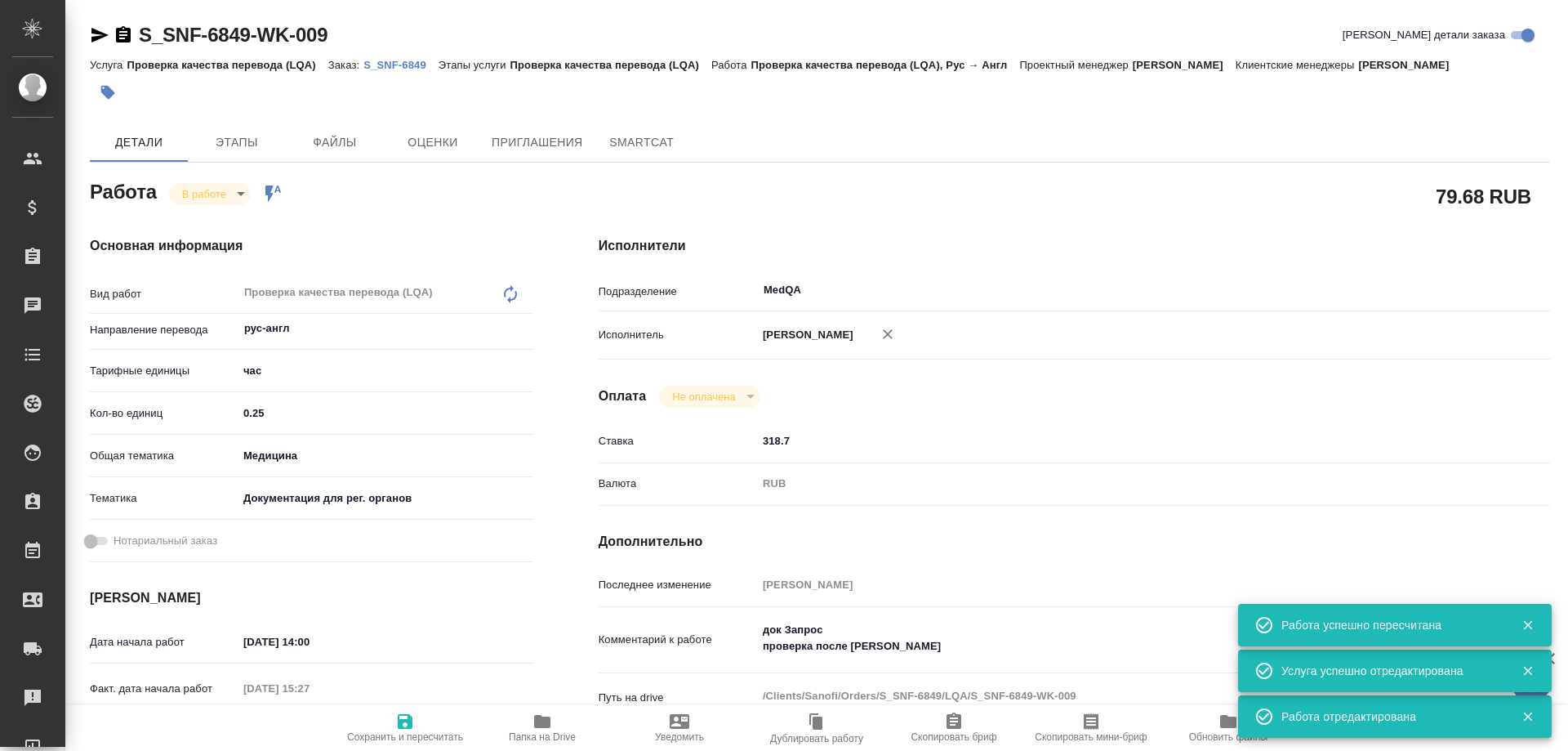
type textarea "x"
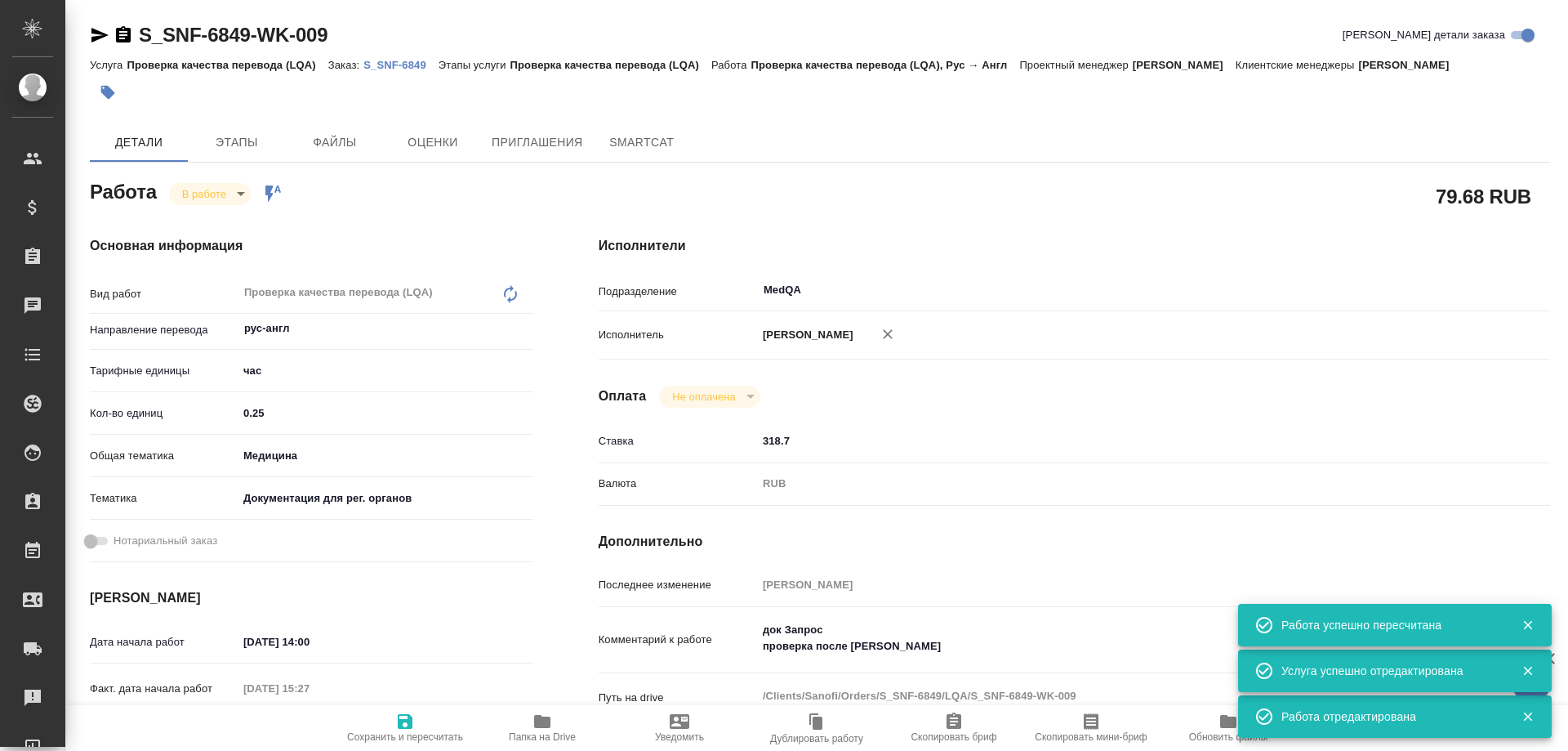
type textarea "x"
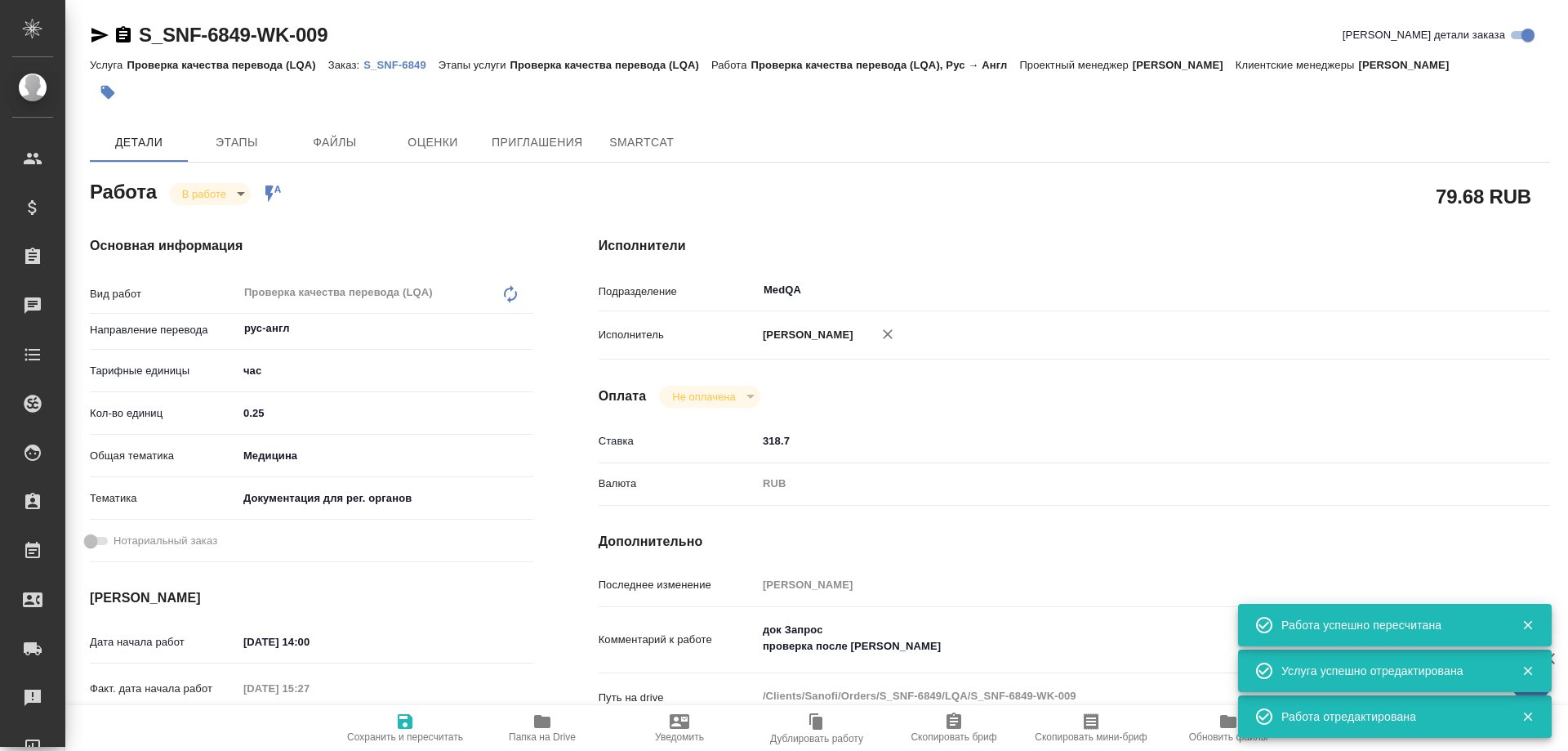
type textarea "x"
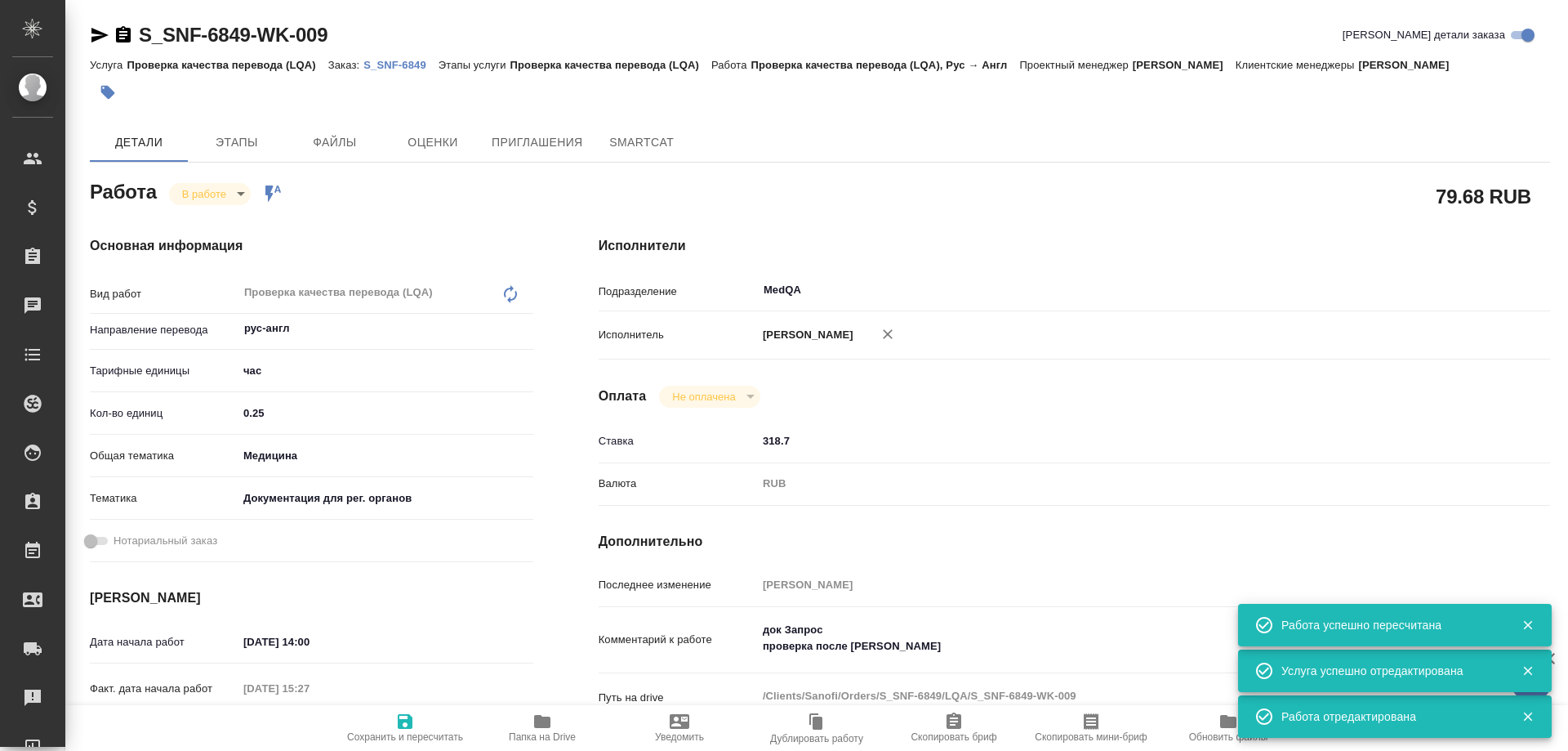
type textarea "x"
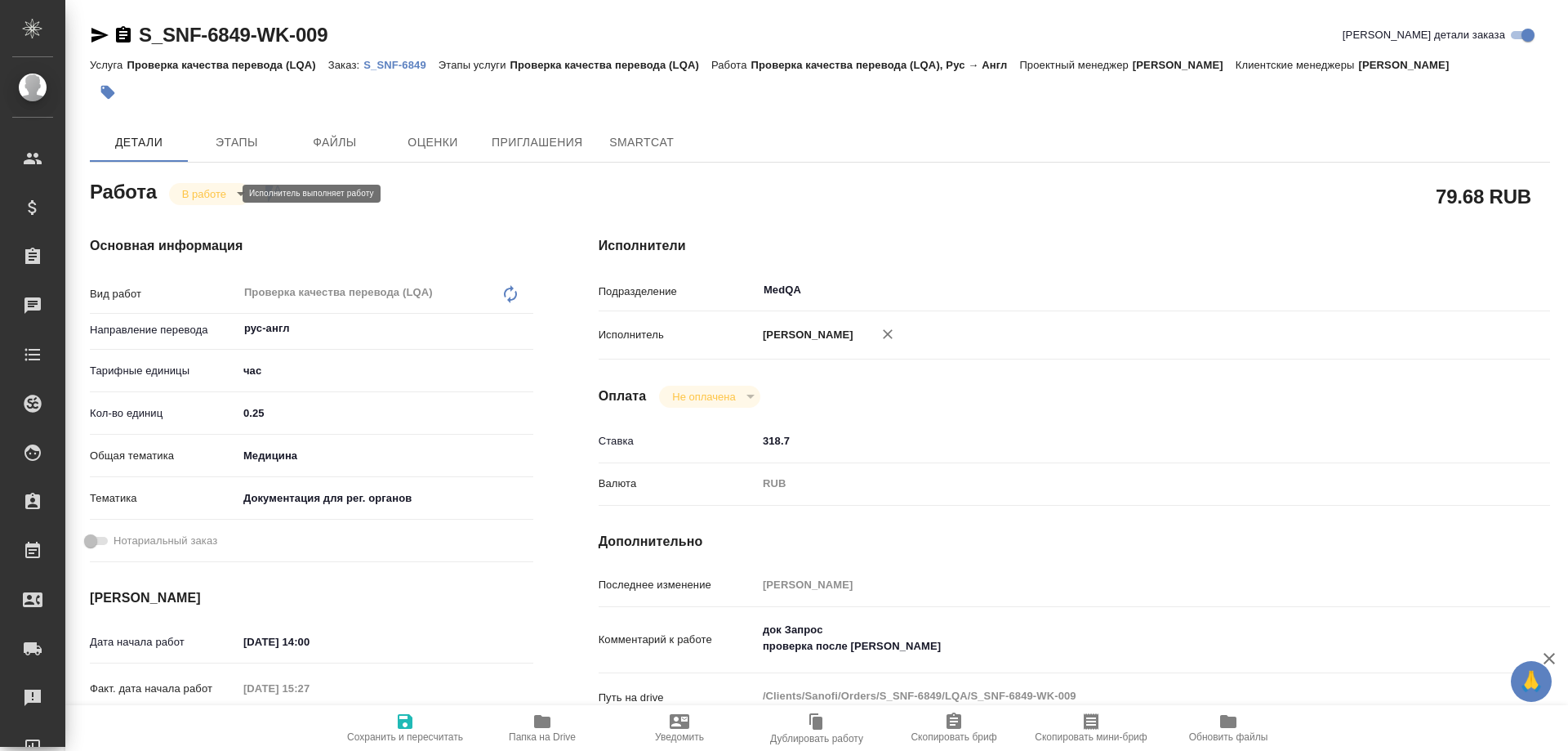
click at [196, 189] on body "🙏 .cls-1 fill:#fff; AWATERA Solovyova Elena Клиенты Спецификации Заказы 0 Чаты …" at bounding box center [784, 376] width 1568 height 751
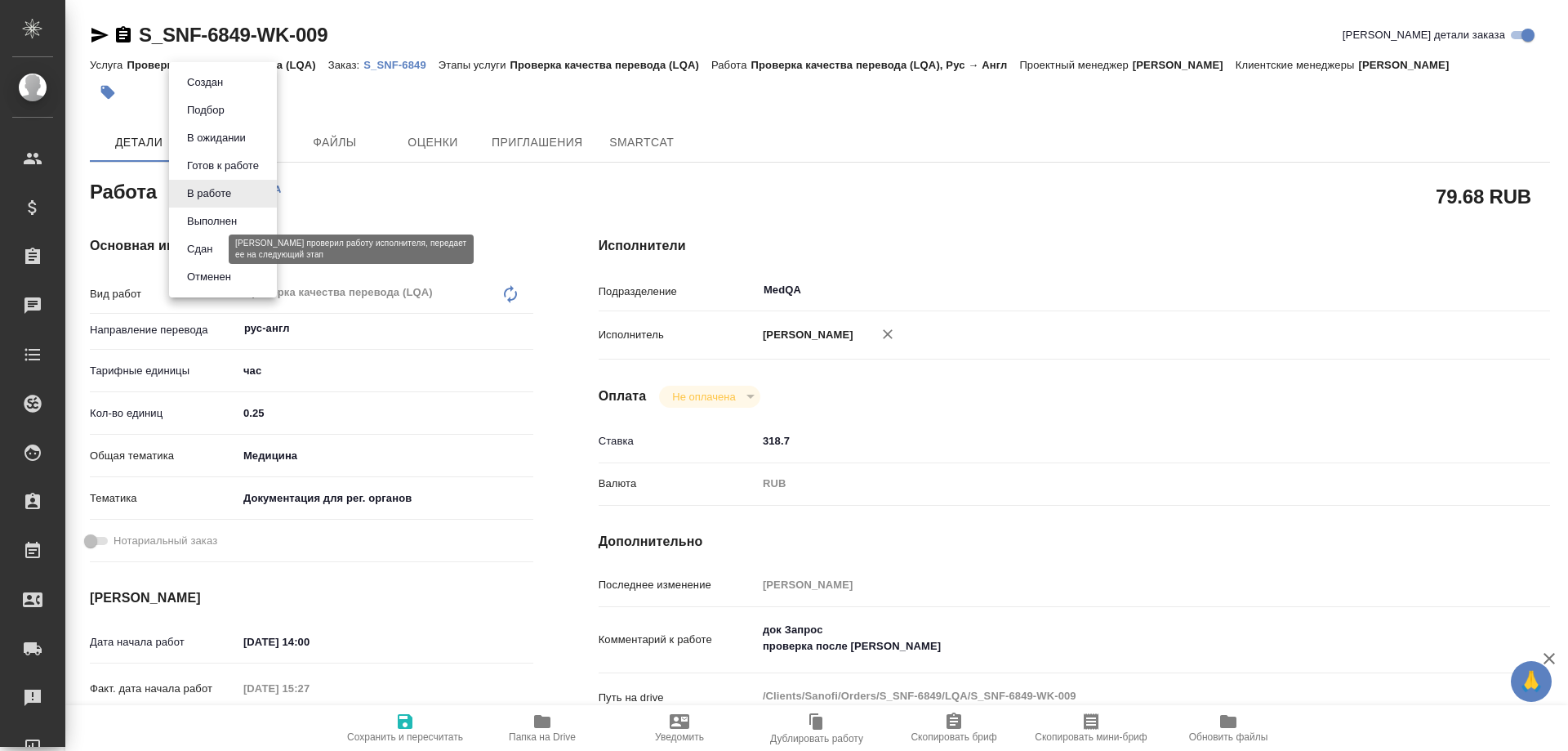
click at [204, 249] on button "Сдан" at bounding box center [199, 248] width 35 height 18
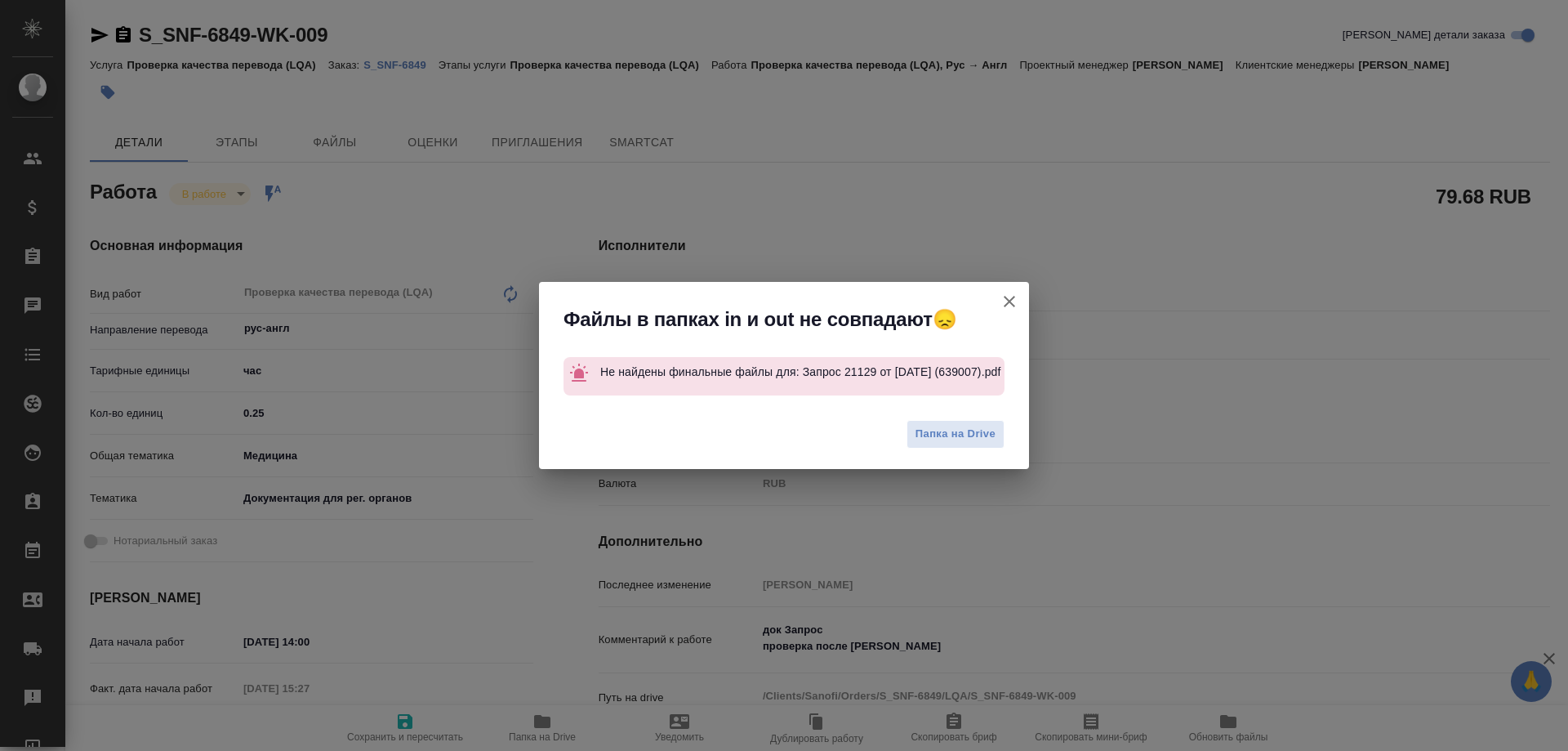
type textarea "x"
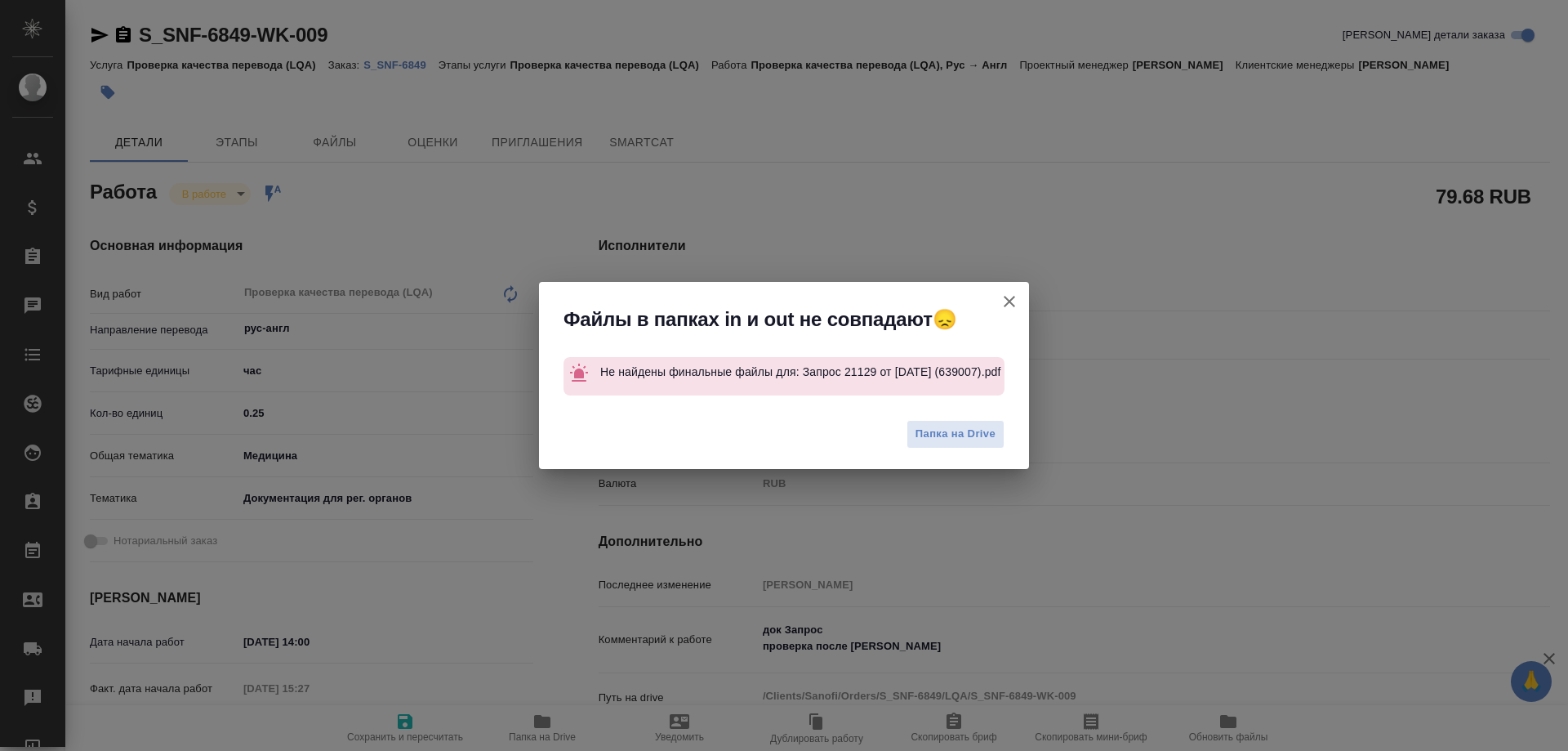
type textarea "x"
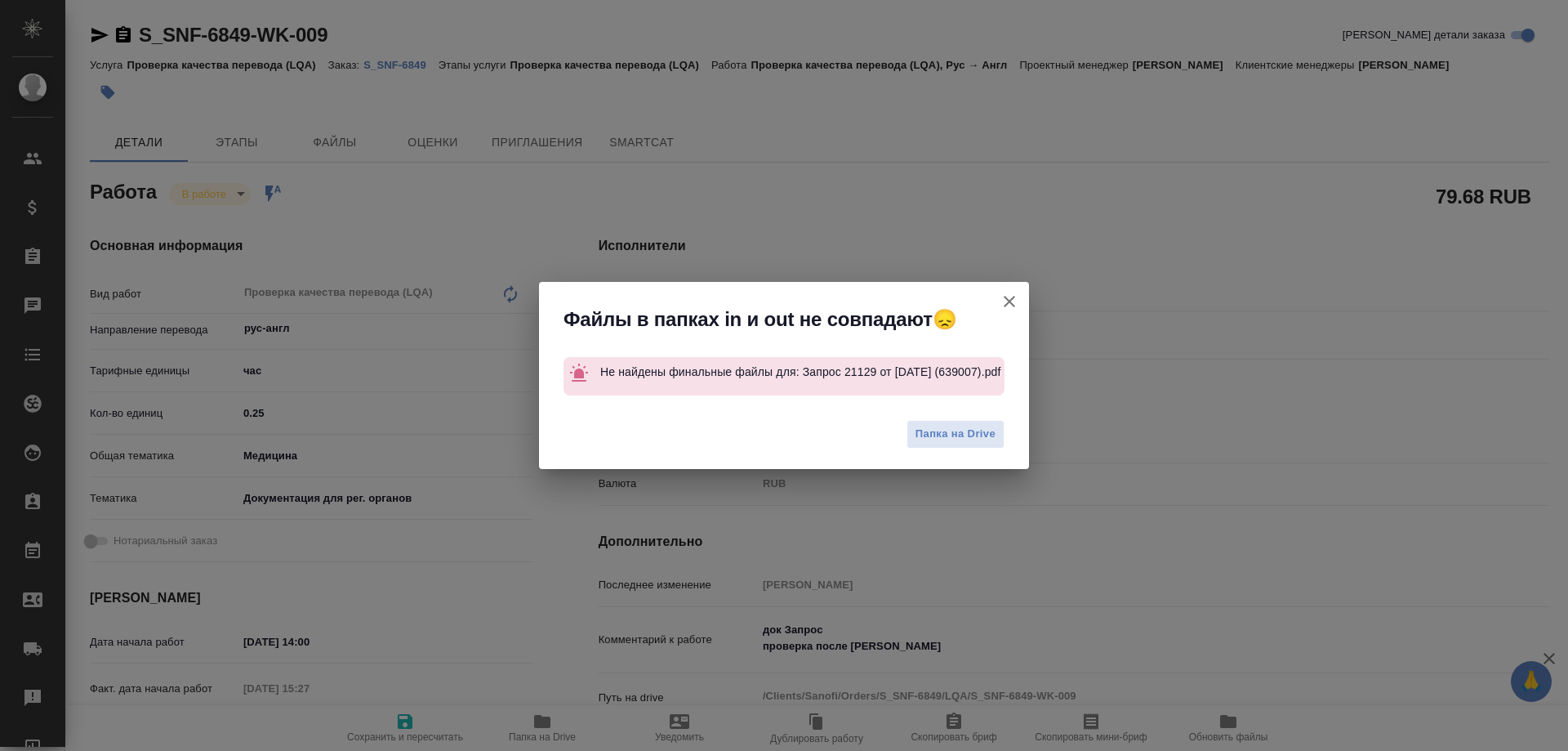
type textarea "x"
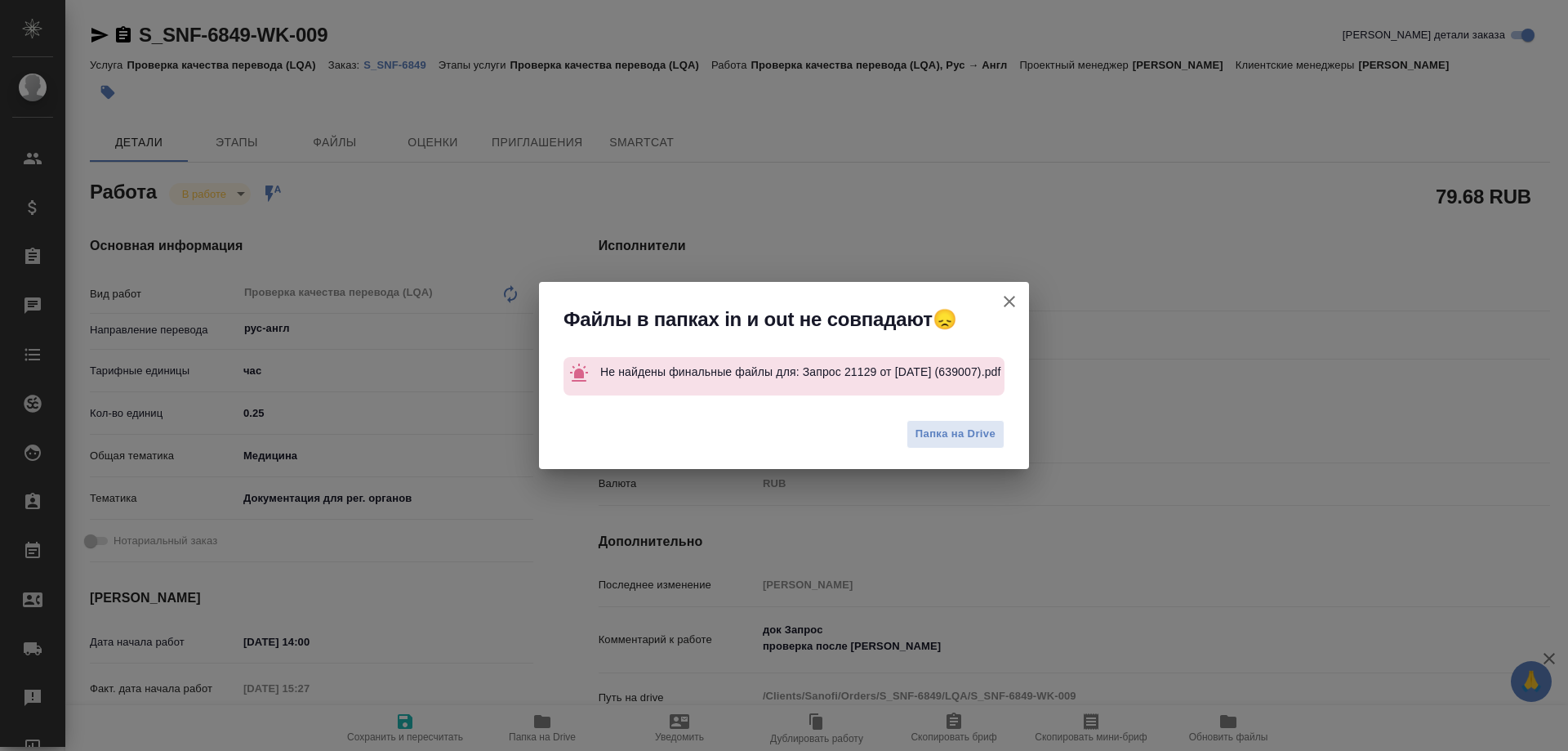
type textarea "x"
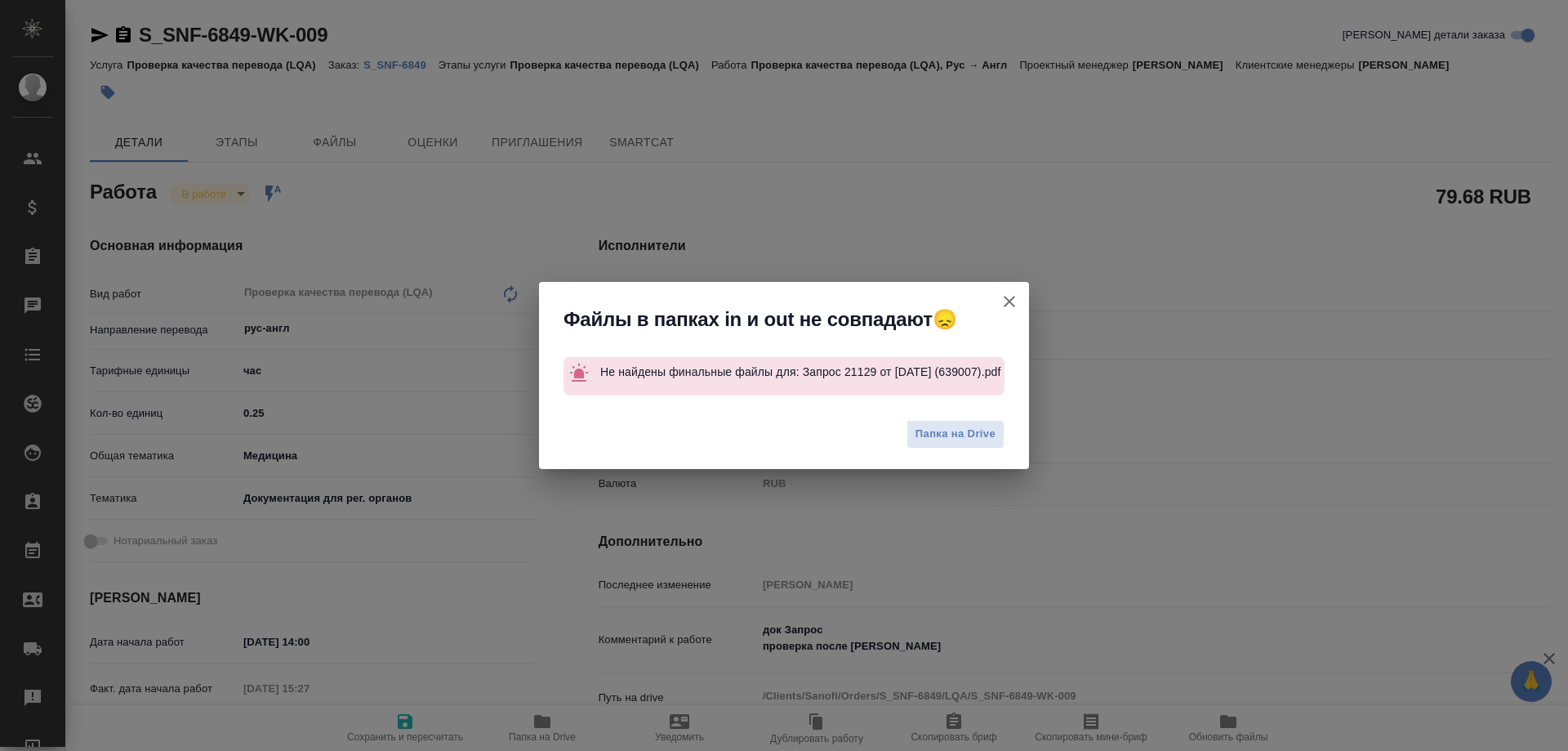
click at [1013, 300] on icon "button" at bounding box center [1009, 301] width 20 height 20
type textarea "x"
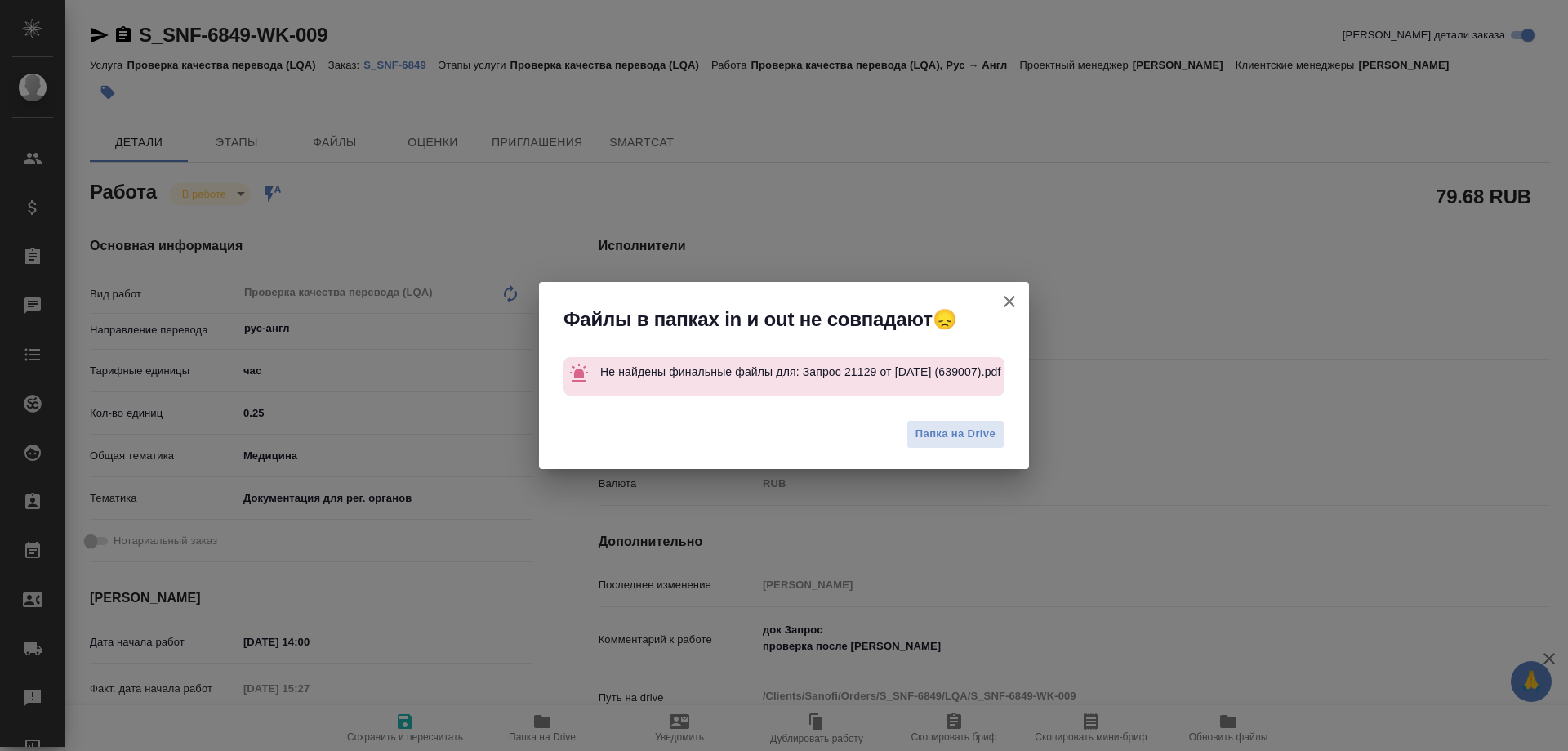
type textarea "x"
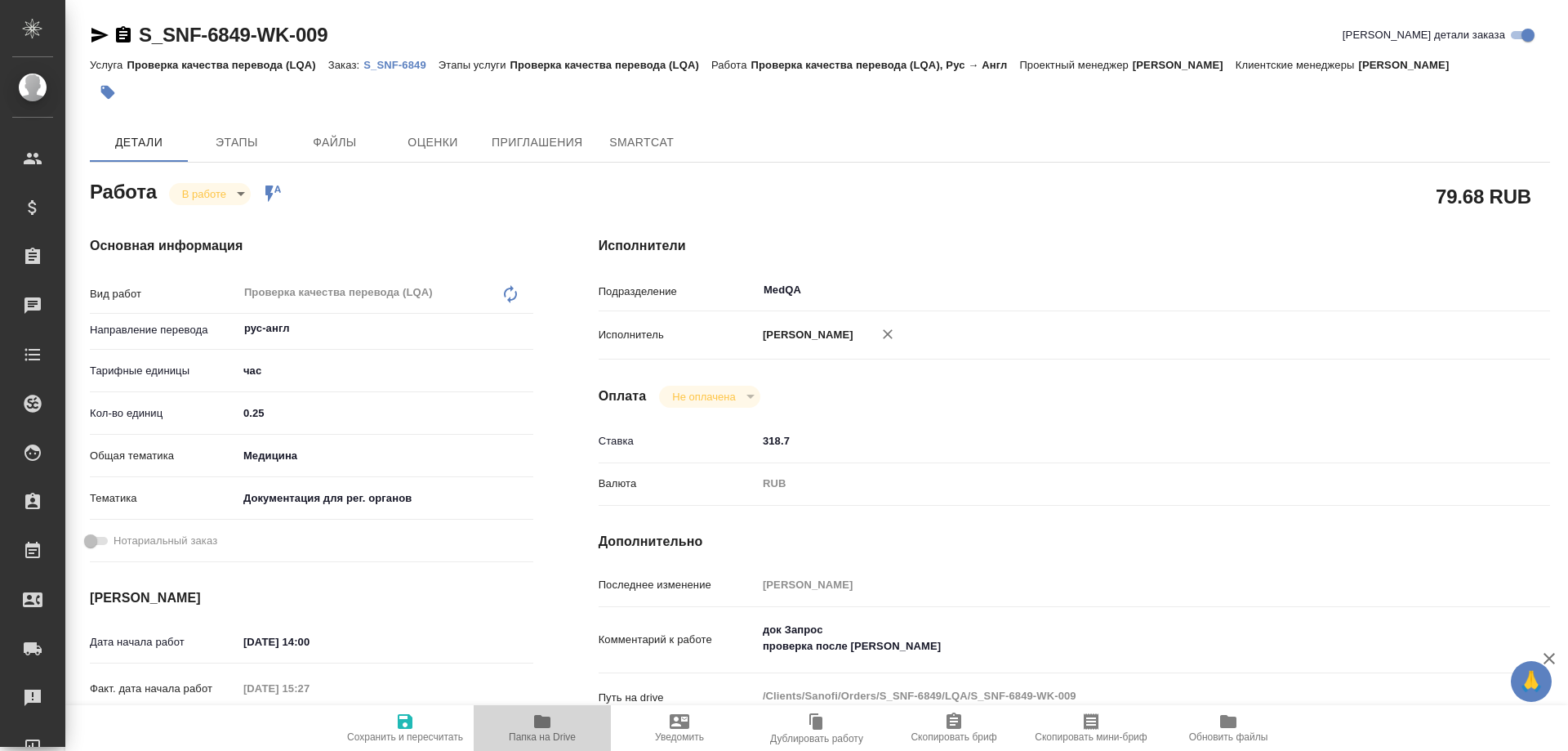
click at [544, 725] on icon "button" at bounding box center [542, 722] width 16 height 13
click at [231, 198] on body "🙏 .cls-1 fill:#fff; AWATERA Solovyova Elena Клиенты Спецификации Заказы 0 Чаты …" at bounding box center [784, 376] width 1568 height 751
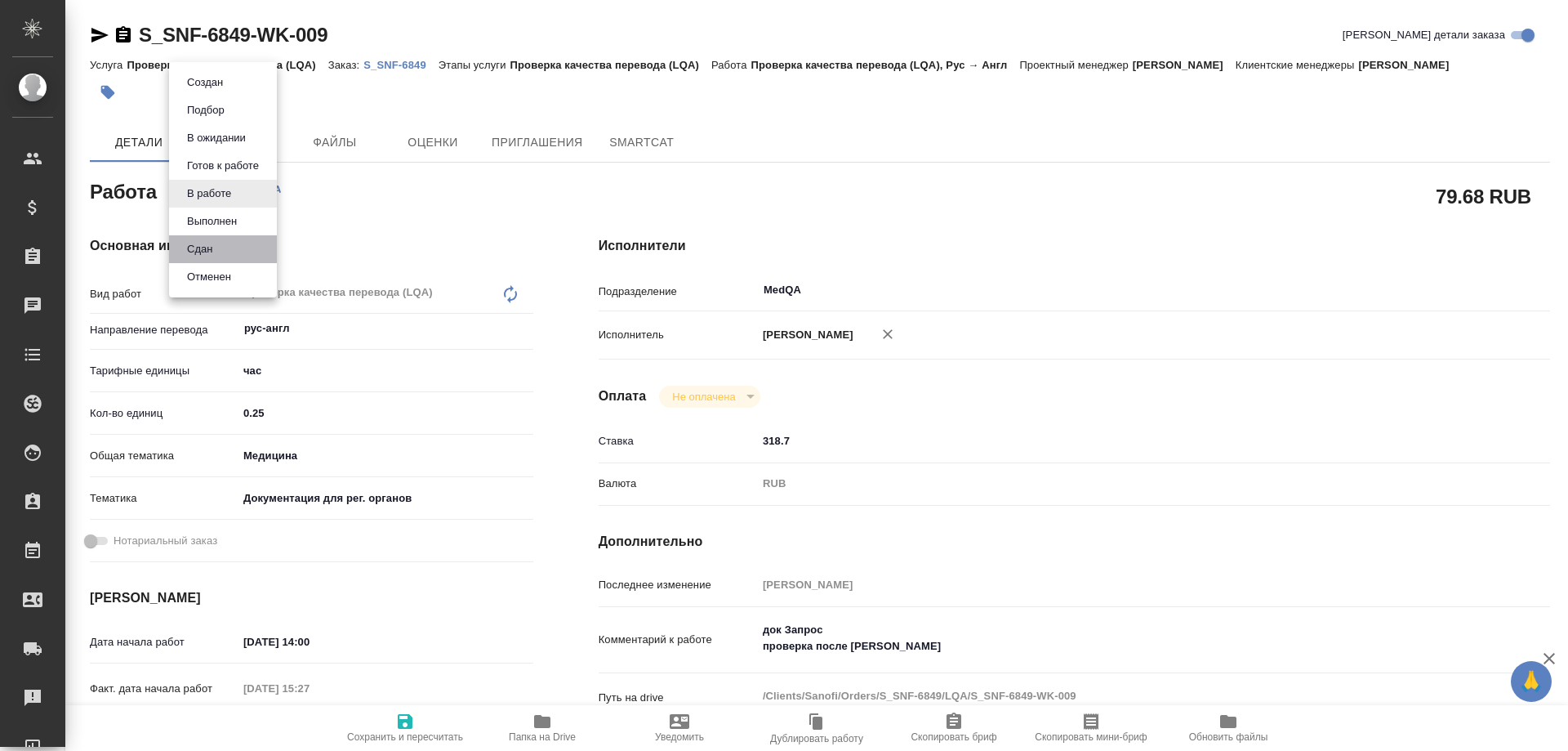
click at [209, 238] on li "Сдан" at bounding box center [223, 249] width 108 height 28
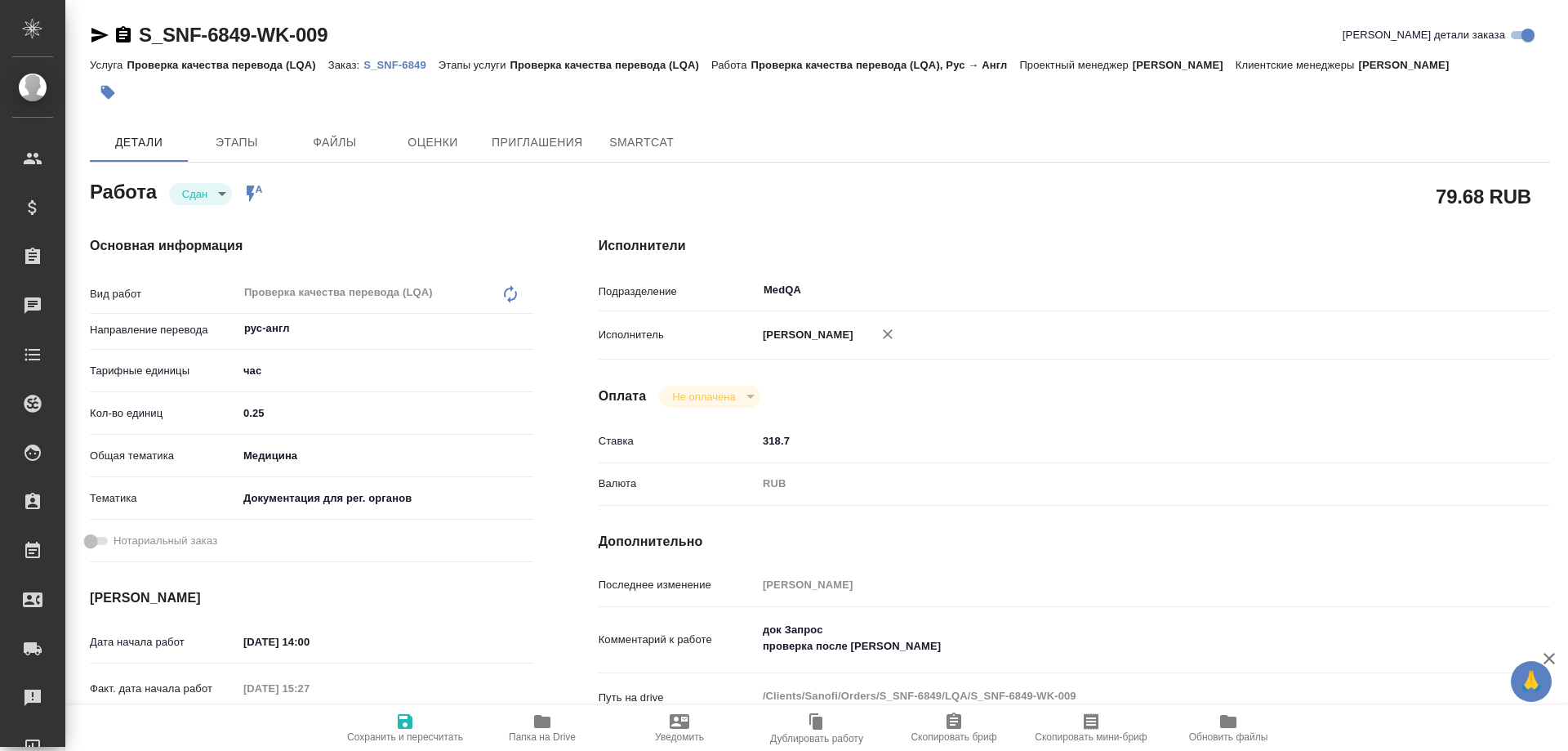
type textarea "x"
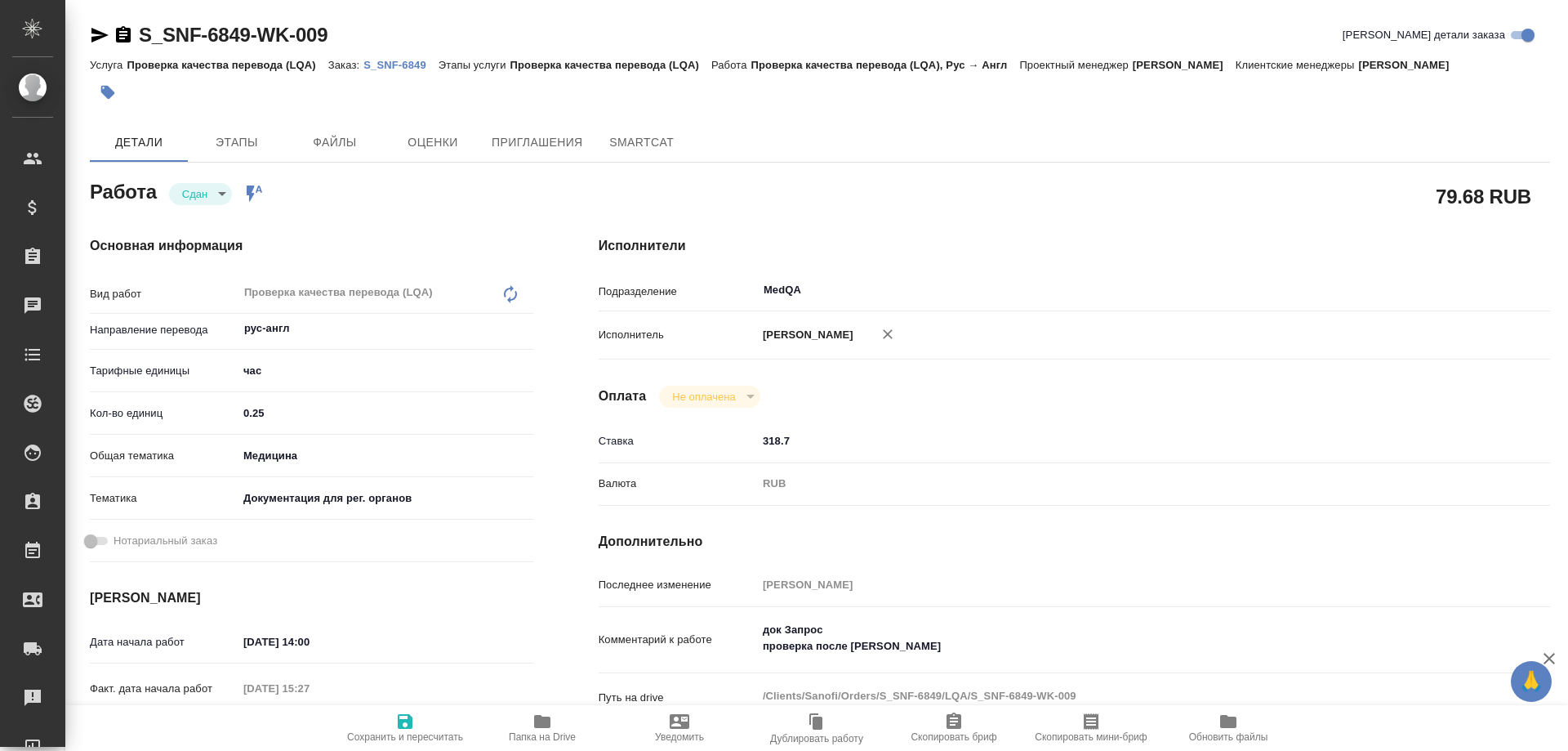
type textarea "x"
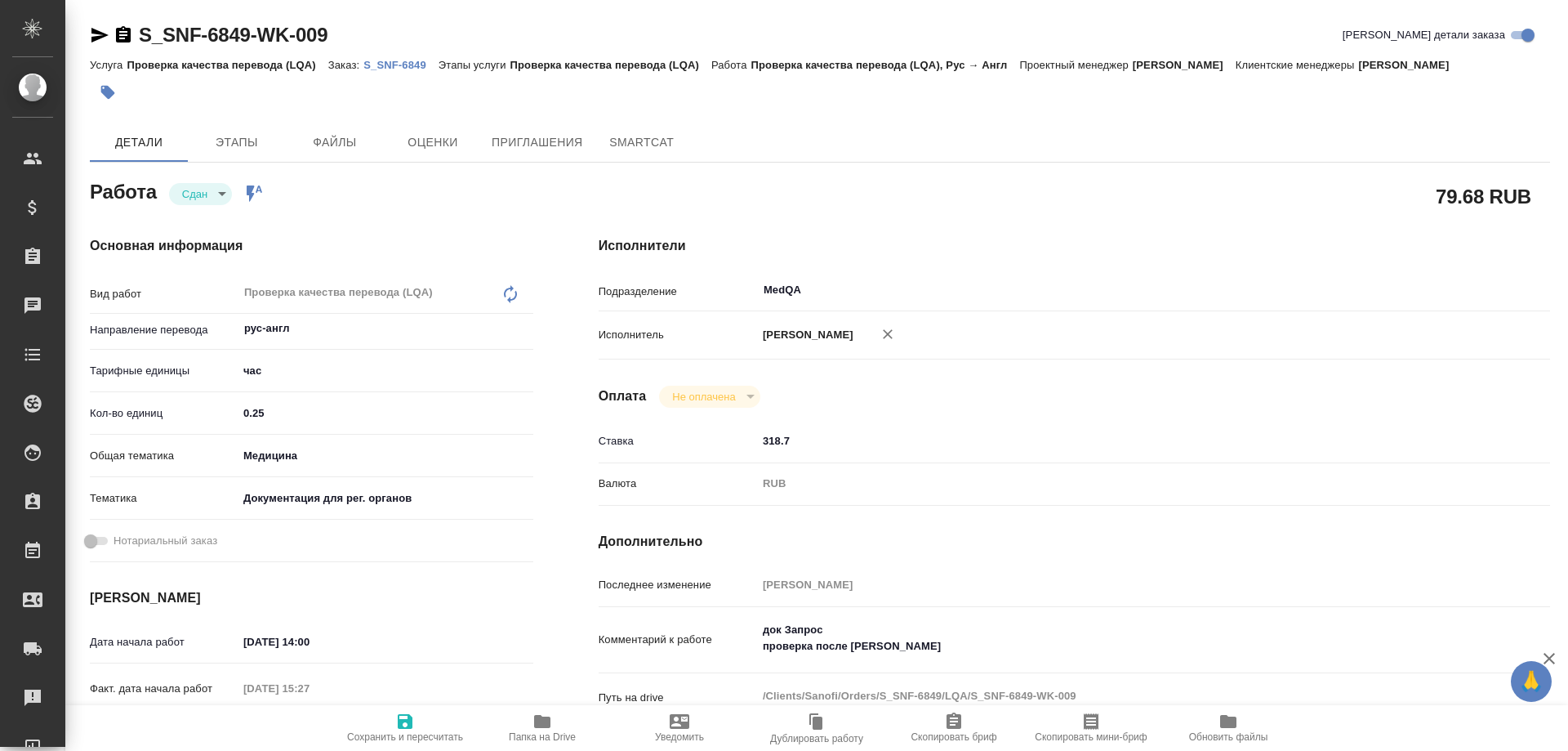
type textarea "x"
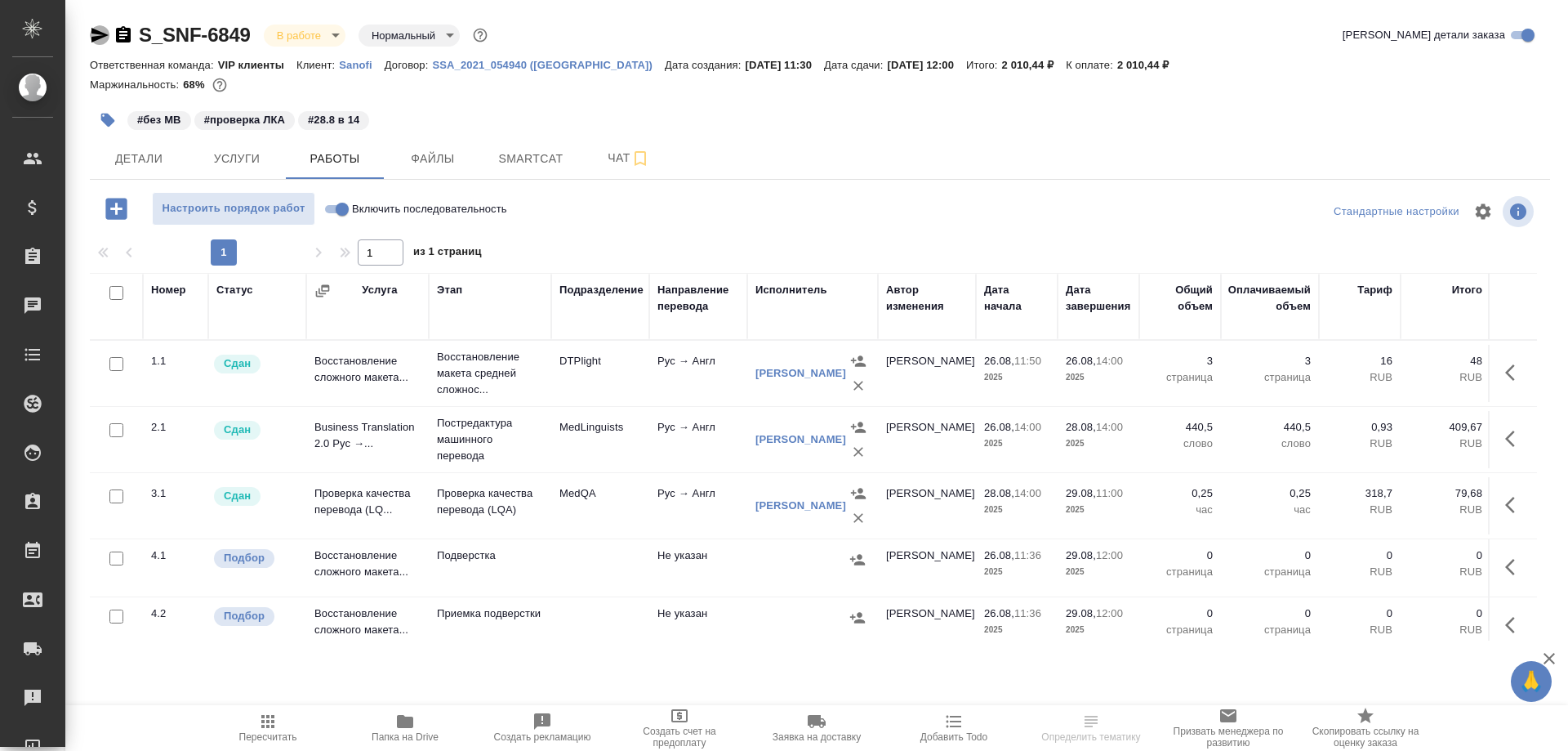
click at [90, 30] on icon "button" at bounding box center [99, 35] width 20 height 20
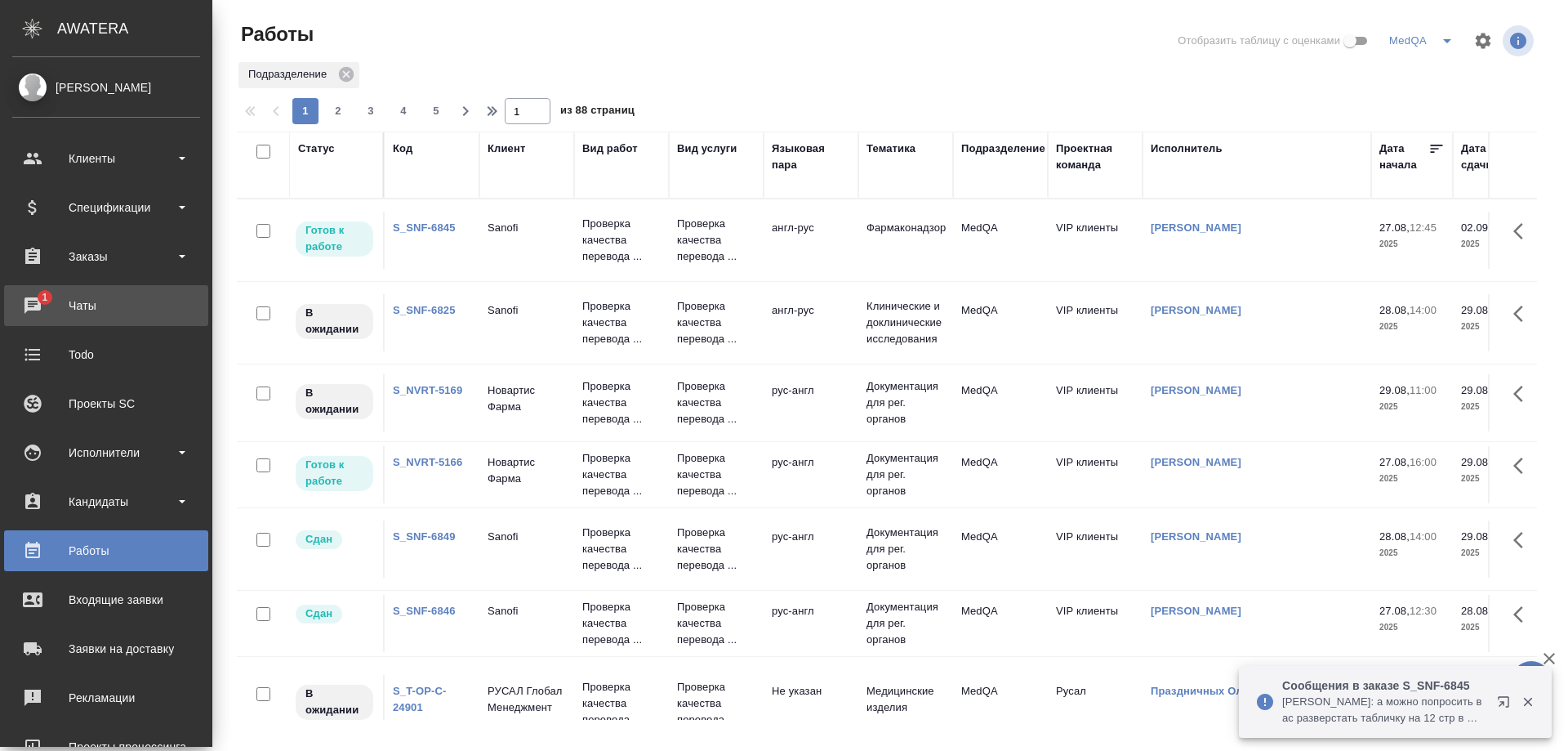
click at [74, 295] on div "Чаты" at bounding box center [106, 306] width 188 height 24
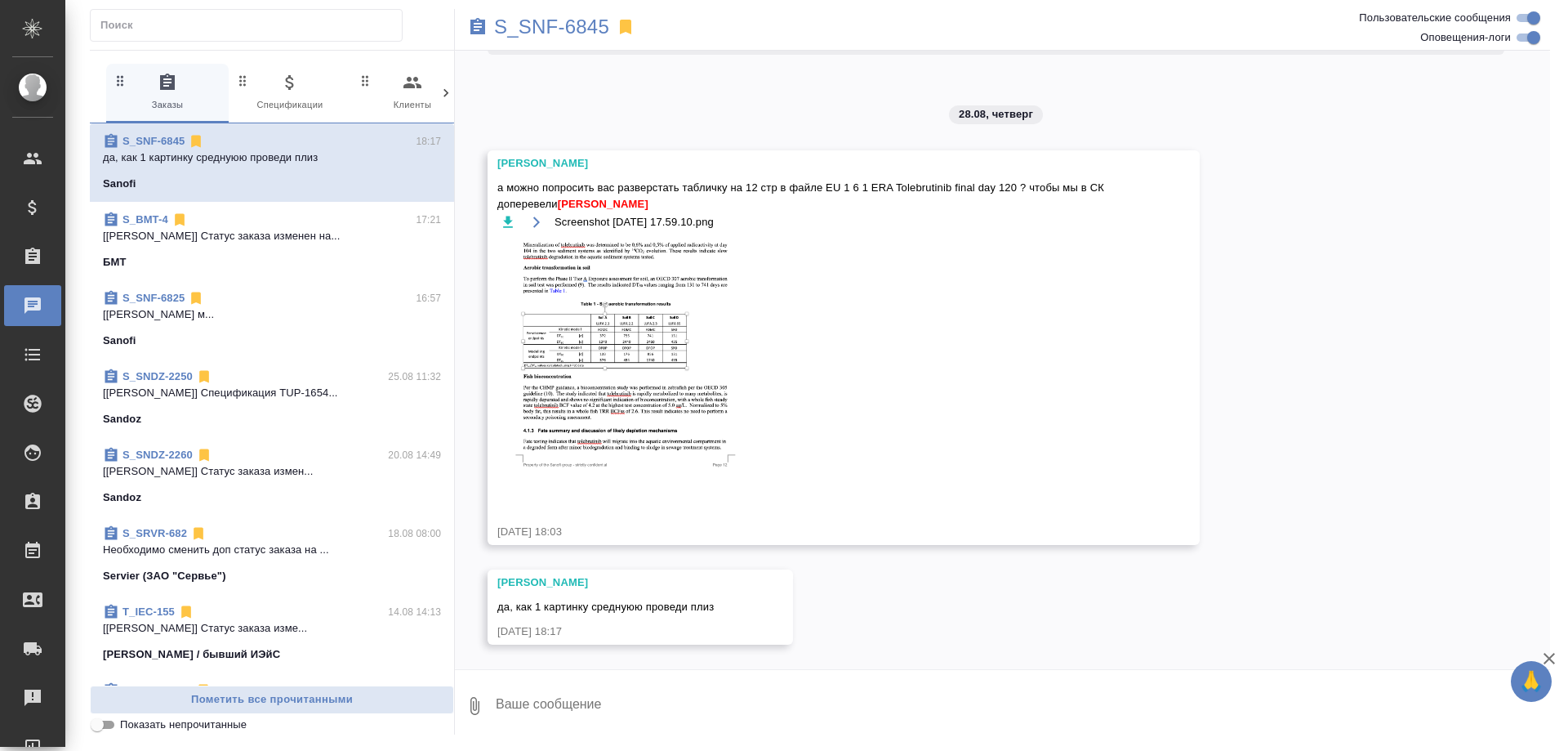
scroll to position [5431, 0]
